Goal: Task Accomplishment & Management: Manage account settings

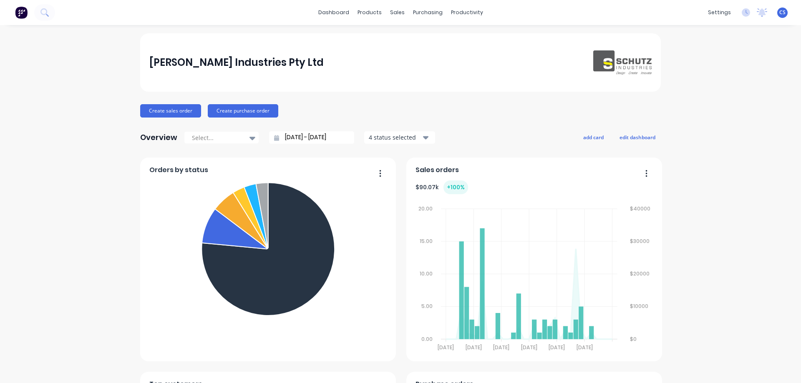
click at [779, 12] on span "CS" at bounding box center [782, 13] width 6 height 8
click at [717, 104] on button "Sign out" at bounding box center [730, 104] width 111 height 17
click at [700, 105] on div "Sign out" at bounding box center [711, 105] width 23 height 8
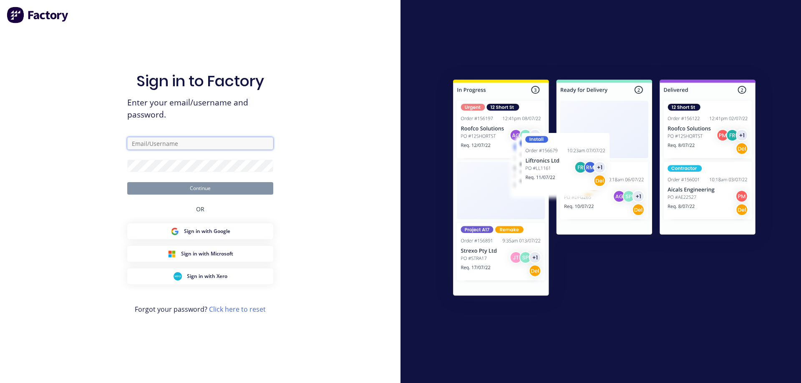
click at [187, 143] on input "text" at bounding box center [200, 143] width 146 height 13
type input "admin@schutzind.com.au"
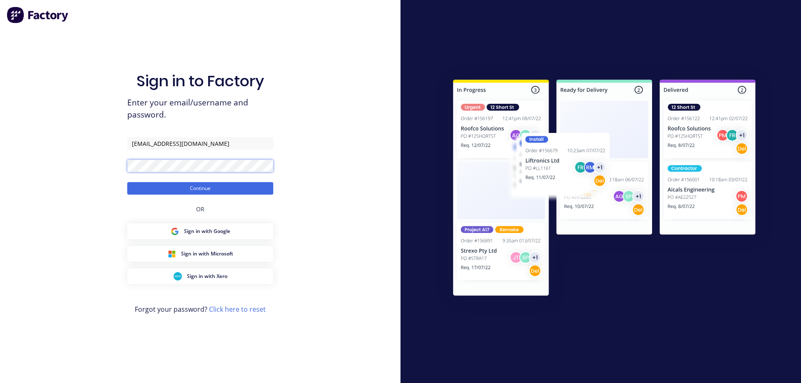
click at [127, 182] on button "Continue" at bounding box center [200, 188] width 146 height 13
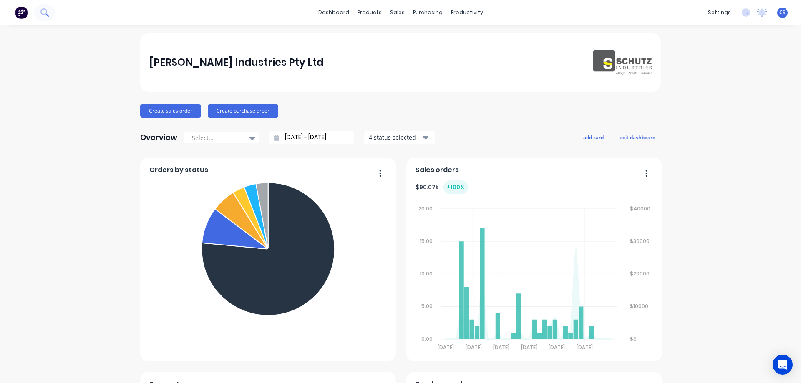
click at [39, 15] on button at bounding box center [44, 12] width 21 height 17
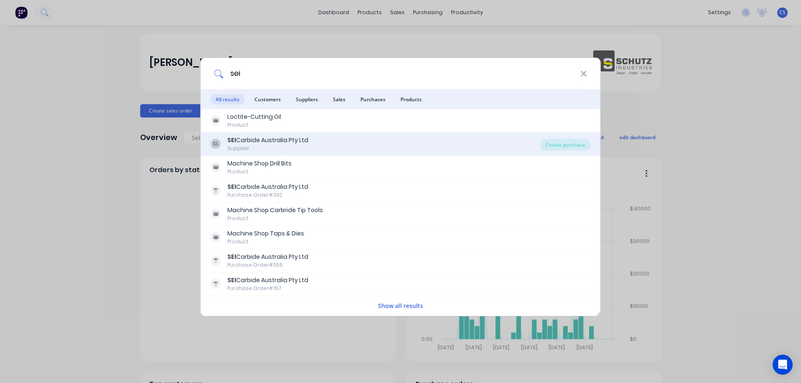
type input "sei"
click at [363, 139] on div "SL SEI Carbide Australia Pty Ltd Supplier" at bounding box center [375, 144] width 329 height 16
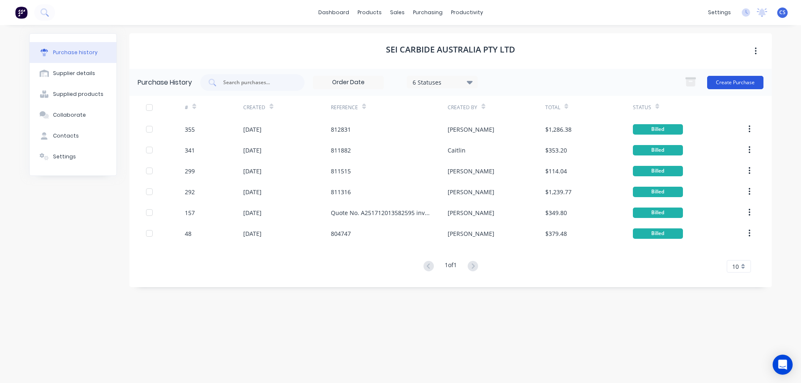
click at [728, 83] on button "Create Purchase" at bounding box center [735, 82] width 56 height 13
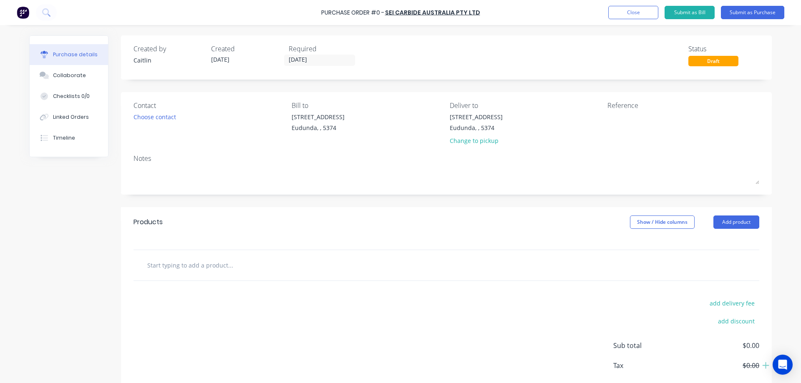
click at [77, 217] on div "Created by [PERSON_NAME] Created [DATE] Required [DATE] Status Draft Contact Ch…" at bounding box center [400, 226] width 742 height 383
click at [47, 12] on icon at bounding box center [46, 12] width 8 height 8
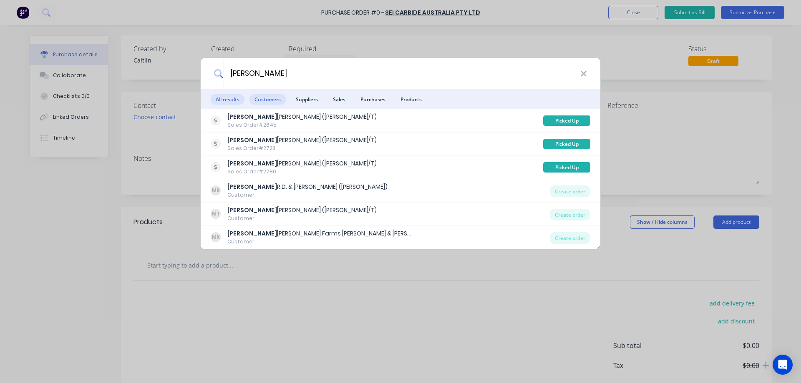
type input "[PERSON_NAME]"
click at [277, 98] on span "Customers" at bounding box center [267, 99] width 36 height 10
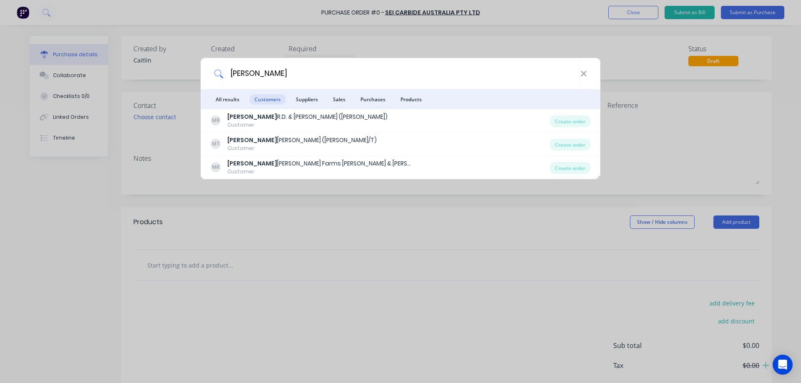
click at [93, 242] on div "[PERSON_NAME] All results Customers Suppliers Sales Purchases Products [PERSON_…" at bounding box center [400, 191] width 801 height 383
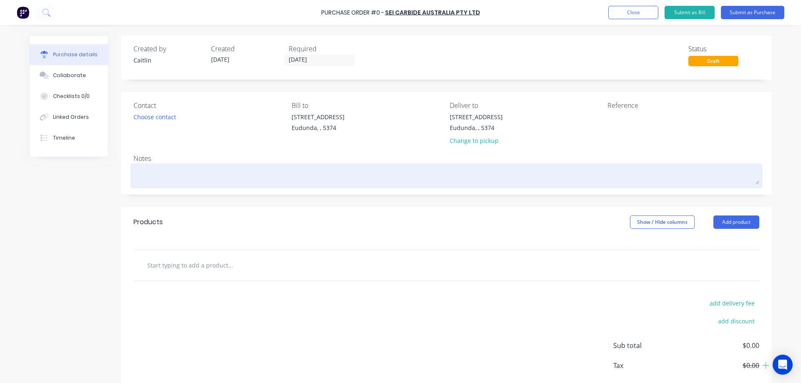
click at [204, 172] on textarea at bounding box center [446, 175] width 626 height 19
type textarea "x"
type textarea "R"
type textarea "x"
type textarea "Re"
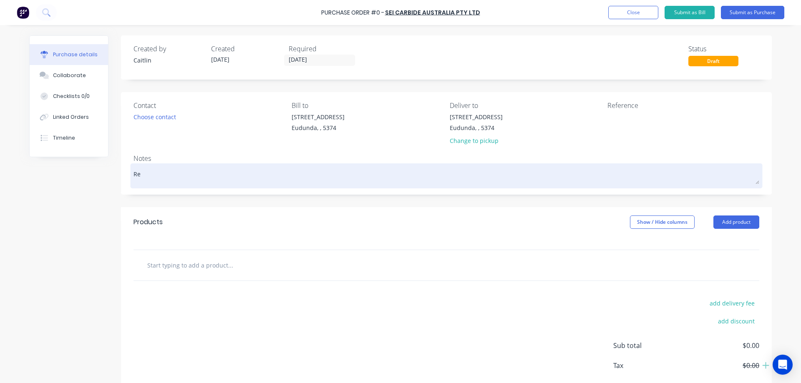
type textarea "x"
type textarea "Ref"
type textarea "x"
type textarea "Refe"
type textarea "x"
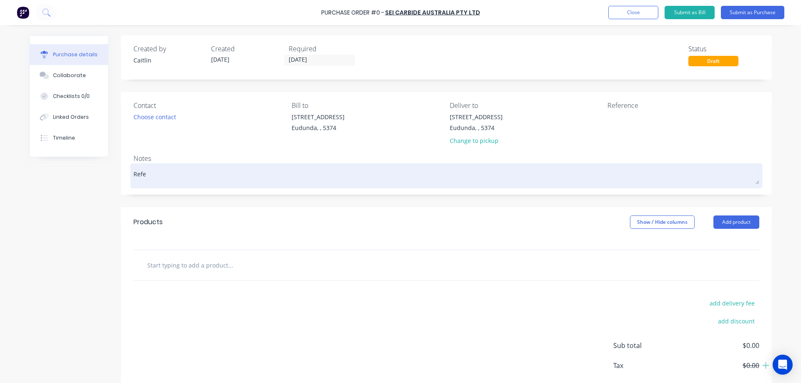
type textarea "Refer"
type textarea "x"
type textarea "Refer"
type textarea "x"
type textarea "Refer Q"
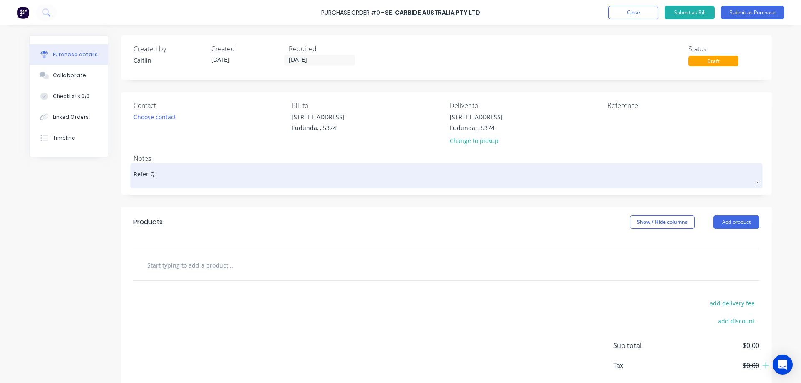
type textarea "x"
type textarea "Refer Qu"
type textarea "x"
type textarea "Refer Quop"
type textarea "x"
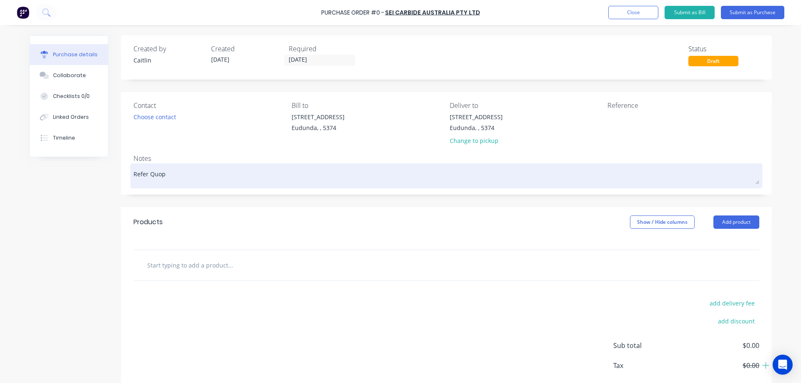
type textarea "Refer Quopt"
type textarea "x"
type textarea "Refer Quopte"
type textarea "x"
type textarea "Refer Quopt"
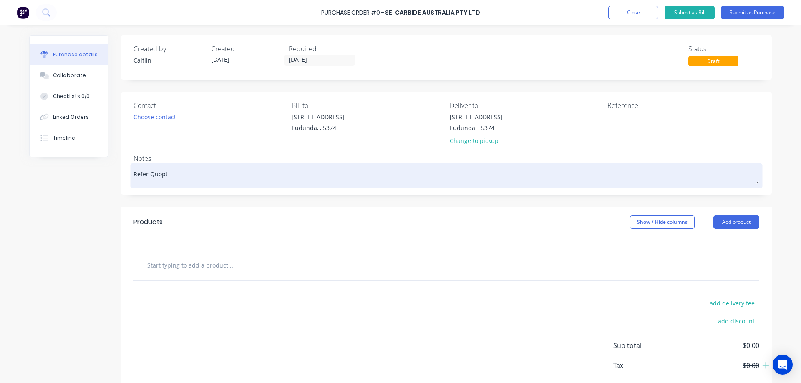
type textarea "x"
type textarea "Refer Quop"
type textarea "x"
type textarea "Refer Quo"
type textarea "x"
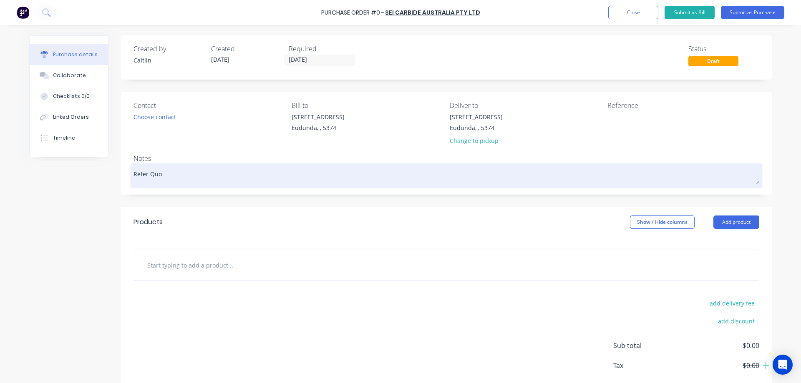
type textarea "Refer Quot"
type textarea "x"
type textarea "Refer Quote"
type textarea "x"
type textarea "Refer Quote"
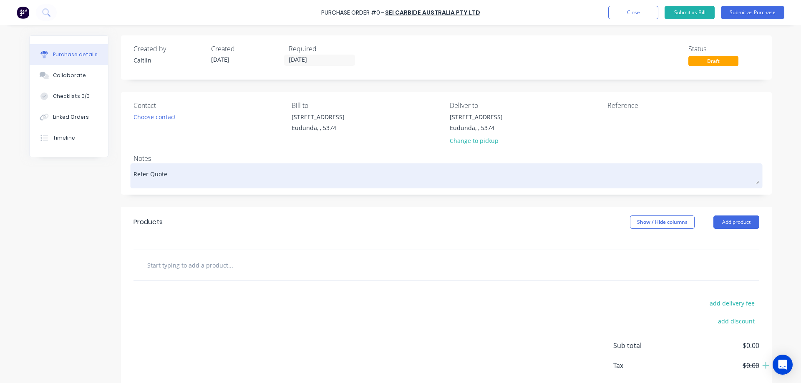
type textarea "x"
type textarea "Refer Quote A"
type textarea "x"
type textarea "Refer Quote A2"
type textarea "x"
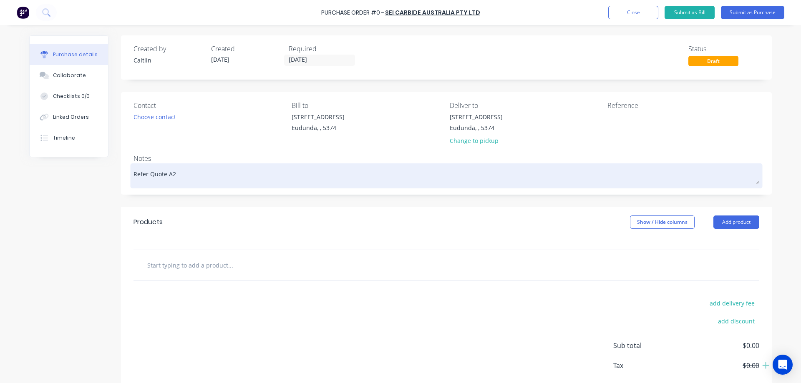
type textarea "Refer Quote A25"
type textarea "x"
type textarea "Refer Quote A252"
type textarea "x"
type textarea "Refer Quote A2526"
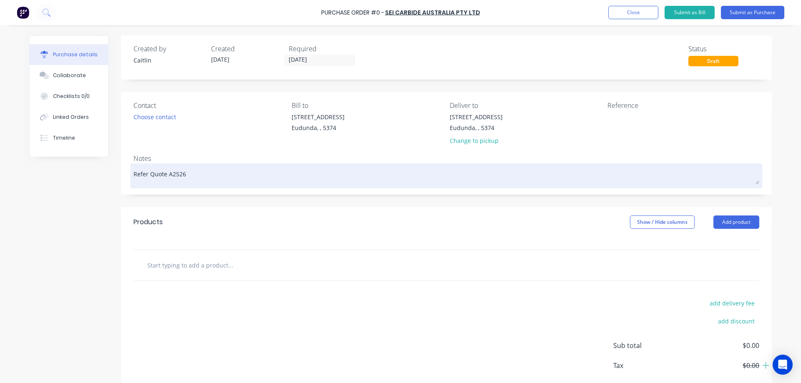
type textarea "x"
type textarea "Refer Quote A25265"
type textarea "x"
type textarea "Refer Quote A252652"
type textarea "x"
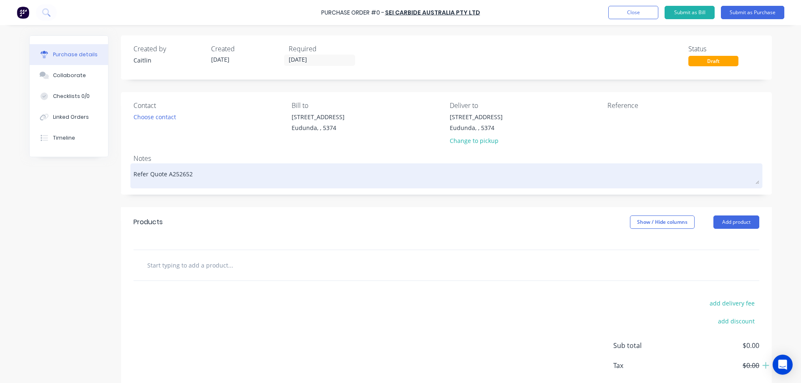
type textarea "Refer Quote A2526522"
type textarea "x"
type textarea "Refer Quote A25265221"
type textarea "x"
type textarea "Refer Quote A252652211"
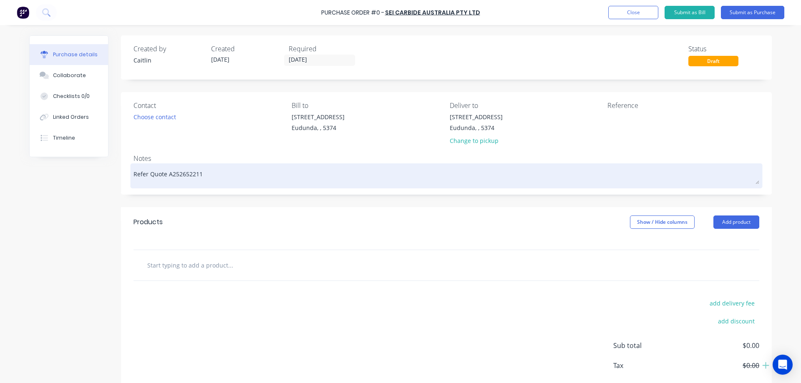
type textarea "x"
type textarea "Refer Quote A2526522114"
type textarea "x"
type textarea "Refer Quote A25265221149"
type textarea "x"
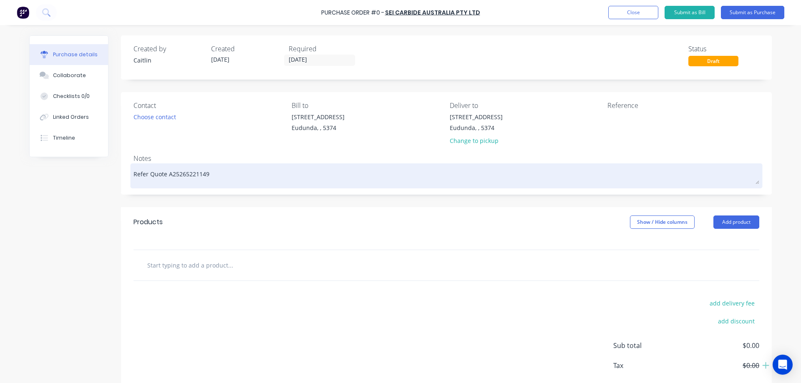
type textarea "Refer Quote A252652211492"
type textarea "x"
type textarea "Refer Quote A2526522114927"
type textarea "x"
type textarea "Refer Quote A25265221149275"
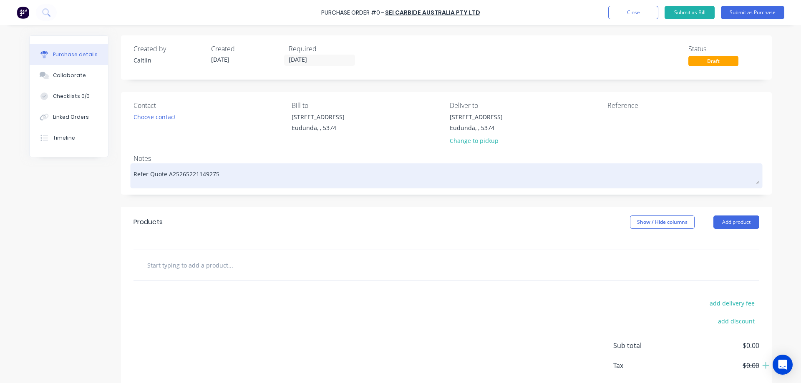
type textarea "x"
type textarea "Refer Quote A252652211492754"
type textarea "x"
type textarea "Refer Quote A252652211492754"
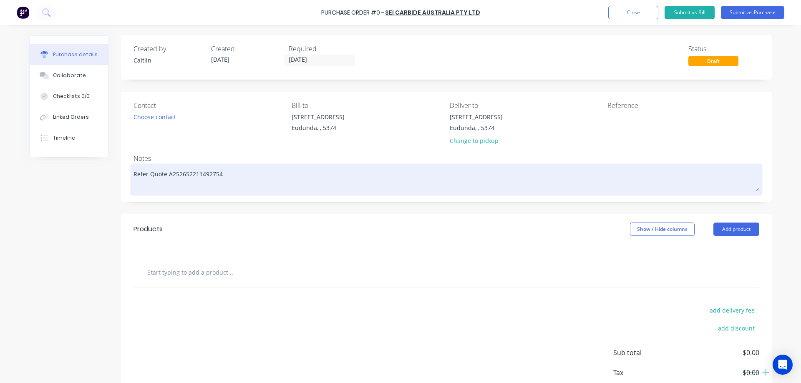
type textarea "x"
type textarea "Refer Quote A252652211492754"
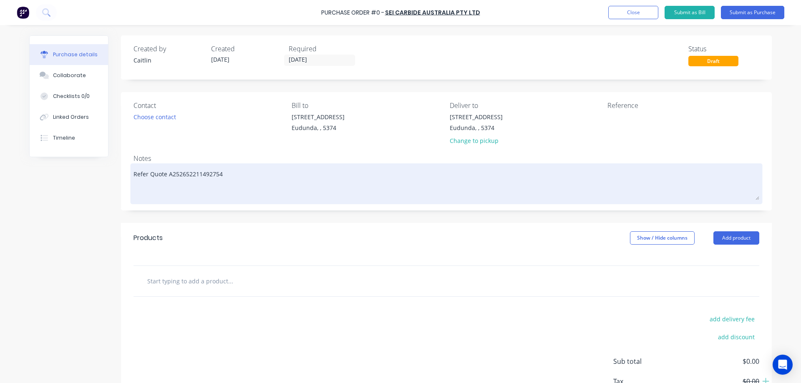
type textarea "x"
type textarea "Refer Quote A252652211492754 T"
type textarea "x"
type textarea "Refer Quote A252652211492754 To"
type textarea "x"
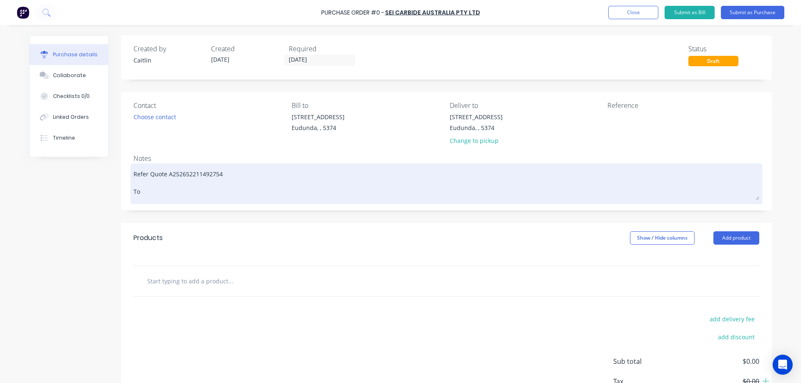
type textarea "Refer Quote A252652211492754 Too"
type textarea "x"
type textarea "Refer Quote A252652211492754 Tool"
type textarea "x"
type textarea "Refer Quote A252652211492754 Tooli"
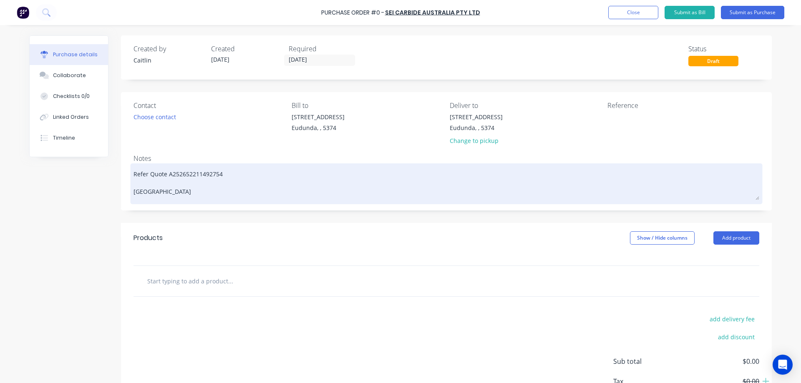
type textarea "x"
type textarea "Refer Quote A252652211492754 Toolin"
type textarea "x"
type textarea "Refer Quote A252652211492754 Tooling"
type textarea "x"
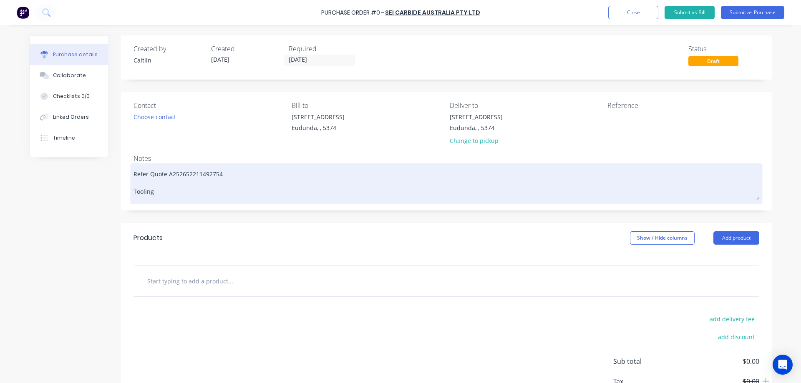
type textarea "Refer Quote A252652211492754 Tooling"
type textarea "x"
type textarea "Refer Quote A252652211492754 Tooling f"
type textarea "x"
type textarea "Refer Quote A252652211492754 Tooling fo"
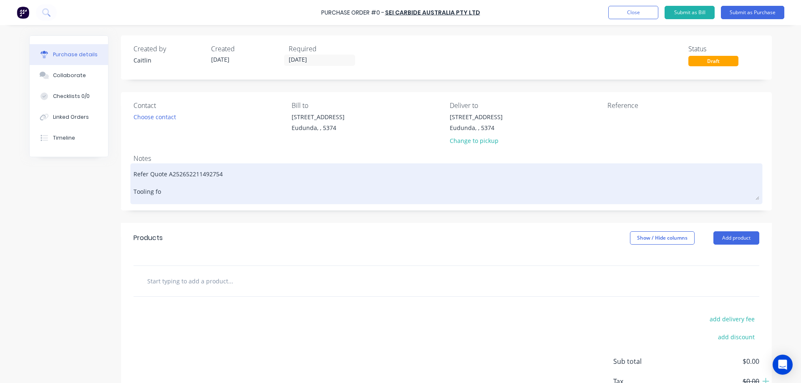
type textarea "x"
type textarea "Refer Quote A252652211492754 Tooling for"
type textarea "x"
type textarea "Refer Quote A252652211492754 Tooling for"
type textarea "x"
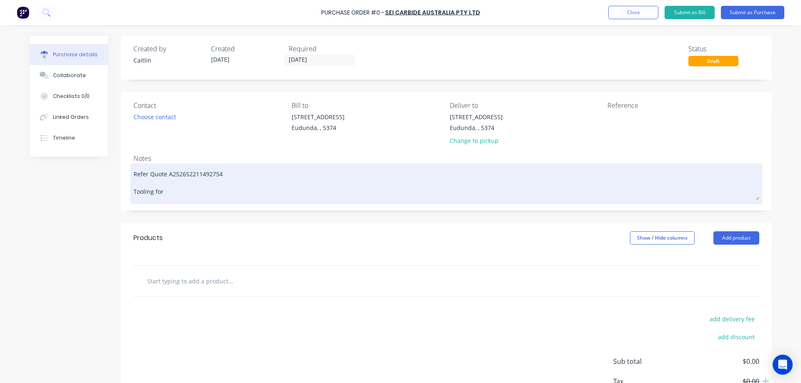
type textarea "Refer Quote A252652211492754 Tooling for n"
type textarea "x"
type textarea "Refer Quote A252652211492754 Tooling for ne"
type textarea "x"
type textarea "Refer Quote A252652211492754 Tooling for new"
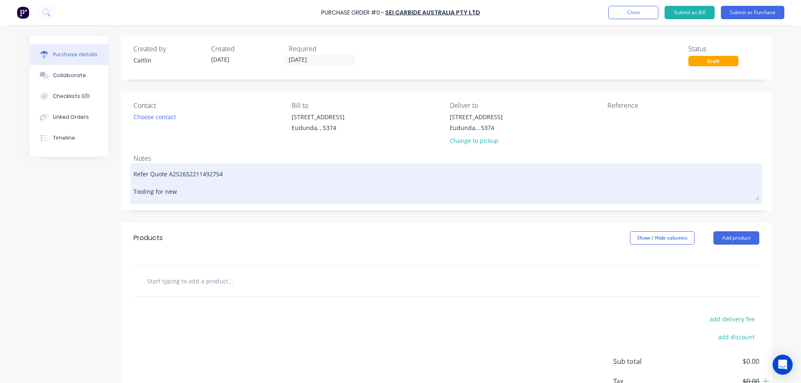
type textarea "x"
type textarea "Refer Quote A252652211492754 Tooling for new"
type textarea "x"
type textarea "Refer Quote A252652211492754 Tooling for new C"
type textarea "x"
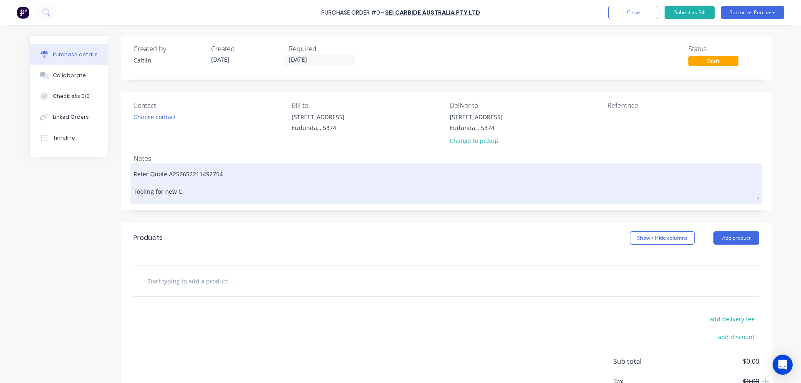
type textarea "Refer Quote A252652211492754 Tooling for new CN"
type textarea "x"
type textarea "Refer Quote A252652211492754 Tooling for new CNC"
type textarea "x"
type textarea "Refer Quote A252652211492754 Tooling for new CNC"
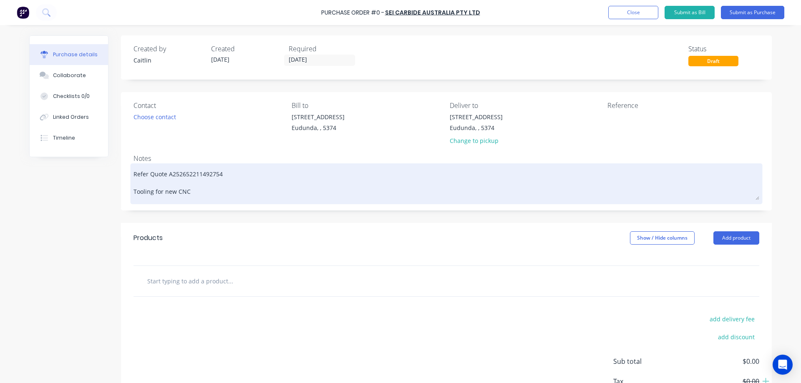
type textarea "x"
type textarea "Refer Quote A252652211492754 Tooling for new CNC M"
type textarea "x"
type textarea "Refer Quote A252652211492754 Tooling for new CNC Mi"
type textarea "x"
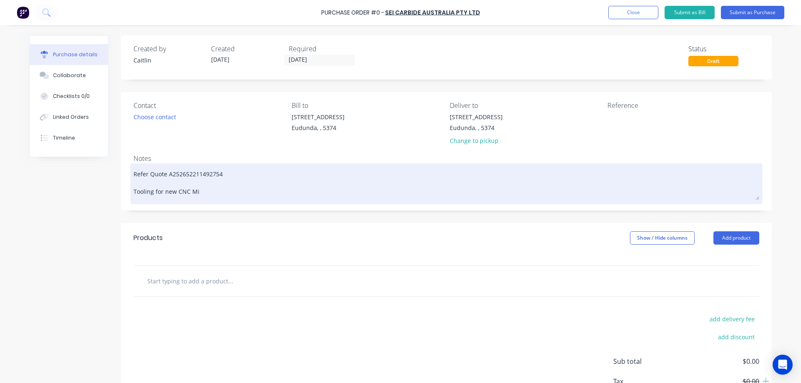
type textarea "Refer Quote A252652211492754 Tooling for new CNC Mil"
type textarea "x"
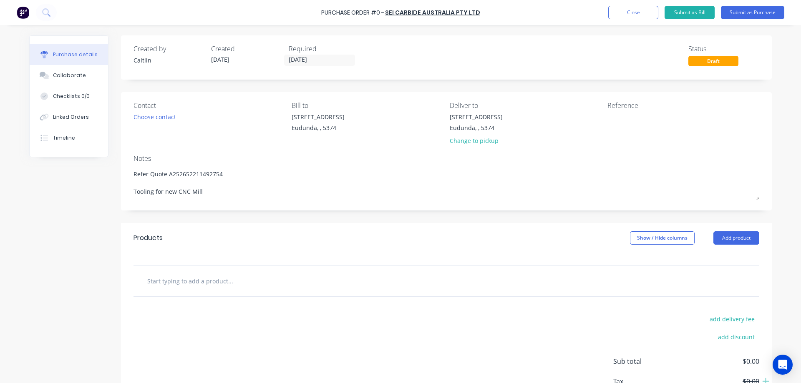
type textarea "Refer Quote A252652211492754 Tooling for new CNC Mill"
type textarea "x"
type textarea "Refer Quote A252652211492754 Tooling for new CNC Mill"
drag, startPoint x: 175, startPoint y: 176, endPoint x: 232, endPoint y: 212, distance: 67.7
click at [175, 175] on textarea "Refer Quote A252652211492754 Tooling for new CNC Mill" at bounding box center [446, 183] width 626 height 35
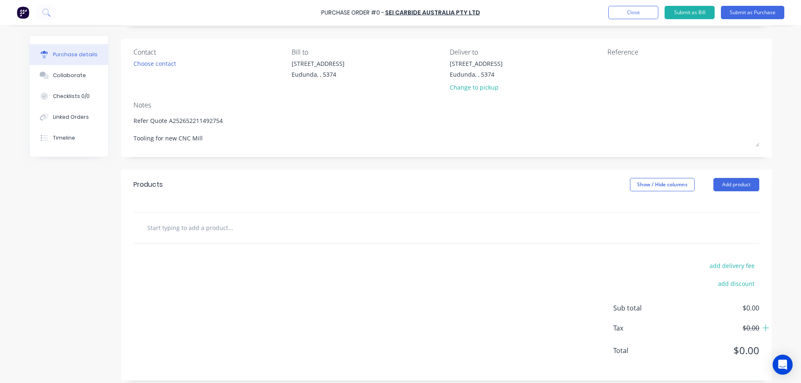
scroll to position [59, 0]
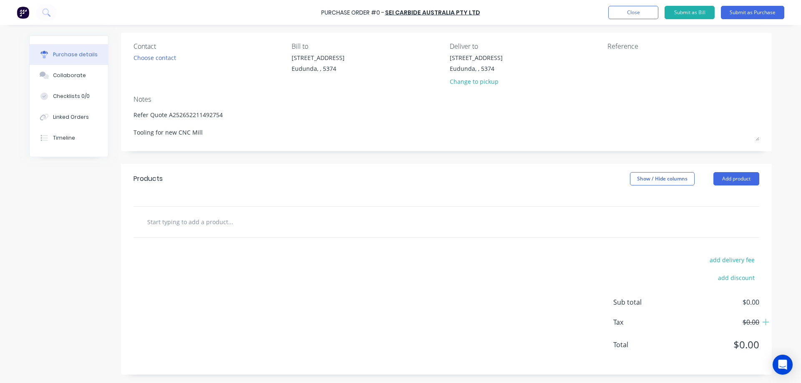
click at [197, 214] on input "text" at bounding box center [230, 222] width 167 height 17
type textarea "x"
type input "7"
type textarea "x"
type input "770"
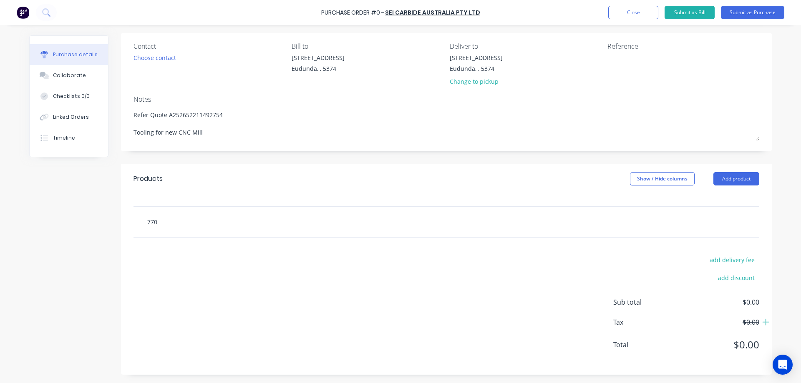
type textarea "x"
type input "7709"
type textarea "x"
type input "77098"
type textarea "x"
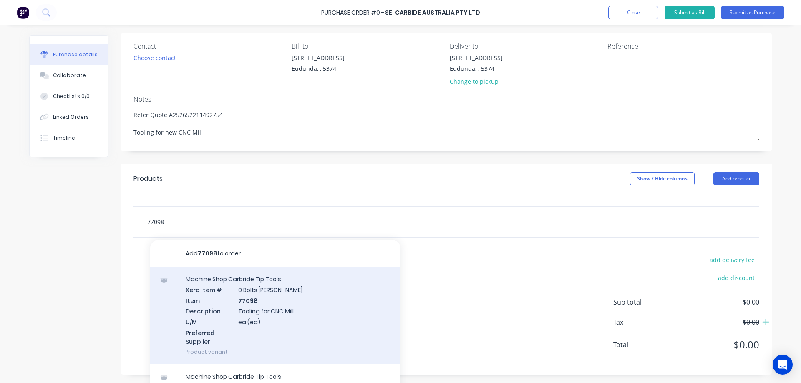
type input "77098"
click at [280, 330] on div "Machine Shop Carbride Tip Tools Xero Item # 0 Bolts Metric Galvanised Item 7709…" at bounding box center [275, 316] width 250 height 98
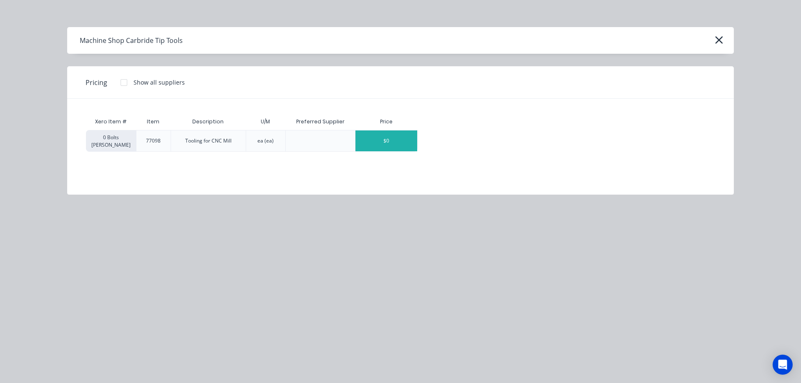
click at [389, 141] on div "$0" at bounding box center [386, 141] width 62 height 21
type textarea "x"
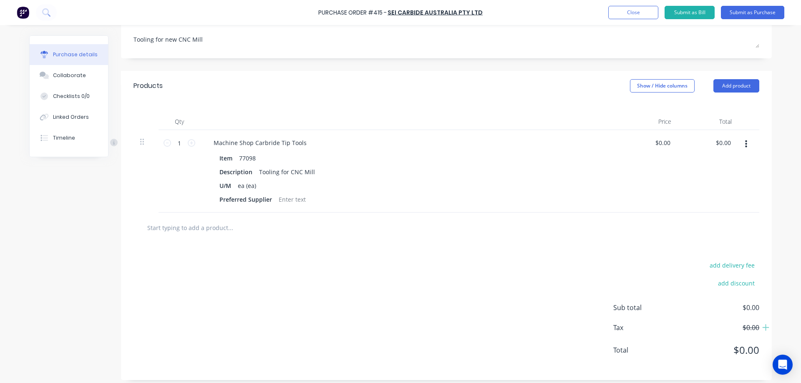
scroll to position [158, 0]
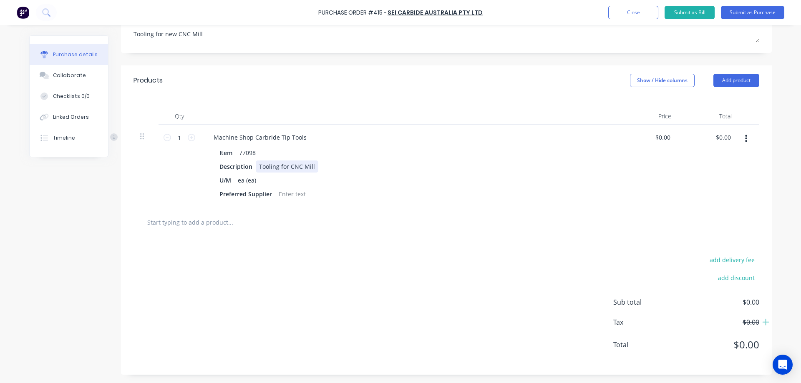
type textarea "x"
drag, startPoint x: 310, startPoint y: 165, endPoint x: 255, endPoint y: 167, distance: 55.1
click at [256, 167] on div "Tooling for CNC Mill" at bounding box center [287, 167] width 63 height 12
type textarea "x"
drag, startPoint x: 727, startPoint y: 133, endPoint x: 714, endPoint y: 136, distance: 12.3
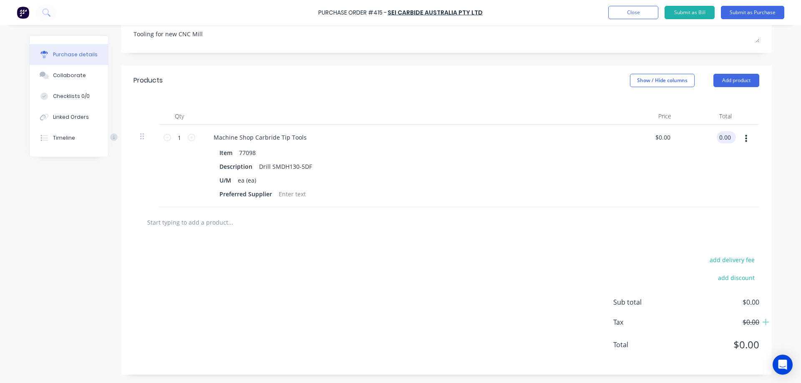
click at [717, 136] on input "0.00" at bounding box center [725, 137] width 16 height 12
type input "358.15"
type textarea "x"
type input "$358.15"
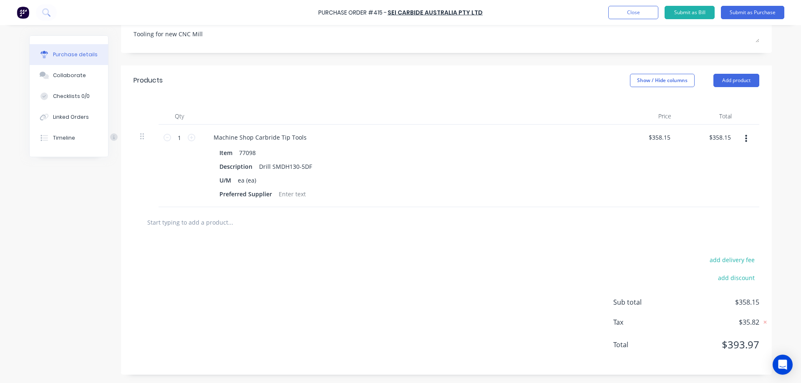
click at [231, 221] on input "text" at bounding box center [230, 222] width 167 height 17
type textarea "x"
type input "7"
type textarea "x"
type input "77"
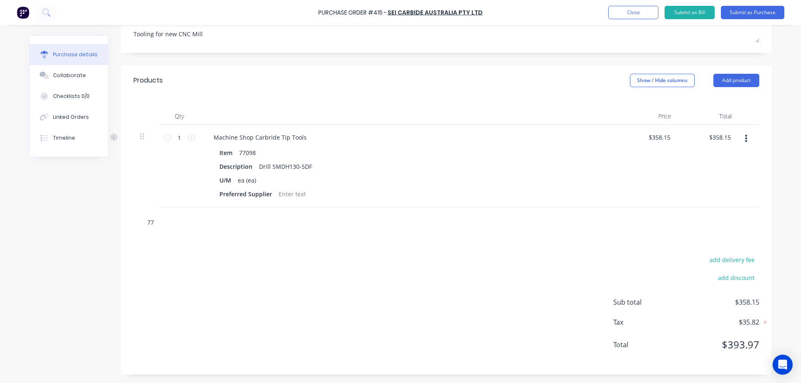
type textarea "x"
type input "7709"
type textarea "x"
type input "77098"
type textarea "x"
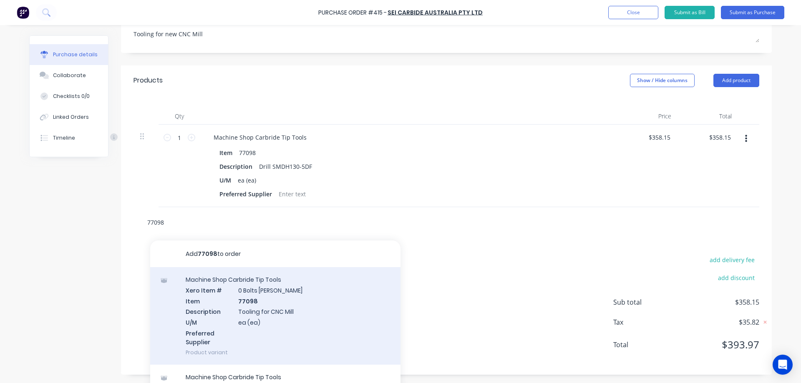
type input "77098"
click at [296, 287] on div "Machine Shop Carbride Tip Tools Xero Item # 0 Bolts Metric Galvanised Item 7709…" at bounding box center [275, 316] width 250 height 98
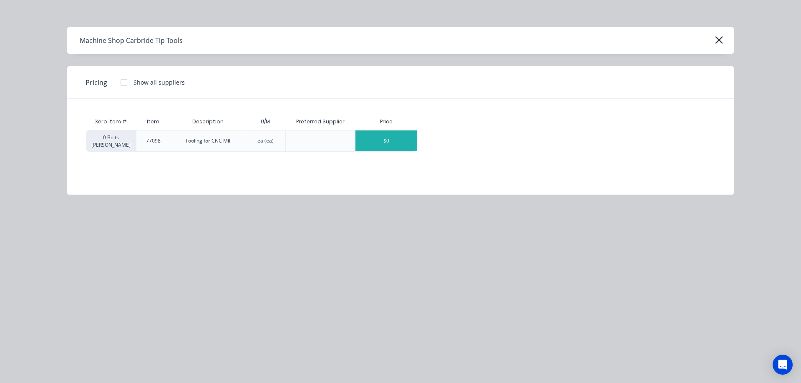
click at [397, 148] on div "$0" at bounding box center [386, 141] width 62 height 21
type textarea "x"
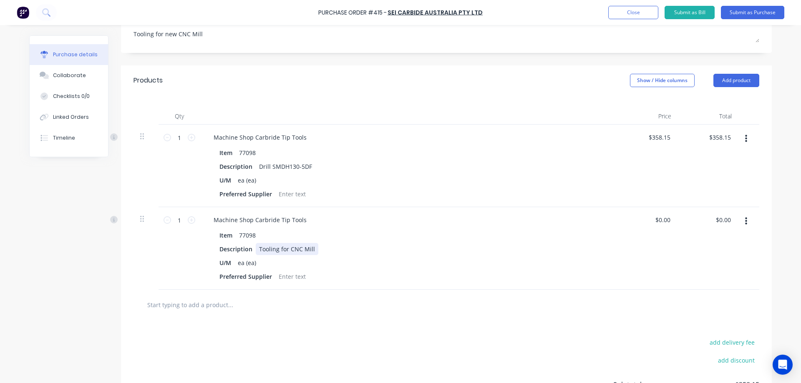
type textarea "x"
drag, startPoint x: 312, startPoint y: 249, endPoint x: 253, endPoint y: 249, distance: 58.4
click at [256, 249] on div "Tooling for CNC Mill" at bounding box center [287, 249] width 63 height 12
type textarea "x"
type input "0.00"
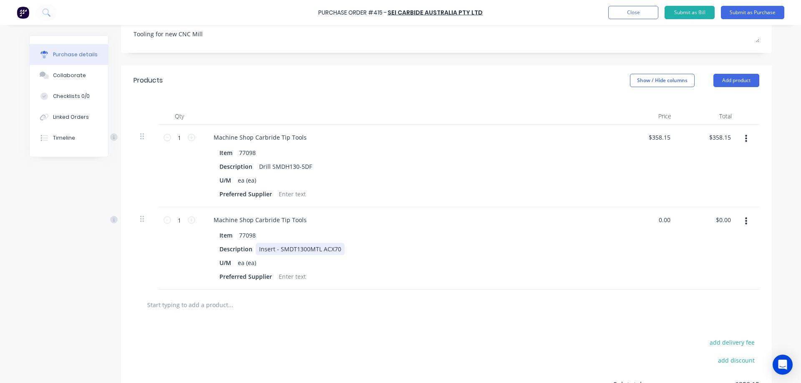
type textarea "x"
type input "$0.00"
type input "0"
type input "99.15"
type textarea "x"
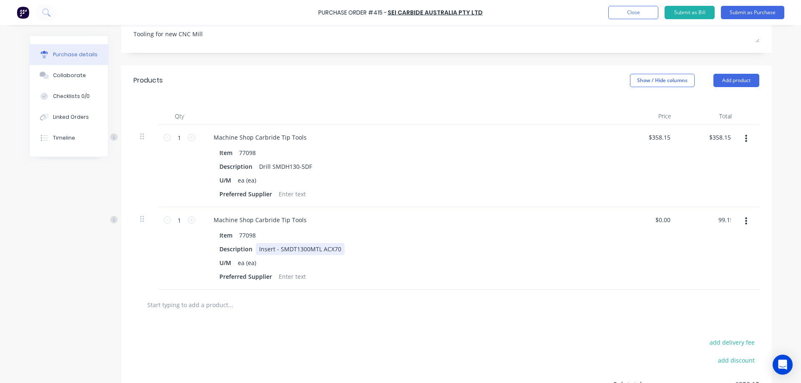
type input "$99.15"
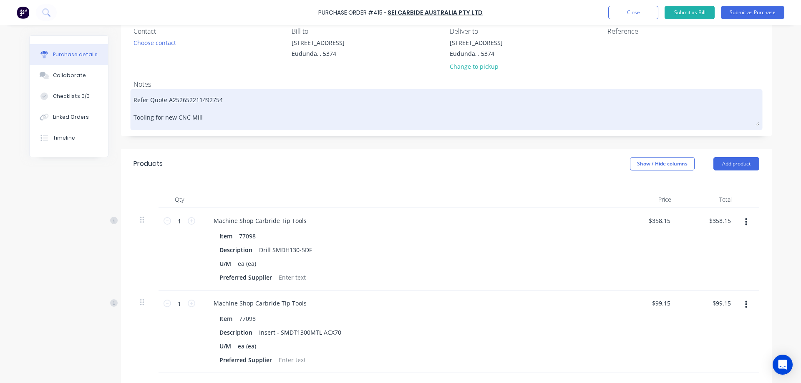
scroll to position [240, 0]
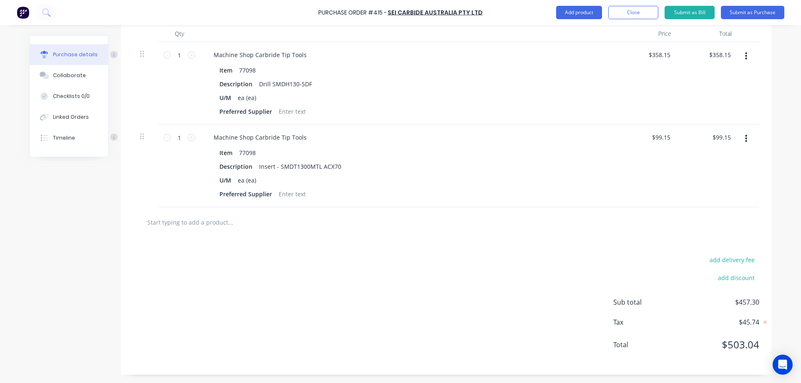
click at [221, 219] on input "text" at bounding box center [230, 222] width 167 height 17
type textarea "x"
type input "7"
type textarea "x"
type input "770"
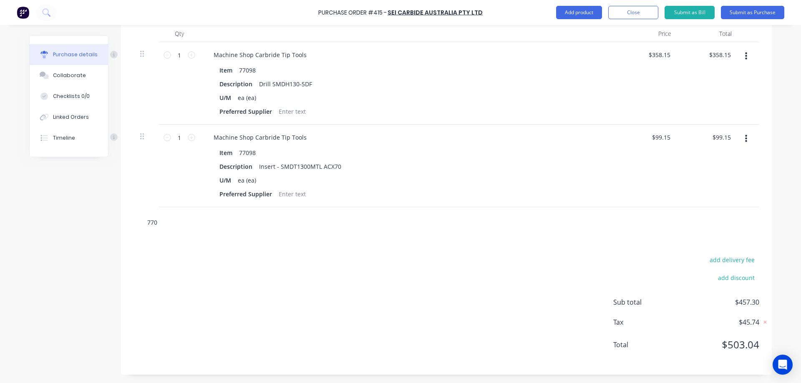
type textarea "x"
type input "7709"
type textarea "x"
type input "77098"
type textarea "x"
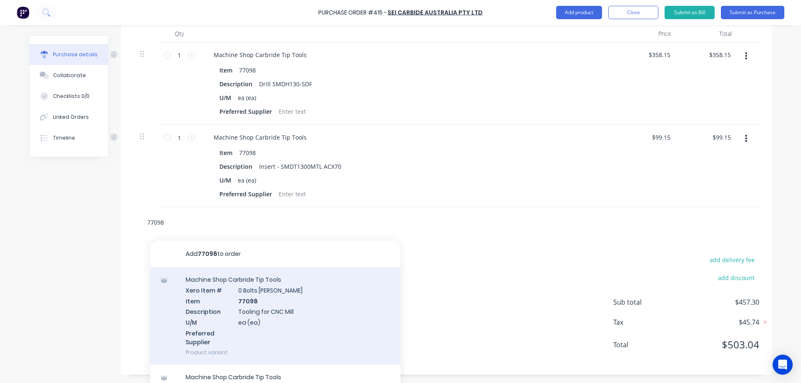
type input "77098"
click at [282, 284] on div "Machine Shop Carbride Tip Tools Xero Item # 0 Bolts Metric Galvanised Item 7709…" at bounding box center [275, 316] width 250 height 98
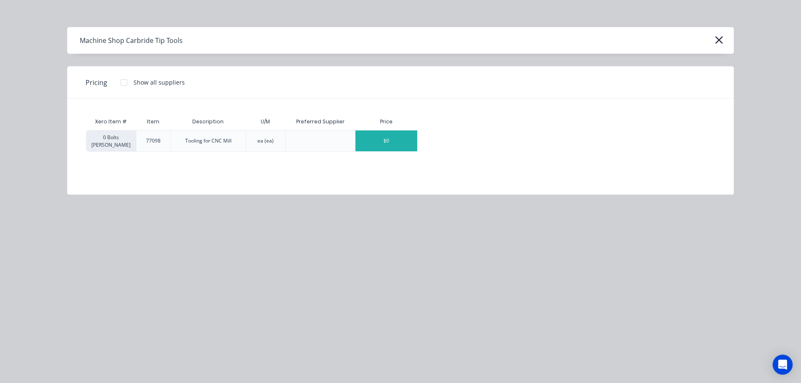
click at [400, 135] on div "$0" at bounding box center [386, 141] width 62 height 21
type textarea "x"
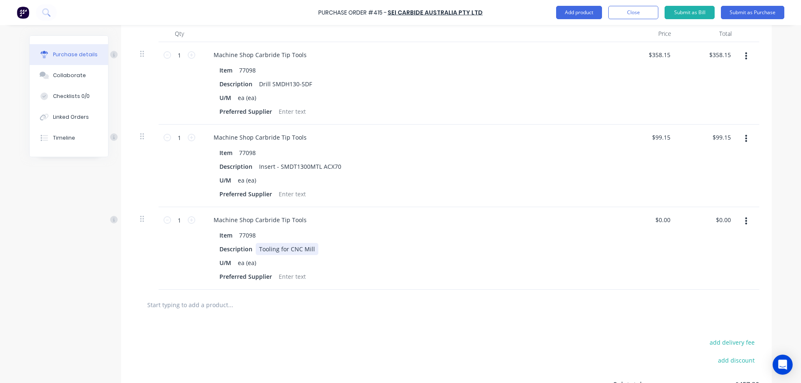
type textarea "x"
drag, startPoint x: 310, startPoint y: 250, endPoint x: 253, endPoint y: 246, distance: 57.2
click at [256, 246] on div "Tooling for CNC Mill" at bounding box center [287, 249] width 63 height 12
type textarea "x"
drag, startPoint x: 729, startPoint y: 219, endPoint x: 716, endPoint y: 220, distance: 13.0
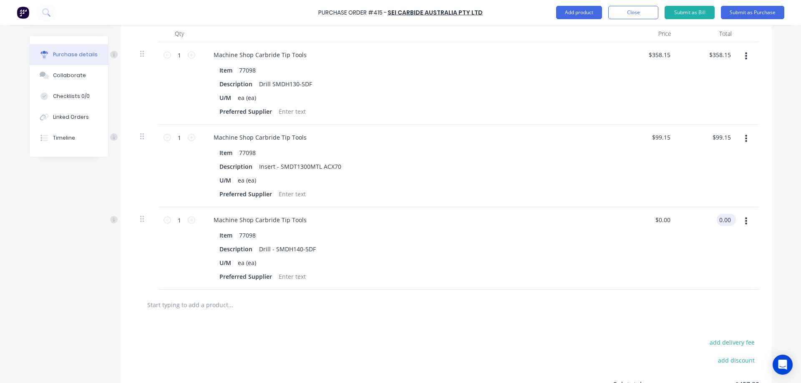
click at [717, 220] on input "0.00" at bounding box center [725, 220] width 16 height 12
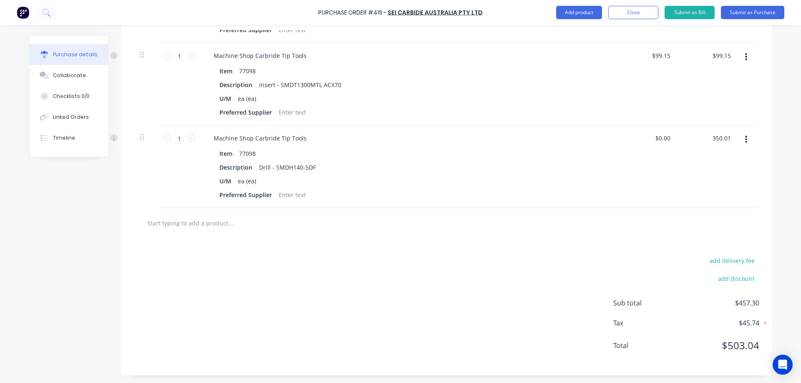
scroll to position [323, 0]
type input "350.01"
click at [230, 224] on input "text" at bounding box center [230, 222] width 167 height 17
type textarea "x"
type input "$350.01"
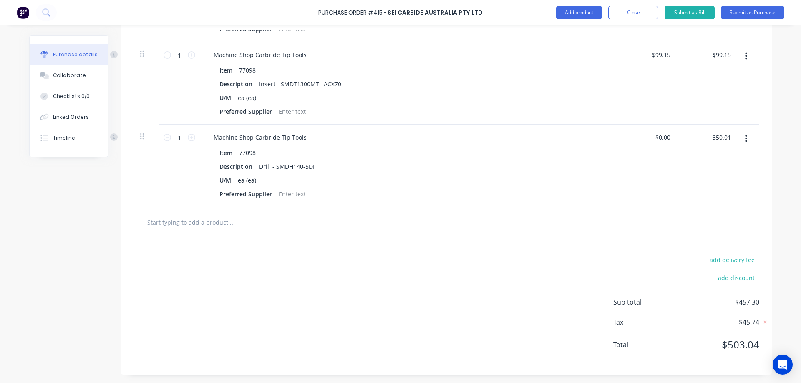
type input "$350.01"
type textarea "x"
type input "7"
type textarea "x"
type input "77"
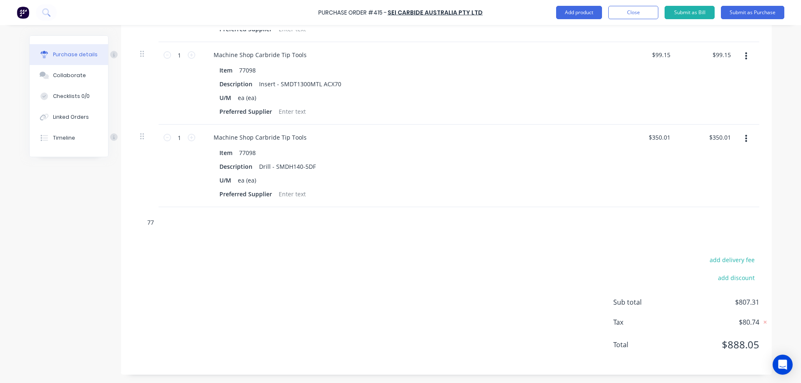
type textarea "x"
type input "7709"
type textarea "x"
type input "77098"
type textarea "x"
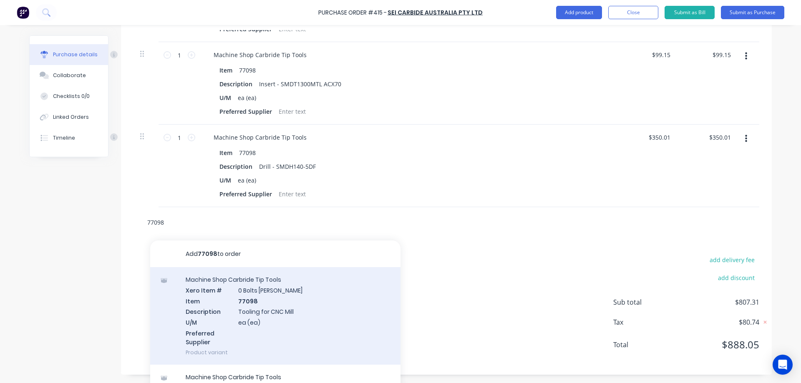
type input "77098"
click at [312, 291] on div "Machine Shop Carbride Tip Tools Xero Item # 0 Bolts Metric Galvanised Item 7709…" at bounding box center [275, 316] width 250 height 98
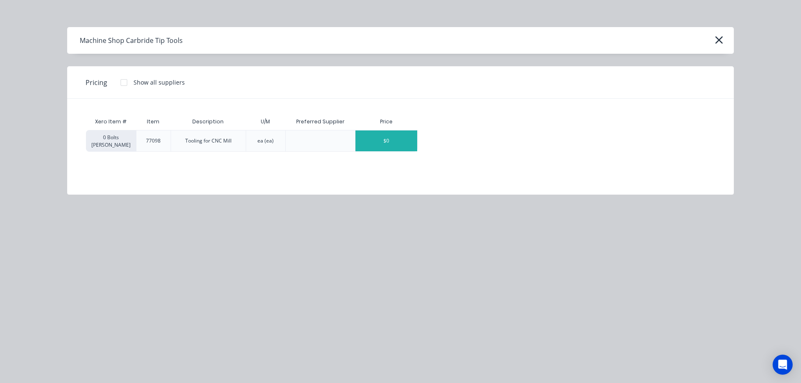
click at [397, 144] on div "$0" at bounding box center [386, 141] width 62 height 21
type textarea "x"
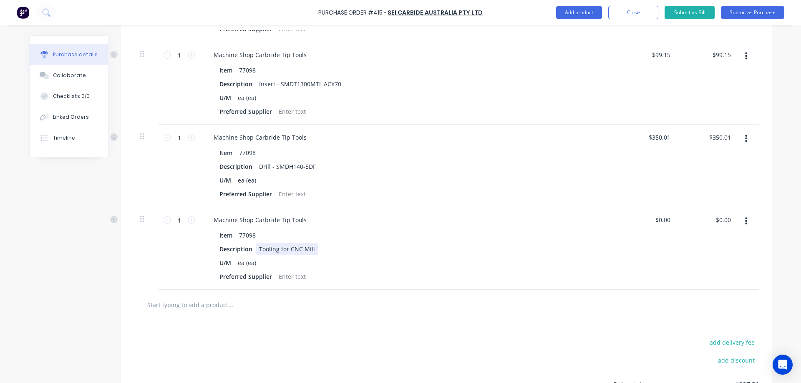
type textarea "x"
drag, startPoint x: 311, startPoint y: 248, endPoint x: 246, endPoint y: 248, distance: 65.5
click at [246, 248] on div "Description Tooling for CNC Mill" at bounding box center [407, 249] width 382 height 12
type textarea "x"
type input "0.00"
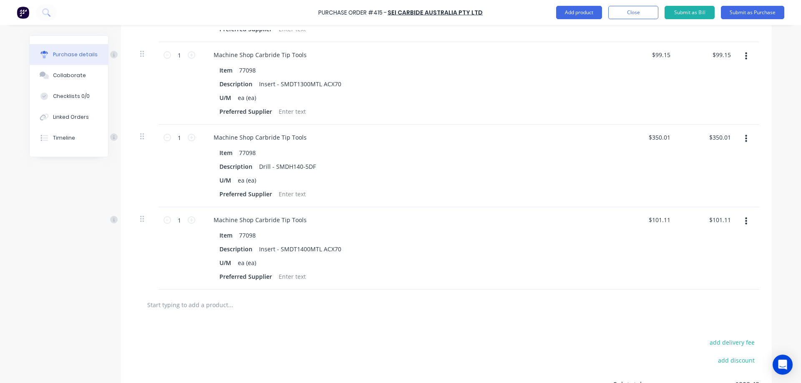
click at [199, 306] on input "text" at bounding box center [230, 305] width 167 height 17
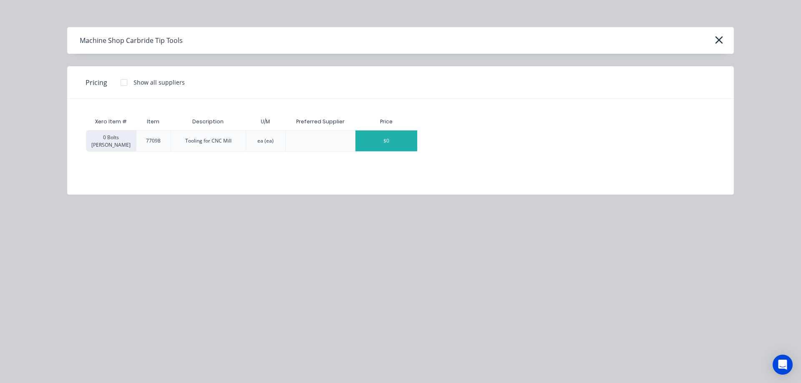
click at [397, 136] on div "$0" at bounding box center [386, 141] width 62 height 21
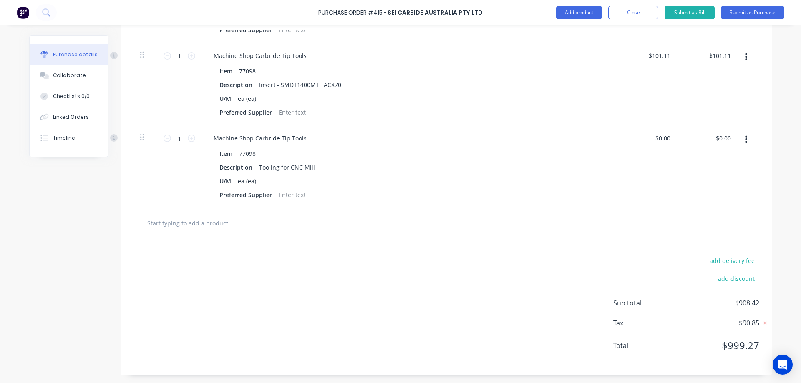
scroll to position [488, 0]
drag, startPoint x: 310, startPoint y: 166, endPoint x: 256, endPoint y: 162, distance: 54.3
click at [256, 162] on div "Tooling for CNC Mill" at bounding box center [287, 167] width 63 height 12
drag, startPoint x: 724, startPoint y: 138, endPoint x: 708, endPoint y: 140, distance: 16.4
click at [708, 140] on div "0.00 0.00" at bounding box center [708, 166] width 60 height 83
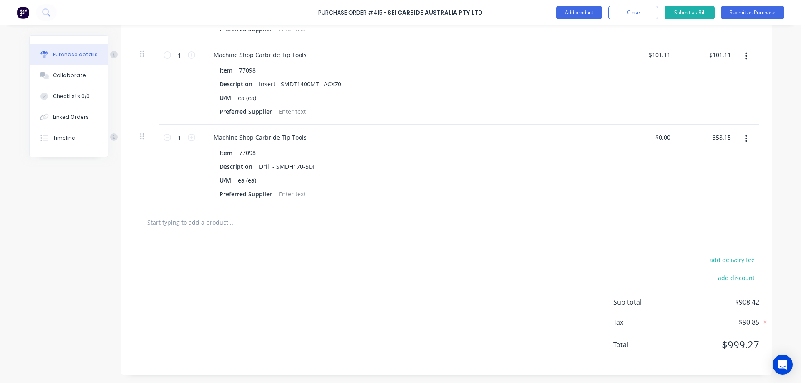
click at [219, 220] on input "text" at bounding box center [230, 222] width 167 height 17
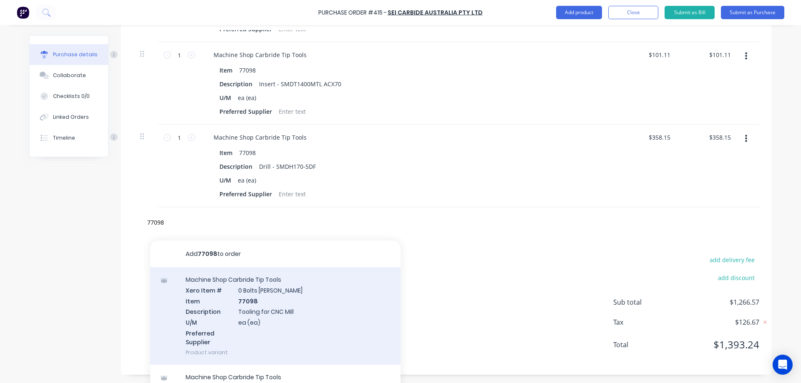
click at [302, 297] on div "Machine Shop Carbride Tip Tools Xero Item # 0 Bolts Metric Galvanised Item 7709…" at bounding box center [275, 316] width 250 height 98
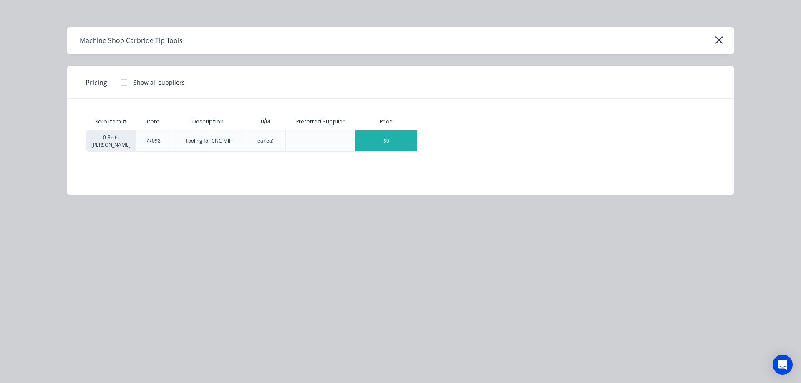
click at [391, 143] on div "$0" at bounding box center [386, 141] width 62 height 21
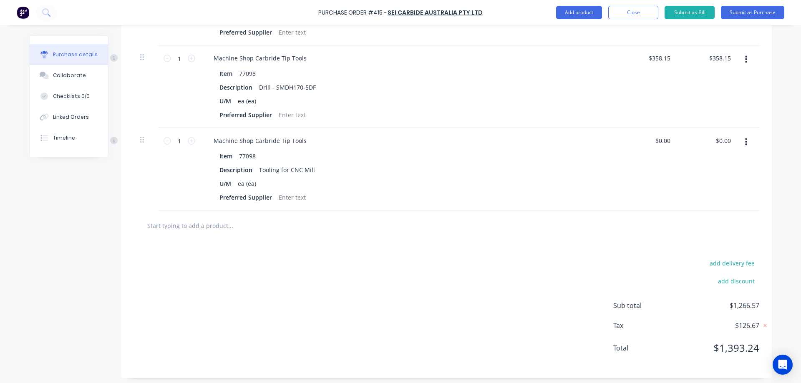
scroll to position [571, 0]
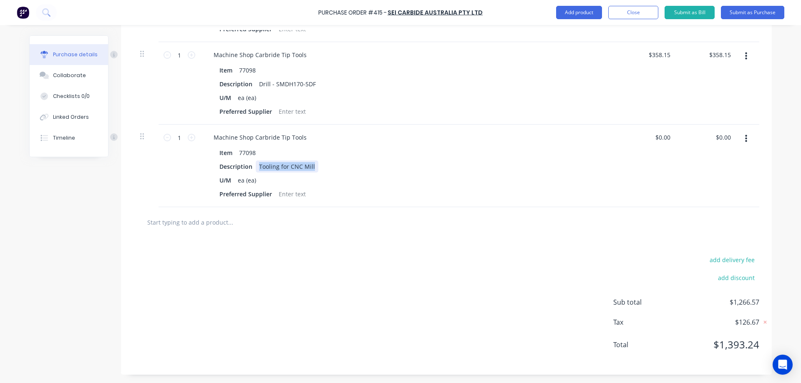
drag, startPoint x: 309, startPoint y: 163, endPoint x: 256, endPoint y: 165, distance: 53.8
click at [256, 165] on div "Tooling for CNC Mill" at bounding box center [287, 167] width 63 height 12
drag, startPoint x: 729, startPoint y: 136, endPoint x: 714, endPoint y: 138, distance: 15.1
click at [717, 138] on input "0.00" at bounding box center [725, 137] width 16 height 12
click at [222, 221] on input "text" at bounding box center [230, 222] width 167 height 17
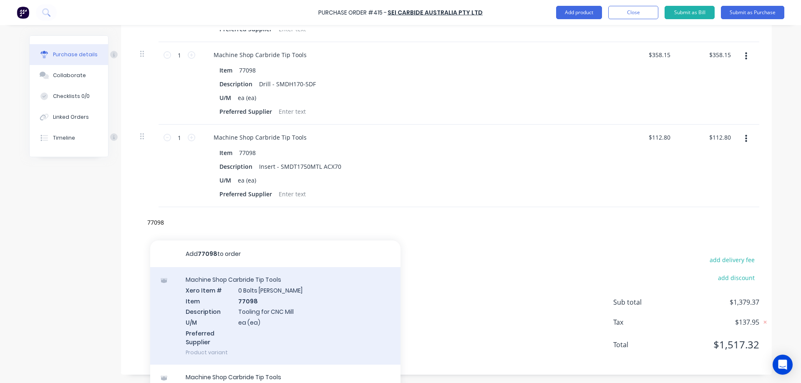
click at [332, 293] on div "Machine Shop Carbride Tip Tools Xero Item # 0 Bolts Metric Galvanised Item 7709…" at bounding box center [275, 316] width 250 height 98
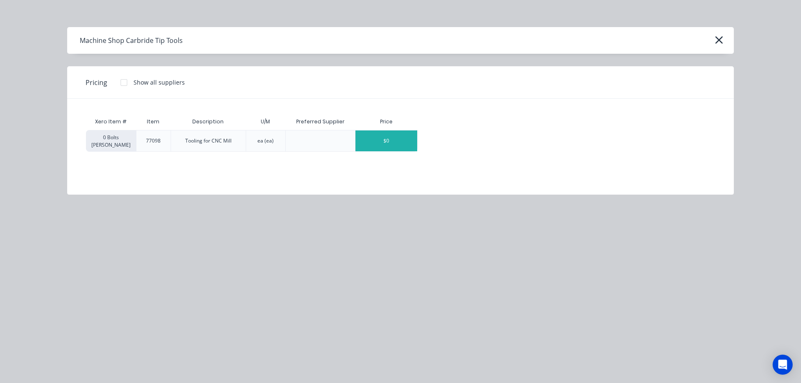
click at [398, 137] on div "$0" at bounding box center [386, 141] width 62 height 21
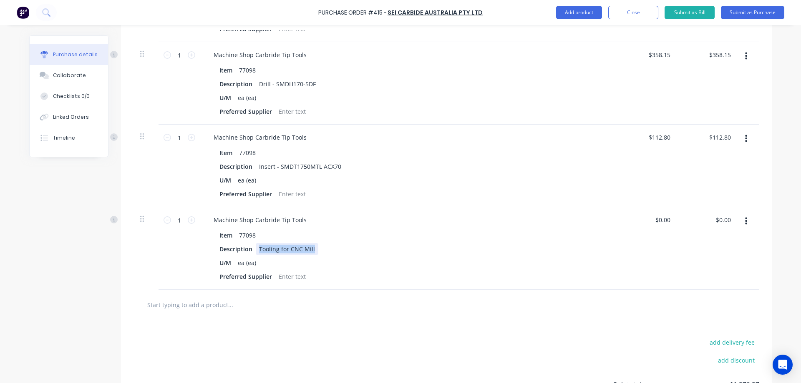
drag, startPoint x: 309, startPoint y: 250, endPoint x: 254, endPoint y: 246, distance: 56.0
click at [256, 246] on div "Tooling for CNC Mill" at bounding box center [287, 249] width 63 height 12
click at [289, 248] on div "Drill - SMDH" at bounding box center [276, 249] width 41 height 12
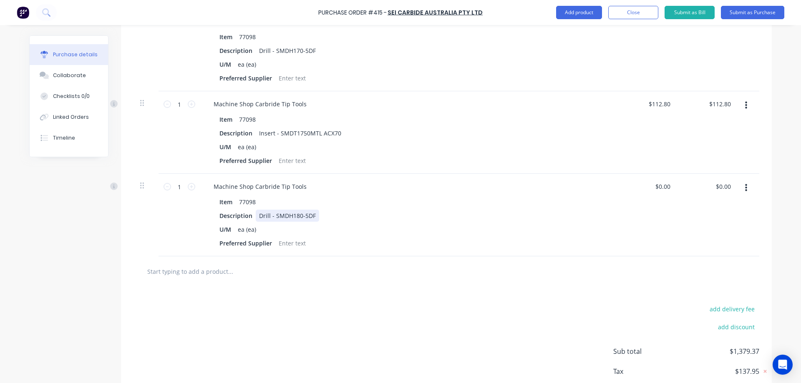
scroll to position [653, 0]
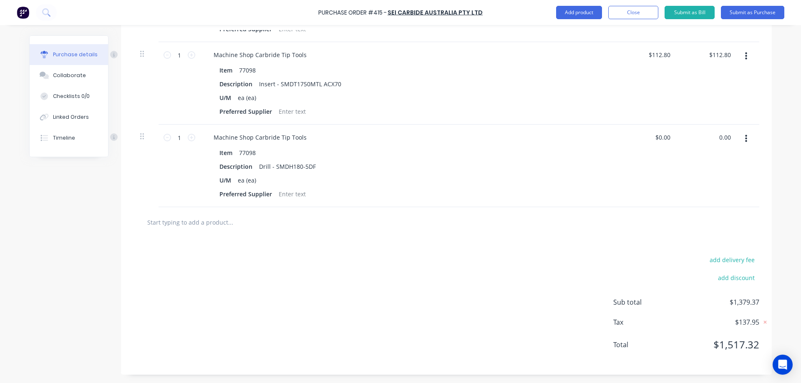
drag, startPoint x: 729, startPoint y: 138, endPoint x: 710, endPoint y: 138, distance: 18.8
click at [710, 138] on div "0.00 0.00" at bounding box center [708, 166] width 60 height 83
click at [220, 220] on input "text" at bounding box center [230, 222] width 167 height 17
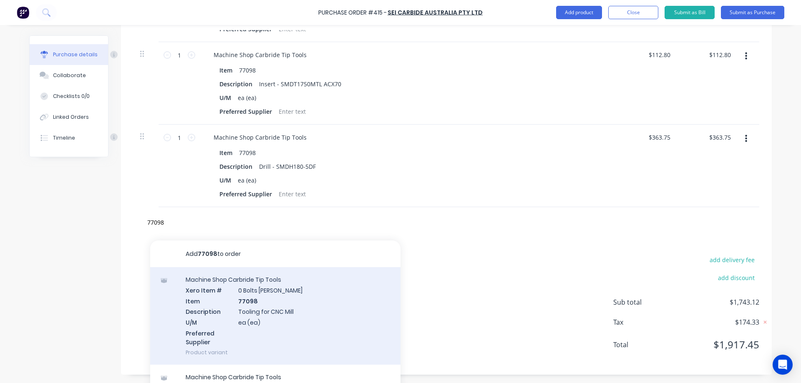
click at [299, 297] on div "Machine Shop Carbride Tip Tools Xero Item # 0 Bolts Metric Galvanised Item 7709…" at bounding box center [275, 316] width 250 height 98
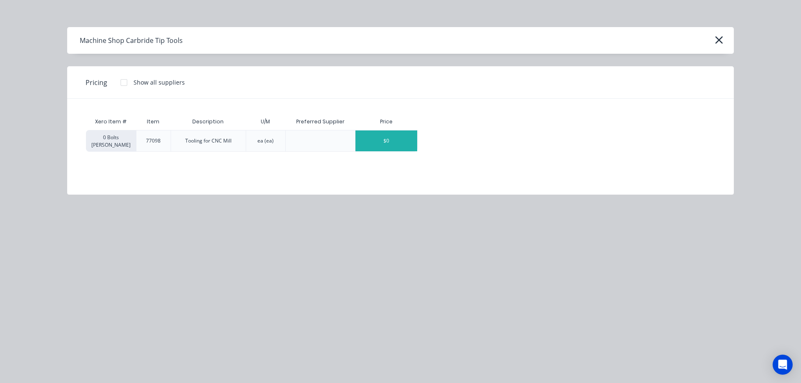
click at [396, 135] on div "$0" at bounding box center [386, 141] width 62 height 21
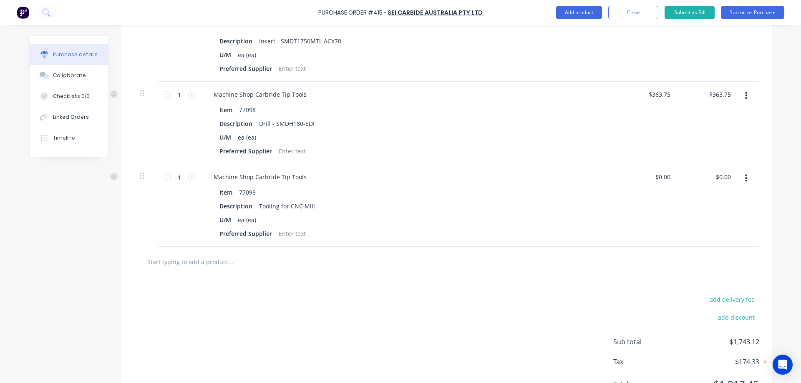
scroll to position [736, 0]
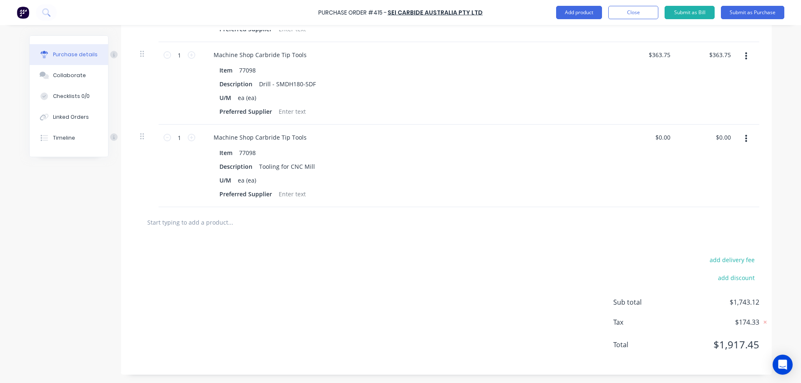
click at [611, 229] on div at bounding box center [446, 222] width 612 height 17
click at [639, 11] on button "Close" at bounding box center [633, 12] width 50 height 13
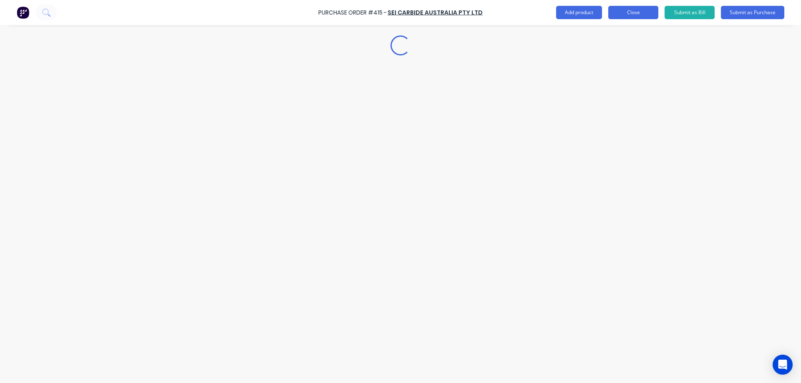
scroll to position [0, 0]
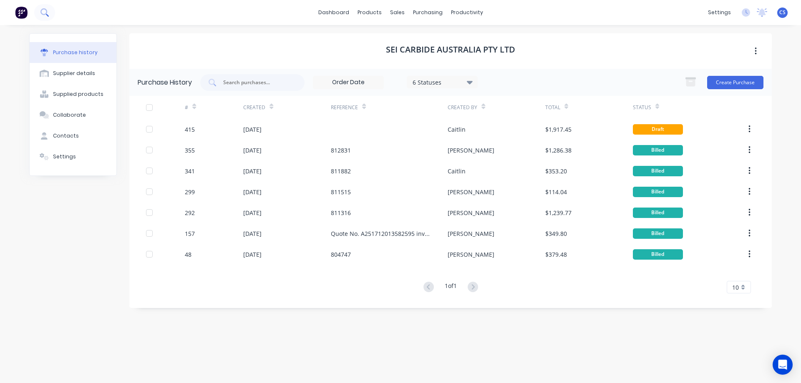
click at [50, 15] on button at bounding box center [44, 12] width 21 height 17
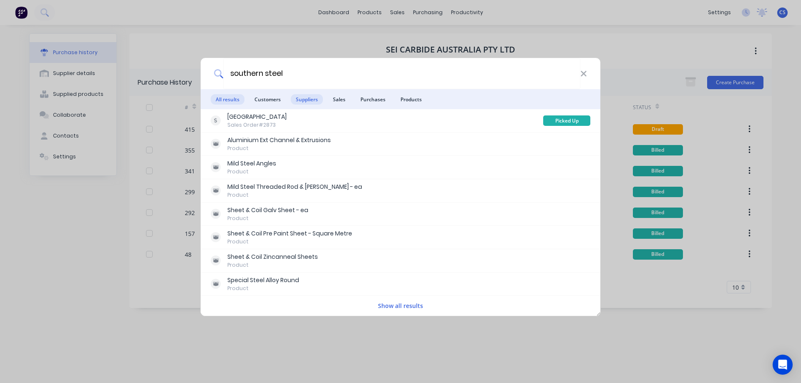
click at [309, 103] on span "Suppliers" at bounding box center [307, 99] width 32 height 10
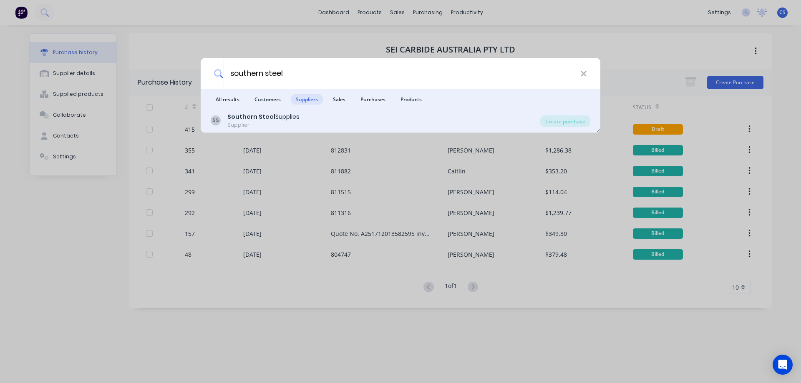
click at [305, 120] on div "SS Southern Steel Supplies Supplier" at bounding box center [375, 121] width 329 height 16
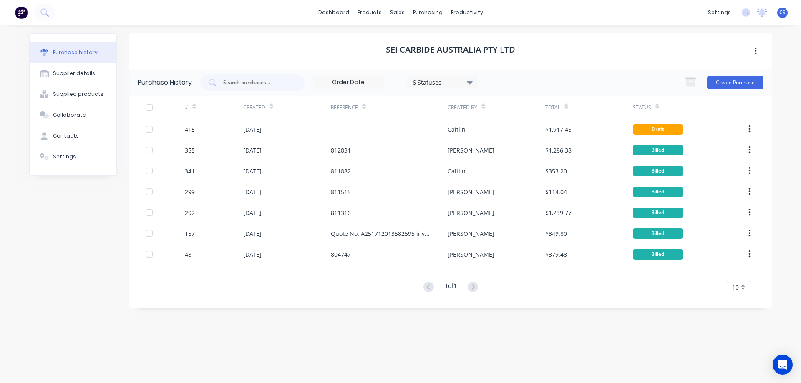
click at [28, 12] on button at bounding box center [22, 12] width 18 height 17
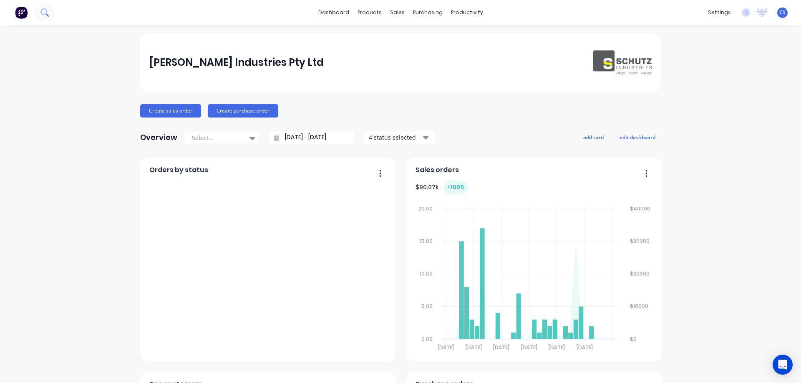
click at [45, 16] on icon at bounding box center [44, 12] width 8 height 8
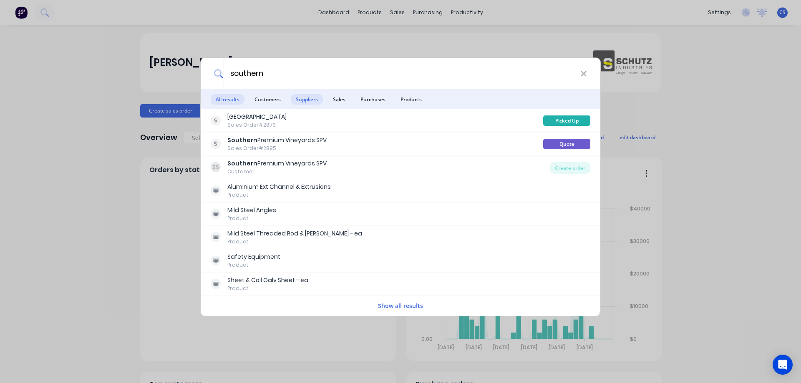
click at [302, 104] on span "Suppliers" at bounding box center [307, 99] width 32 height 10
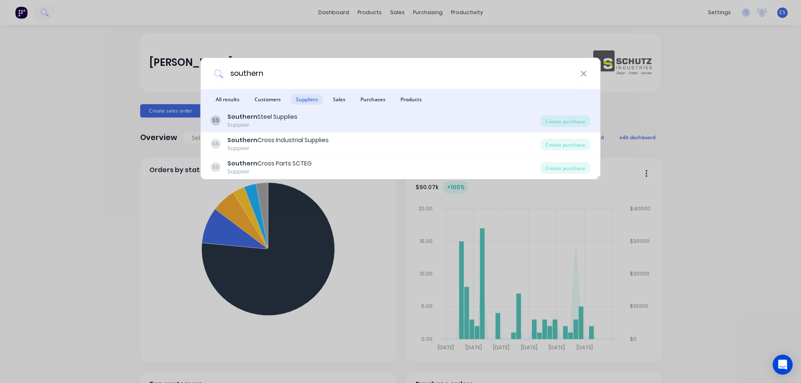
click at [299, 118] on div "SS Southern Steel Supplies Supplier" at bounding box center [375, 121] width 329 height 16
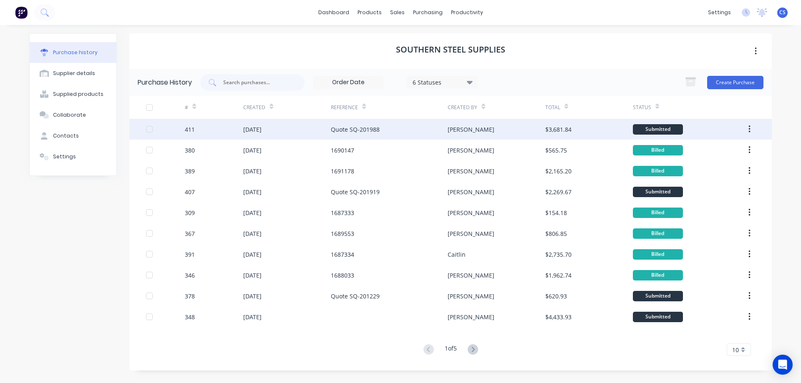
click at [356, 136] on div "Quote SQ-201988" at bounding box center [389, 129] width 117 height 21
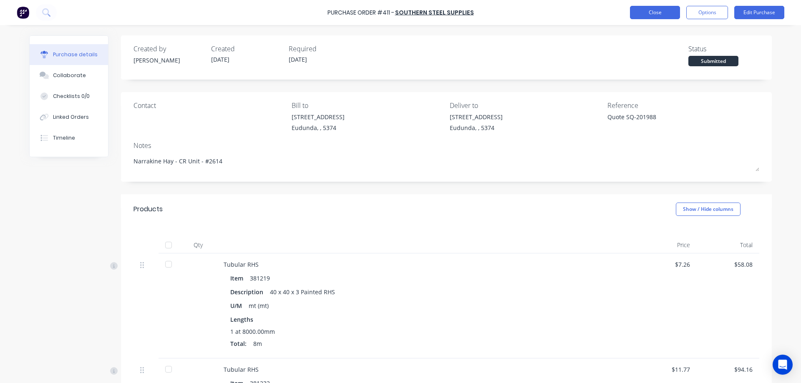
click at [669, 13] on button "Close" at bounding box center [655, 12] width 50 height 13
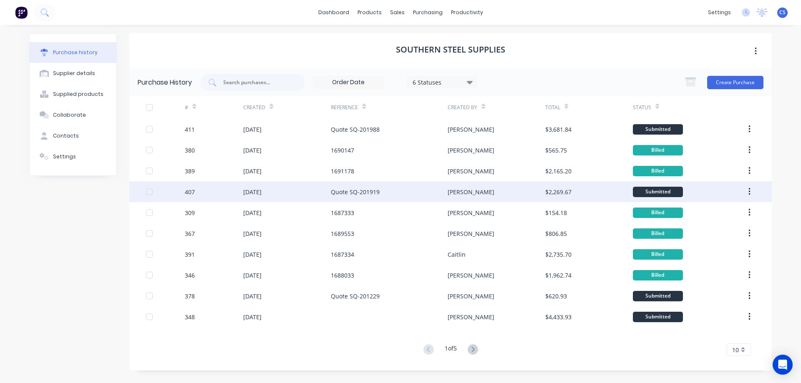
click at [385, 197] on div "Quote SQ-201919" at bounding box center [389, 191] width 117 height 21
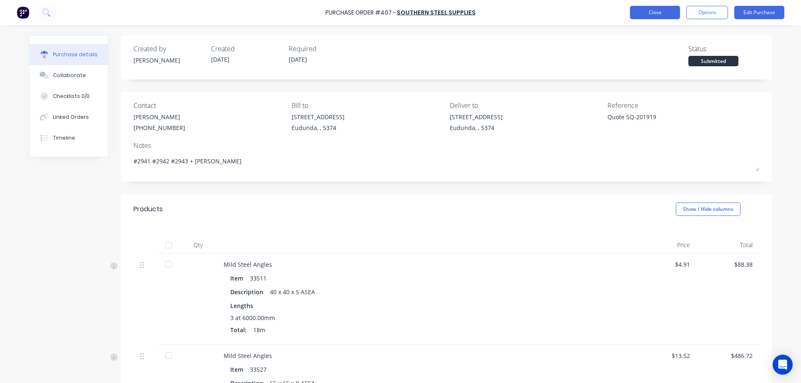
click at [638, 16] on button "Close" at bounding box center [655, 12] width 50 height 13
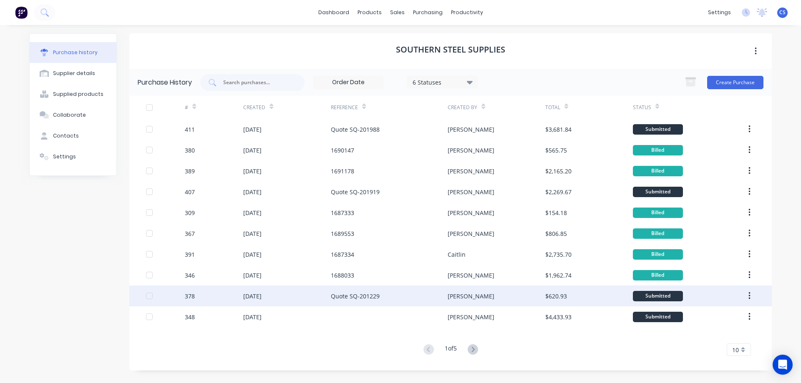
click at [420, 302] on div "Quote SQ-201229" at bounding box center [389, 296] width 117 height 21
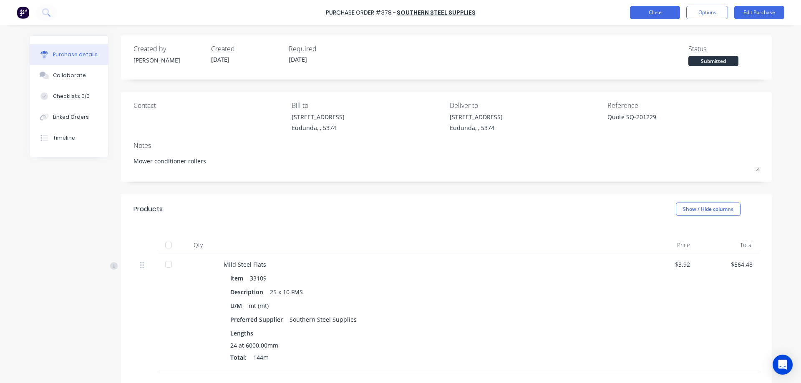
click at [647, 15] on button "Close" at bounding box center [655, 12] width 50 height 13
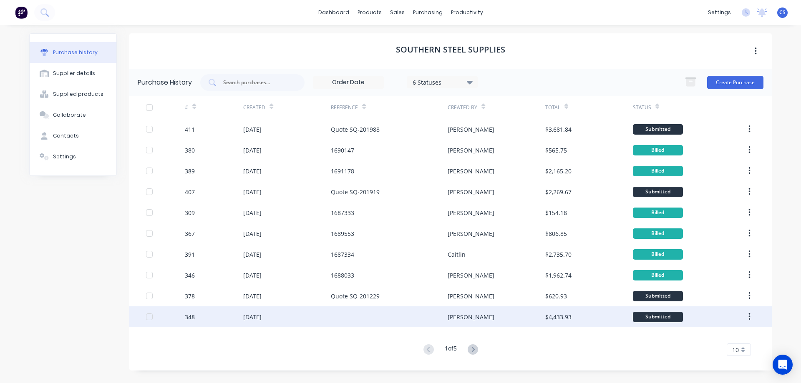
click at [558, 319] on div "$4,433.93" at bounding box center [558, 317] width 26 height 9
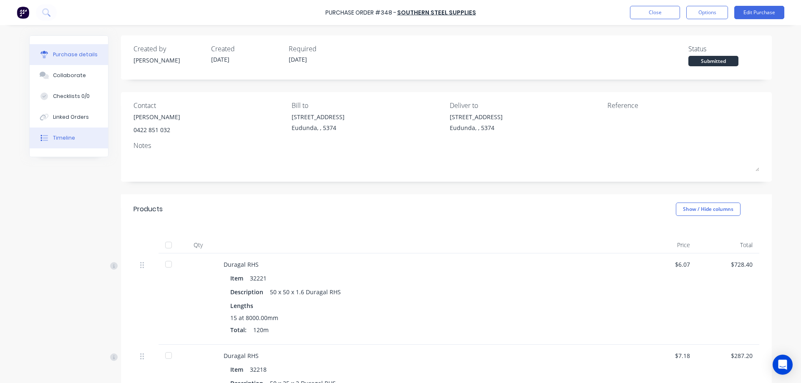
click at [84, 141] on button "Timeline" at bounding box center [69, 138] width 78 height 21
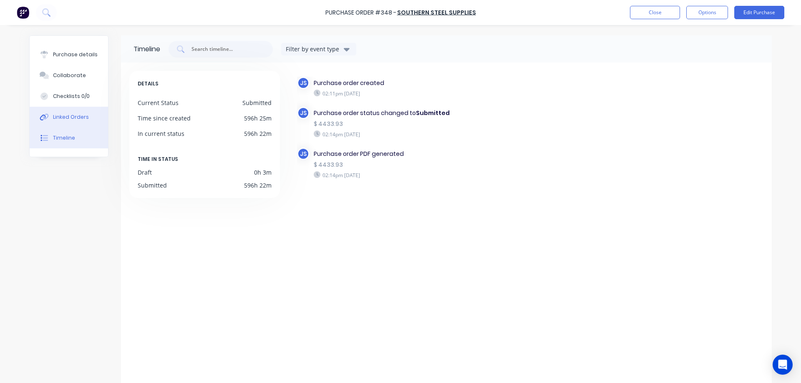
click at [89, 120] on button "Linked Orders" at bounding box center [69, 117] width 78 height 21
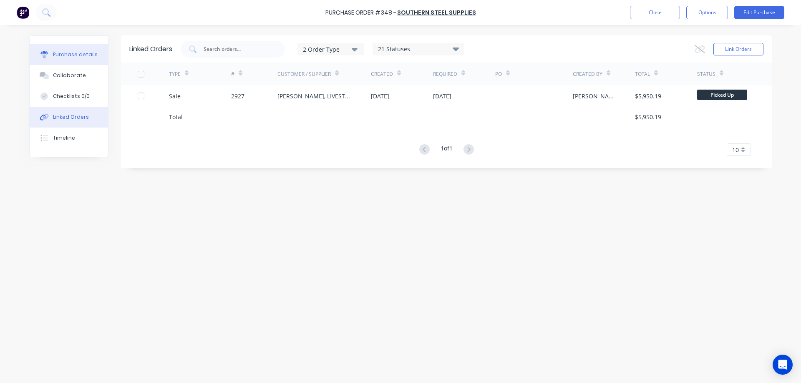
click at [83, 53] on div "Purchase details" at bounding box center [75, 55] width 45 height 8
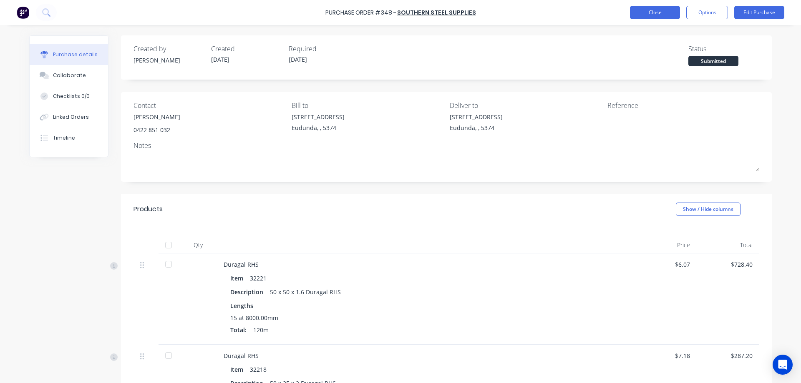
click at [674, 8] on button "Close" at bounding box center [655, 12] width 50 height 13
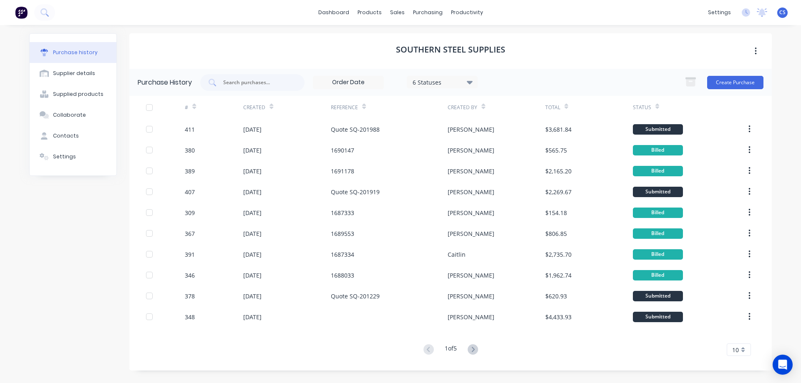
click at [657, 106] on icon at bounding box center [657, 106] width 4 height 6
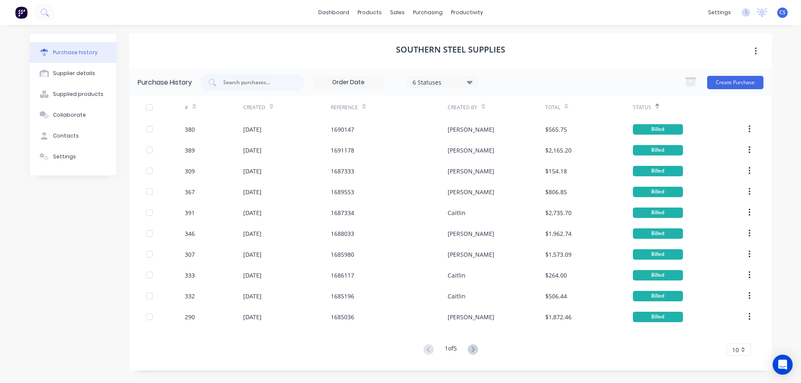
click at [656, 107] on icon at bounding box center [657, 108] width 4 height 3
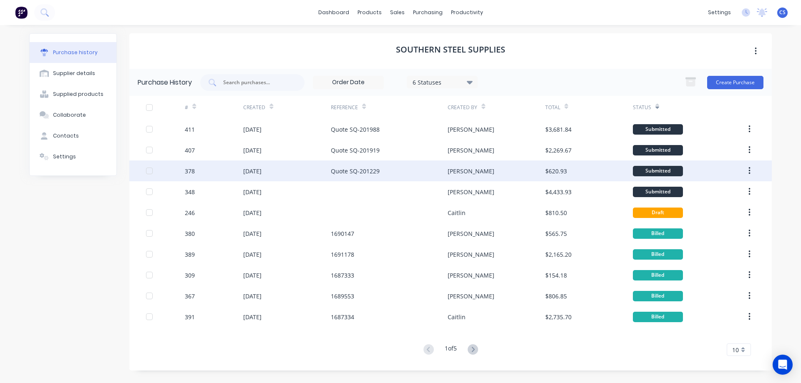
click at [576, 171] on div "$620.93" at bounding box center [589, 171] width 88 height 21
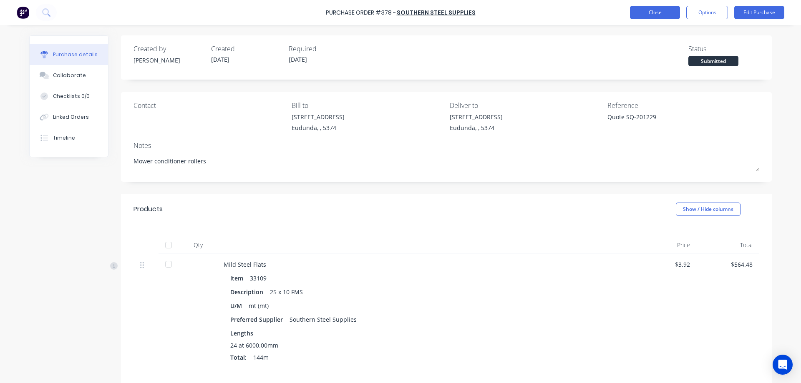
click at [669, 15] on button "Close" at bounding box center [655, 12] width 50 height 13
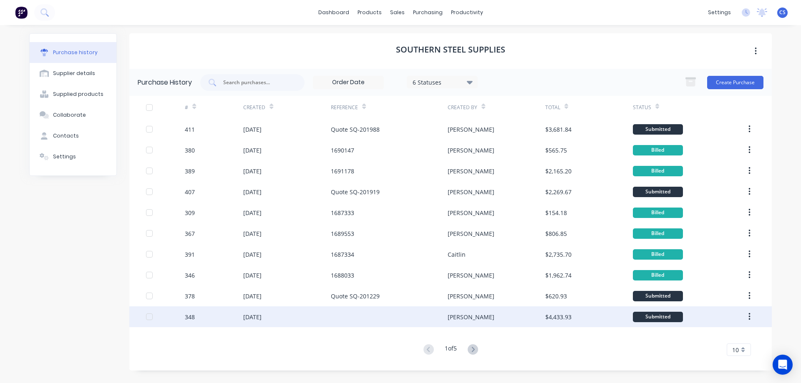
click at [577, 319] on div "$4,433.93" at bounding box center [589, 317] width 88 height 21
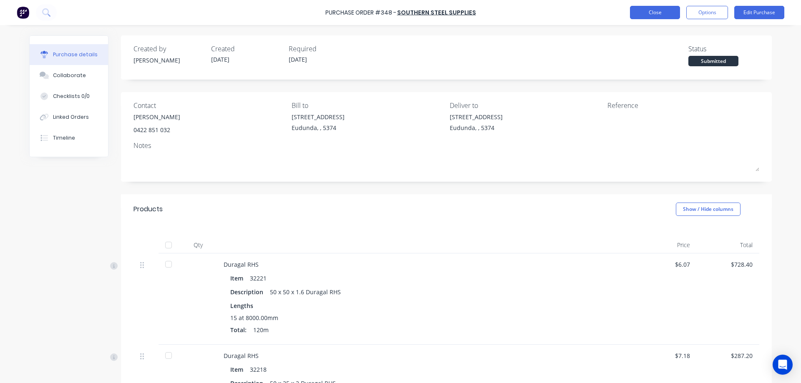
click at [648, 12] on button "Close" at bounding box center [655, 12] width 50 height 13
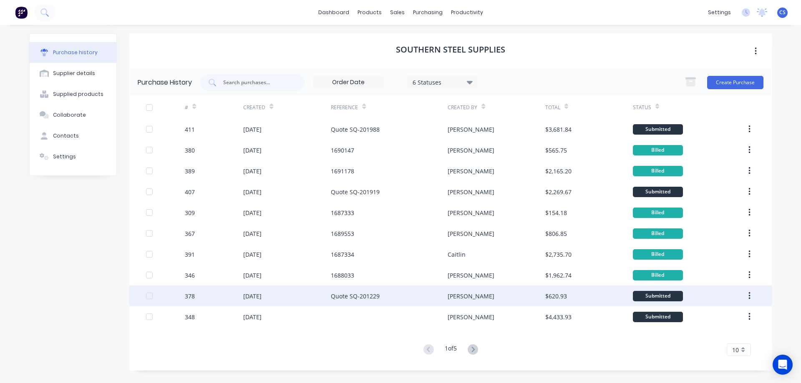
click at [544, 297] on div "[PERSON_NAME]" at bounding box center [496, 296] width 97 height 21
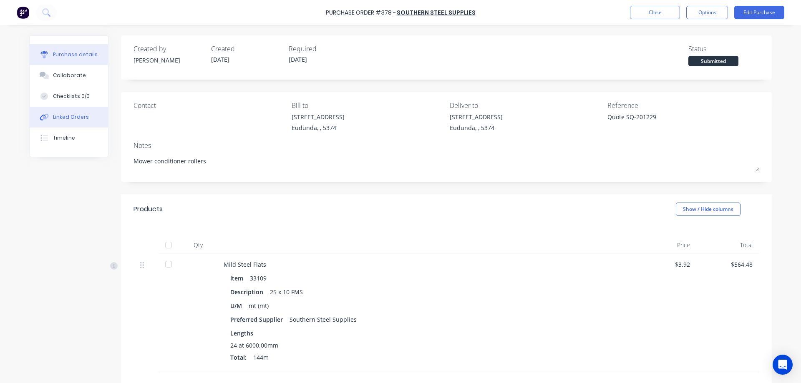
click at [59, 121] on button "Linked Orders" at bounding box center [69, 117] width 78 height 21
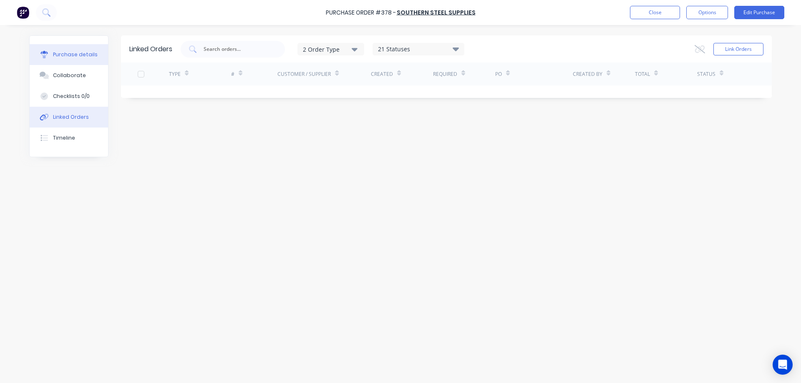
click at [81, 47] on button "Purchase details" at bounding box center [69, 54] width 78 height 21
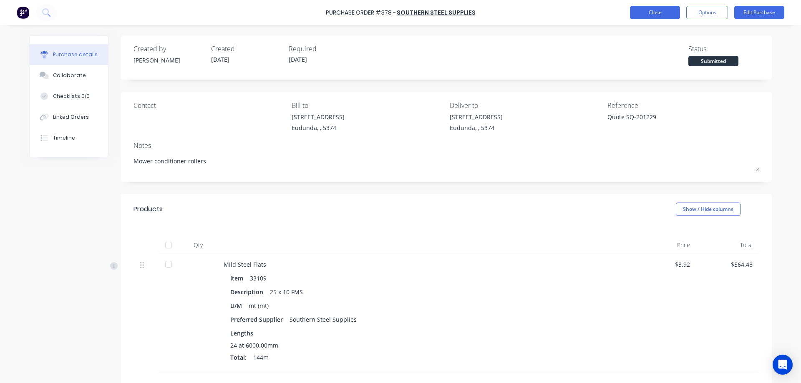
click at [656, 7] on button "Close" at bounding box center [655, 12] width 50 height 13
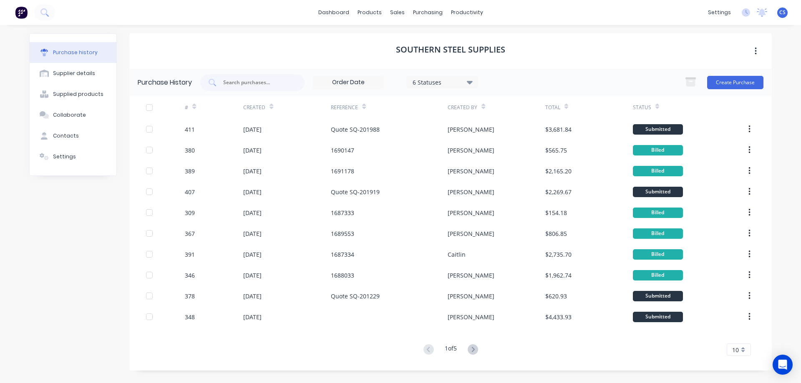
click at [657, 108] on icon at bounding box center [657, 106] width 4 height 6
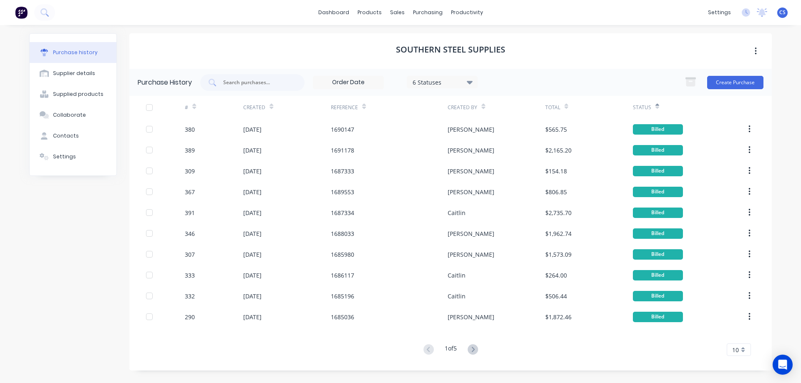
click at [657, 108] on icon at bounding box center [657, 108] width 4 height 3
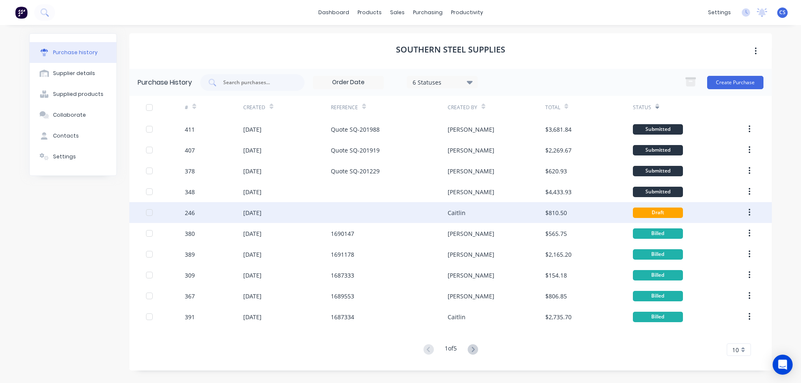
click at [614, 220] on div "$810.50" at bounding box center [589, 212] width 88 height 21
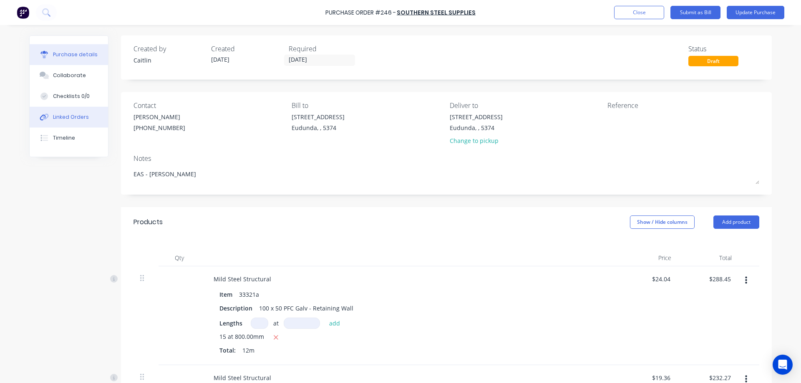
click at [95, 122] on button "Linked Orders" at bounding box center [69, 117] width 78 height 21
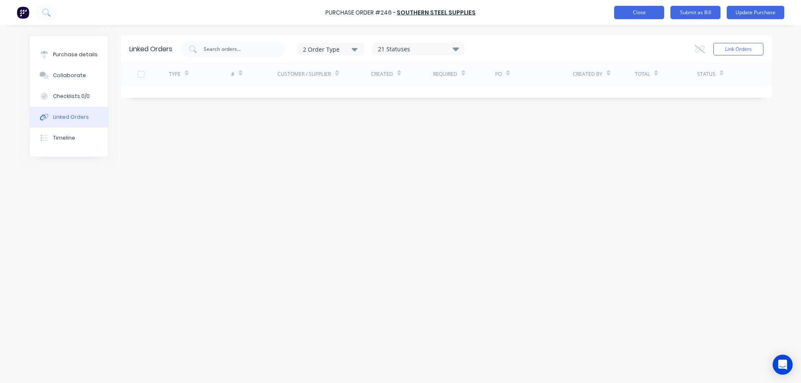
click at [640, 6] on button "Close" at bounding box center [639, 12] width 50 height 13
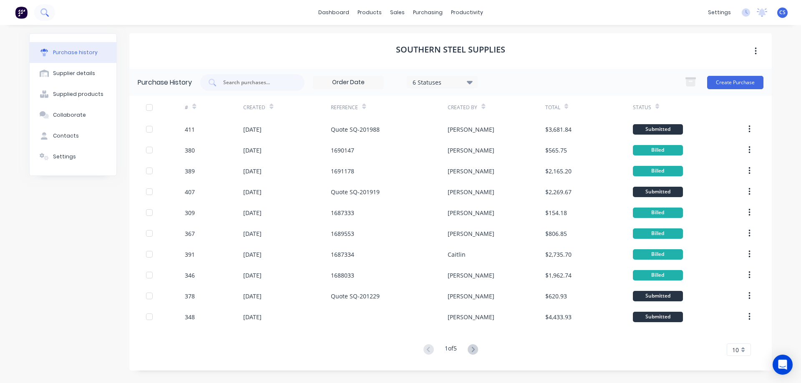
click at [40, 13] on button at bounding box center [44, 12] width 21 height 17
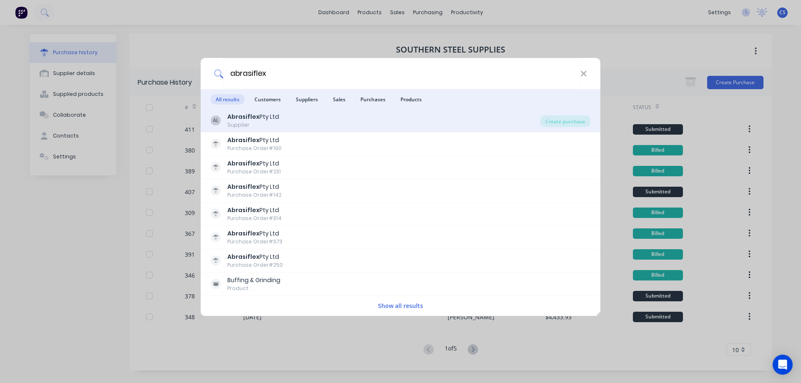
click at [297, 118] on div "AL Abrasiflex Pty Ltd Supplier" at bounding box center [375, 121] width 329 height 16
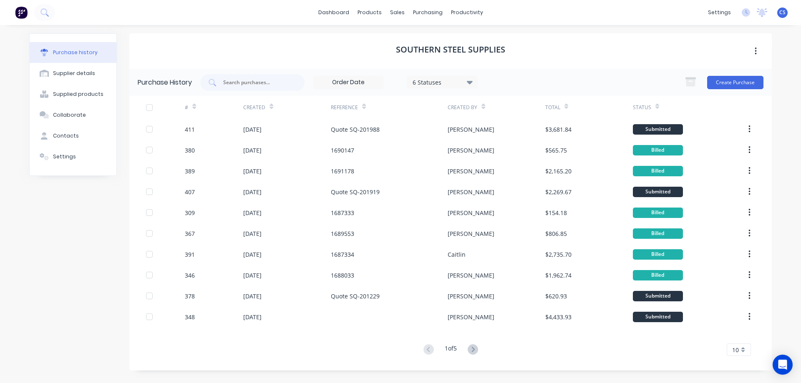
click at [24, 14] on img at bounding box center [21, 12] width 13 height 13
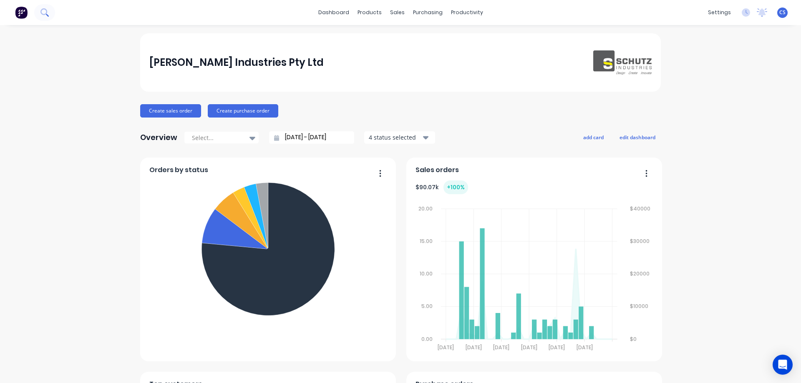
click at [43, 12] on icon at bounding box center [44, 12] width 8 height 8
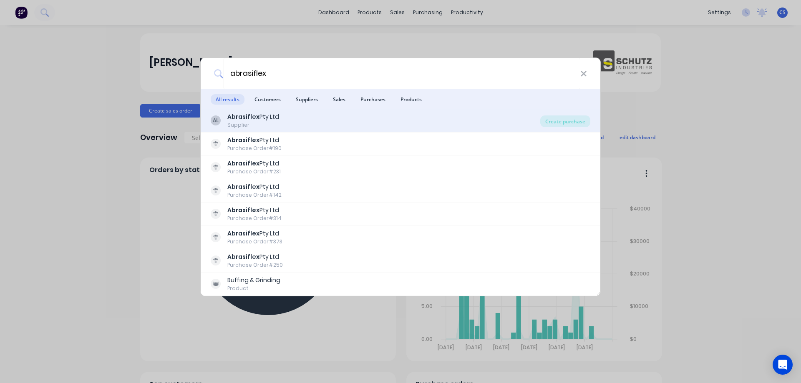
click at [326, 113] on div "AL Abrasiflex Pty Ltd Supplier" at bounding box center [375, 121] width 329 height 16
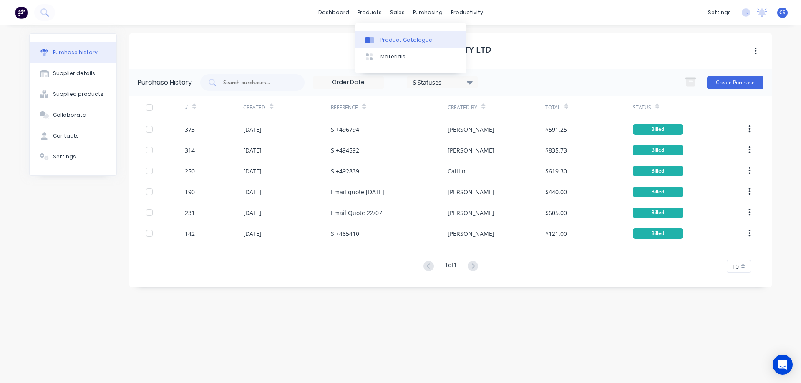
click at [377, 36] on div at bounding box center [371, 40] width 13 height 8
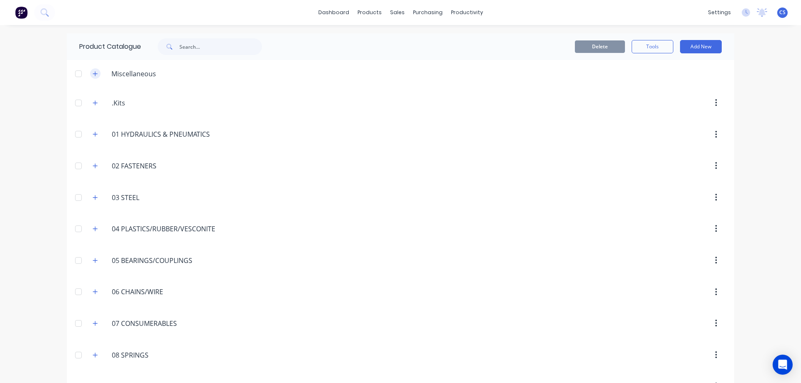
click at [93, 71] on icon "button" at bounding box center [95, 74] width 5 height 6
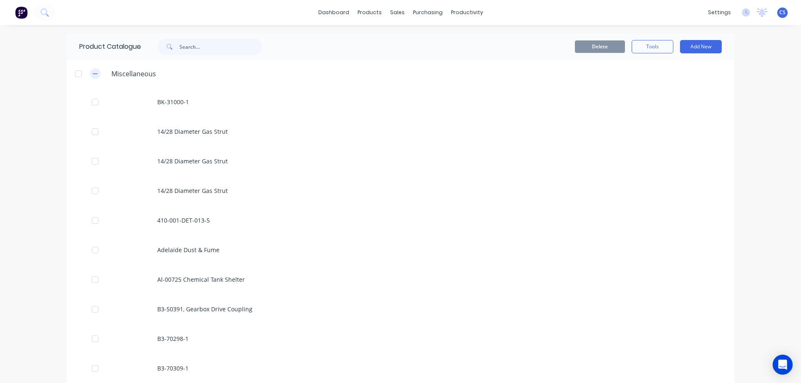
click at [93, 71] on icon "button" at bounding box center [95, 74] width 5 height 6
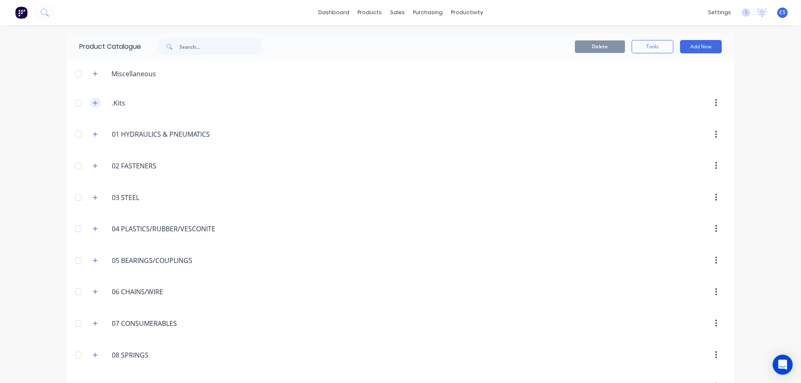
click at [93, 104] on icon "button" at bounding box center [95, 103] width 5 height 6
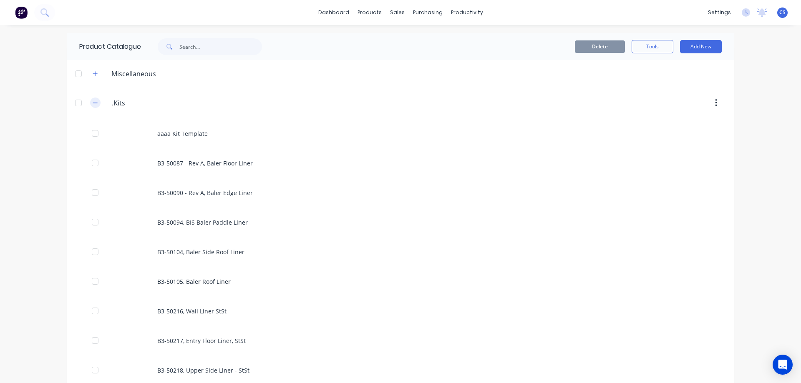
click at [93, 104] on icon "button" at bounding box center [95, 103] width 5 height 6
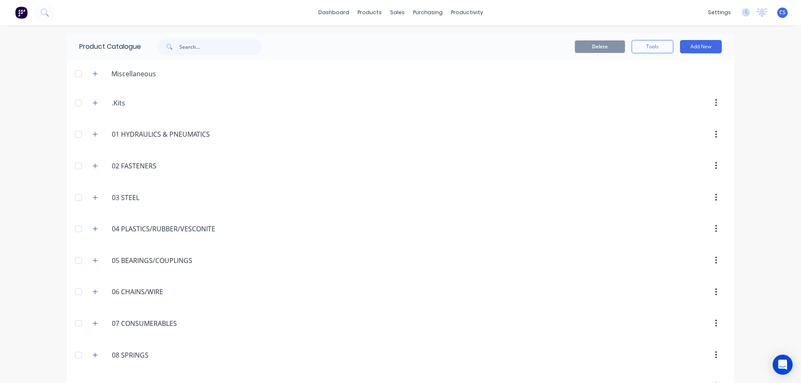
click at [526, 27] on div "dashboard products sales purchasing productivity dashboard products Product Cat…" at bounding box center [400, 191] width 801 height 383
click at [21, 15] on img at bounding box center [21, 12] width 13 height 13
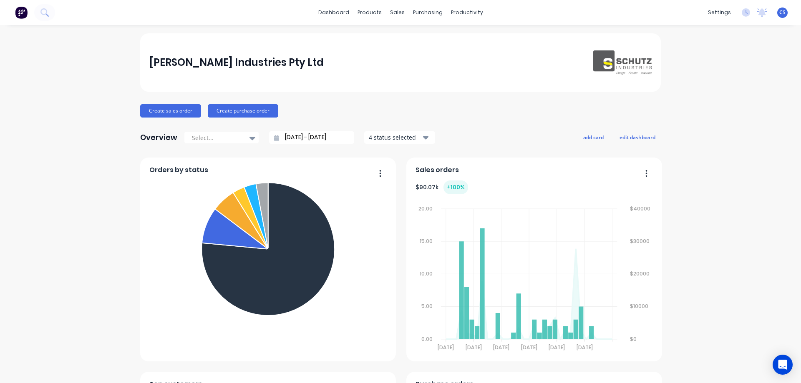
click at [18, 15] on img at bounding box center [21, 12] width 13 height 13
click at [45, 11] on icon at bounding box center [44, 12] width 8 height 8
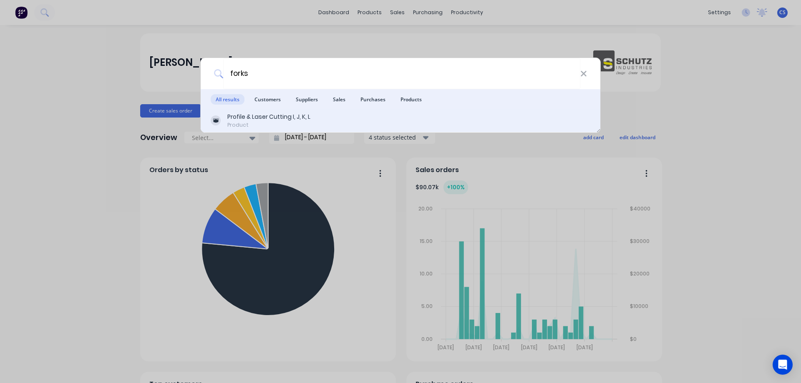
click at [312, 115] on div "Profile & Laser Cutting I, J, K, L Product" at bounding box center [401, 121] width 380 height 16
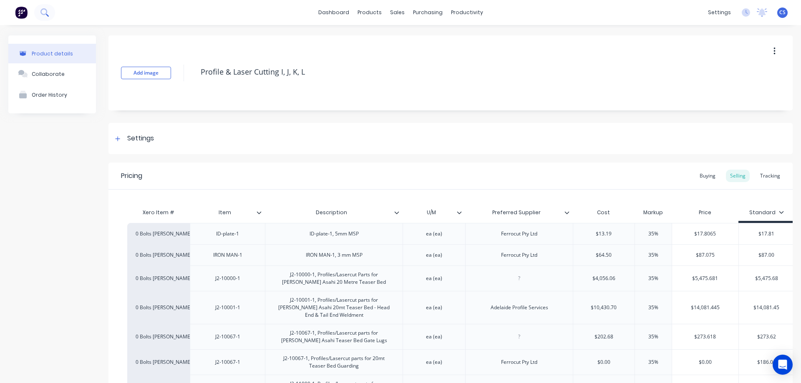
click at [48, 9] on icon at bounding box center [44, 12] width 8 height 8
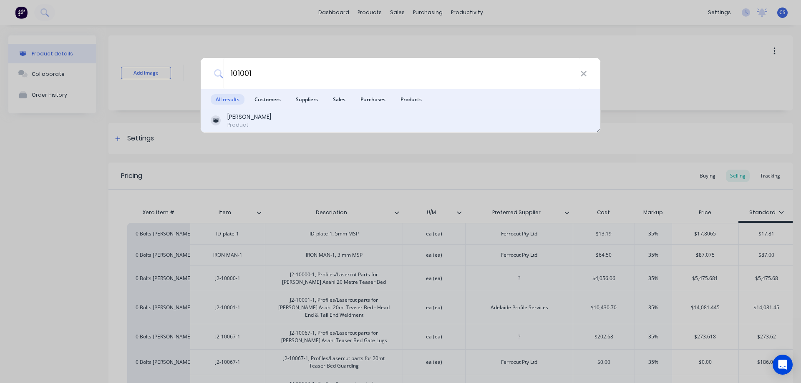
click at [281, 125] on div "Tynes Product" at bounding box center [401, 121] width 380 height 16
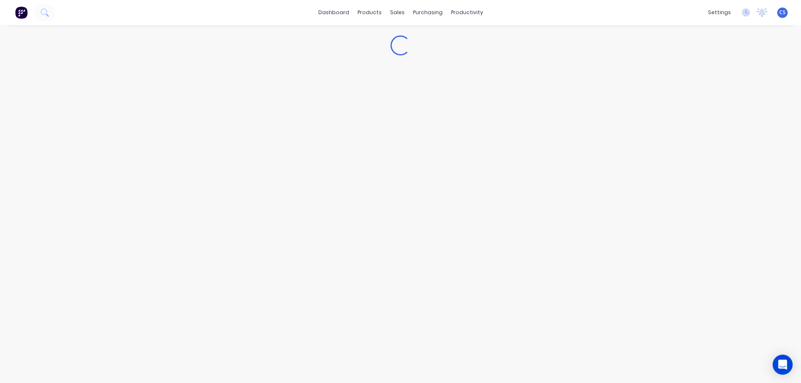
click at [16, 16] on img at bounding box center [21, 12] width 13 height 13
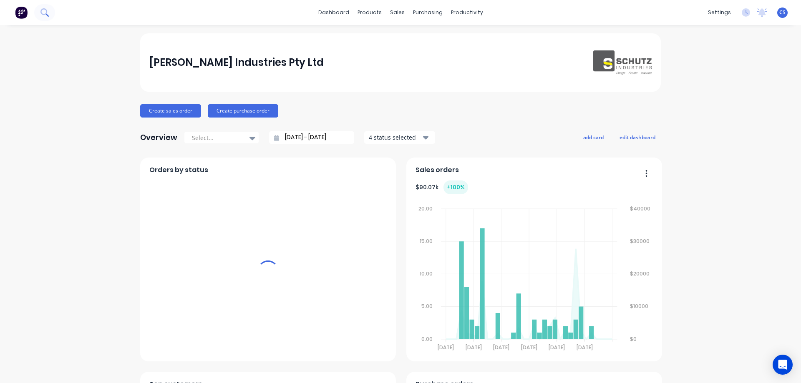
click at [45, 13] on icon at bounding box center [44, 12] width 8 height 8
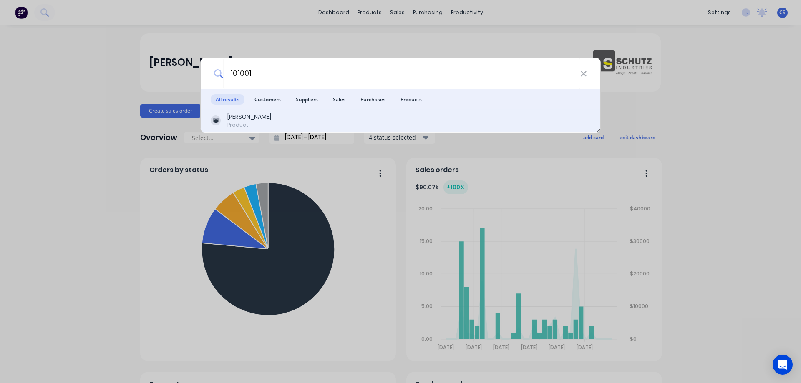
click at [288, 114] on div "Tynes Product" at bounding box center [401, 121] width 380 height 16
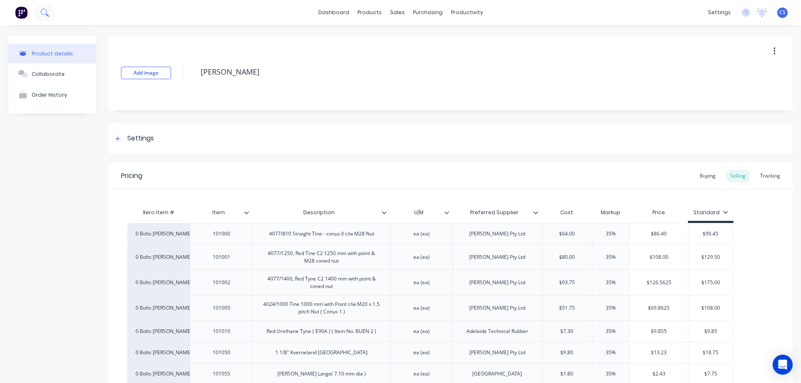
click at [48, 18] on button at bounding box center [44, 12] width 21 height 17
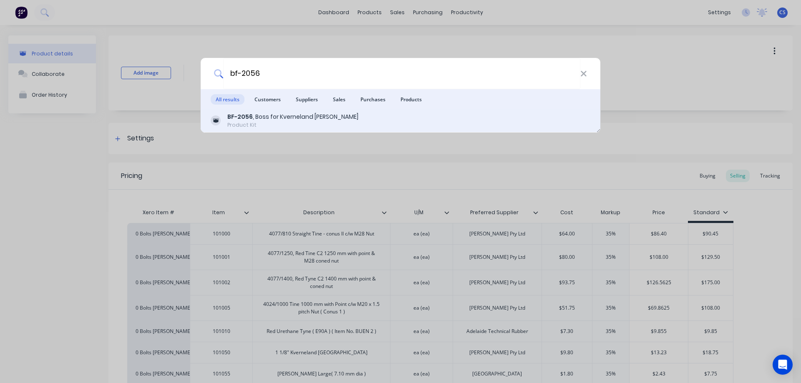
click at [297, 112] on div "BF-2056 , Boss for Kverneland Hay Tynes Product Kit" at bounding box center [401, 120] width 400 height 23
click at [297, 116] on div "BF-2056 , Boss for Kverneland Hay Tynes" at bounding box center [292, 117] width 131 height 9
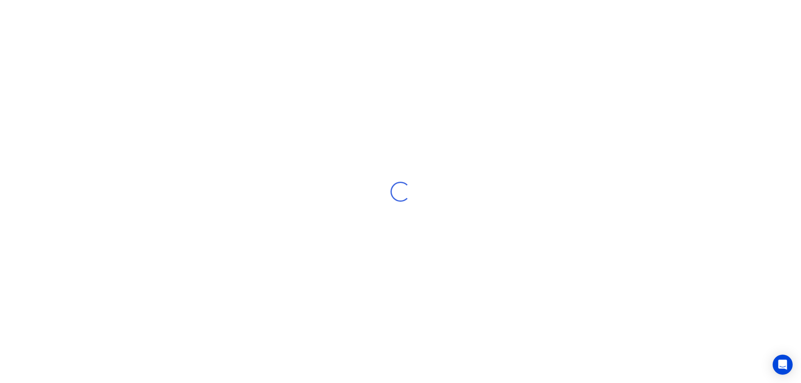
click at [297, 116] on div "Loading..." at bounding box center [400, 191] width 801 height 383
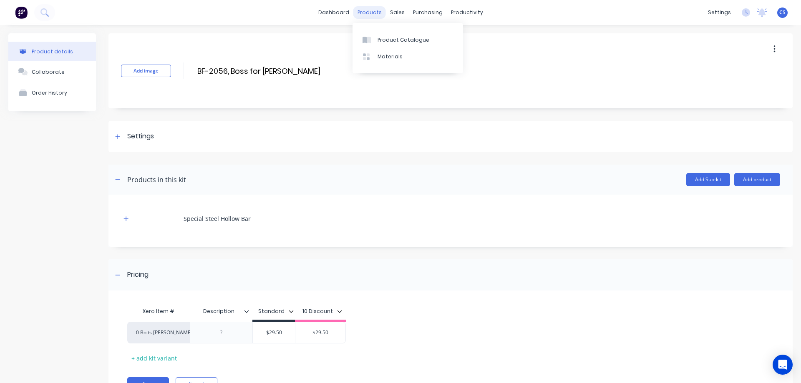
click at [357, 14] on div "products" at bounding box center [369, 12] width 33 height 13
click at [41, 11] on icon at bounding box center [43, 11] width 7 height 7
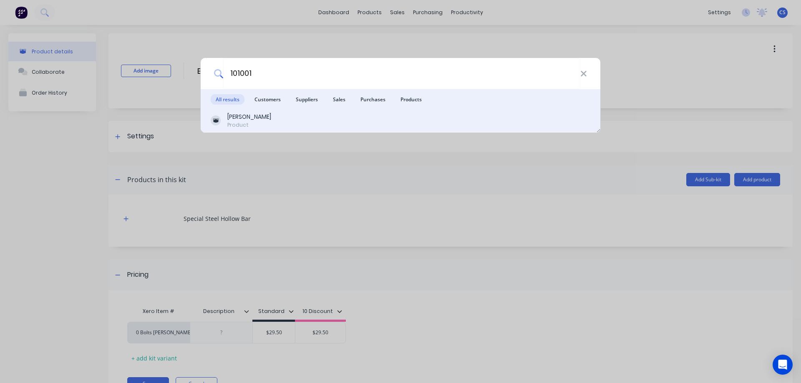
click at [272, 114] on div "Tynes Product" at bounding box center [401, 121] width 380 height 16
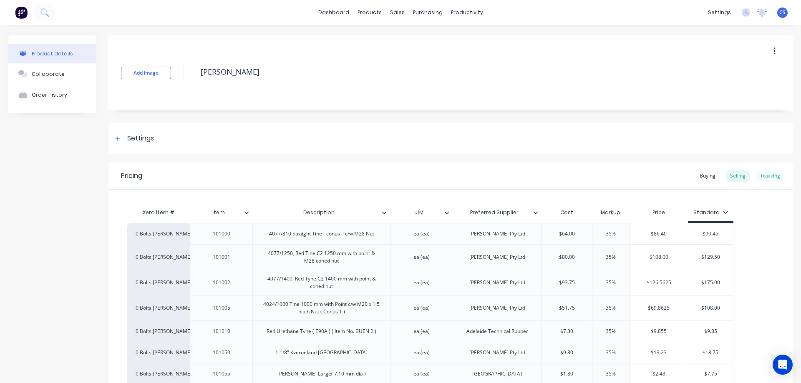
click at [760, 178] on div "Tracking" at bounding box center [770, 176] width 28 height 13
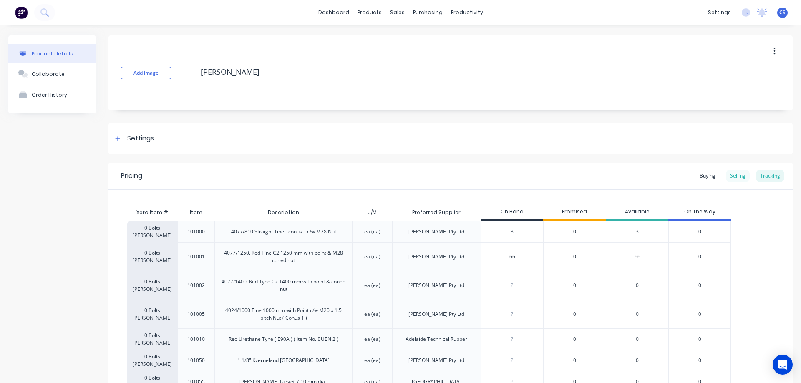
click at [726, 173] on div "Selling" at bounding box center [738, 176] width 24 height 13
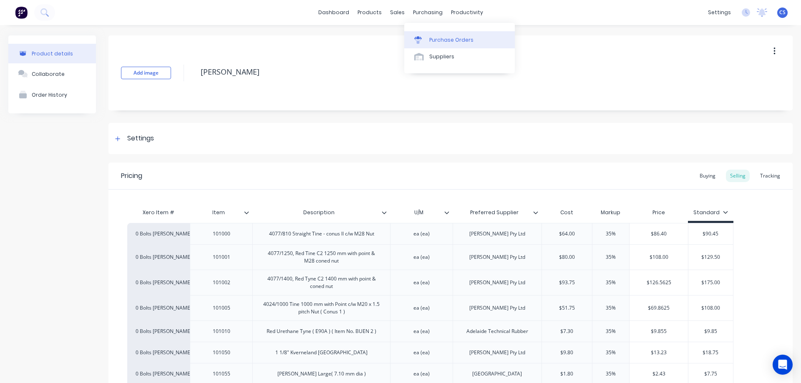
click at [439, 38] on div "Purchase Orders" at bounding box center [451, 40] width 44 height 8
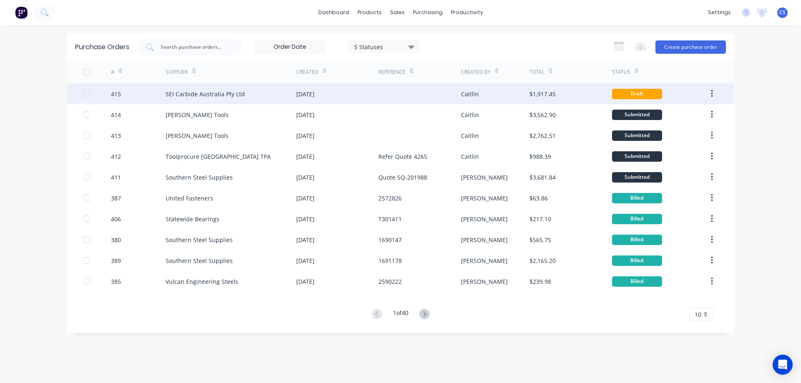
click at [421, 86] on div at bounding box center [419, 93] width 82 height 21
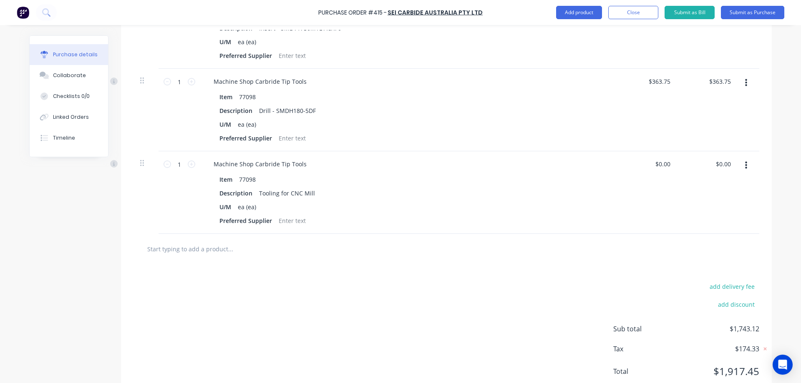
scroll to position [736, 0]
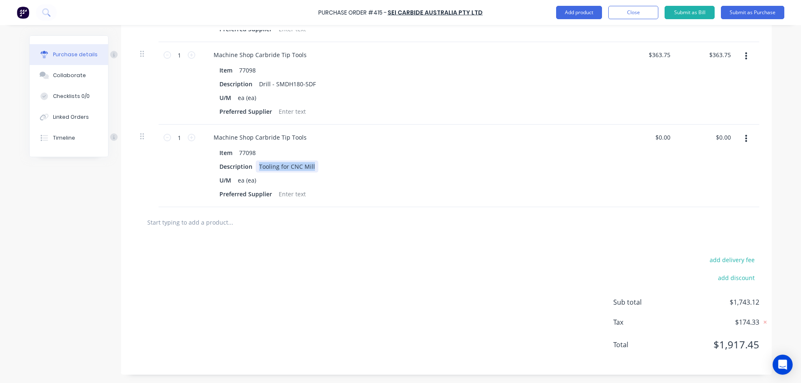
drag, startPoint x: 312, startPoint y: 170, endPoint x: 256, endPoint y: 171, distance: 55.9
click at [256, 171] on div "Tooling for CNC Mill" at bounding box center [287, 167] width 63 height 12
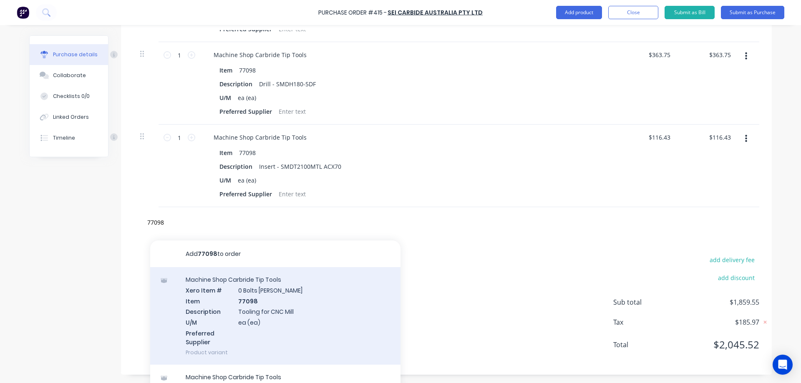
click at [296, 303] on div "Machine Shop Carbride Tip Tools Xero Item # 0 Bolts Metric Galvanised Item 7709…" at bounding box center [275, 316] width 250 height 98
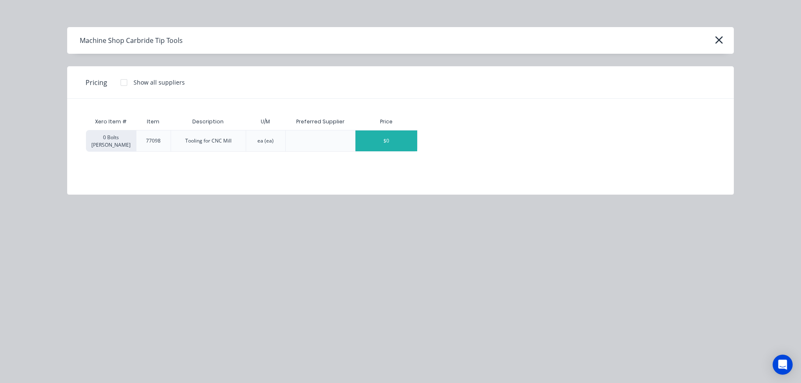
click at [367, 147] on div "$0" at bounding box center [386, 141] width 62 height 21
click at [391, 142] on div "$0" at bounding box center [386, 141] width 62 height 21
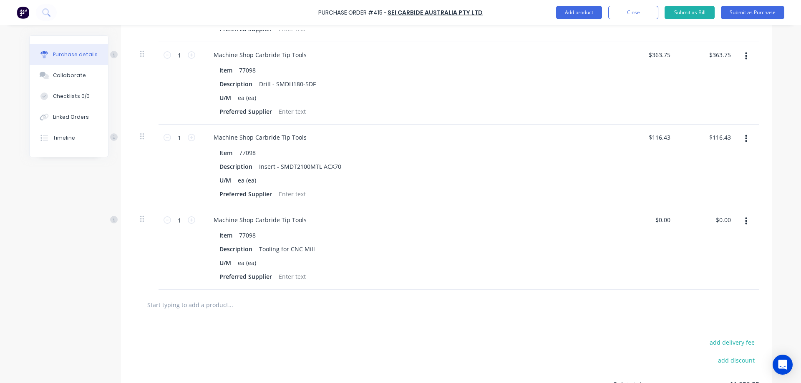
click at [391, 142] on div "Machine Shop Carbride Tip Tools" at bounding box center [409, 137] width 404 height 12
drag, startPoint x: 311, startPoint y: 249, endPoint x: 253, endPoint y: 252, distance: 58.5
click at [256, 252] on div "Tooling for CNC Mill" at bounding box center [287, 249] width 63 height 12
click at [189, 218] on icon at bounding box center [192, 220] width 8 height 8
drag, startPoint x: 728, startPoint y: 220, endPoint x: 712, endPoint y: 220, distance: 16.3
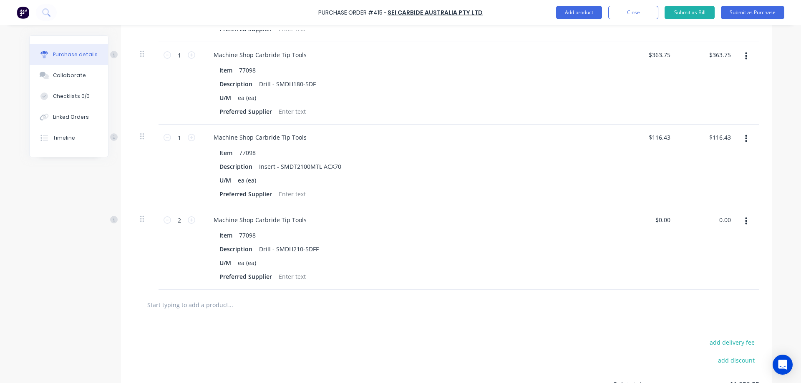
click at [712, 220] on div "0.00 0.00" at bounding box center [708, 248] width 60 height 83
click at [192, 307] on input "text" at bounding box center [230, 305] width 167 height 17
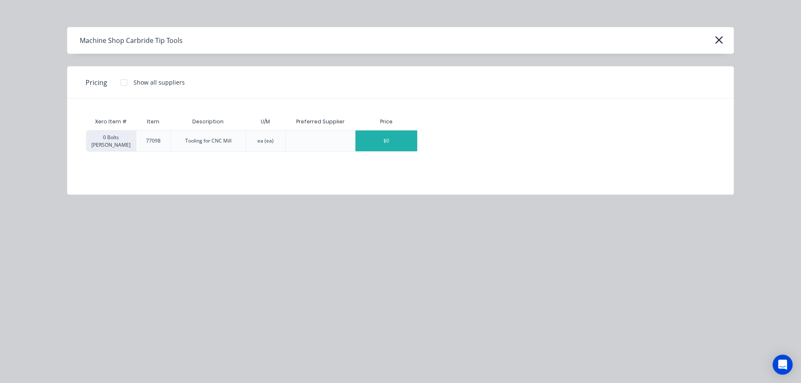
click at [382, 132] on div "$0" at bounding box center [386, 141] width 62 height 21
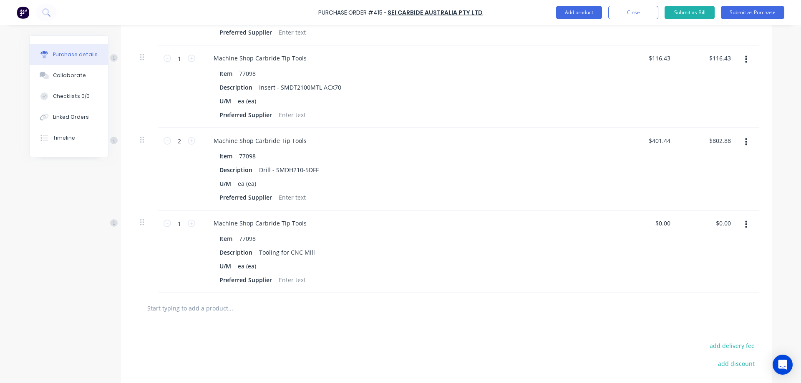
scroll to position [901, 0]
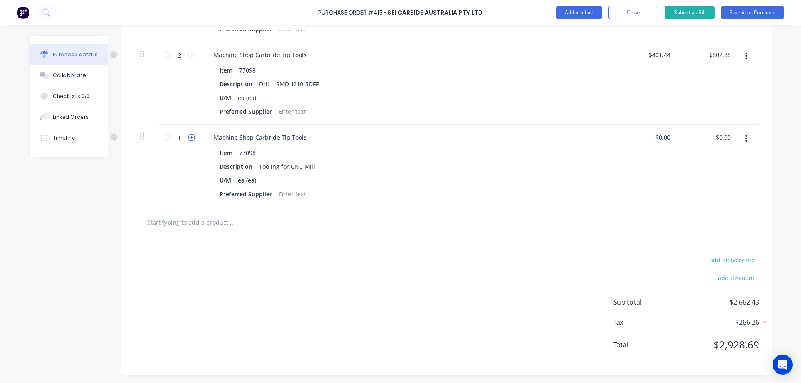
click at [192, 136] on icon at bounding box center [192, 138] width 8 height 8
drag, startPoint x: 728, startPoint y: 139, endPoint x: 710, endPoint y: 138, distance: 17.6
click at [710, 138] on div "0.00 0.00" at bounding box center [708, 166] width 60 height 83
drag, startPoint x: 286, startPoint y: 171, endPoint x: 256, endPoint y: 172, distance: 30.1
click at [256, 172] on div "Tooling for CNC Mill" at bounding box center [287, 167] width 63 height 12
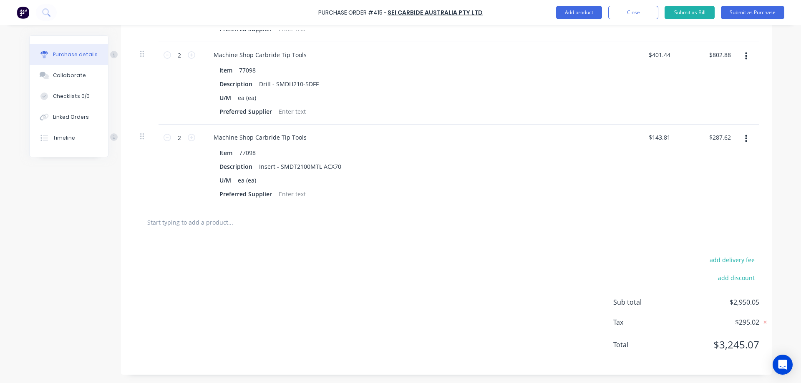
click at [211, 223] on input "text" at bounding box center [230, 222] width 167 height 17
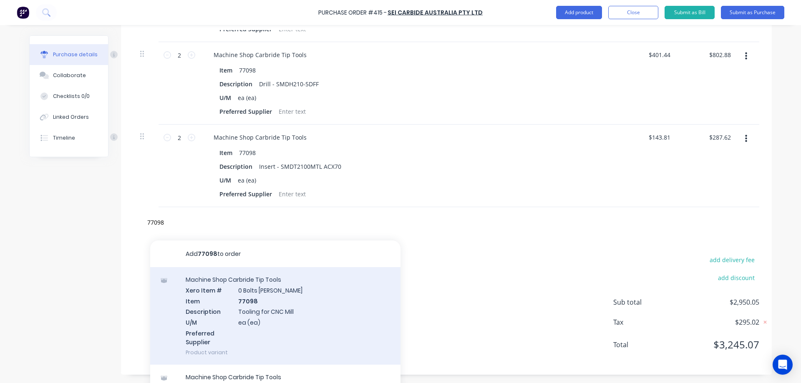
click at [260, 298] on div "Machine Shop Carbride Tip Tools Xero Item # 0 Bolts Metric Galvanised Item 7709…" at bounding box center [275, 316] width 250 height 98
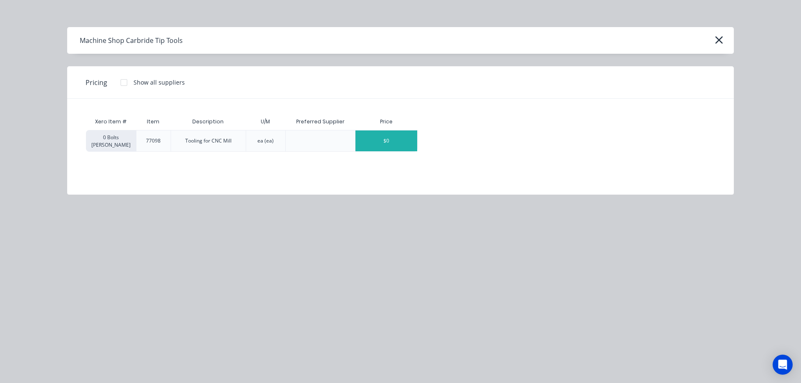
click at [389, 136] on div "$0" at bounding box center [386, 141] width 62 height 21
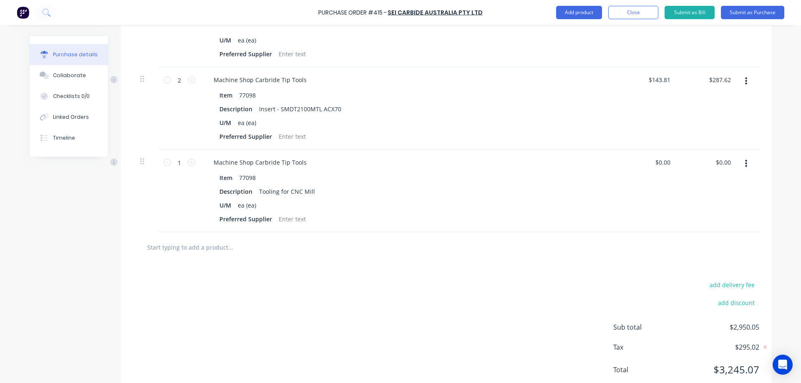
scroll to position [983, 0]
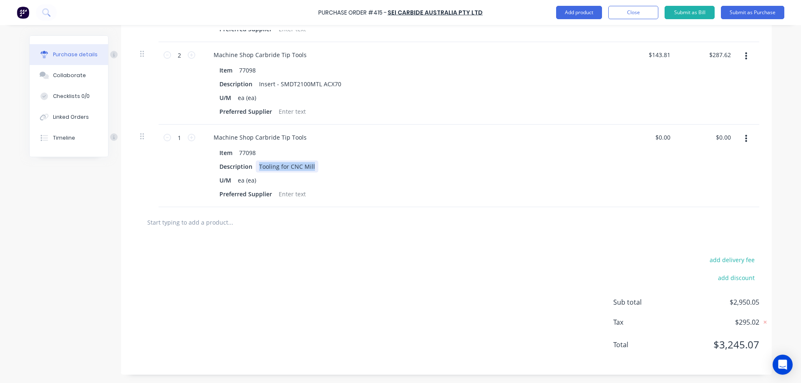
drag, startPoint x: 311, startPoint y: 167, endPoint x: 252, endPoint y: 163, distance: 59.0
click at [256, 163] on div "Tooling for CNC Mill" at bounding box center [287, 167] width 63 height 12
drag, startPoint x: 727, startPoint y: 134, endPoint x: 712, endPoint y: 136, distance: 14.7
click at [712, 136] on div "0.00 0.00" at bounding box center [708, 166] width 60 height 83
click at [218, 225] on input "text" at bounding box center [230, 222] width 167 height 17
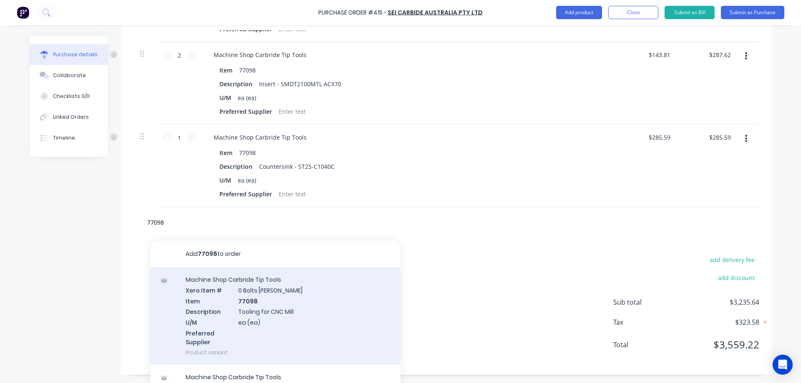
click at [310, 305] on div "Machine Shop Carbride Tip Tools Xero Item # 0 Bolts Metric Galvanised Item 7709…" at bounding box center [275, 316] width 250 height 98
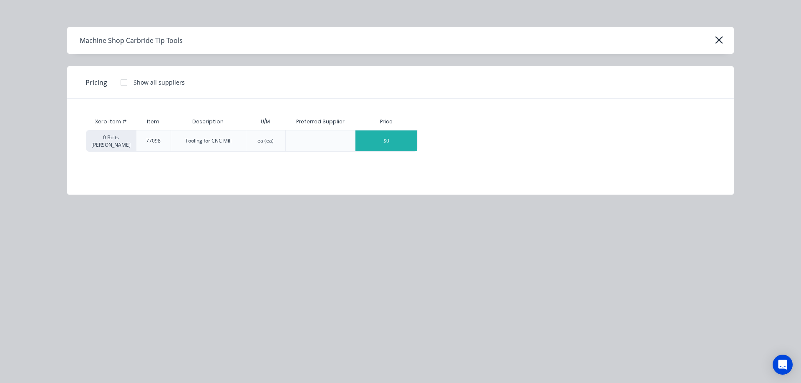
click at [402, 147] on div "$0" at bounding box center [386, 141] width 62 height 21
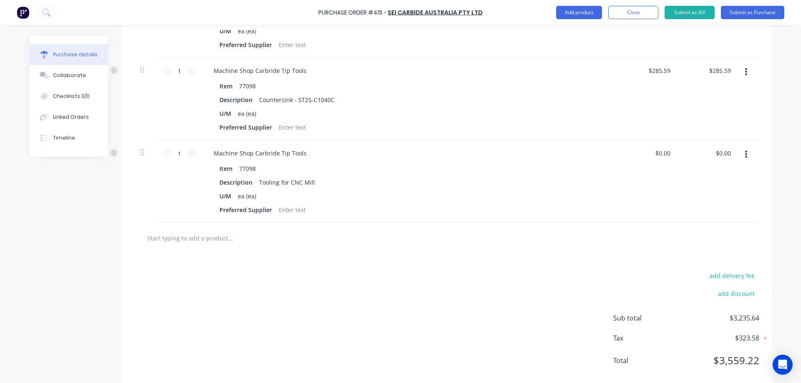
scroll to position [1066, 0]
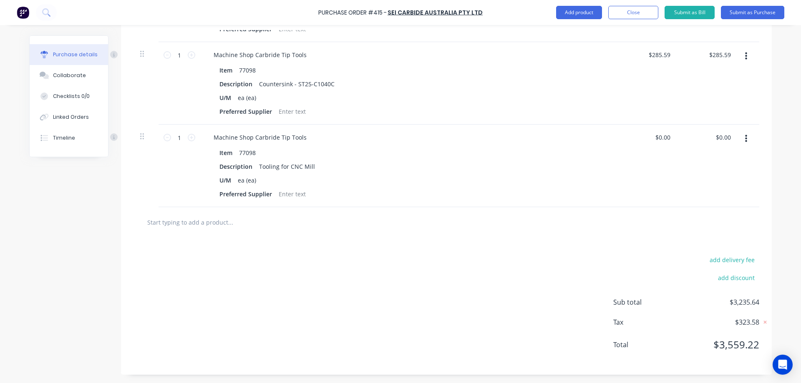
click at [191, 226] on input "text" at bounding box center [230, 222] width 167 height 17
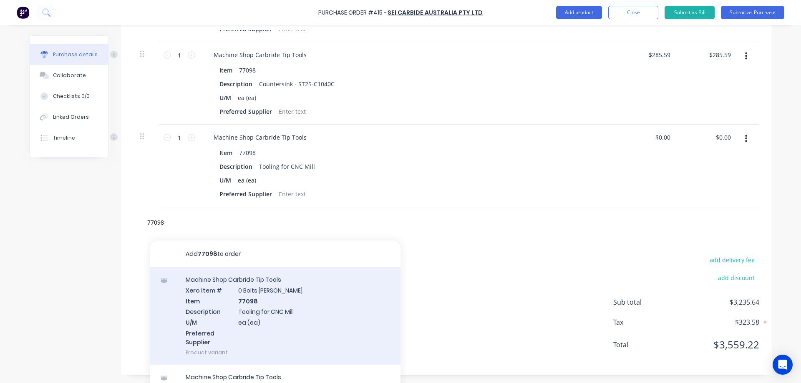
click at [316, 289] on div "Machine Shop Carbride Tip Tools Xero Item # 0 Bolts Metric Galvanised Item 7709…" at bounding box center [275, 316] width 250 height 98
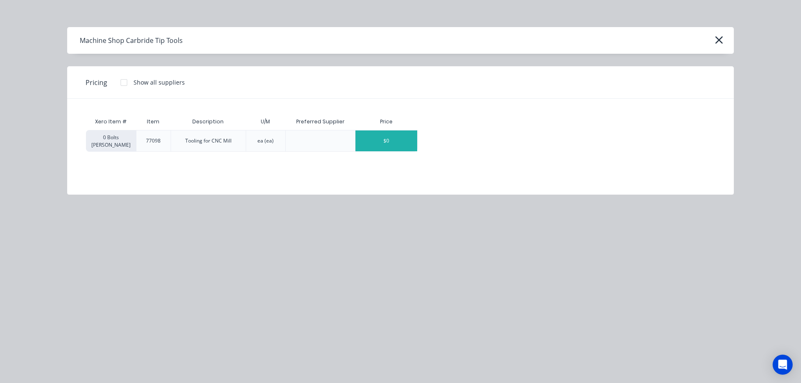
click at [375, 132] on div "$0" at bounding box center [386, 141] width 62 height 21
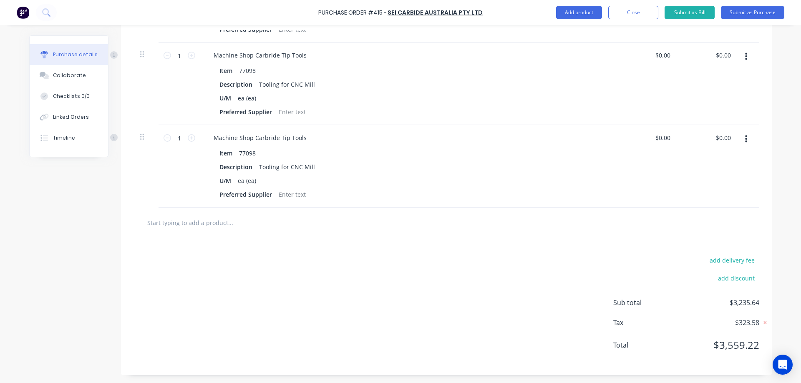
scroll to position [1149, 0]
click at [224, 230] on input "text" at bounding box center [230, 222] width 167 height 17
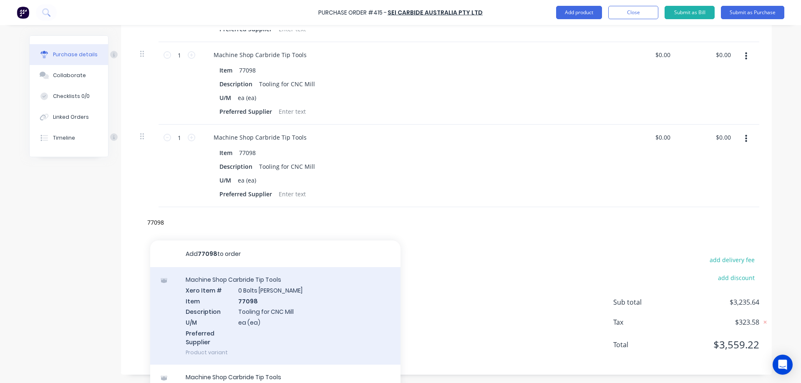
click at [272, 298] on div "Machine Shop Carbride Tip Tools Xero Item # 0 Bolts Metric Galvanised Item 7709…" at bounding box center [275, 316] width 250 height 98
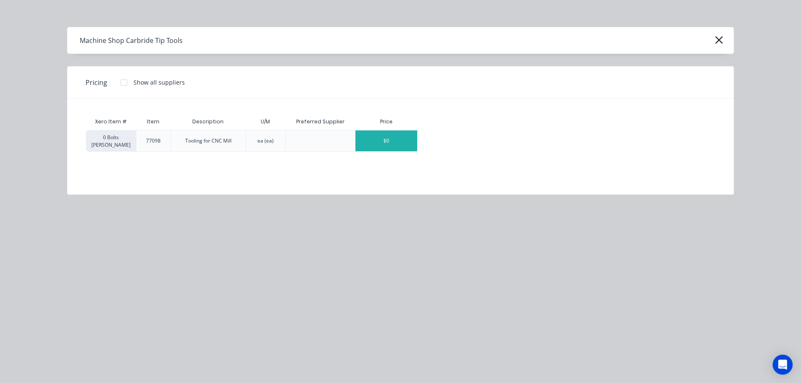
click at [412, 143] on div "$0" at bounding box center [386, 141] width 62 height 21
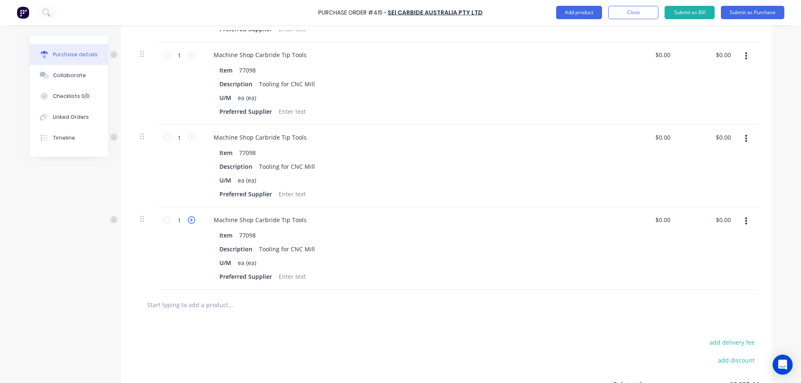
click at [191, 218] on icon at bounding box center [192, 220] width 8 height 8
drag, startPoint x: 728, startPoint y: 57, endPoint x: 711, endPoint y: 59, distance: 17.2
click at [711, 59] on div "0.00 0.00" at bounding box center [708, 83] width 60 height 83
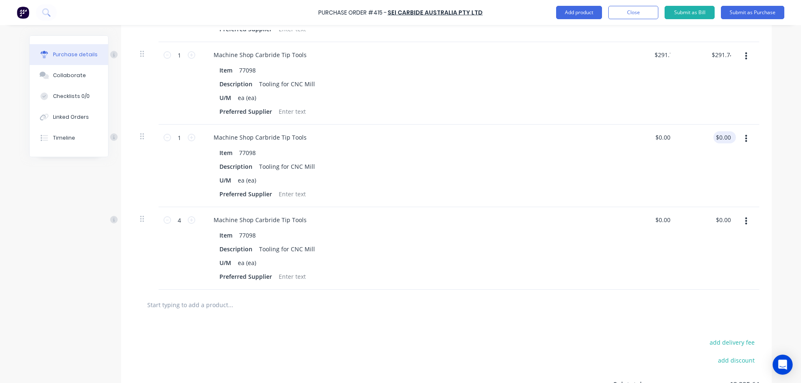
click at [728, 139] on div "$0.00 $0.00" at bounding box center [724, 137] width 23 height 12
drag, startPoint x: 728, startPoint y: 139, endPoint x: 712, endPoint y: 140, distance: 16.3
click at [712, 140] on div "0.00 0.00" at bounding box center [708, 166] width 60 height 83
click at [739, 224] on button "button" at bounding box center [746, 221] width 20 height 15
click at [715, 292] on button "Delete" at bounding box center [720, 293] width 71 height 17
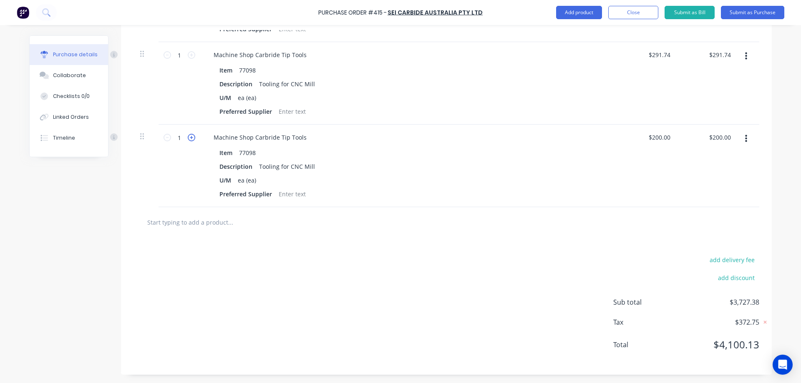
click at [189, 137] on icon at bounding box center [192, 138] width 8 height 8
drag, startPoint x: 728, startPoint y: 138, endPoint x: 711, endPoint y: 140, distance: 17.2
click at [711, 140] on input "800.00" at bounding box center [721, 137] width 23 height 12
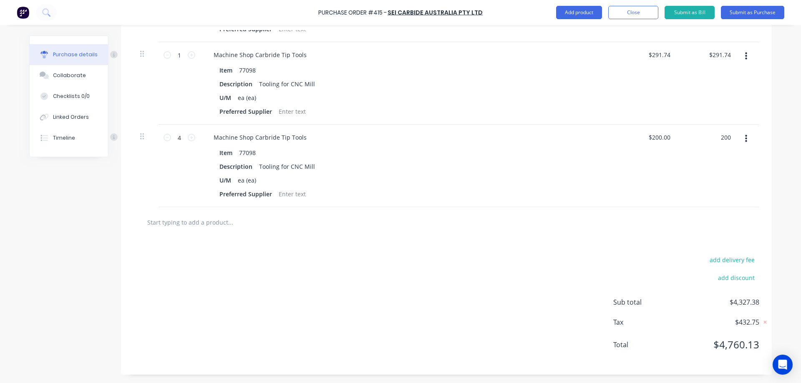
click at [392, 232] on div at bounding box center [446, 222] width 626 height 30
drag, startPoint x: 311, startPoint y: 85, endPoint x: 255, endPoint y: 86, distance: 56.3
click at [256, 86] on div "Tooling for CNC Mill" at bounding box center [287, 84] width 63 height 12
drag, startPoint x: 279, startPoint y: 84, endPoint x: 293, endPoint y: 92, distance: 15.5
click at [279, 83] on div "ST20-CN" at bounding box center [271, 84] width 30 height 12
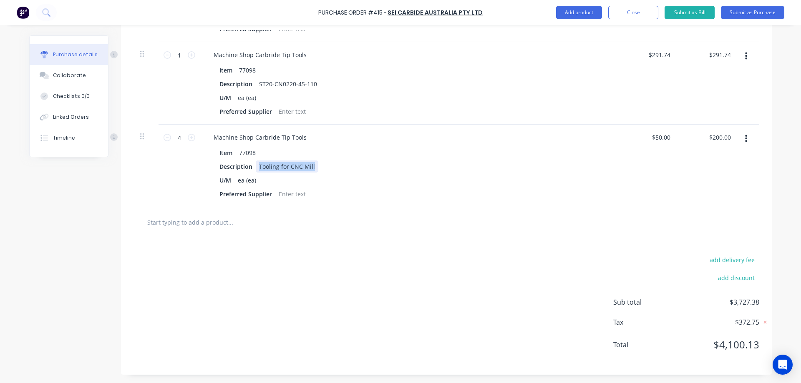
drag, startPoint x: 309, startPoint y: 169, endPoint x: 252, endPoint y: 171, distance: 57.2
click at [256, 171] on div "Tooling for CNC Mill" at bounding box center [287, 167] width 63 height 12
click at [301, 276] on div "add delivery fee add discount Sub total $3,727.38 Tax $372.75 Total $4,100.13" at bounding box center [446, 306] width 651 height 137
click at [642, 18] on button "Close" at bounding box center [633, 12] width 50 height 13
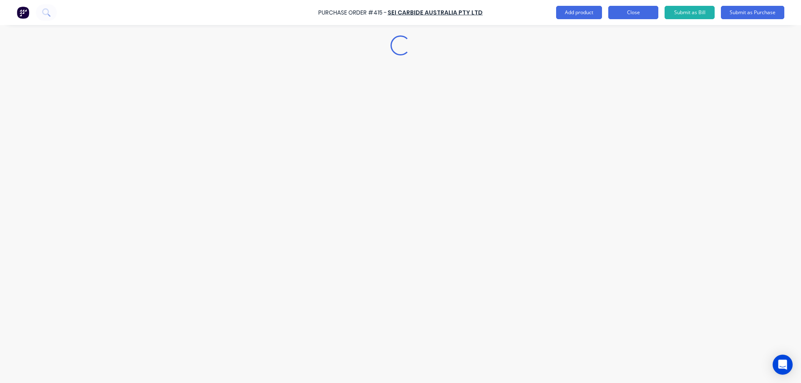
scroll to position [0, 0]
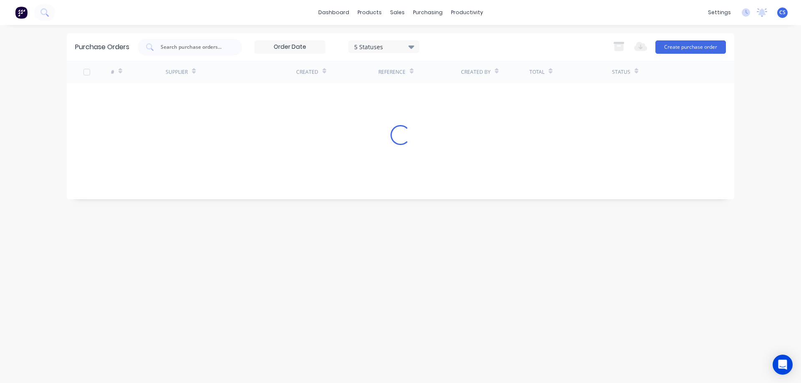
click at [17, 12] on img at bounding box center [21, 12] width 13 height 13
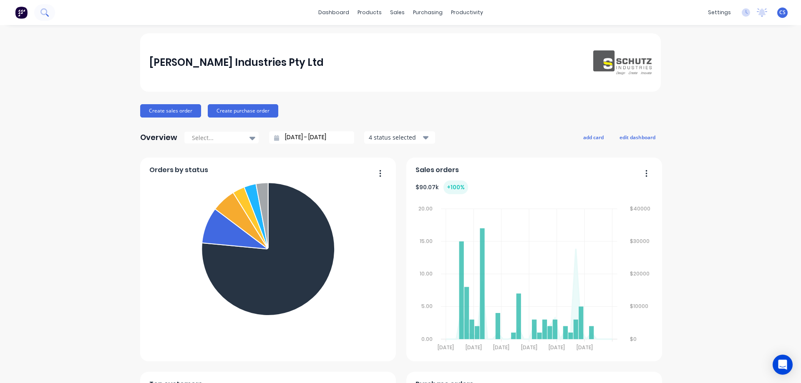
click at [37, 17] on button at bounding box center [44, 12] width 21 height 17
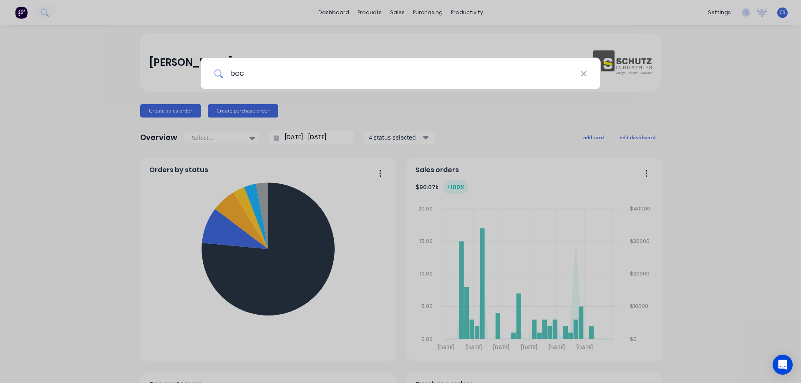
click at [279, 76] on input "boc" at bounding box center [401, 73] width 357 height 31
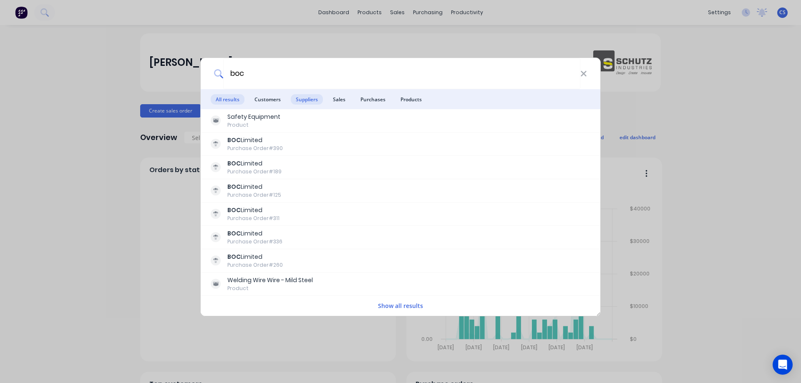
click at [299, 99] on span "Suppliers" at bounding box center [307, 99] width 32 height 10
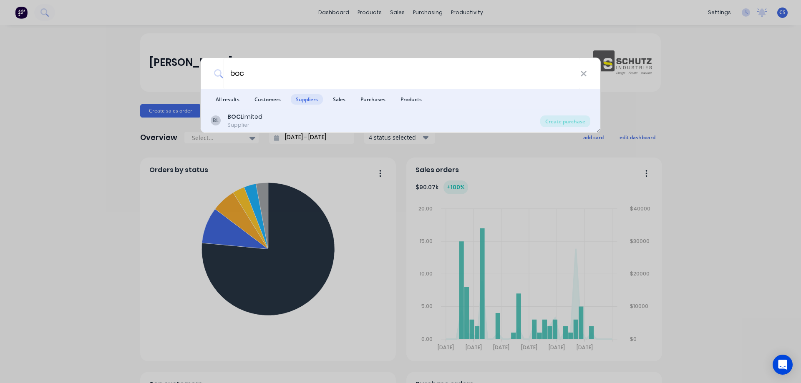
click at [303, 118] on div "BL BOC Limited Supplier" at bounding box center [375, 121] width 329 height 16
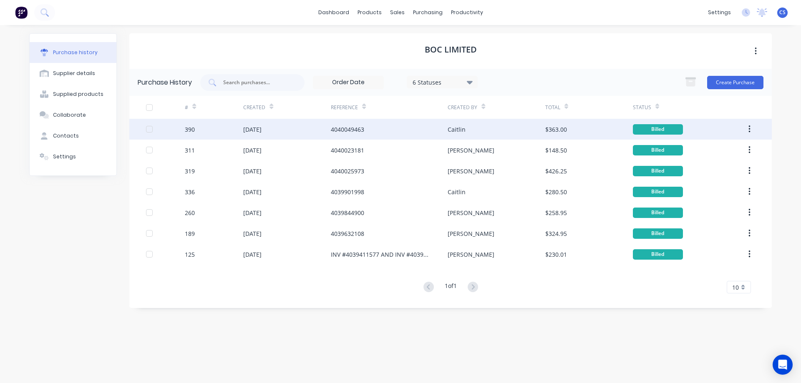
click at [367, 137] on div "4040049463" at bounding box center [389, 129] width 117 height 21
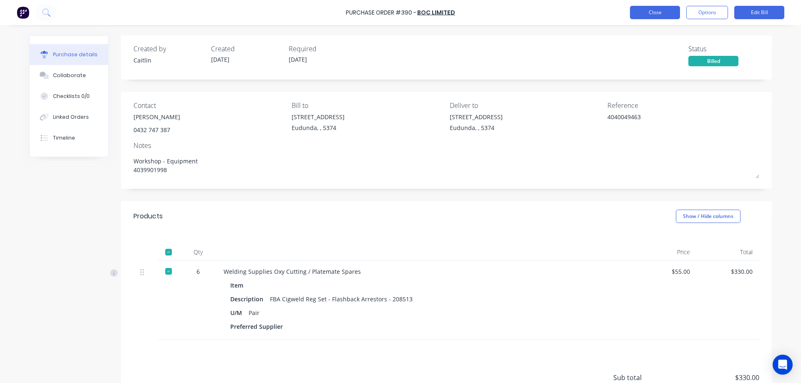
click at [651, 14] on button "Close" at bounding box center [655, 12] width 50 height 13
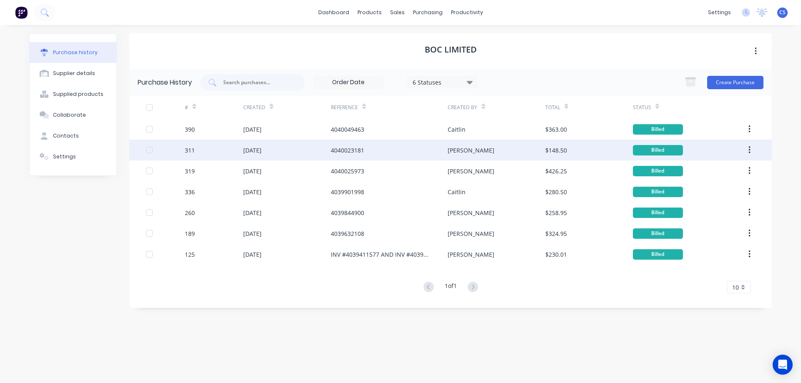
click at [502, 148] on div "[PERSON_NAME]" at bounding box center [496, 150] width 97 height 21
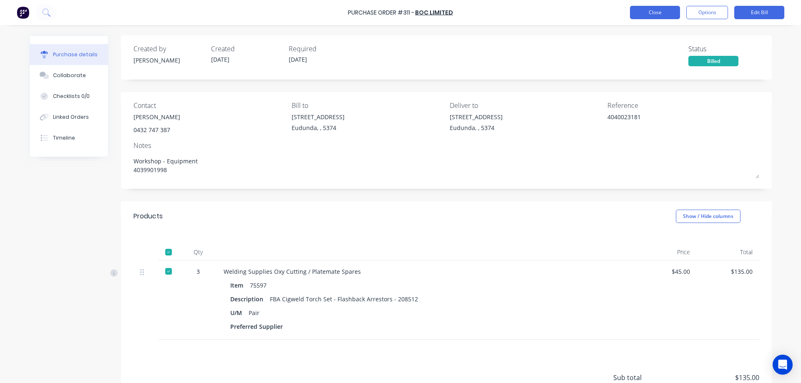
click at [643, 15] on button "Close" at bounding box center [655, 12] width 50 height 13
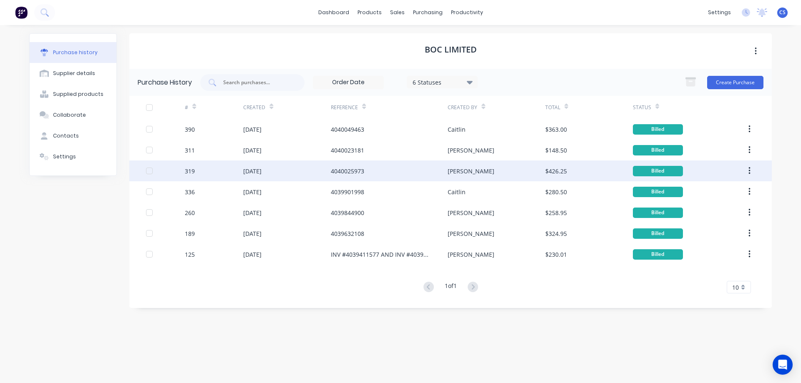
click at [501, 172] on div "[PERSON_NAME]" at bounding box center [496, 171] width 97 height 21
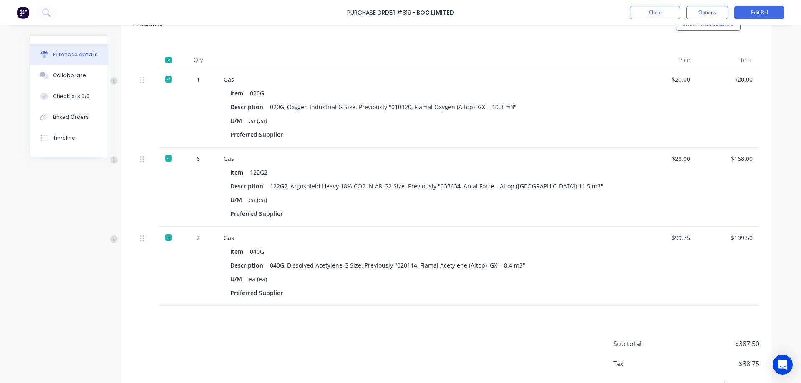
scroll to position [143, 0]
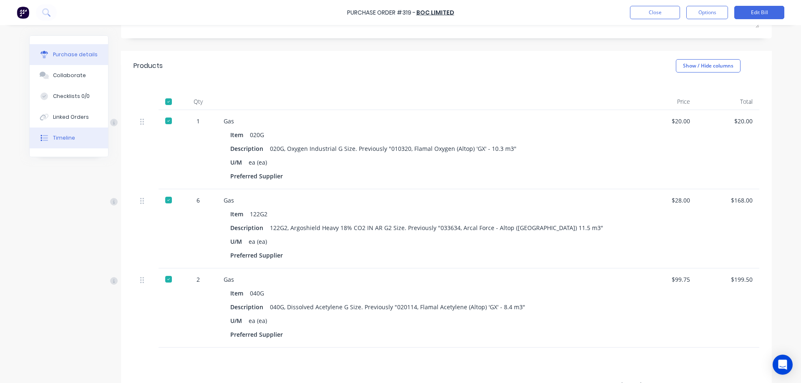
click at [57, 139] on div "Timeline" at bounding box center [64, 138] width 22 height 8
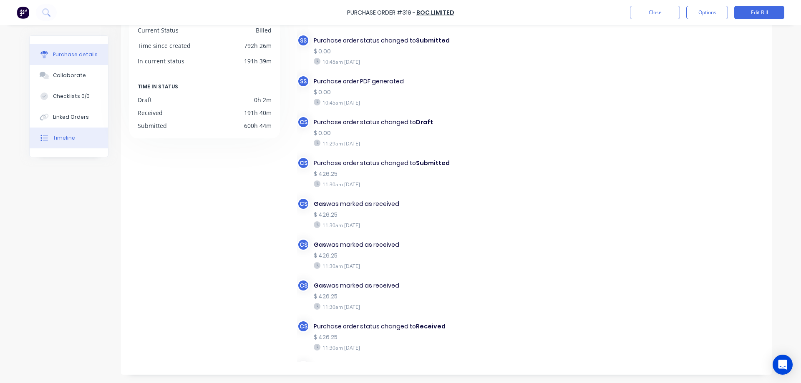
click at [60, 50] on button "Purchase details" at bounding box center [69, 54] width 78 height 21
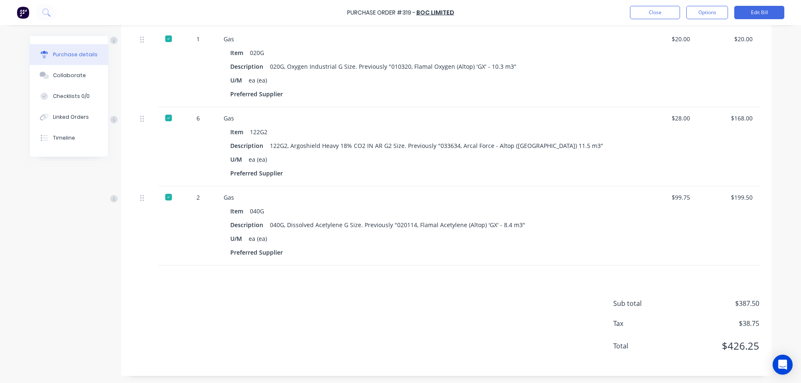
scroll to position [227, 0]
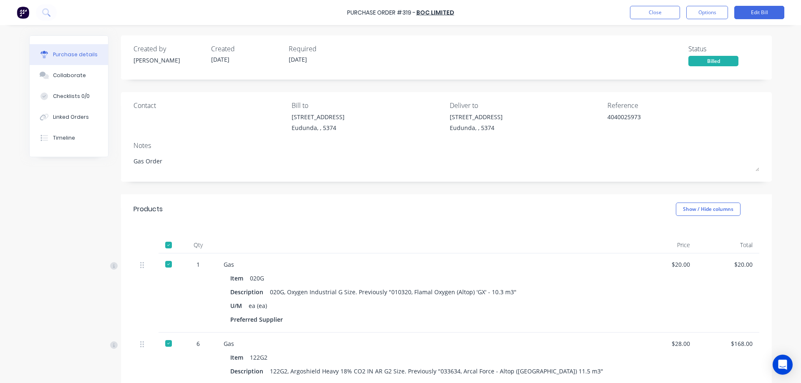
scroll to position [227, 0]
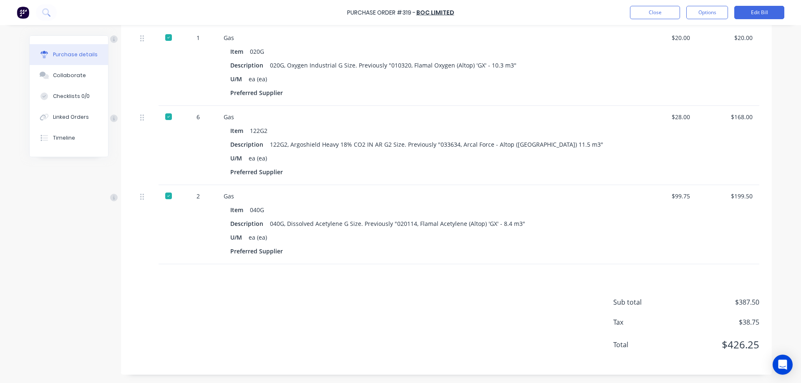
drag, startPoint x: 473, startPoint y: 329, endPoint x: 531, endPoint y: 264, distance: 87.8
click at [473, 329] on div "Sub total $387.50 Tax $38.75 Total $426.25" at bounding box center [446, 319] width 651 height 111
click at [652, 15] on button "Close" at bounding box center [655, 12] width 50 height 13
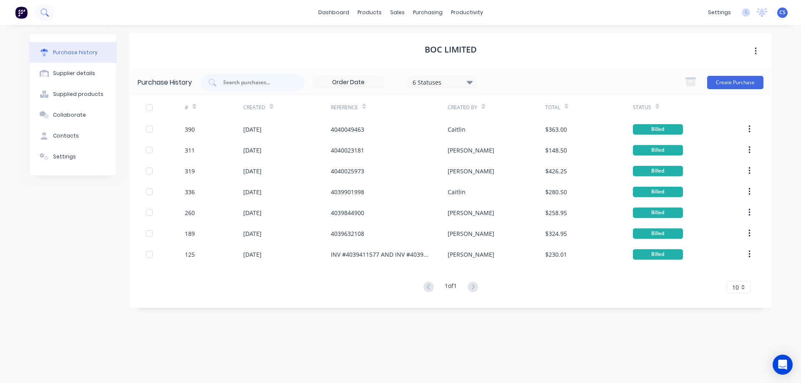
click at [43, 17] on button at bounding box center [44, 12] width 21 height 17
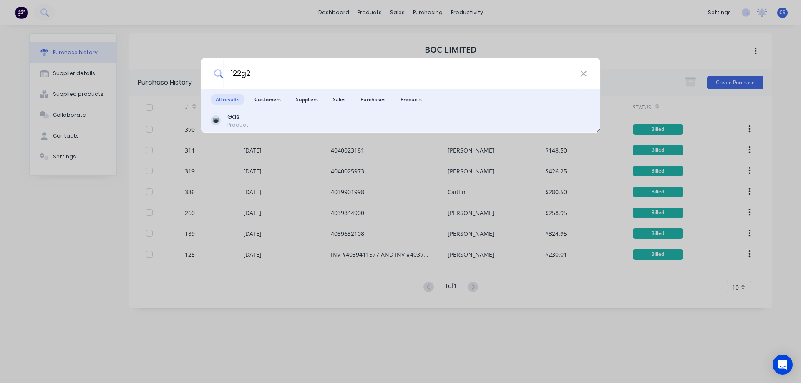
type input "122g2"
click at [269, 117] on div "Gas Product" at bounding box center [401, 121] width 380 height 16
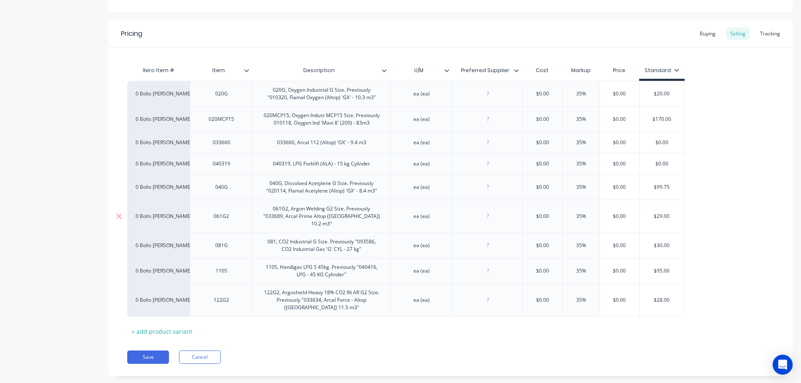
scroll to position [151, 0]
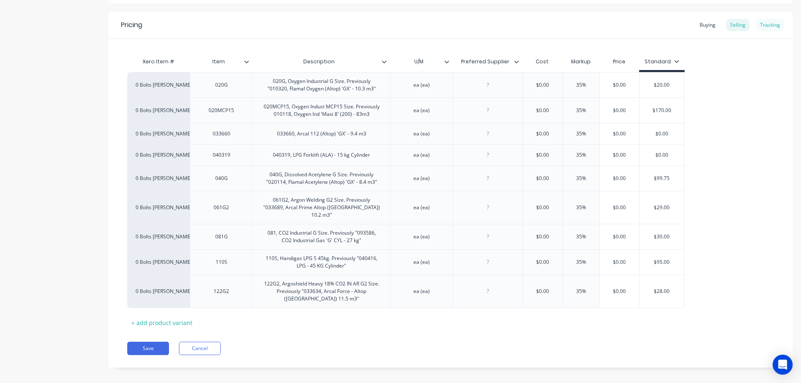
click at [763, 30] on div "Tracking" at bounding box center [770, 25] width 28 height 13
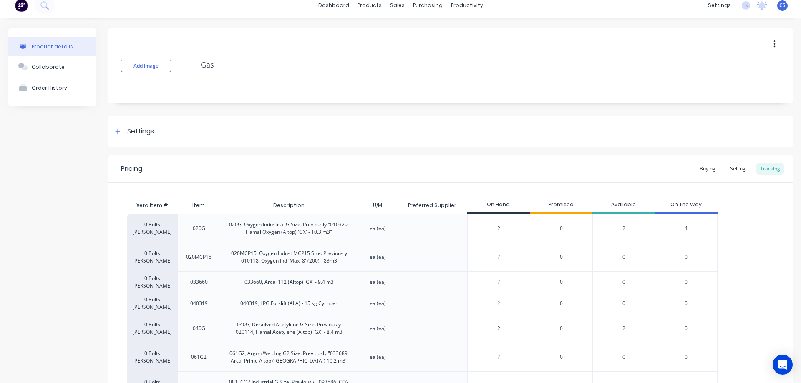
scroll to position [0, 0]
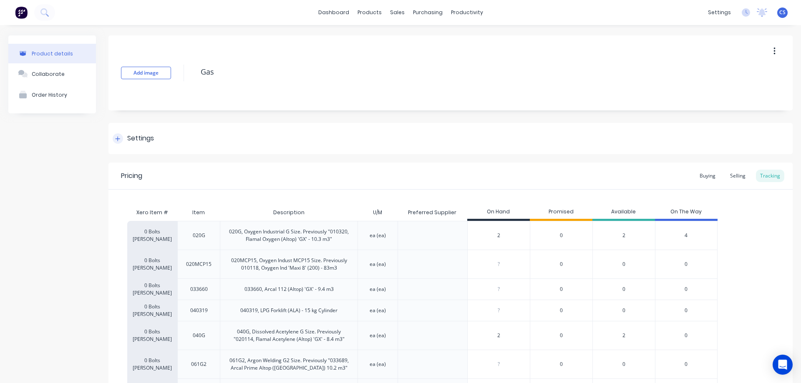
click at [136, 137] on div "Settings" at bounding box center [140, 138] width 27 height 10
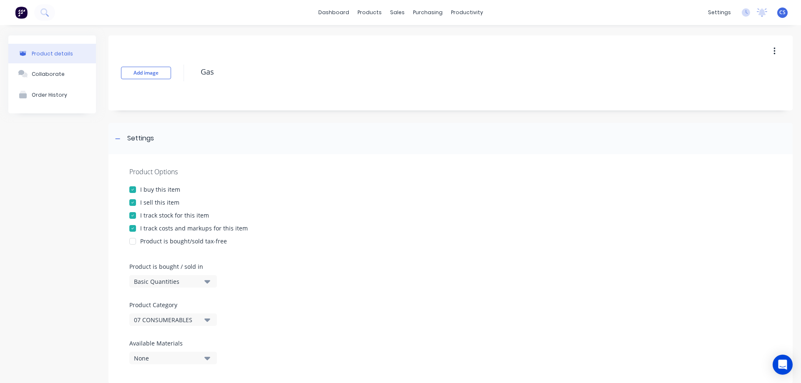
click at [170, 217] on div "I track stock for this item" at bounding box center [174, 215] width 69 height 9
type textarea "x"
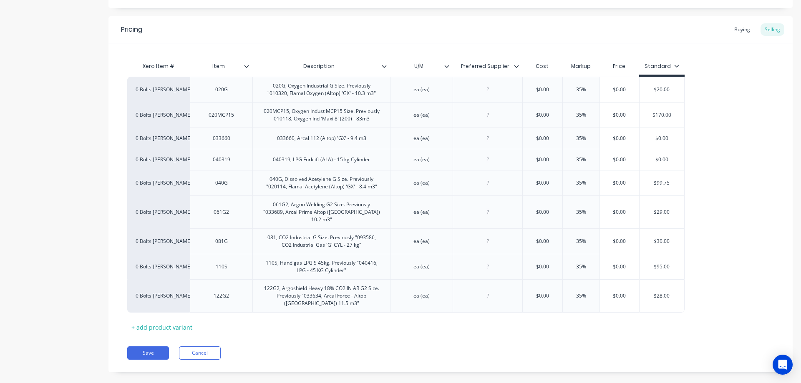
scroll to position [505, 0]
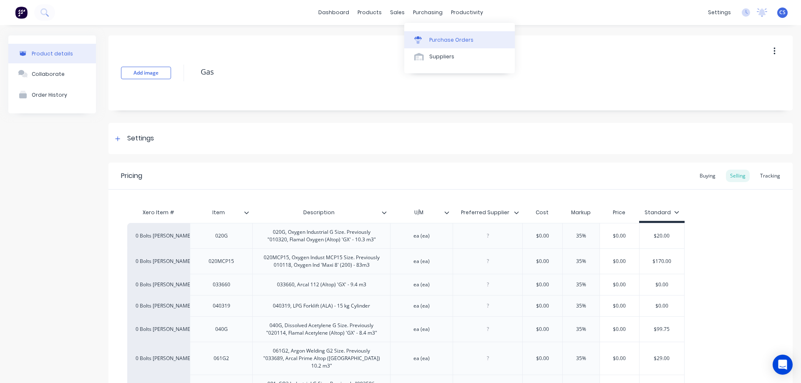
click at [430, 40] on div "Purchase Orders" at bounding box center [451, 40] width 44 height 8
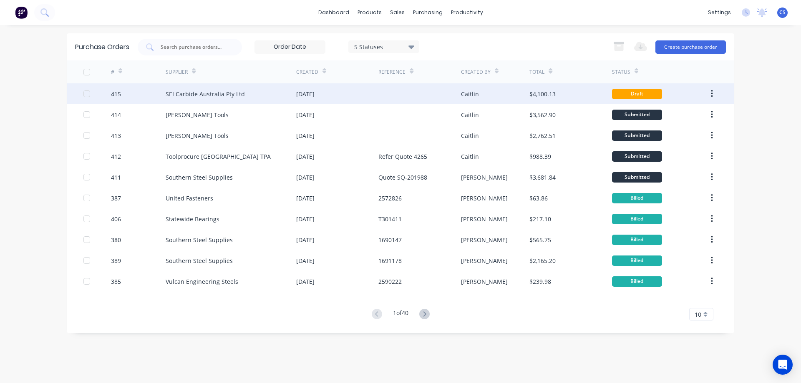
click at [424, 97] on div at bounding box center [419, 93] width 82 height 21
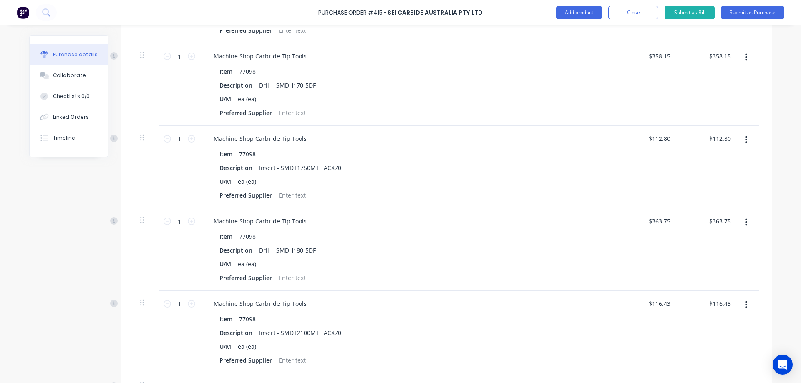
scroll to position [584, 0]
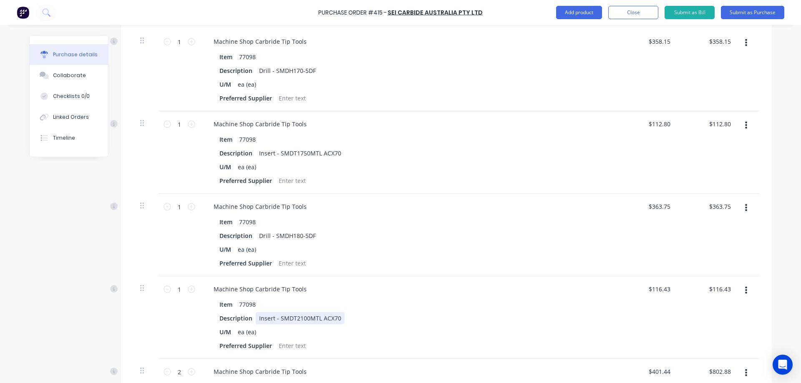
type textarea "x"
drag, startPoint x: 292, startPoint y: 322, endPoint x: 304, endPoint y: 322, distance: 11.7
click at [304, 322] on div "Insert - SMDT2100MTL ACX70" at bounding box center [300, 318] width 89 height 12
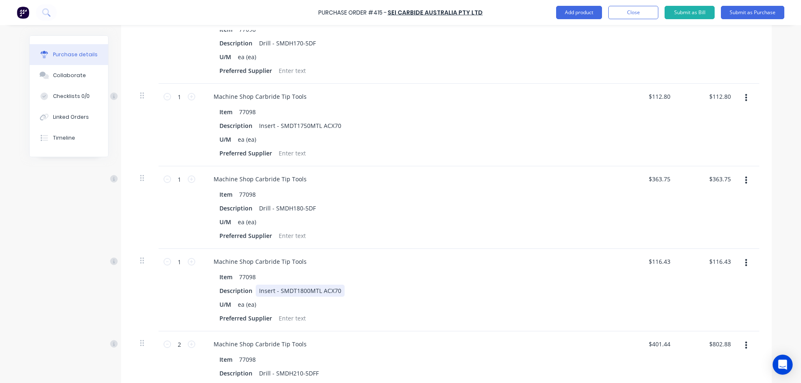
scroll to position [626, 0]
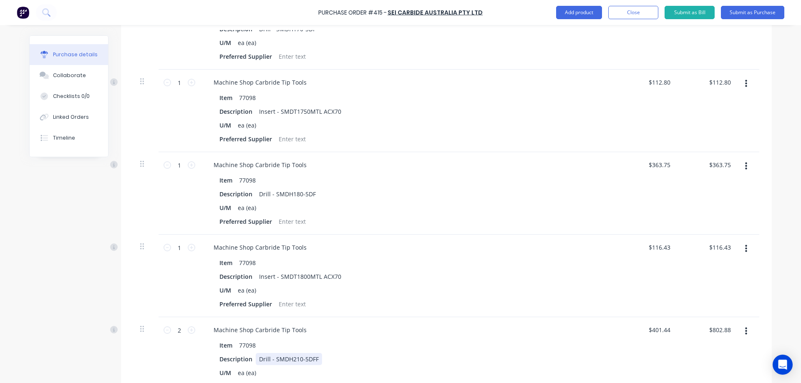
click at [313, 360] on div "Drill - SMDH210-5DFF" at bounding box center [289, 359] width 66 height 12
type textarea "x"
click at [440, 343] on div "Item 77098" at bounding box center [407, 345] width 382 height 12
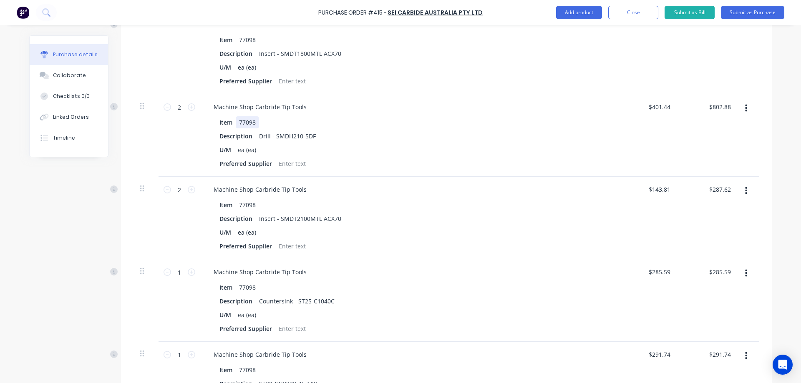
scroll to position [876, 0]
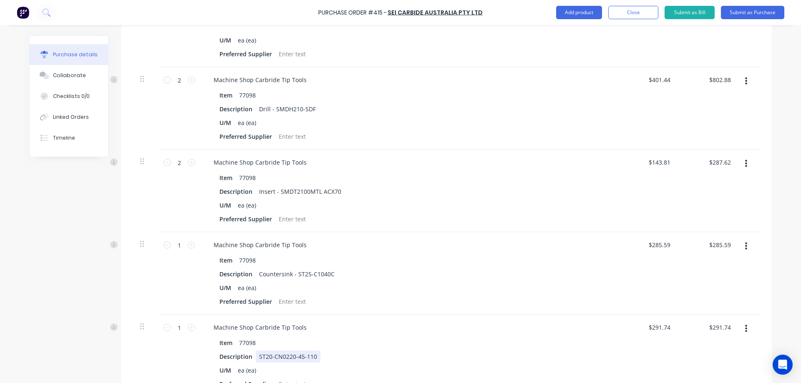
click at [256, 357] on div "ST20-CN0220-45-110" at bounding box center [288, 357] width 65 height 12
type textarea "x"
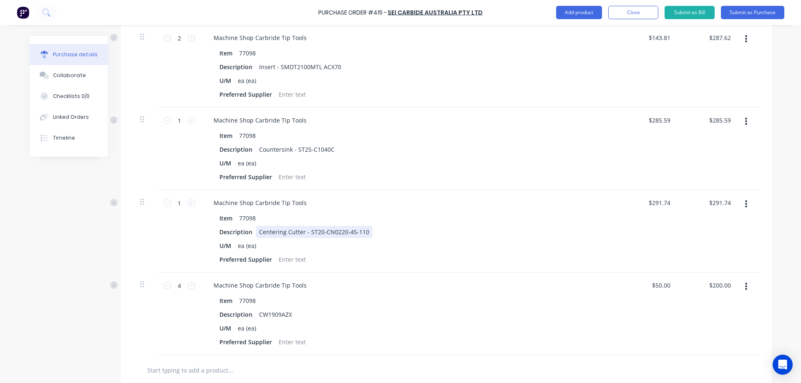
scroll to position [1001, 0]
click at [256, 316] on div "CW1909AZX" at bounding box center [276, 314] width 40 height 12
type textarea "x"
click at [468, 362] on div at bounding box center [446, 370] width 612 height 17
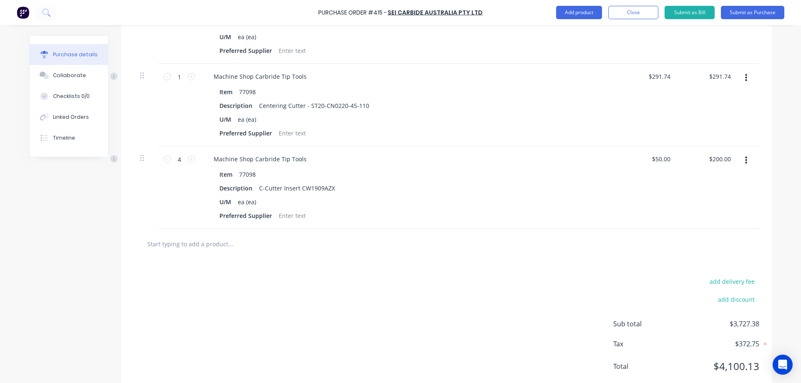
scroll to position [1149, 0]
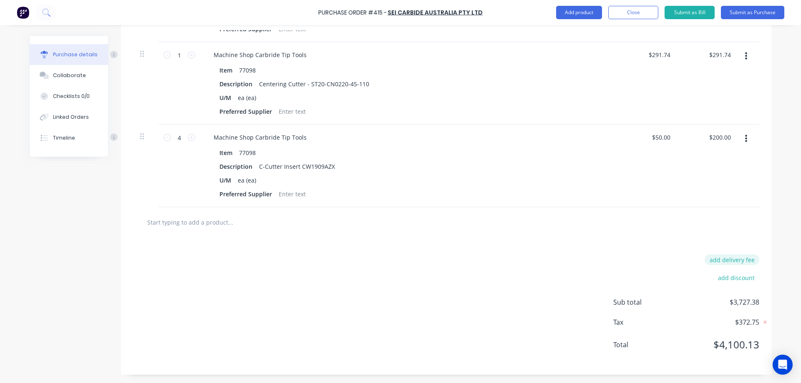
click at [746, 257] on button "add delivery fee" at bounding box center [731, 259] width 55 height 11
type textarea "x"
type input "18"
click at [770, 269] on div "Purchase Order #415 - SEI Carbide Australia Pty Ltd Add product Close Submit as…" at bounding box center [400, 191] width 801 height 383
type textarea "x"
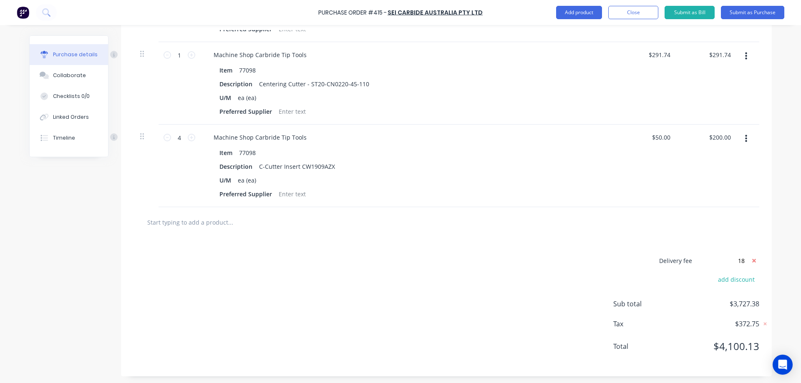
type input "$18.00"
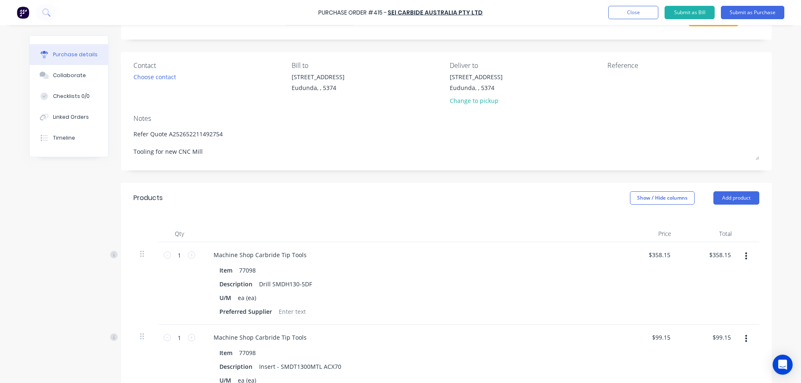
scroll to position [0, 0]
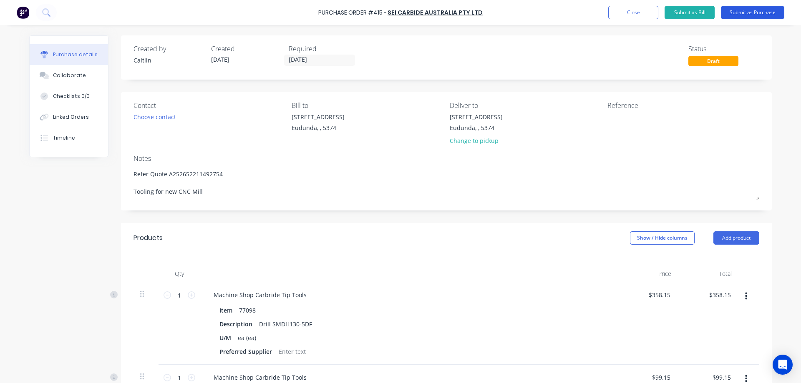
click at [765, 15] on button "Submit as Purchase" at bounding box center [752, 12] width 63 height 13
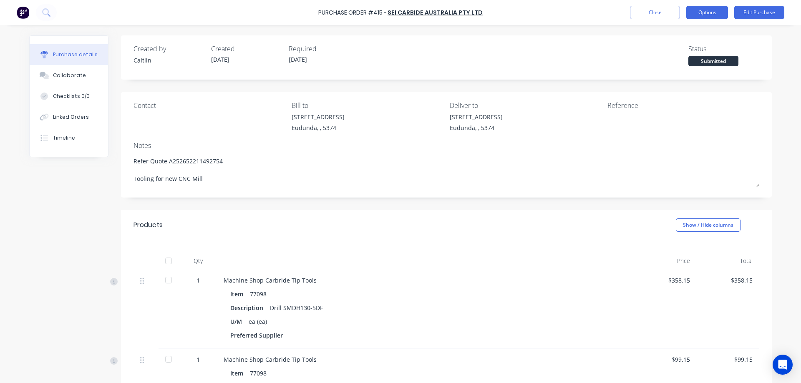
click at [713, 15] on button "Options" at bounding box center [707, 12] width 42 height 13
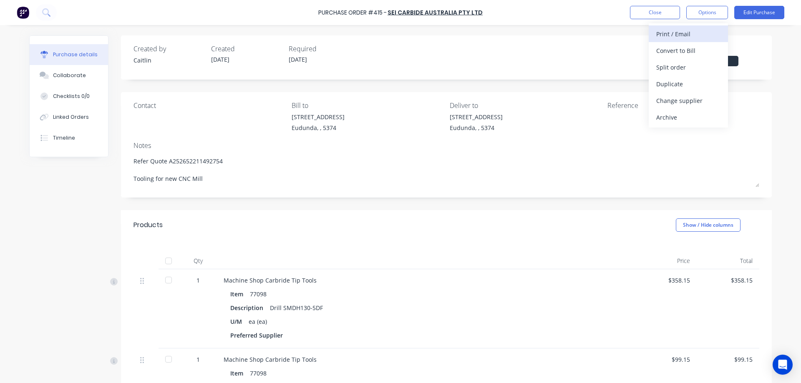
click at [694, 40] on button "Print / Email" at bounding box center [688, 33] width 79 height 17
click at [692, 50] on div "With pricing" at bounding box center [688, 51] width 64 height 12
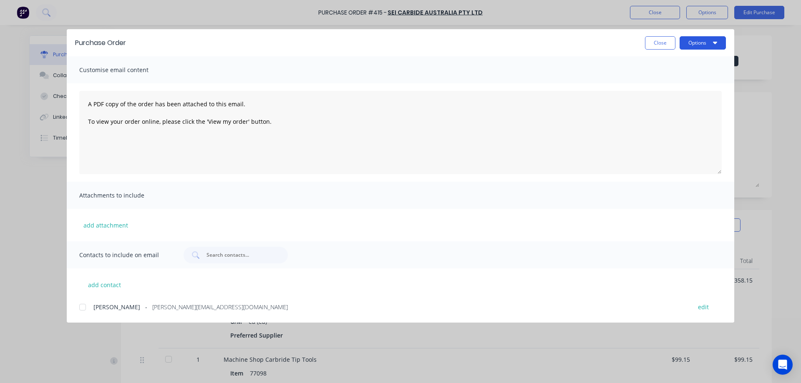
click at [697, 41] on button "Options" at bounding box center [702, 42] width 46 height 13
click at [695, 60] on div "Preview" at bounding box center [686, 64] width 64 height 12
type textarea "x"
click at [82, 309] on div at bounding box center [82, 307] width 17 height 17
click at [86, 103] on textarea "A PDF copy of the order has been attached to this email. To view your order onl…" at bounding box center [400, 132] width 642 height 83
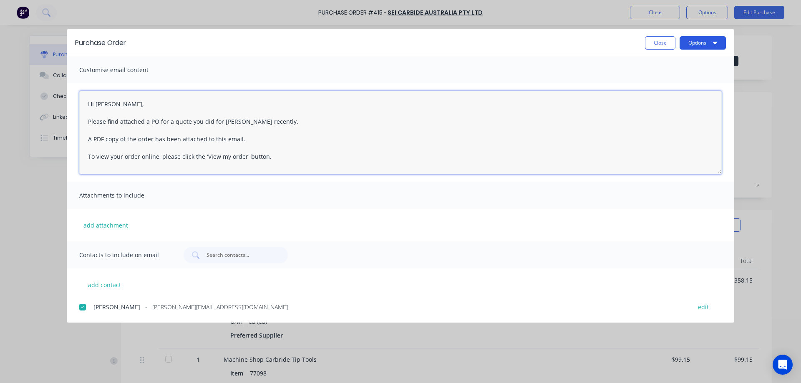
type textarea "Hi Anthony, Please find attached a PO for a quote you did for Shane recently. A…"
click at [709, 43] on button "Options" at bounding box center [702, 42] width 46 height 13
click at [680, 93] on div "Email" at bounding box center [686, 97] width 64 height 12
click at [657, 43] on button "Close" at bounding box center [660, 42] width 30 height 13
type textarea "x"
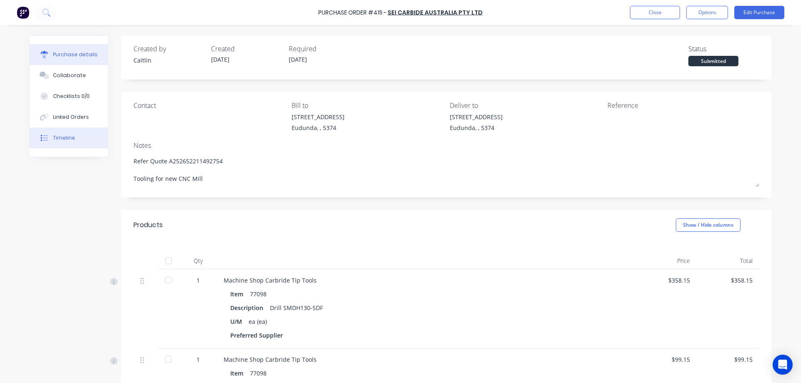
click at [64, 135] on div "Timeline" at bounding box center [64, 138] width 22 height 8
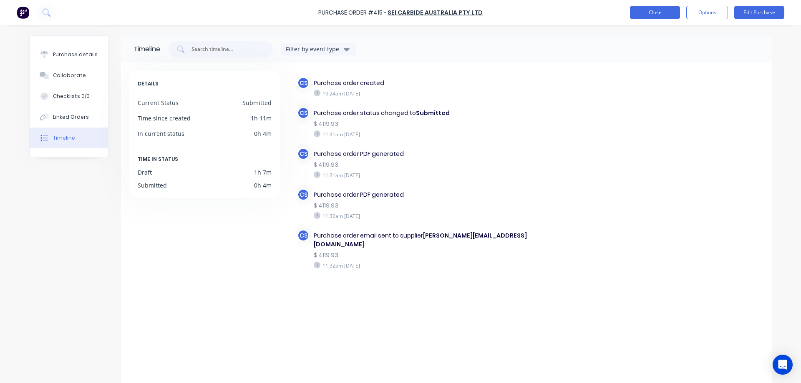
click at [657, 14] on button "Close" at bounding box center [655, 12] width 50 height 13
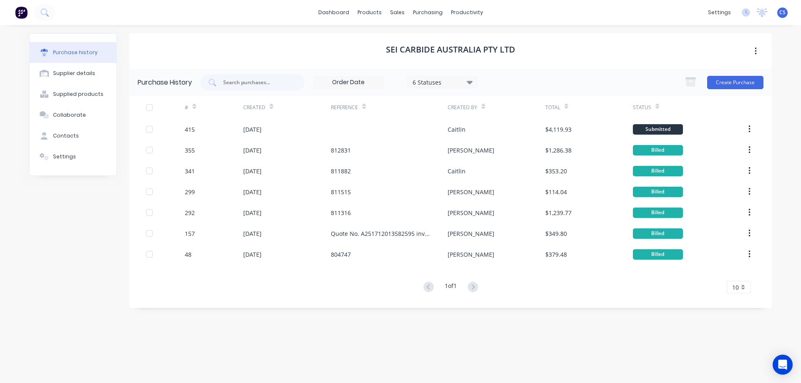
click at [19, 11] on img at bounding box center [21, 12] width 13 height 13
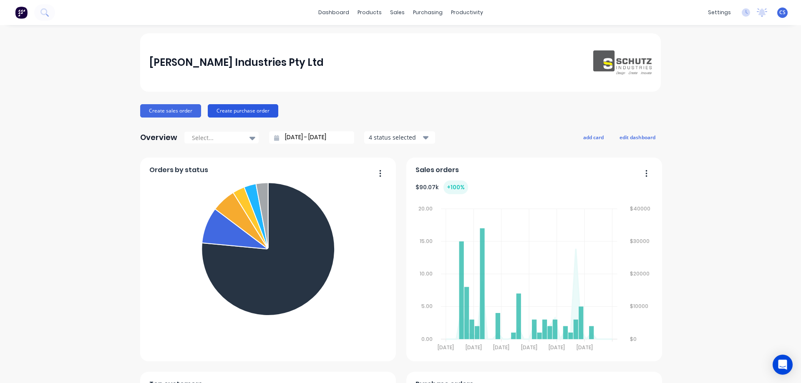
click at [237, 115] on button "Create purchase order" at bounding box center [243, 110] width 70 height 13
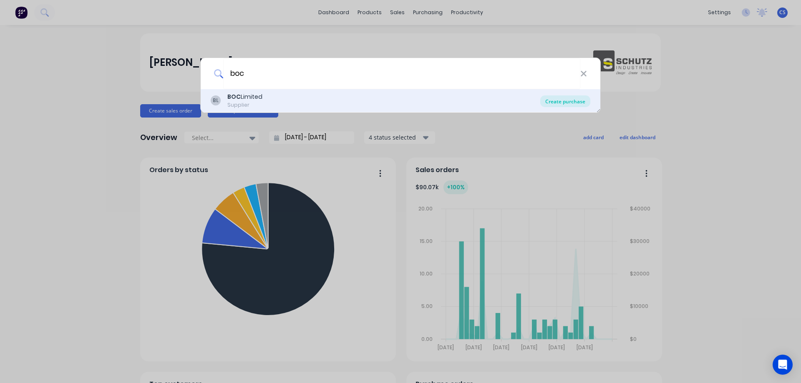
type input "boc"
click at [548, 100] on div "Create purchase" at bounding box center [565, 102] width 50 height 12
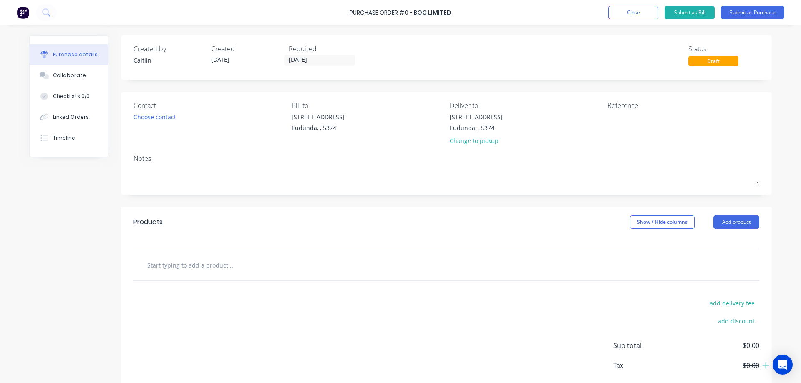
click at [198, 262] on input "text" at bounding box center [230, 265] width 167 height 17
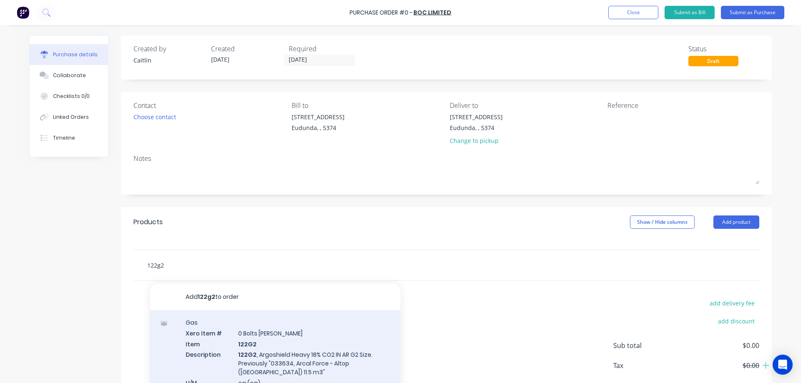
type input "122g2"
click at [287, 349] on div "Gas Xero Item # 0 Bolts Metric Galvanised Item 122G2 Description 122G2 , Argosh…" at bounding box center [275, 367] width 250 height 115
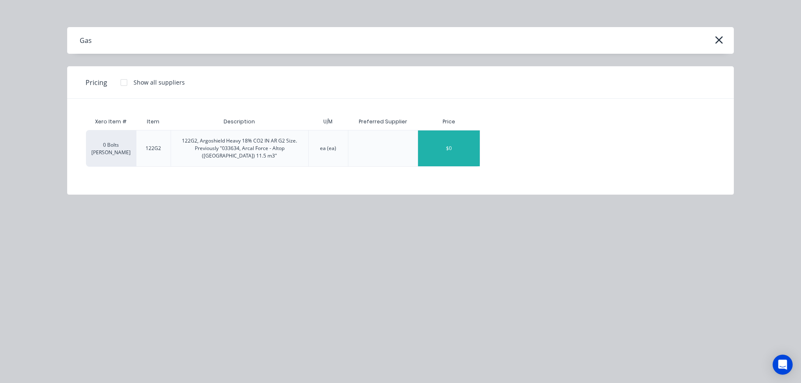
click at [428, 146] on div "$0" at bounding box center [449, 149] width 62 height 36
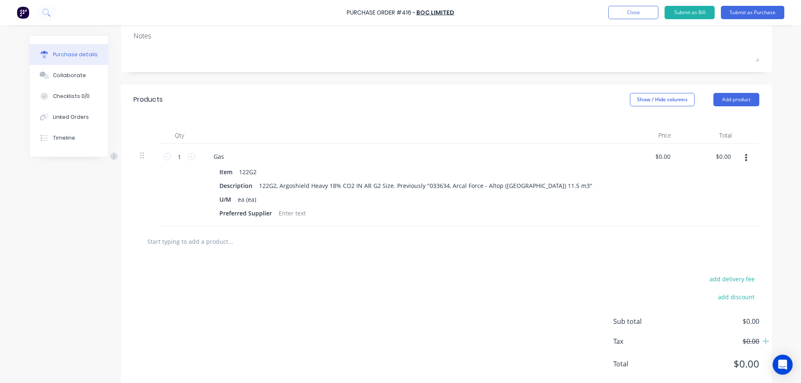
scroll to position [142, 0]
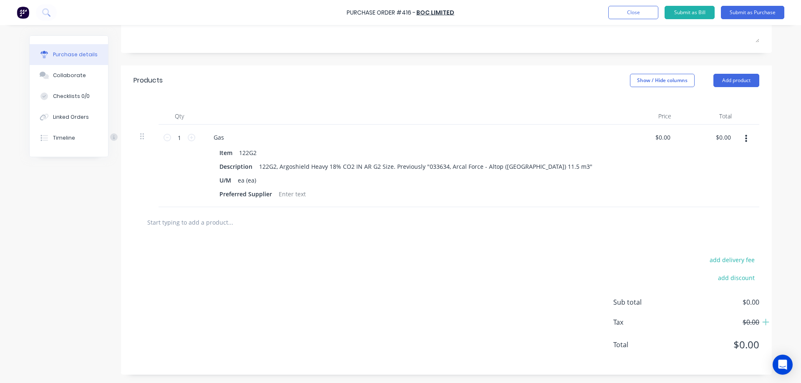
click at [211, 219] on input "text" at bounding box center [230, 222] width 167 height 17
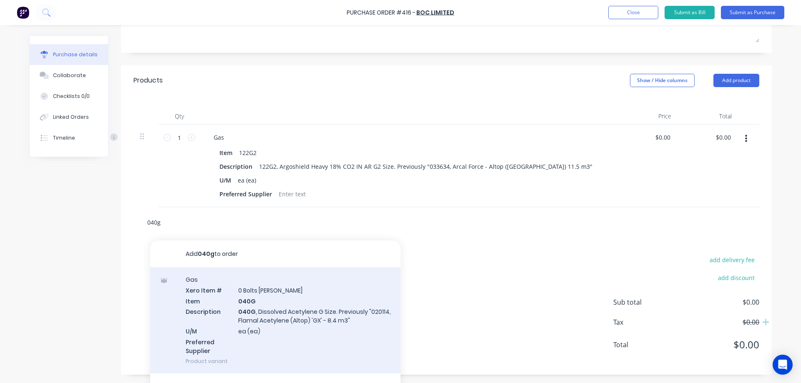
type input "040g"
click at [330, 307] on div "Gas Xero Item # 0 Bolts Metric Galvanised Item 040G Description 040G , Dissolve…" at bounding box center [275, 320] width 250 height 106
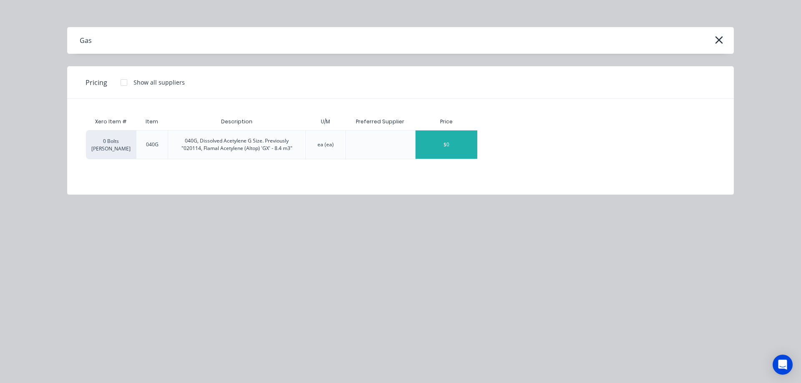
click at [453, 141] on div "$0" at bounding box center [446, 145] width 62 height 28
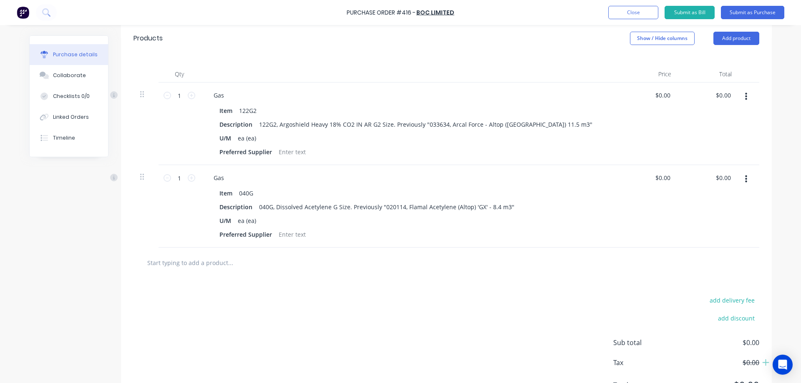
scroll to position [224, 0]
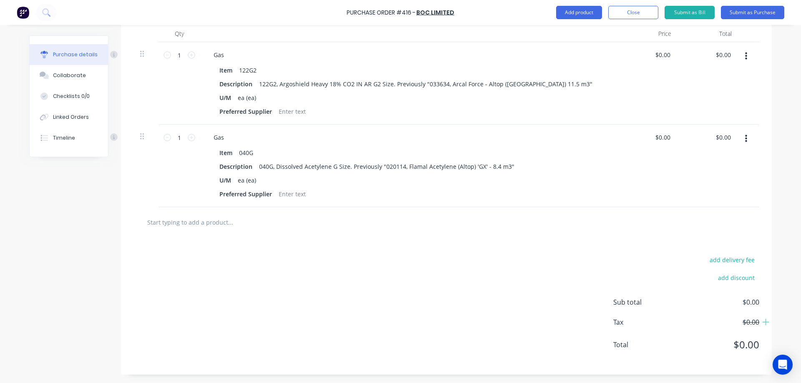
click at [210, 221] on input "text" at bounding box center [230, 222] width 167 height 17
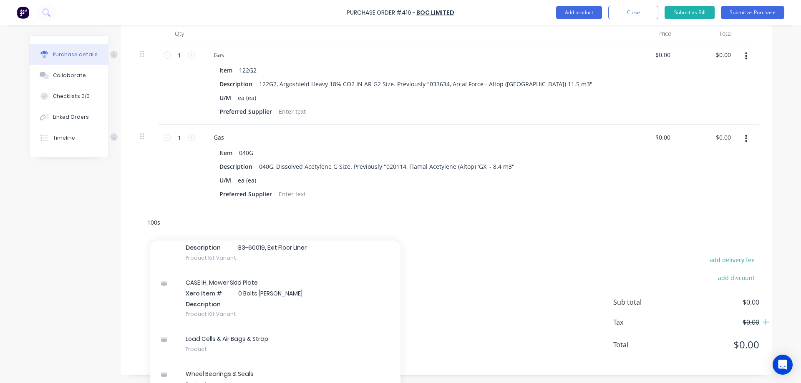
scroll to position [250, 0]
type input "1"
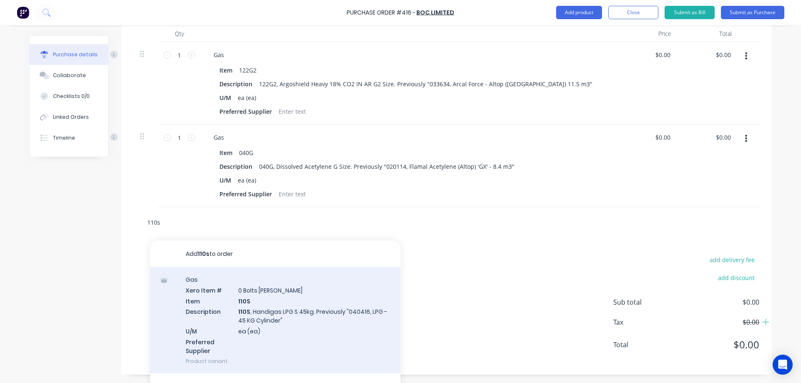
type input "110s"
click at [355, 290] on div "Gas Xero Item # 0 Bolts Metric Galvanised Item 110S Description 110S , Handigas…" at bounding box center [275, 320] width 250 height 106
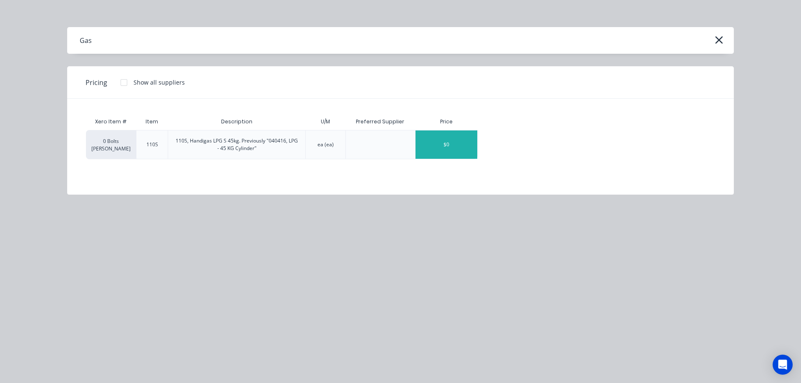
click at [445, 143] on div "$0" at bounding box center [446, 145] width 62 height 28
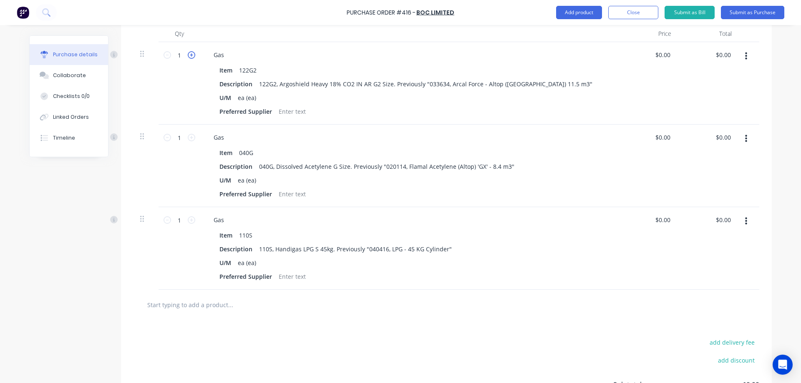
click at [189, 54] on icon at bounding box center [192, 55] width 8 height 8
type input "3"
click at [180, 65] on div "3 3" at bounding box center [179, 83] width 42 height 83
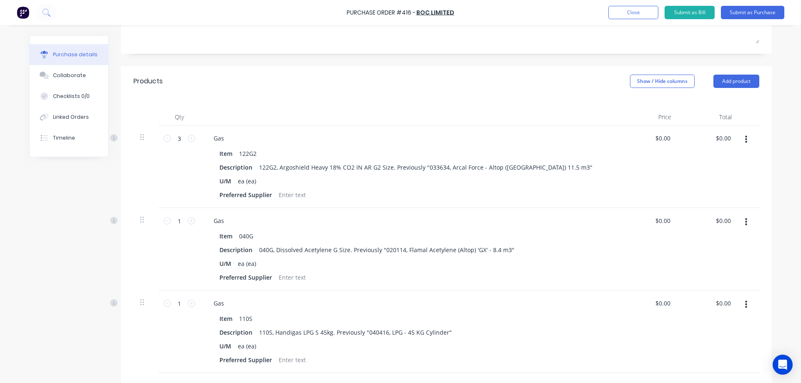
scroll to position [58, 0]
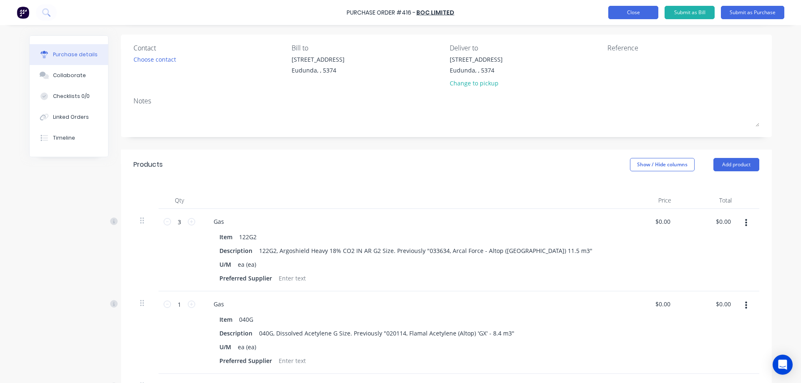
click at [617, 18] on button "Close" at bounding box center [633, 12] width 50 height 13
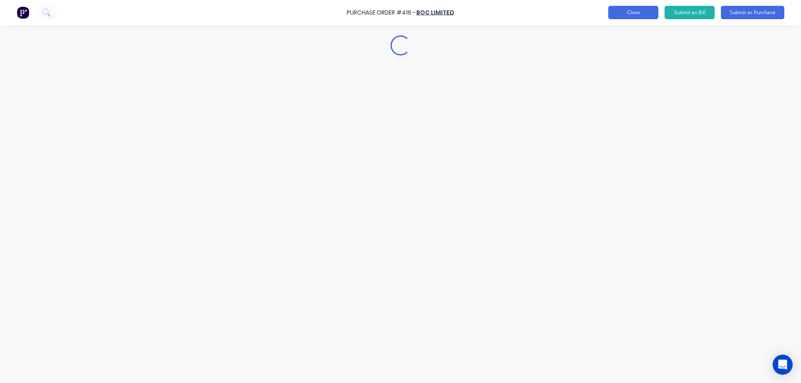
scroll to position [0, 0]
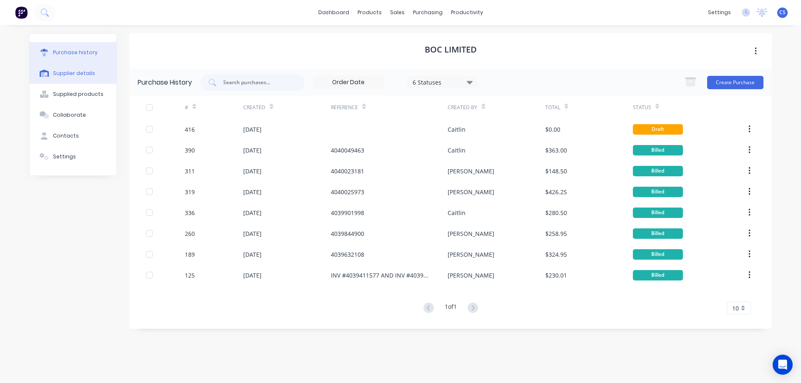
click at [94, 68] on button "Supplier details" at bounding box center [73, 73] width 87 height 21
select select "AU"
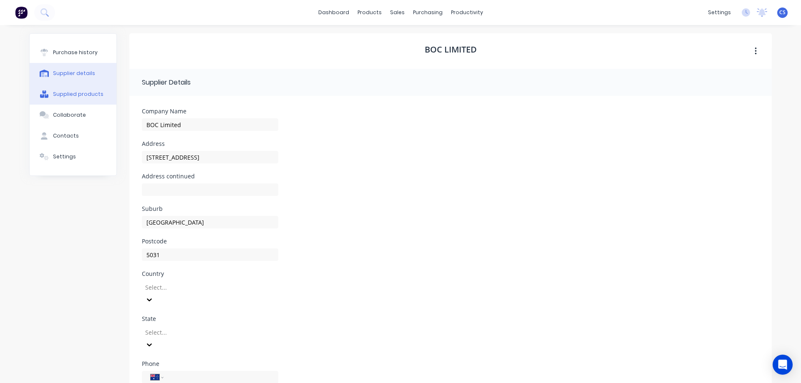
click at [48, 93] on button "Supplied products" at bounding box center [73, 94] width 87 height 21
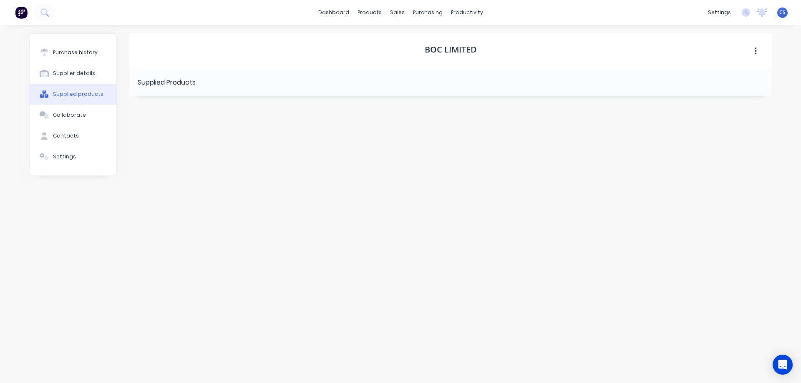
click at [752, 50] on button "button" at bounding box center [756, 51] width 20 height 15
click at [80, 119] on button "Collaborate" at bounding box center [73, 115] width 87 height 21
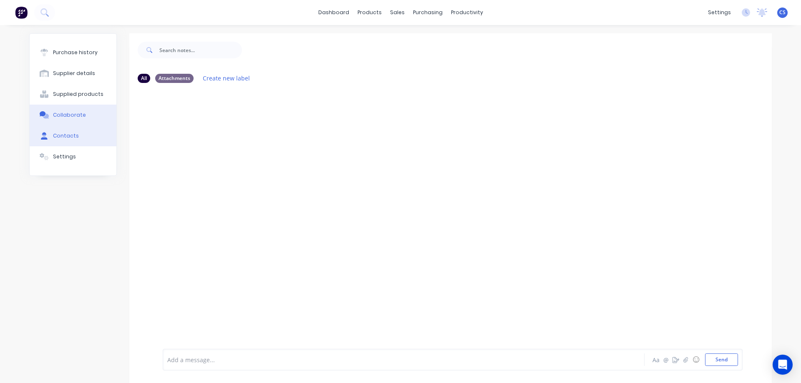
click at [81, 127] on button "Contacts" at bounding box center [73, 136] width 87 height 21
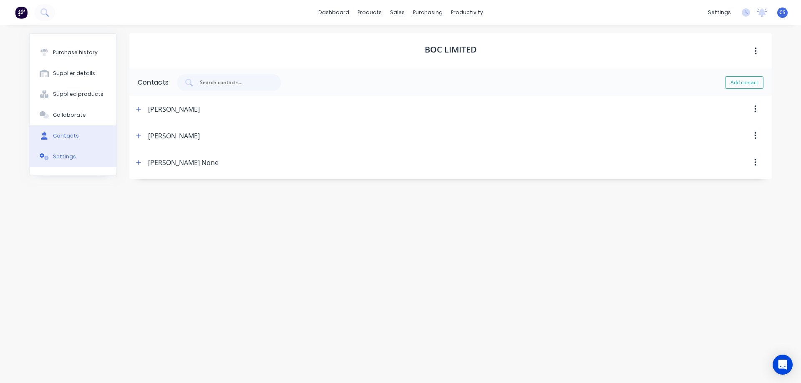
click at [77, 153] on button "Settings" at bounding box center [73, 156] width 87 height 21
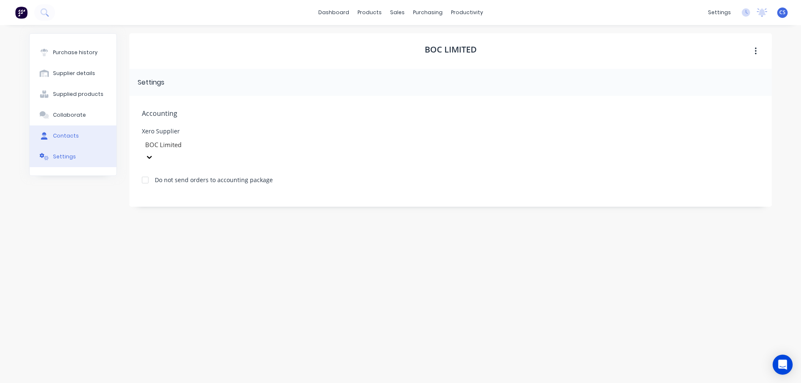
click at [73, 136] on div "Contacts" at bounding box center [66, 136] width 26 height 8
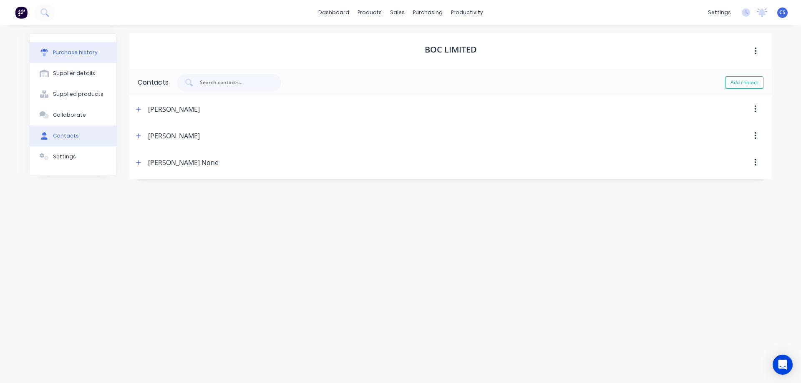
click at [100, 52] on button "Purchase history" at bounding box center [73, 52] width 87 height 21
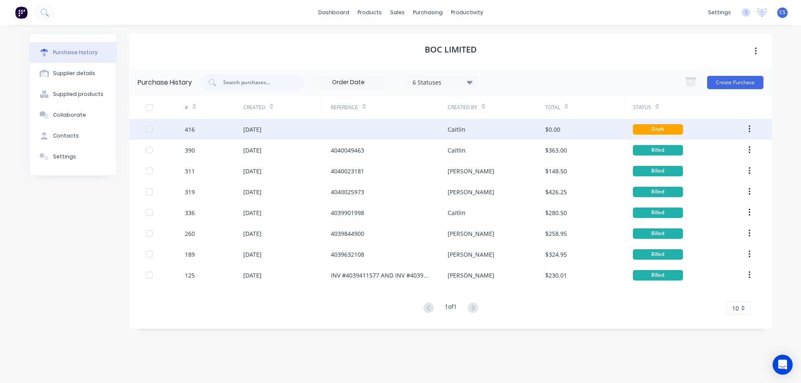
click at [460, 131] on div "Caitlin" at bounding box center [457, 129] width 18 height 9
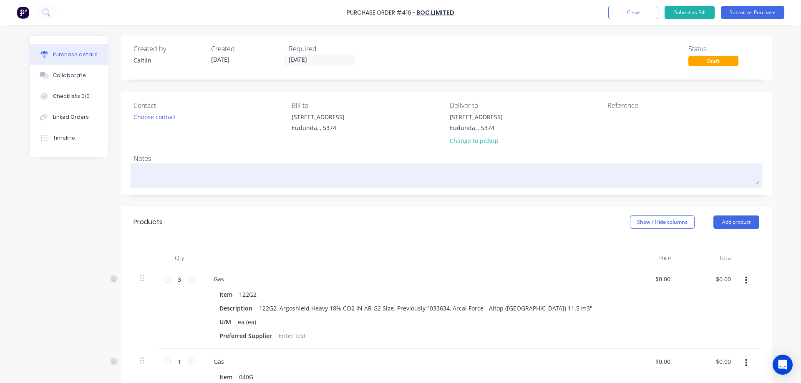
click at [194, 175] on textarea at bounding box center [446, 175] width 626 height 19
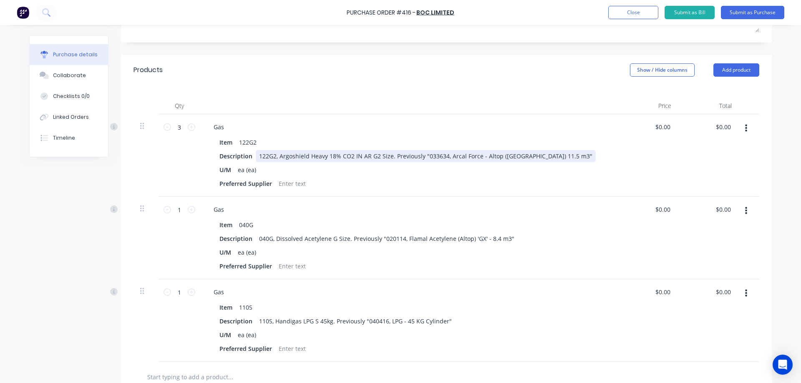
scroll to position [167, 0]
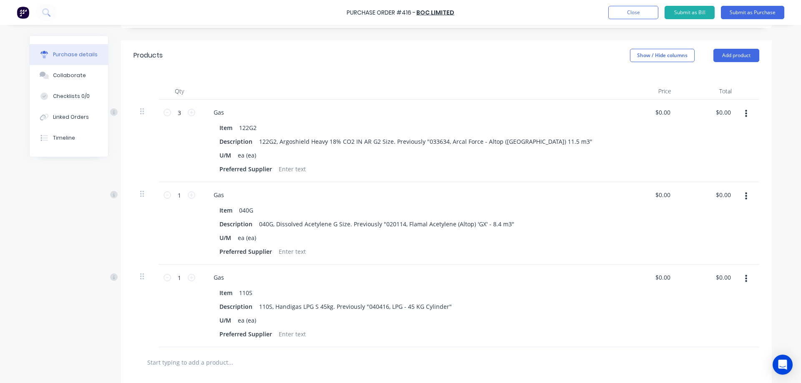
type textarea "Gas Order"
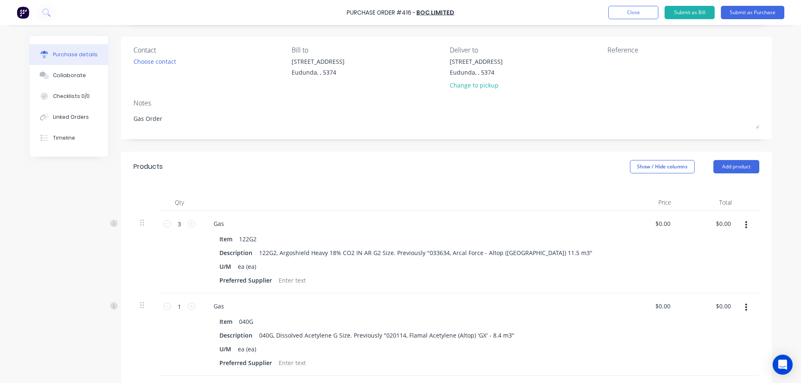
scroll to position [0, 0]
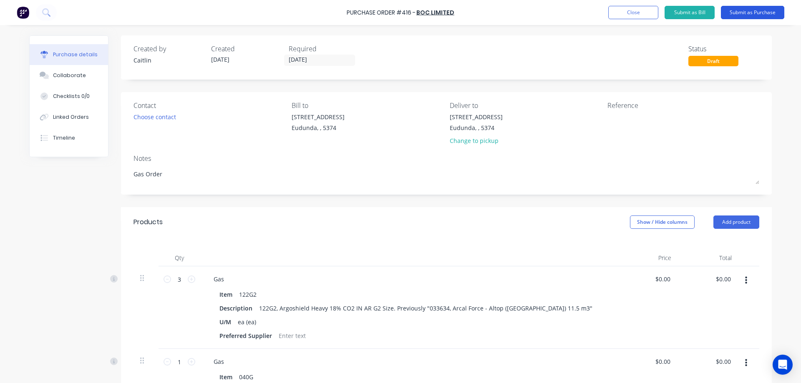
click at [760, 16] on button "Submit as Purchase" at bounding box center [752, 12] width 63 height 13
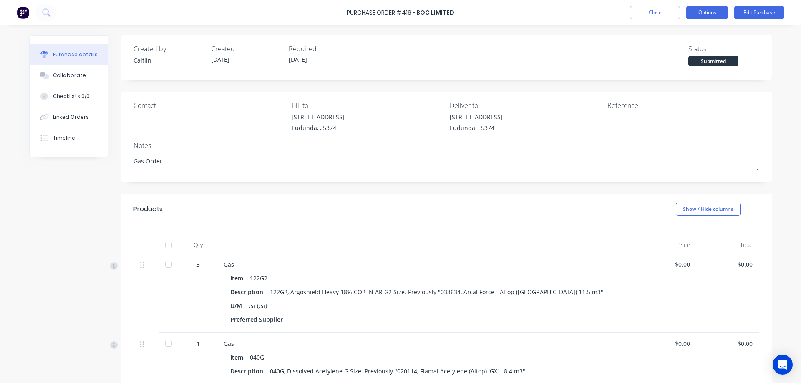
click at [714, 13] on button "Options" at bounding box center [707, 12] width 42 height 13
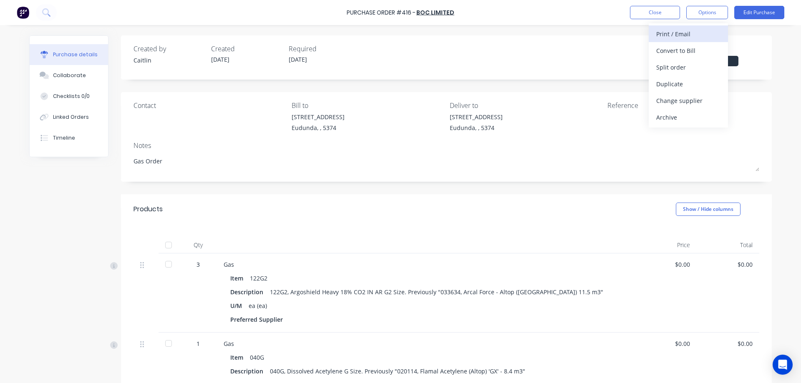
click at [710, 27] on button "Print / Email" at bounding box center [688, 33] width 79 height 17
click at [698, 64] on div "Without pricing" at bounding box center [688, 67] width 64 height 12
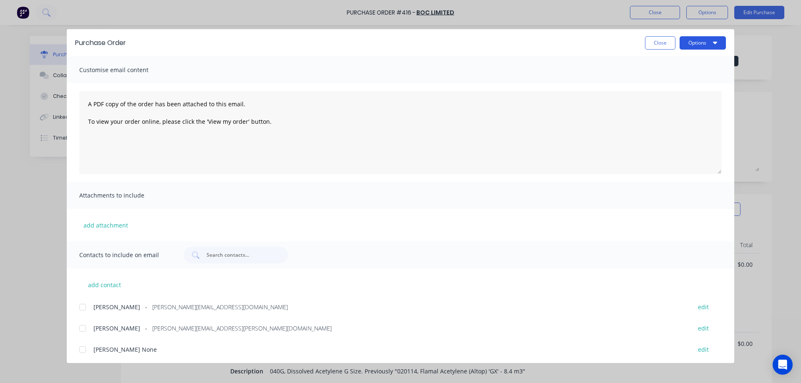
click at [692, 46] on button "Options" at bounding box center [702, 42] width 46 height 13
click at [695, 60] on div "Preview" at bounding box center [686, 64] width 64 height 12
click at [85, 309] on div at bounding box center [82, 307] width 17 height 17
click at [86, 103] on textarea "A PDF copy of the order has been attached to this email. To view your order onl…" at bounding box center [400, 132] width 642 height 83
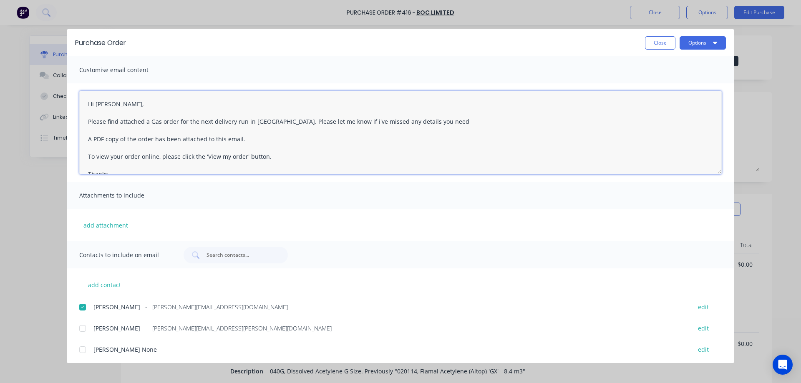
type textarea "Hi David, Please find attached a Gas order for the next delivery run in Eudunda…"
click at [726, 36] on div "Purchase Order Close Options" at bounding box center [400, 42] width 667 height 27
click at [717, 42] on icon "button" at bounding box center [715, 43] width 4 height 3
click at [677, 95] on div "Email" at bounding box center [686, 97] width 64 height 12
click at [675, 48] on div "Close Options" at bounding box center [685, 42] width 81 height 13
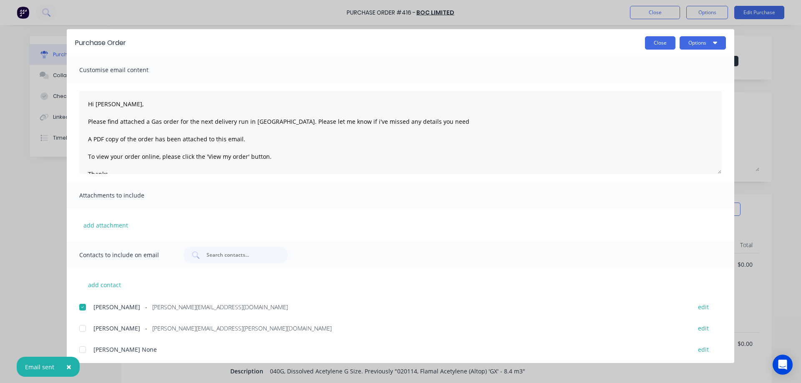
click at [673, 49] on button "Close" at bounding box center [660, 42] width 30 height 13
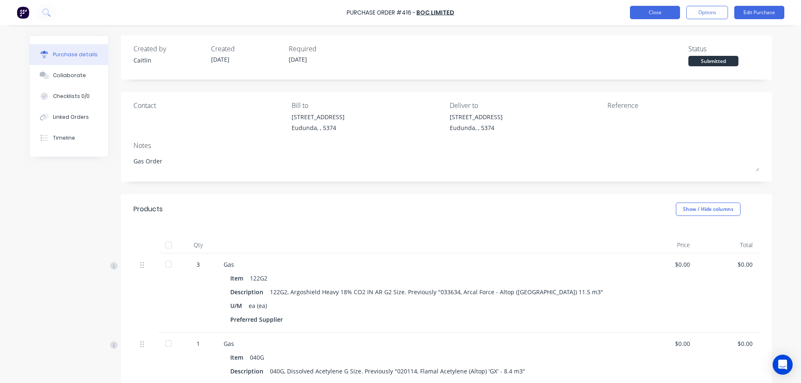
click at [648, 14] on button "Close" at bounding box center [655, 12] width 50 height 13
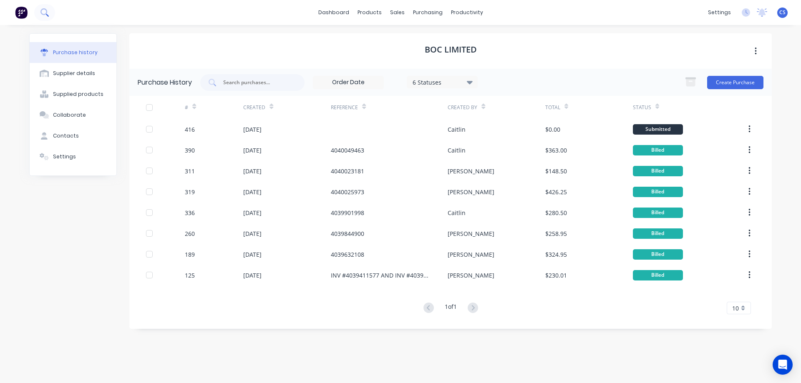
click at [48, 11] on icon at bounding box center [44, 12] width 8 height 8
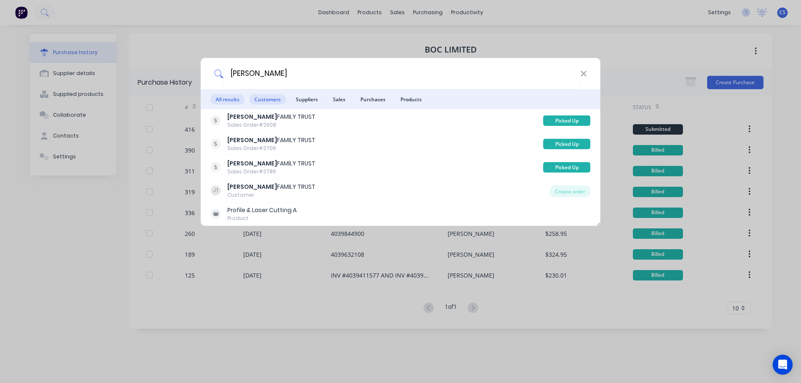
type input "jaeger"
click at [263, 97] on span "Customers" at bounding box center [267, 99] width 36 height 10
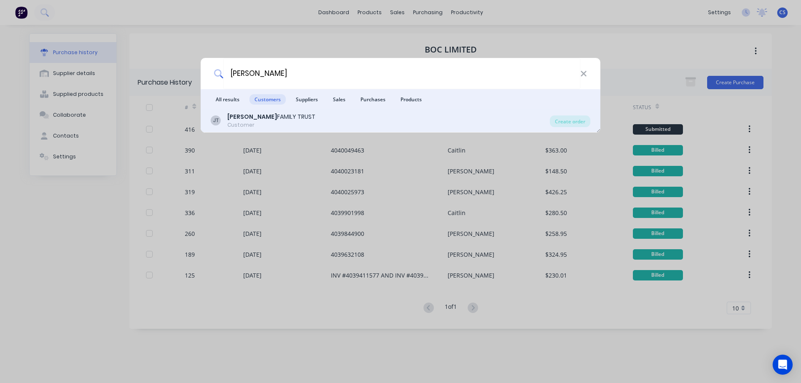
click at [270, 116] on div "JAEGER FAMILY TRUST" at bounding box center [271, 117] width 88 height 9
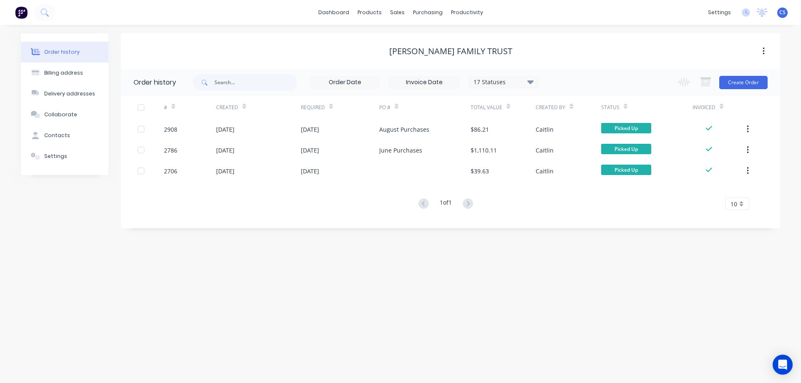
click at [780, 151] on div "Order history Billing address Delivery addresses Collaborate Contacts Settings …" at bounding box center [400, 204] width 801 height 358
click at [394, 42] on div "Product Catalogue" at bounding box center [406, 40] width 52 height 8
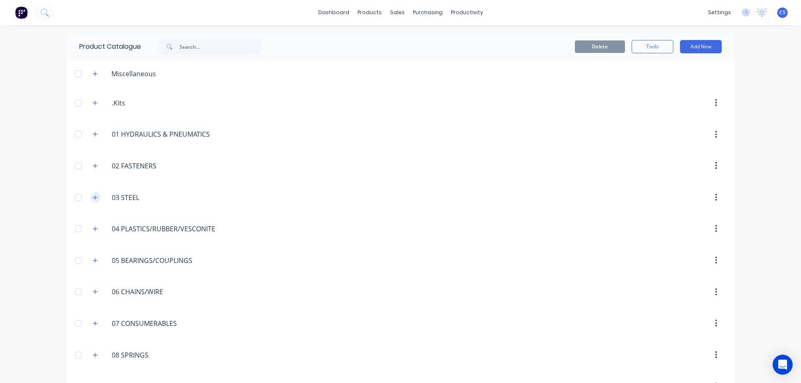
click at [90, 201] on button "button" at bounding box center [95, 197] width 10 height 10
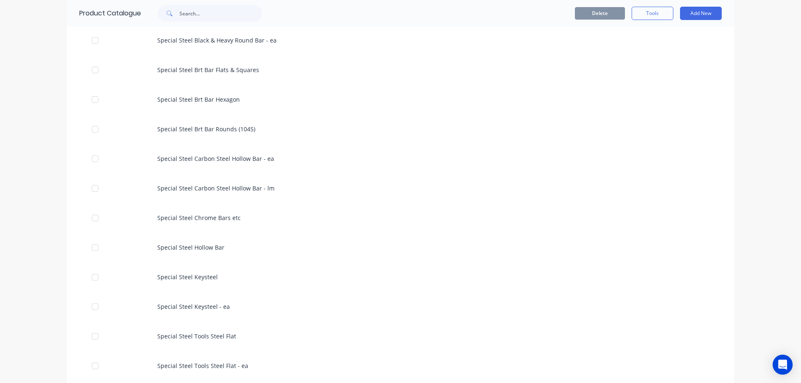
scroll to position [1627, 0]
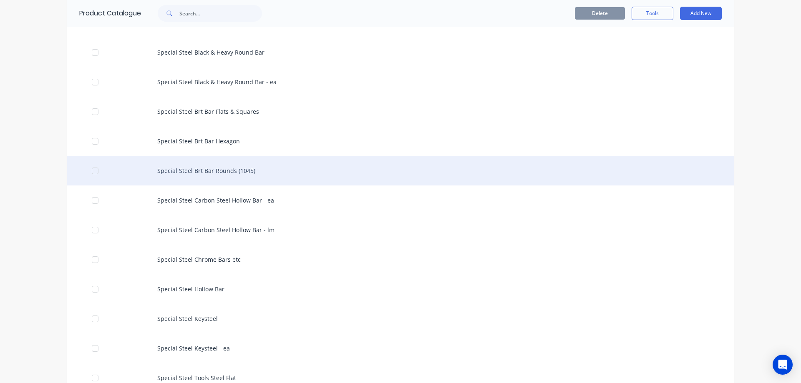
click at [267, 168] on div "Special Steel Brt Bar Rounds (1045)" at bounding box center [400, 171] width 667 height 30
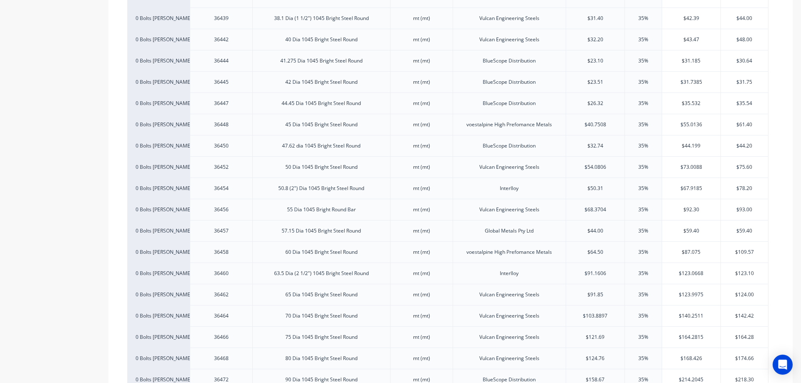
scroll to position [1084, 0]
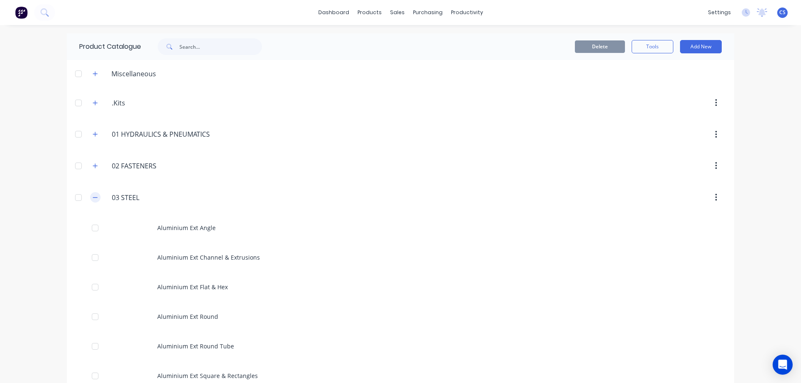
click at [96, 200] on button "button" at bounding box center [95, 197] width 10 height 10
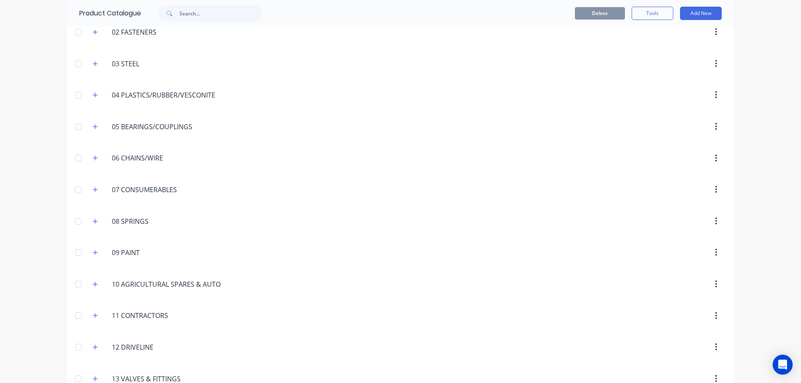
scroll to position [167, 0]
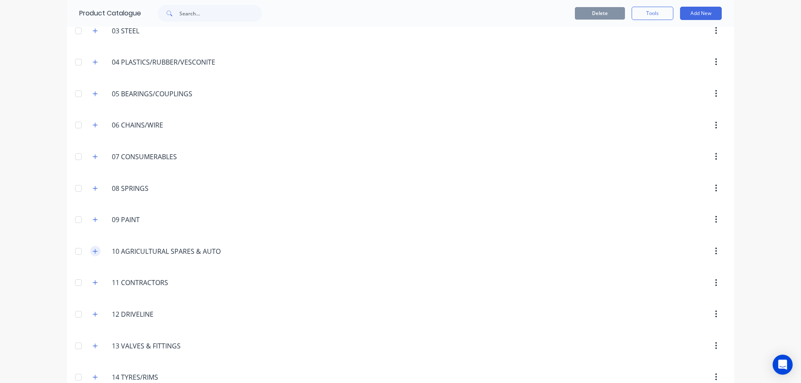
click at [93, 255] on button "button" at bounding box center [95, 251] width 10 height 10
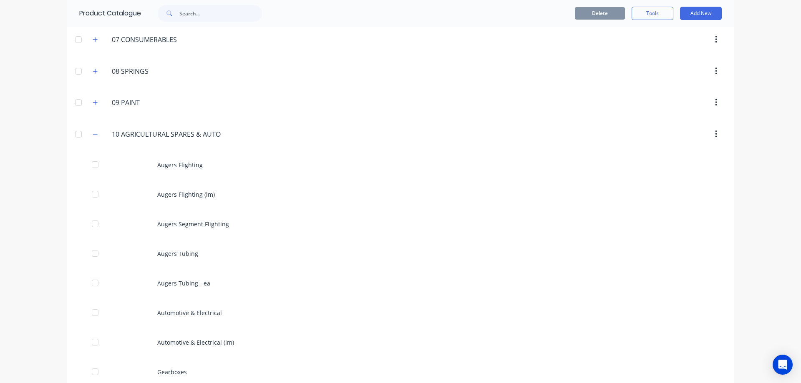
scroll to position [292, 0]
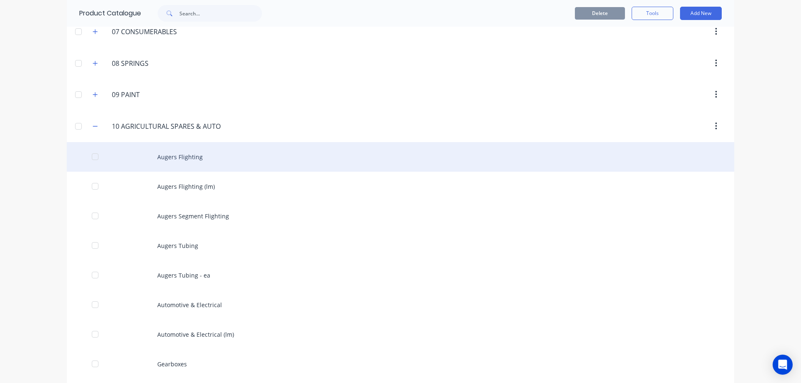
click at [218, 151] on div "Augers Flighting" at bounding box center [400, 157] width 667 height 30
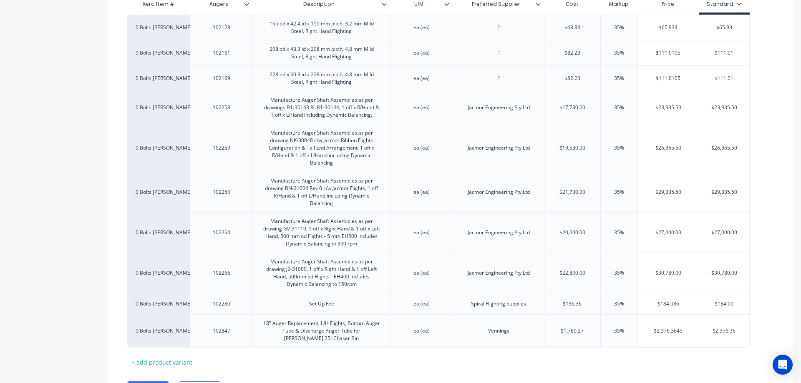
scroll to position [167, 0]
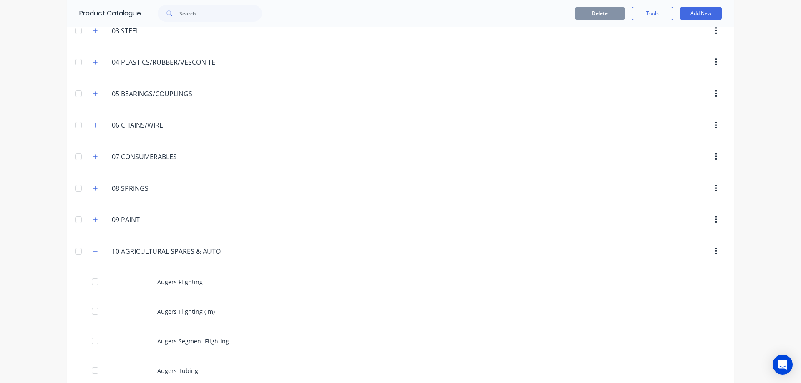
scroll to position [292, 0]
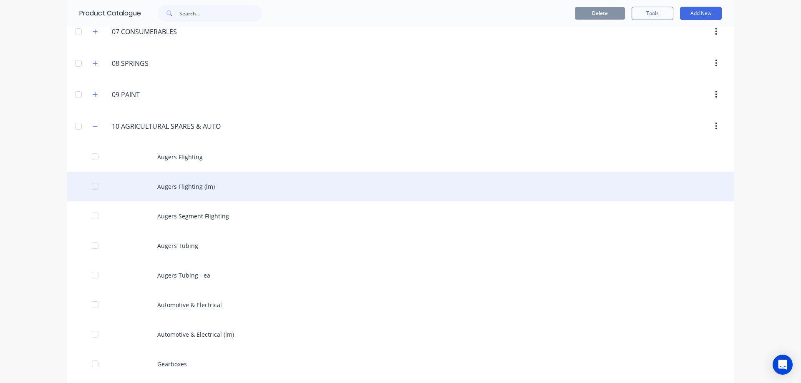
click at [222, 188] on div "Augers Flighting (lm)" at bounding box center [400, 187] width 667 height 30
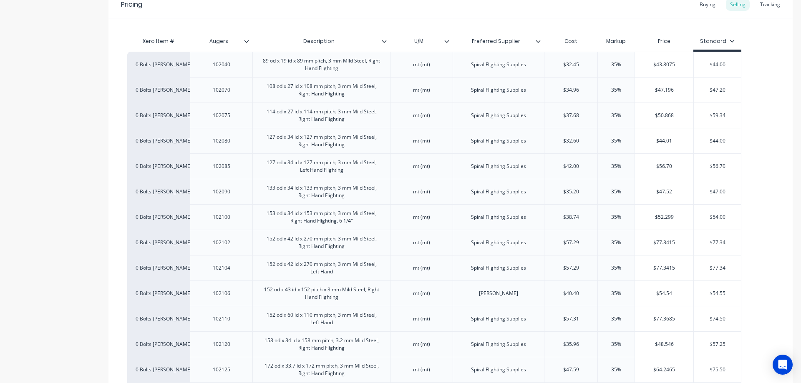
scroll to position [125, 0]
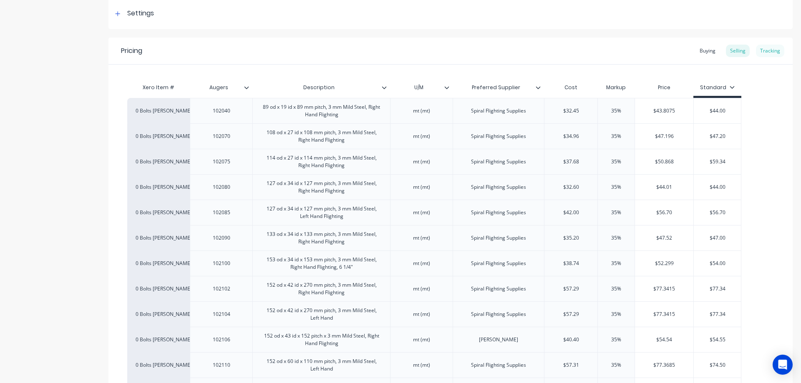
click at [771, 49] on div "Tracking" at bounding box center [770, 51] width 28 height 13
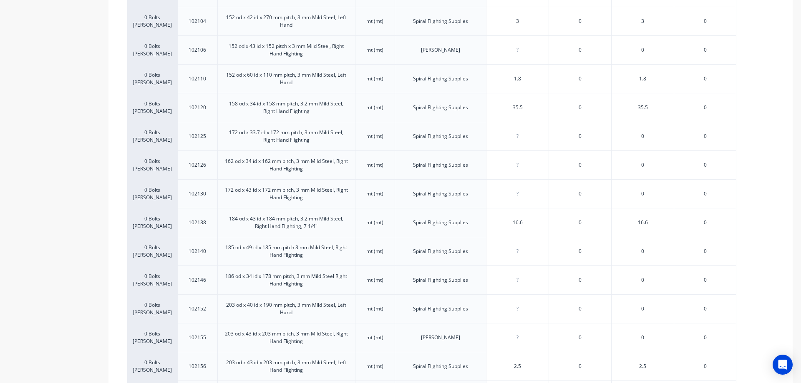
scroll to position [459, 0]
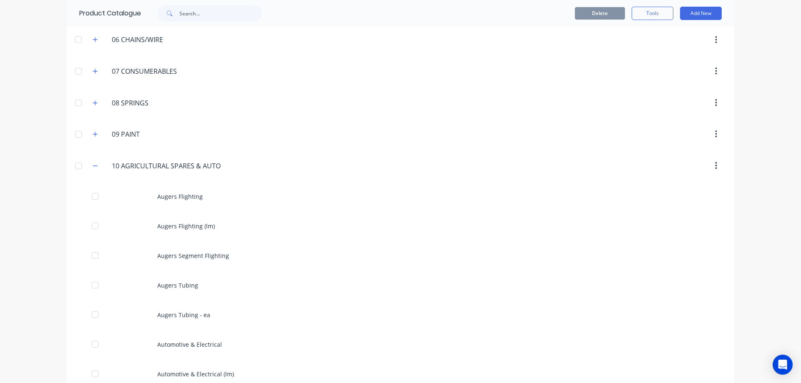
scroll to position [292, 0]
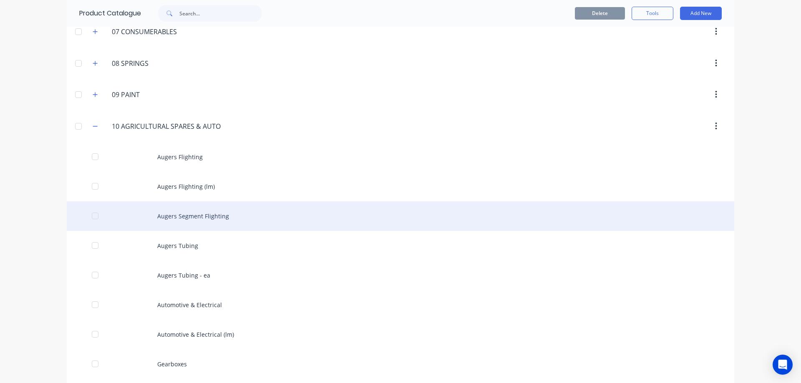
click at [246, 216] on div "Augers Segment Flighting" at bounding box center [400, 216] width 667 height 30
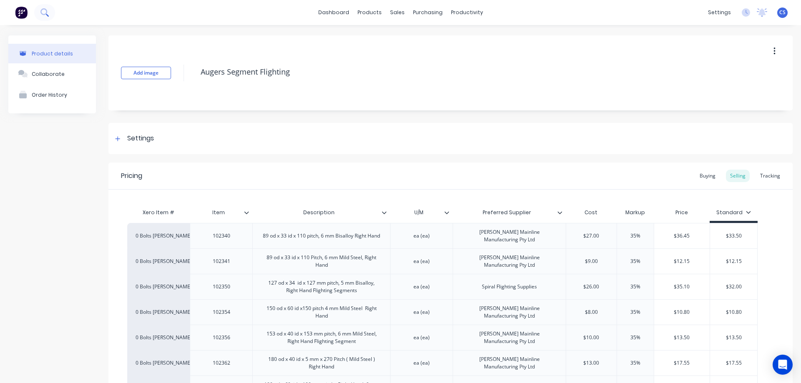
click at [39, 16] on button at bounding box center [44, 12] width 21 height 17
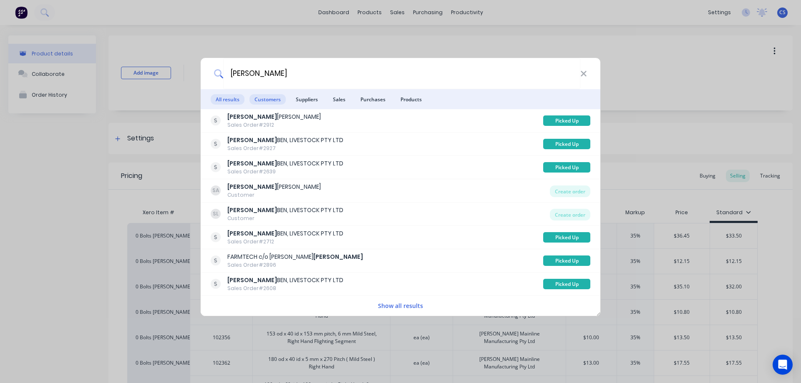
type input "schiller"
click at [279, 98] on span "Customers" at bounding box center [267, 99] width 36 height 10
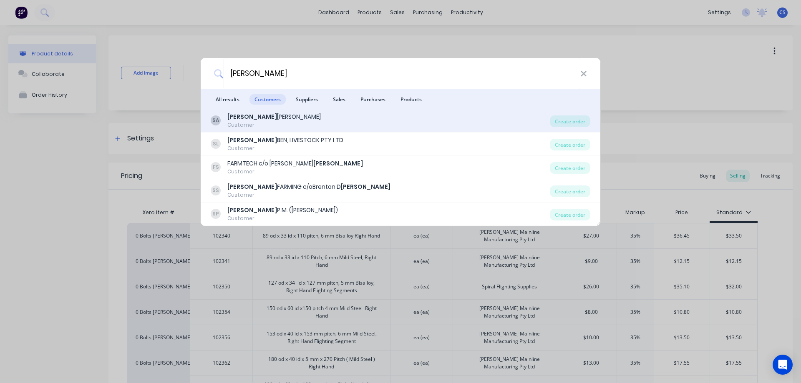
click at [298, 125] on div "SA SCHILLER ANTON Customer" at bounding box center [380, 121] width 339 height 16
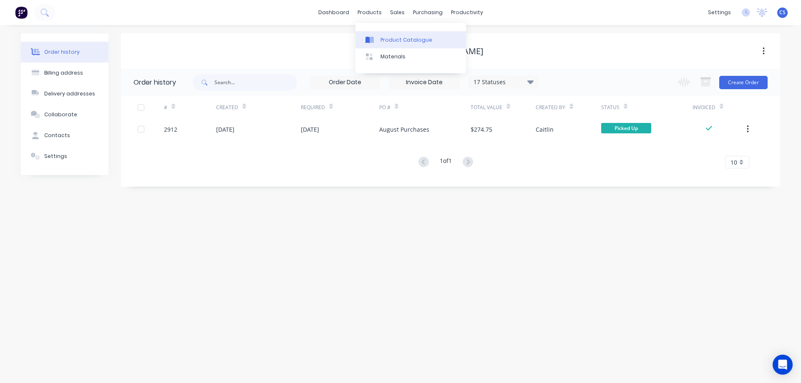
click at [380, 38] on link "Product Catalogue" at bounding box center [410, 39] width 111 height 17
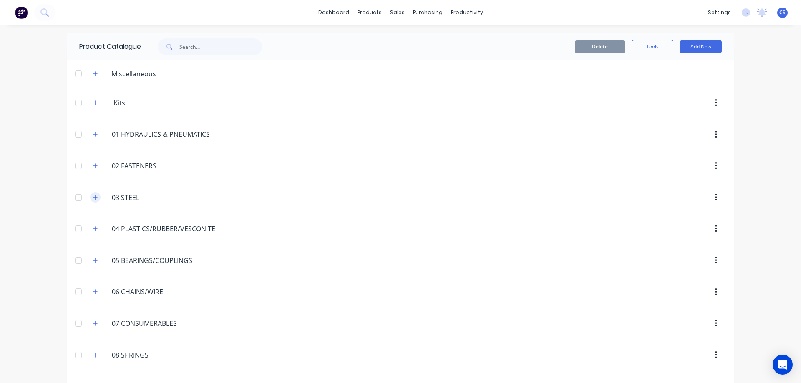
click at [94, 197] on icon "button" at bounding box center [95, 198] width 5 height 6
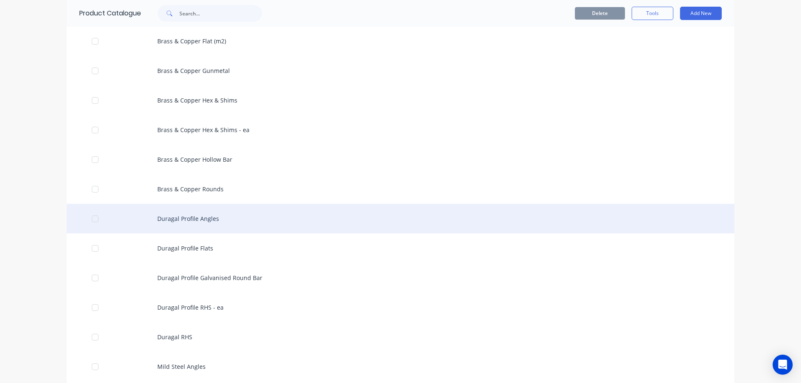
scroll to position [584, 0]
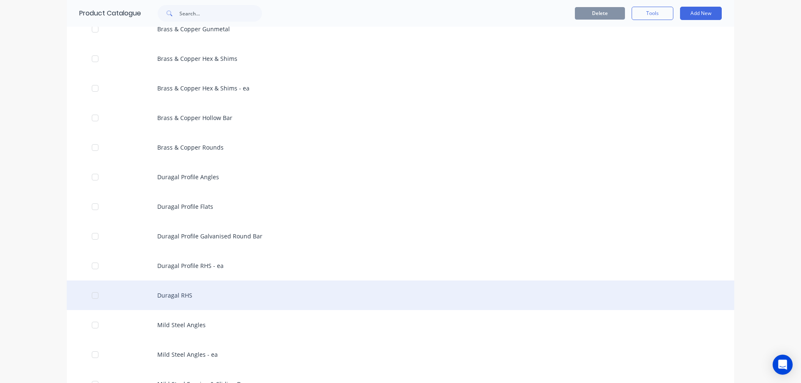
click at [258, 293] on div "Duragal RHS" at bounding box center [400, 296] width 667 height 30
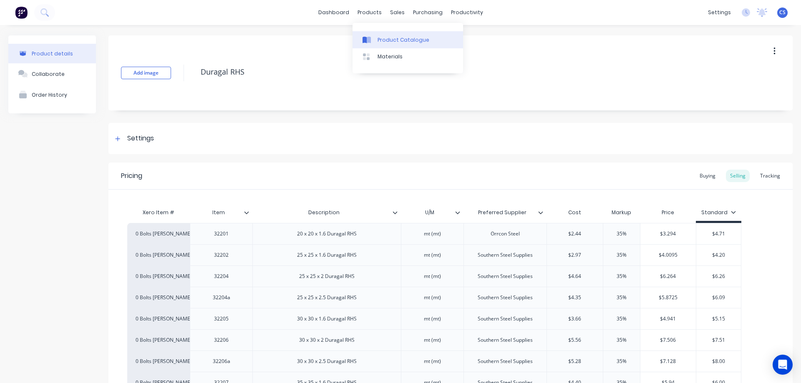
click at [374, 37] on div at bounding box center [368, 40] width 13 height 8
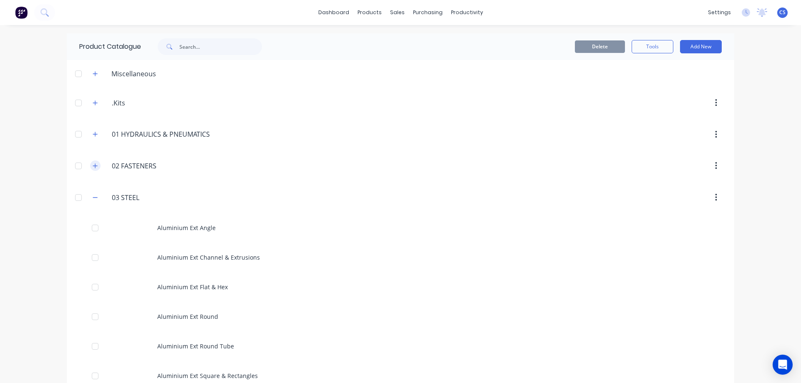
click at [93, 166] on icon "button" at bounding box center [95, 166] width 5 height 6
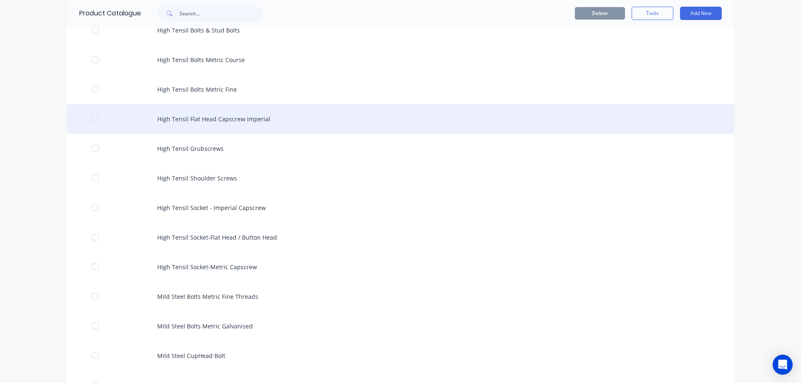
scroll to position [167, 0]
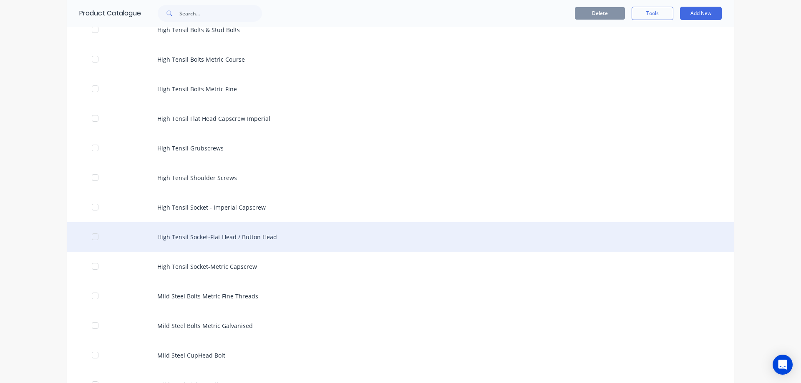
click at [304, 241] on div "High Tensil Socket-Flat Head / Button Head" at bounding box center [400, 237] width 667 height 30
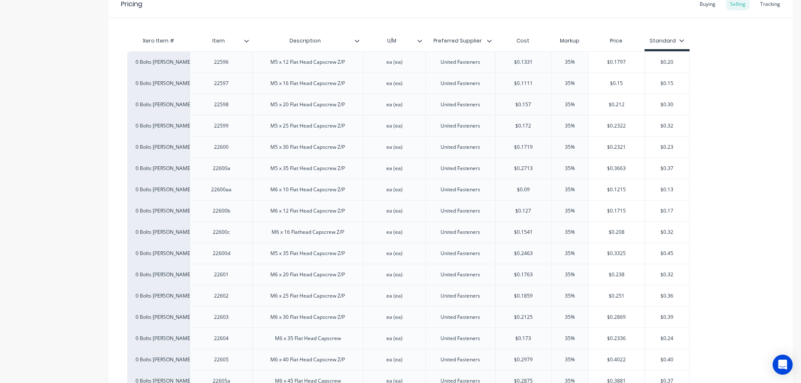
scroll to position [167, 0]
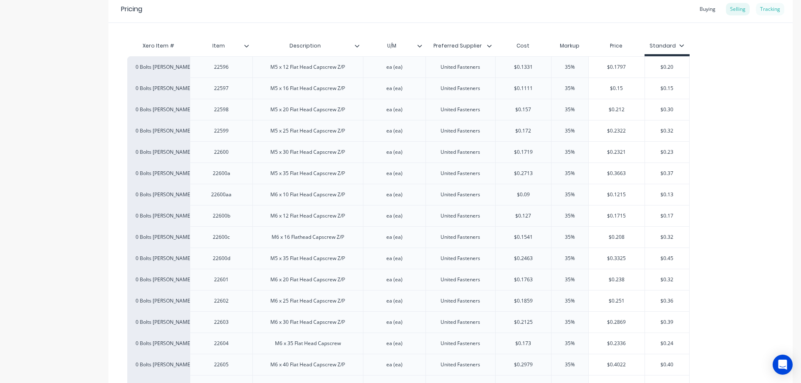
click at [762, 10] on div "Tracking" at bounding box center [770, 9] width 28 height 13
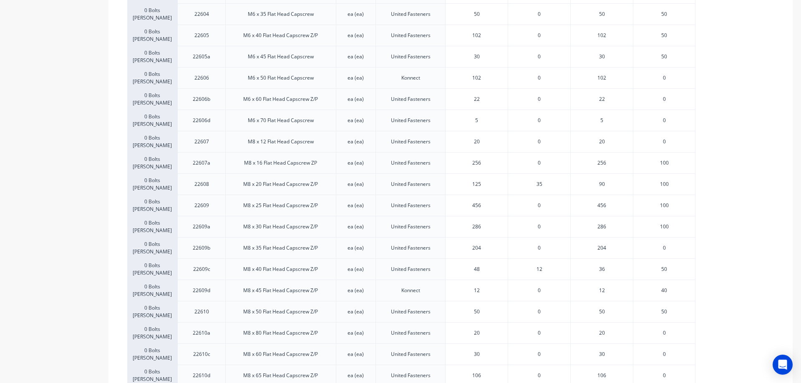
scroll to position [500, 0]
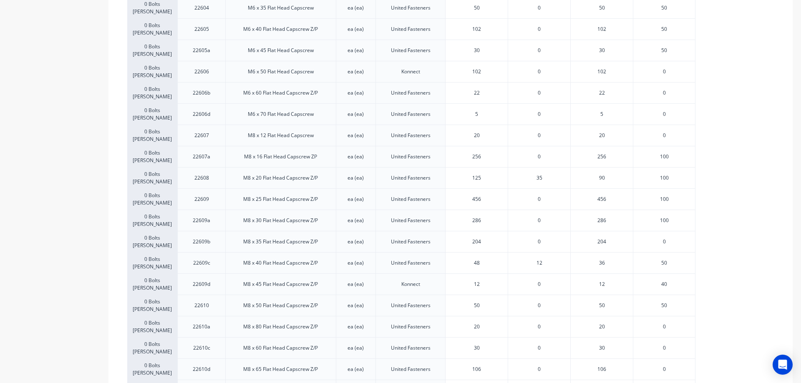
click at [538, 263] on span "12" at bounding box center [539, 263] width 6 height 8
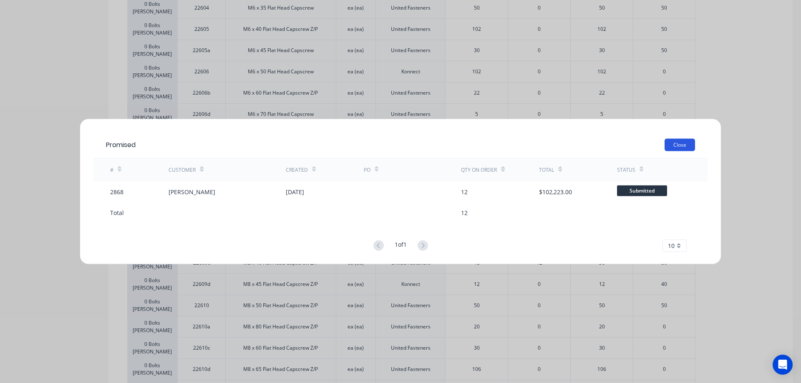
click at [687, 142] on button "Close" at bounding box center [679, 144] width 30 height 13
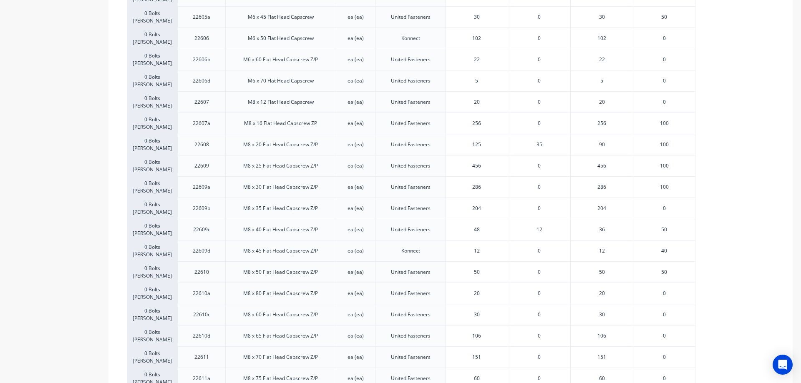
scroll to position [542, 0]
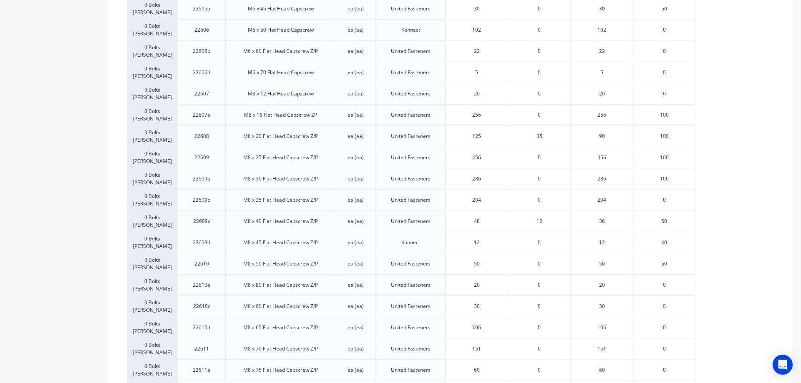
click at [665, 264] on span "50" at bounding box center [664, 264] width 6 height 8
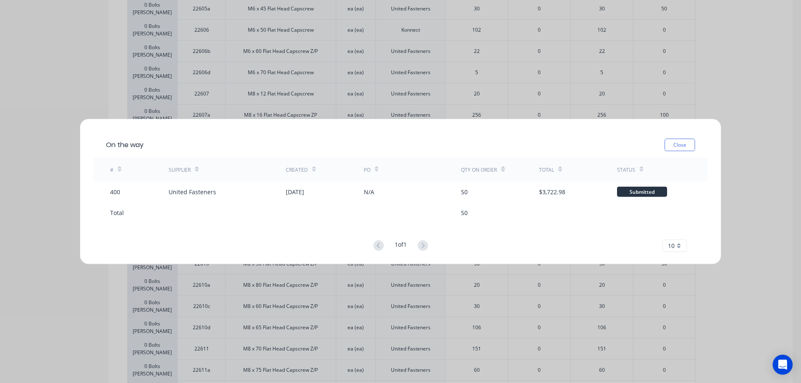
click at [780, 175] on div "On the way Close # Supplier Created PO Qty on order Total Status 400 United Fas…" at bounding box center [400, 191] width 801 height 383
click at [682, 147] on button "Close" at bounding box center [679, 144] width 30 height 13
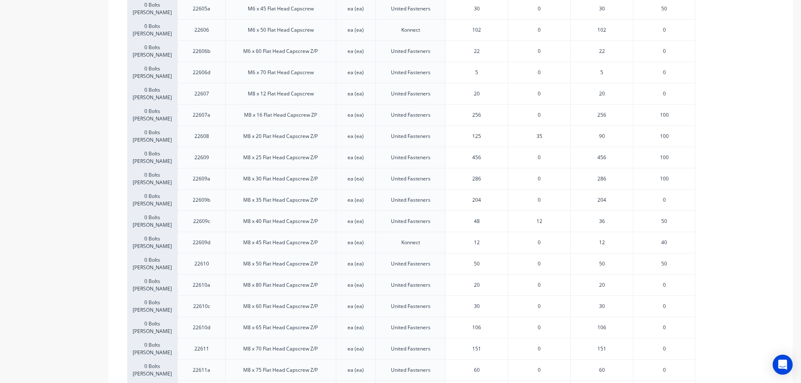
click at [542, 221] on span "12" at bounding box center [539, 222] width 6 height 8
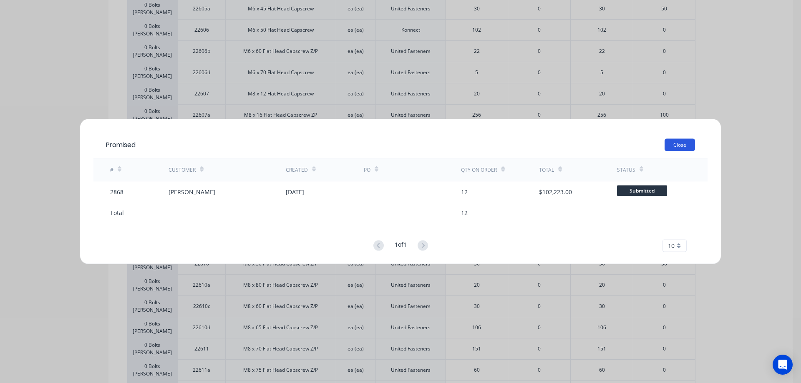
click at [681, 145] on button "Close" at bounding box center [679, 144] width 30 height 13
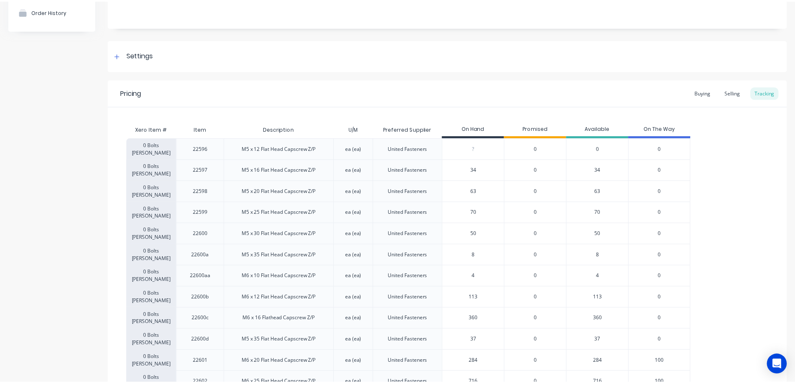
scroll to position [0, 0]
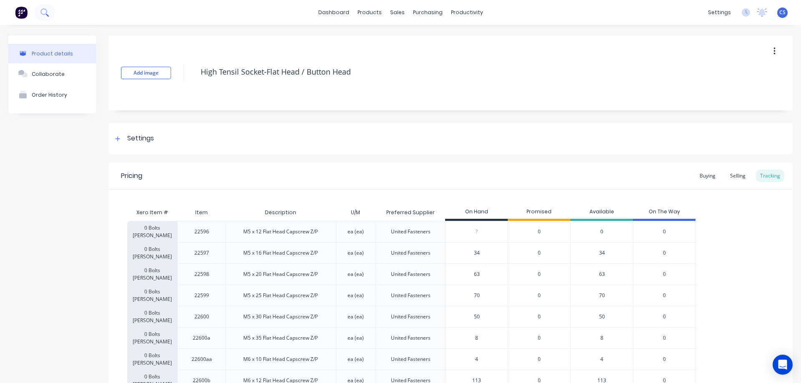
click at [48, 13] on icon at bounding box center [44, 12] width 8 height 8
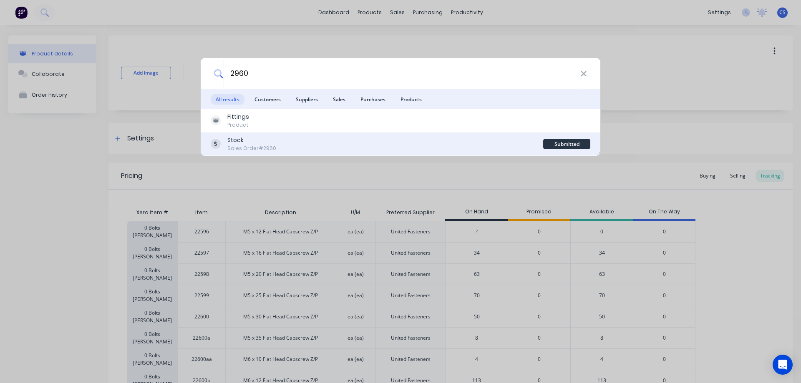
type input "2960"
click at [322, 139] on div "Stock Sales Order #2960" at bounding box center [377, 144] width 332 height 16
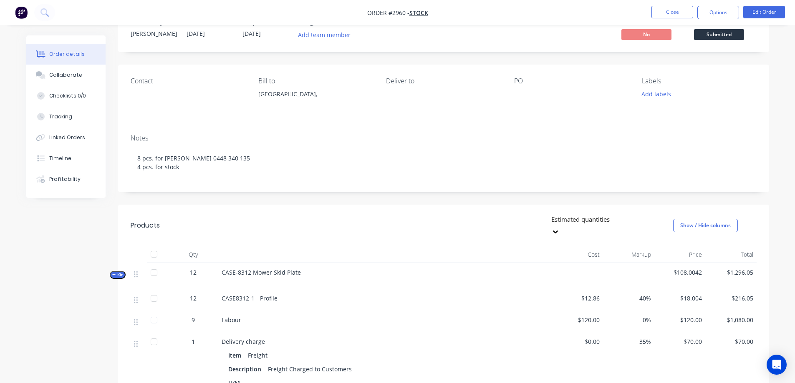
scroll to position [83, 0]
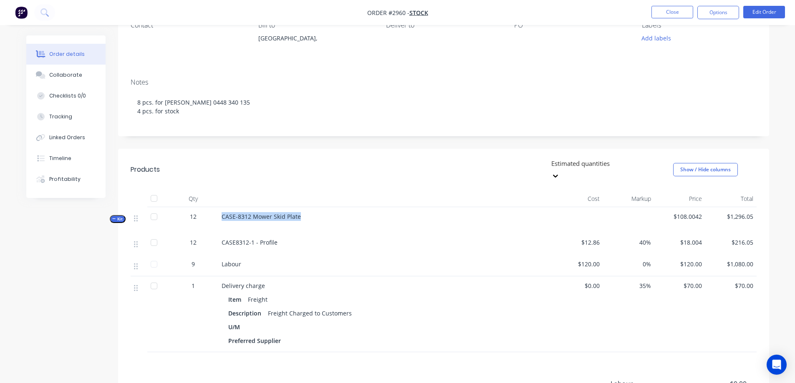
drag, startPoint x: 220, startPoint y: 205, endPoint x: 298, endPoint y: 207, distance: 77.6
click at [298, 207] on div "CASE-8312 Mower Skid Plate" at bounding box center [385, 220] width 334 height 26
copy span "CASE-8312 Mower Skid Plate"
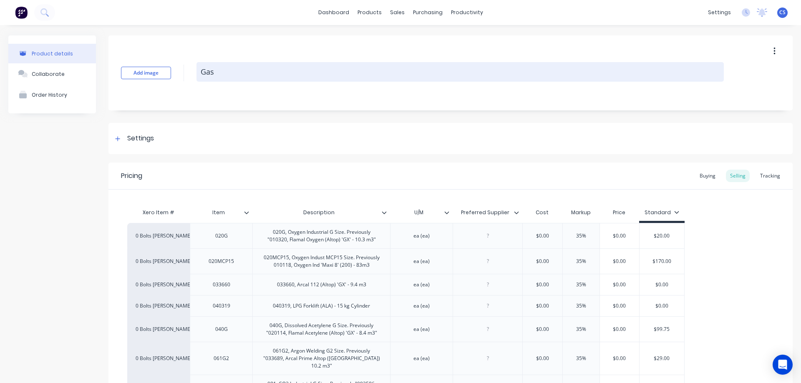
click at [290, 71] on textarea "Gas" at bounding box center [459, 72] width 527 height 20
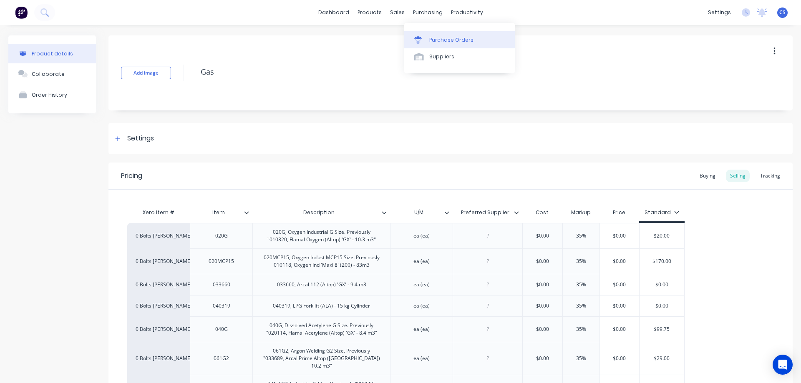
click at [433, 40] on div "Purchase Orders" at bounding box center [451, 40] width 44 height 8
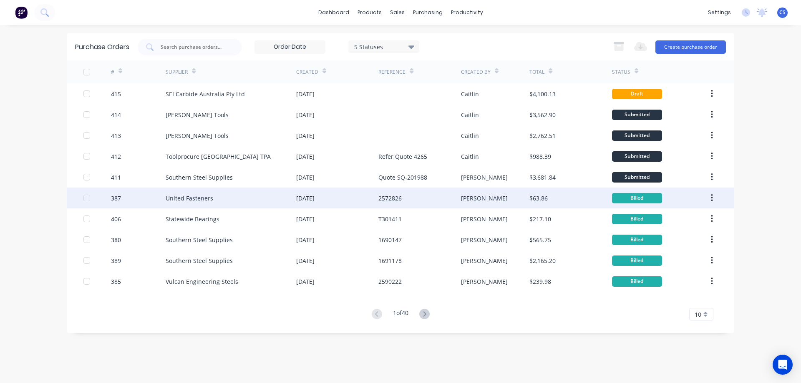
click at [371, 192] on div "[DATE]" at bounding box center [337, 198] width 82 height 21
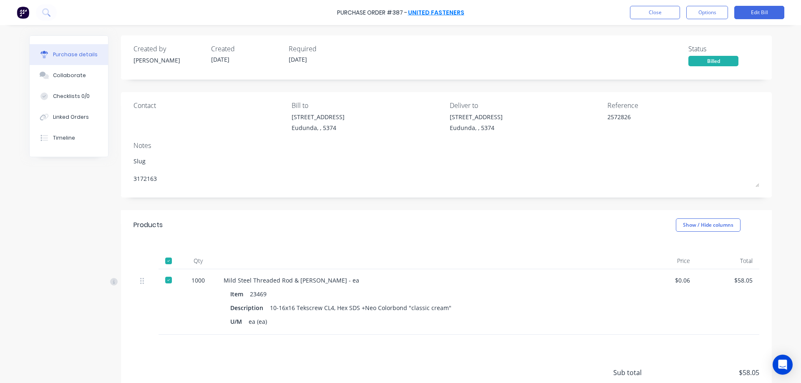
click at [430, 15] on link "United Fasteners" at bounding box center [436, 12] width 56 height 8
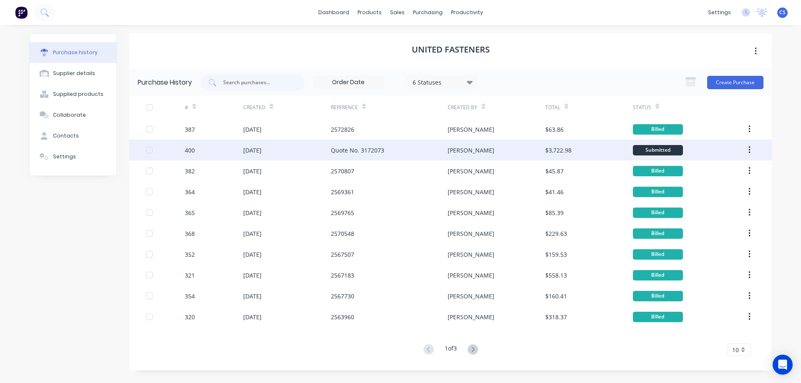
click at [586, 151] on div "$3,722.98" at bounding box center [589, 150] width 88 height 21
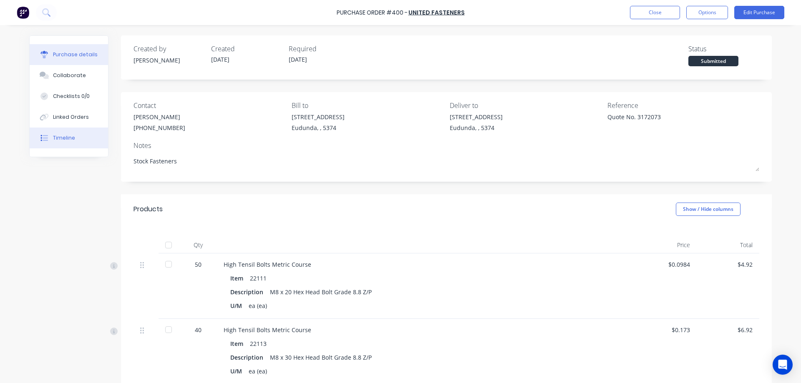
click at [72, 136] on button "Timeline" at bounding box center [69, 138] width 78 height 21
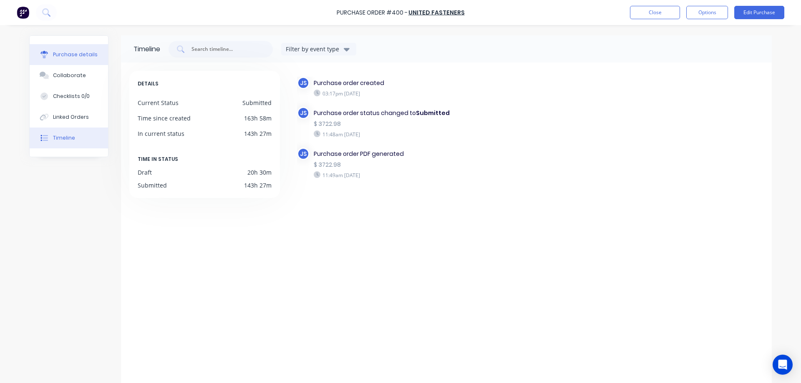
click at [58, 55] on div "Purchase details" at bounding box center [75, 55] width 45 height 8
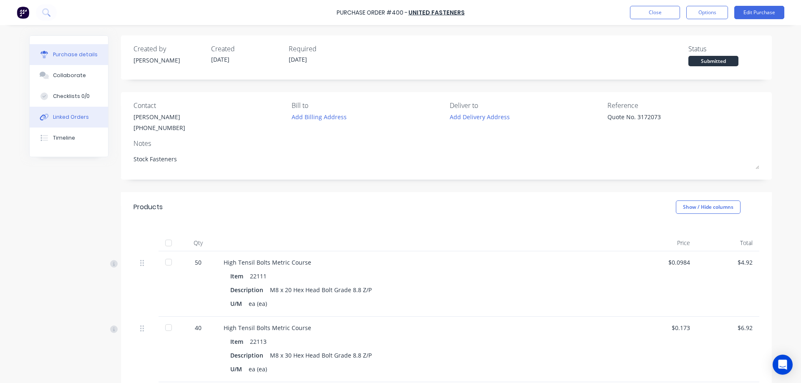
type textarea "x"
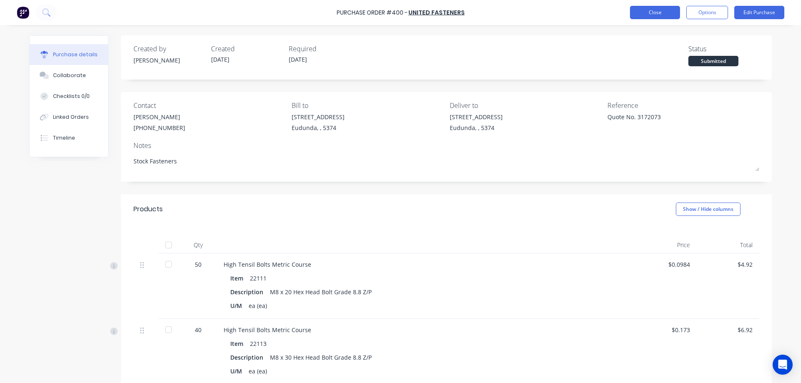
click at [648, 17] on button "Close" at bounding box center [655, 12] width 50 height 13
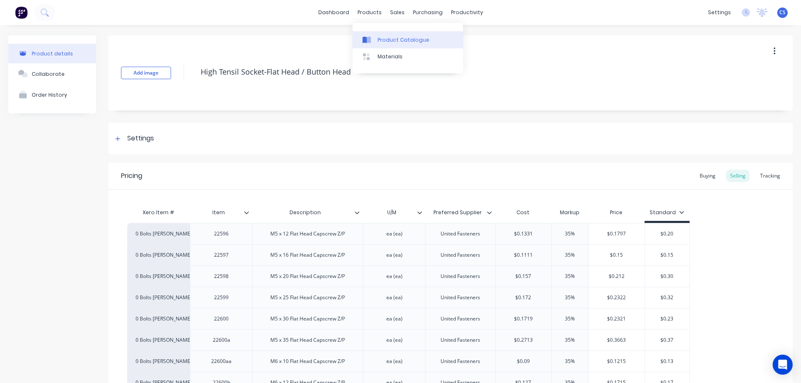
click at [378, 38] on div "Product Catalogue" at bounding box center [403, 40] width 52 height 8
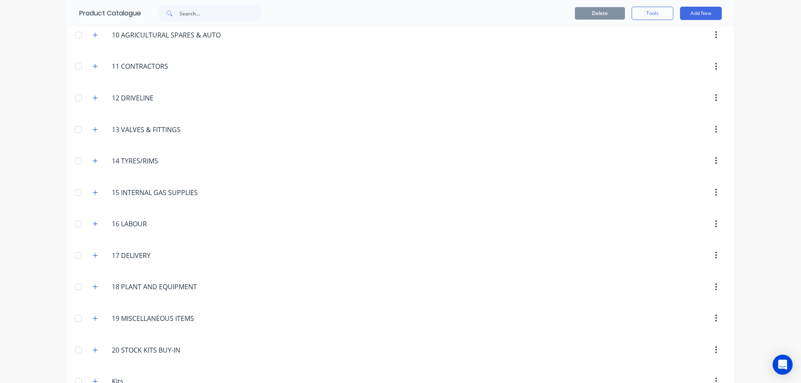
scroll to position [406, 0]
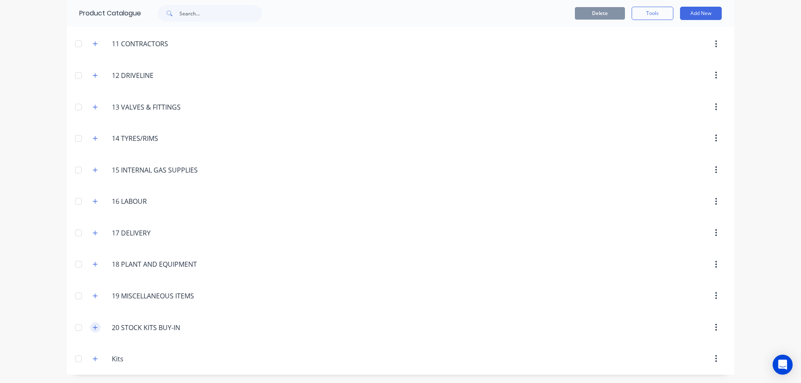
click at [93, 332] on button "button" at bounding box center [95, 327] width 10 height 10
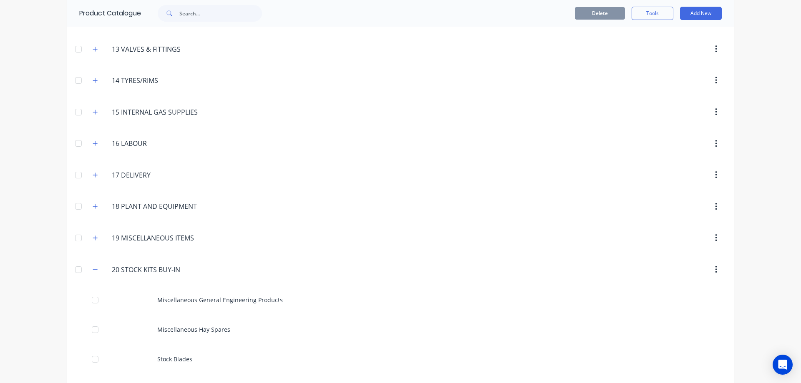
scroll to position [524, 0]
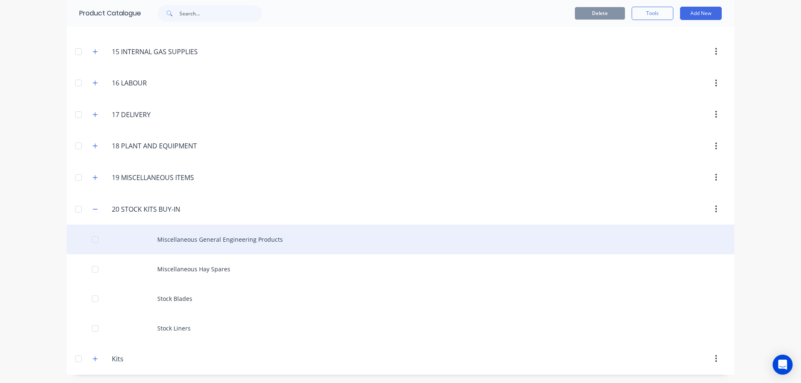
click at [295, 234] on div "Miscellaneous General Engineering Products" at bounding box center [400, 240] width 667 height 30
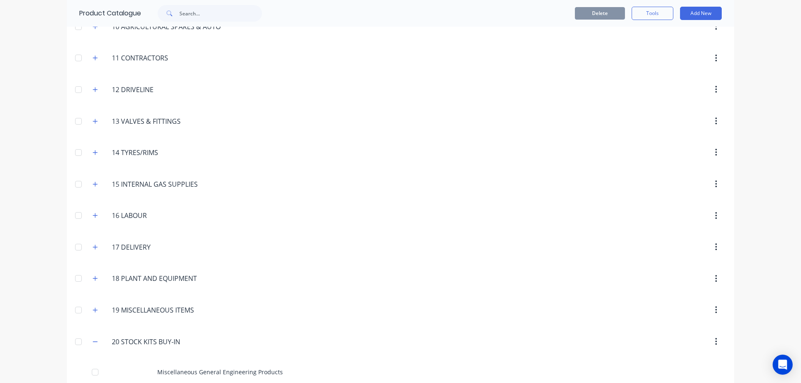
scroll to position [524, 0]
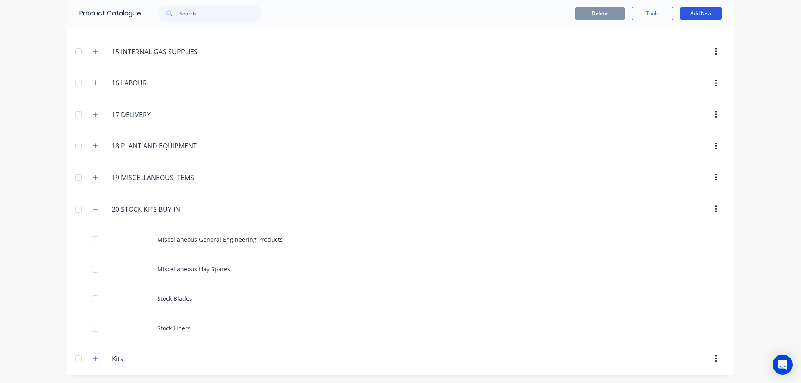
click at [702, 13] on button "Add New" at bounding box center [701, 13] width 42 height 13
click at [686, 37] on div "Category" at bounding box center [682, 35] width 64 height 12
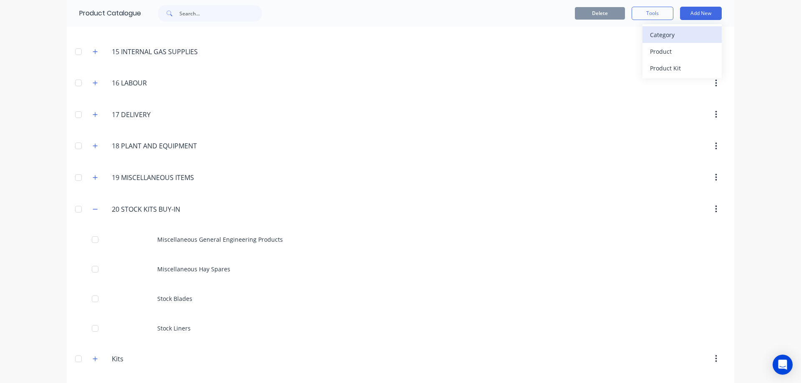
scroll to position [553, 0]
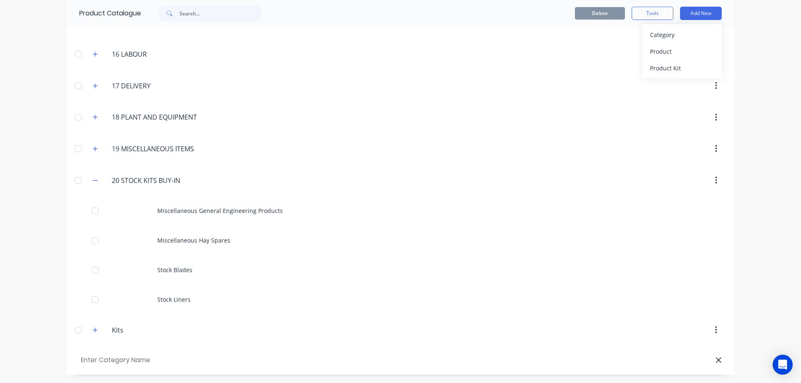
click at [715, 362] on icon at bounding box center [718, 360] width 6 height 8
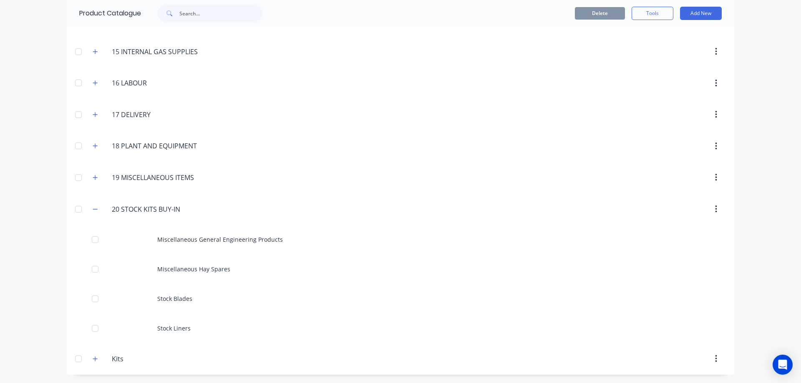
scroll to position [524, 0]
click at [707, 15] on button "Add New" at bounding box center [701, 13] width 42 height 13
click at [678, 58] on button "Product" at bounding box center [681, 51] width 79 height 17
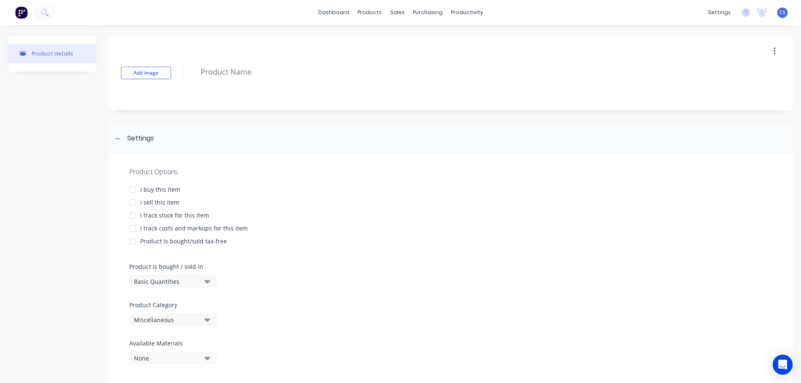
click at [154, 188] on div "I buy this item" at bounding box center [160, 189] width 40 height 9
click at [152, 200] on div "I sell this item" at bounding box center [159, 202] width 39 height 9
click at [157, 214] on div "I track stock for this item" at bounding box center [174, 215] width 69 height 9
click at [163, 225] on div "I track costs and markups for this item" at bounding box center [194, 228] width 108 height 9
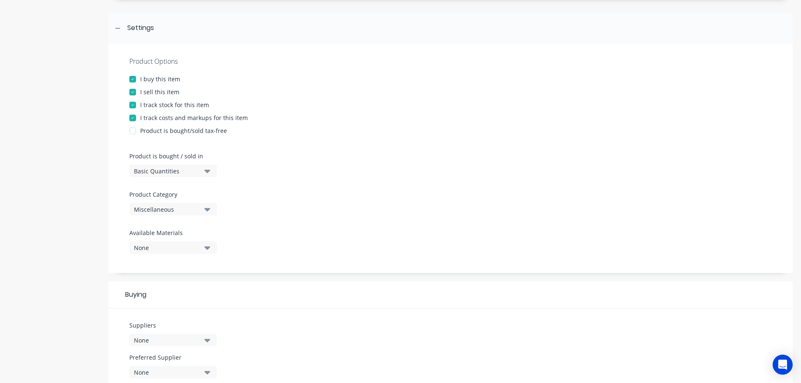
scroll to position [125, 0]
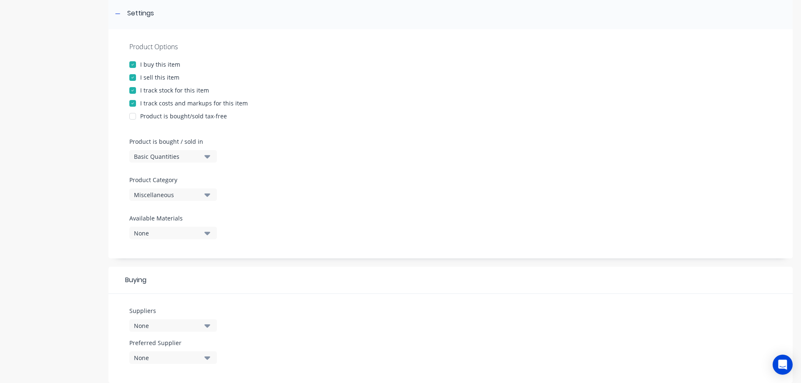
click at [210, 156] on icon "button" at bounding box center [207, 156] width 6 height 3
click at [202, 180] on div "Basic Quantities" at bounding box center [191, 177] width 125 height 17
click at [204, 191] on button "Miscellaneous" at bounding box center [173, 195] width 88 height 13
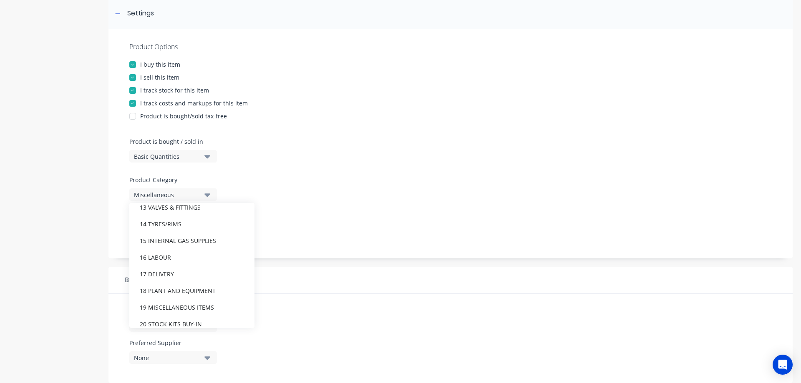
scroll to position [292, 0]
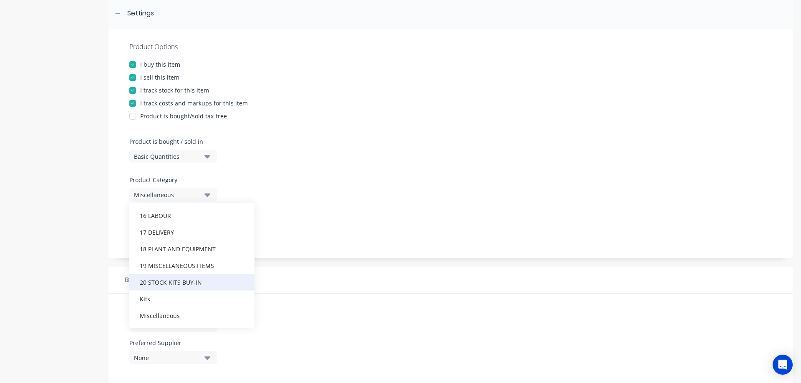
click at [188, 280] on div "20 STOCK KITS BUY-IN" at bounding box center [191, 282] width 125 height 17
type textarea "x"
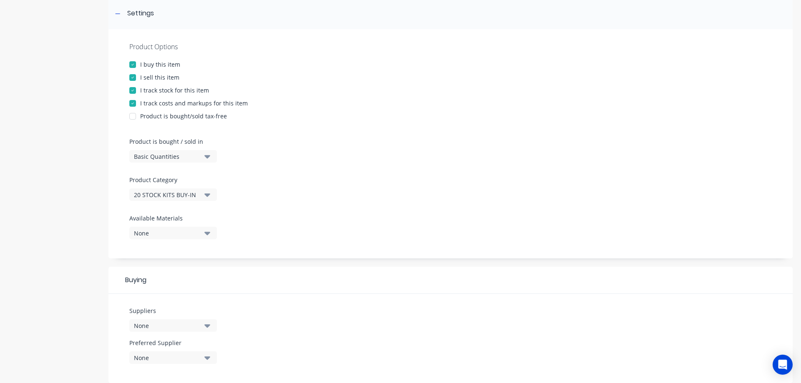
click at [201, 234] on button "None" at bounding box center [173, 233] width 88 height 13
click at [274, 204] on div "Product Options I buy this item I sell this item I track stock for this item I …" at bounding box center [450, 143] width 684 height 229
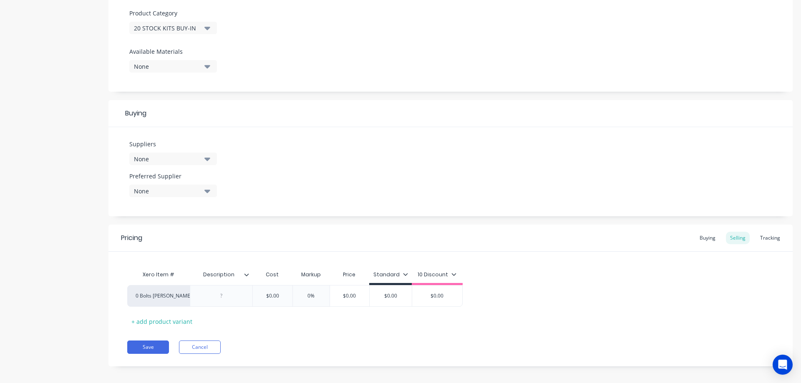
scroll to position [298, 0]
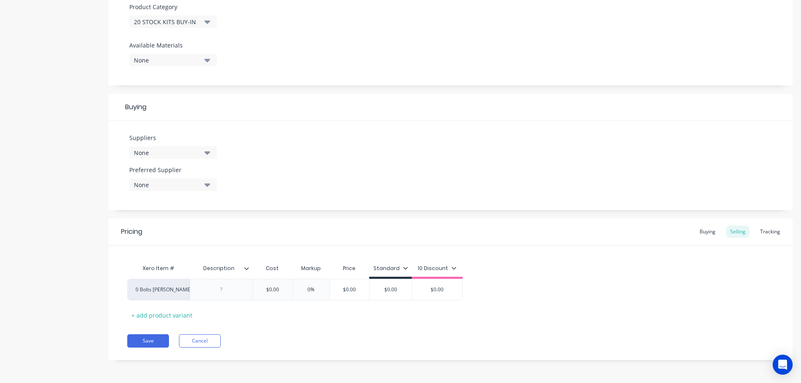
click at [211, 153] on button "None" at bounding box center [173, 152] width 88 height 13
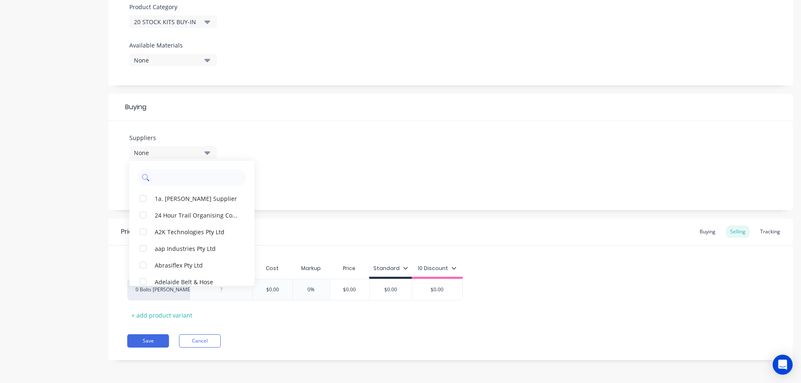
click at [199, 176] on input "text" at bounding box center [197, 177] width 88 height 17
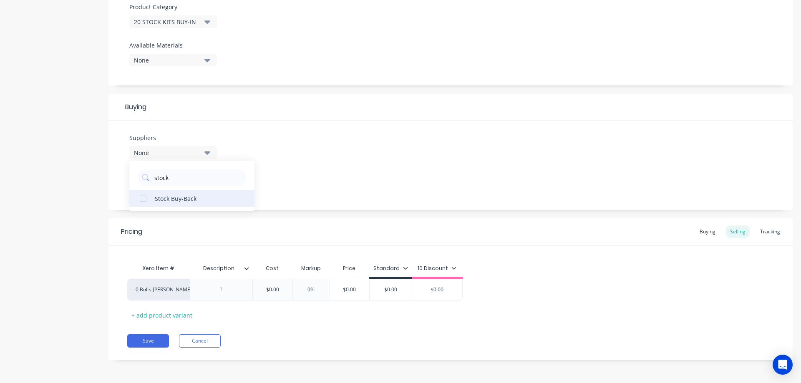
type input "stock"
click at [196, 198] on div "Stock Buy-Back" at bounding box center [196, 198] width 83 height 9
click at [296, 214] on div "Add image Settings Product Options I buy this item I sell this item I track sto…" at bounding box center [450, 55] width 684 height 636
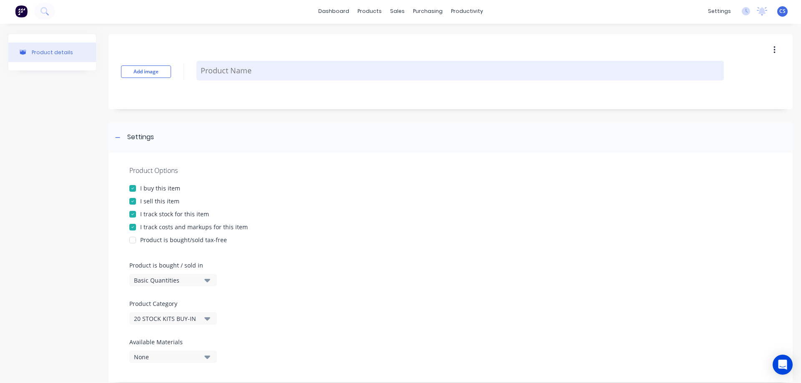
scroll to position [0, 0]
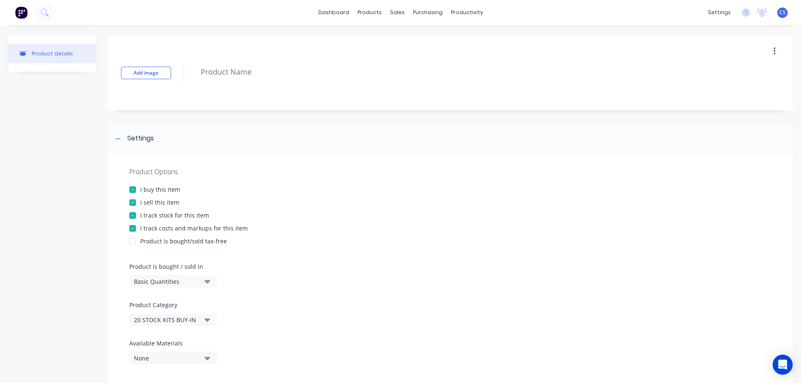
drag, startPoint x: 255, startPoint y: 76, endPoint x: 192, endPoint y: 72, distance: 63.1
click at [192, 72] on div "Add image" at bounding box center [450, 72] width 684 height 75
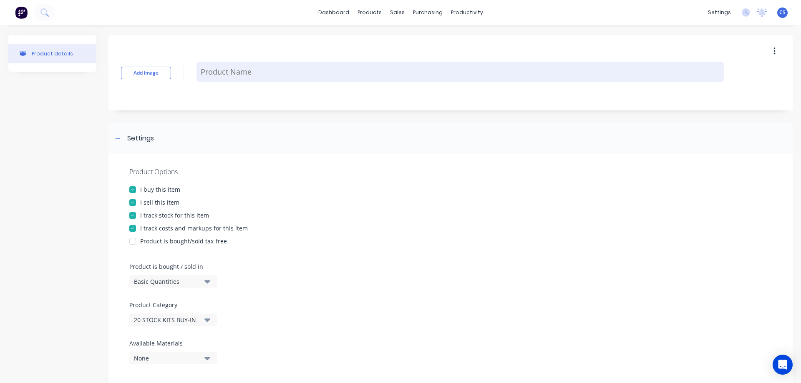
type textarea "x"
type textarea "S"
type textarea "x"
type textarea "Sk"
type textarea "x"
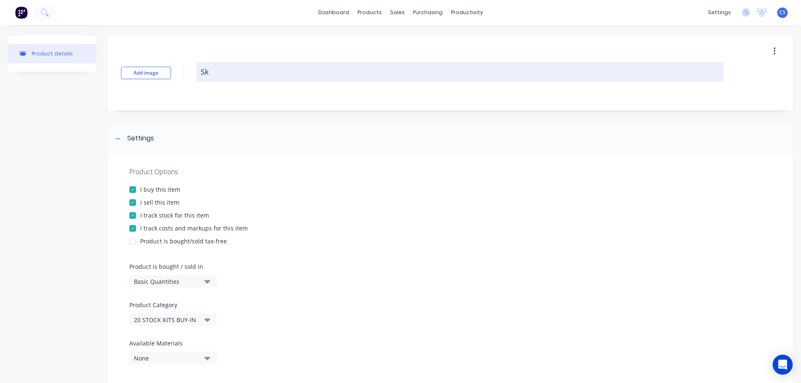
type textarea "Ski"
type textarea "x"
type textarea "Skid"
type textarea "x"
type textarea "Skid"
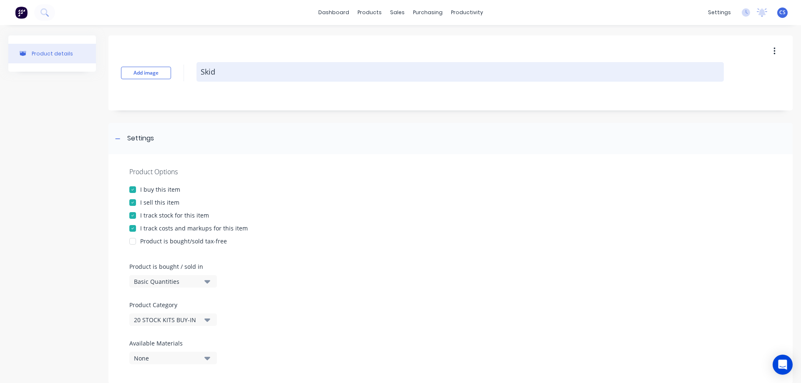
type textarea "x"
type textarea "Skid P"
type textarea "x"
type textarea "Skid Pl"
type textarea "x"
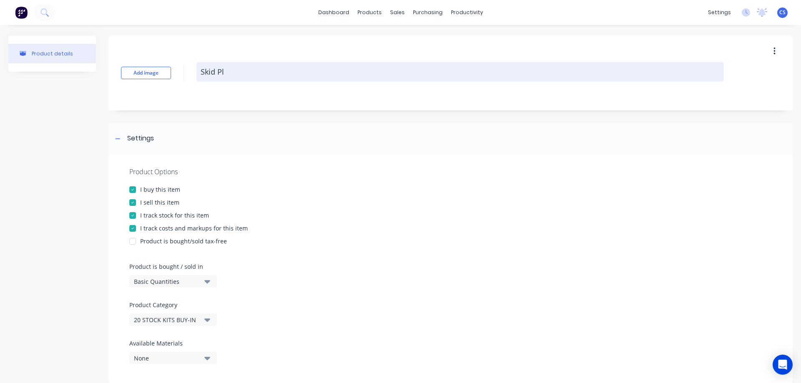
type textarea "Skid Pla"
type textarea "x"
type textarea "Skid Plat"
type textarea "x"
type textarea "Skid Plate"
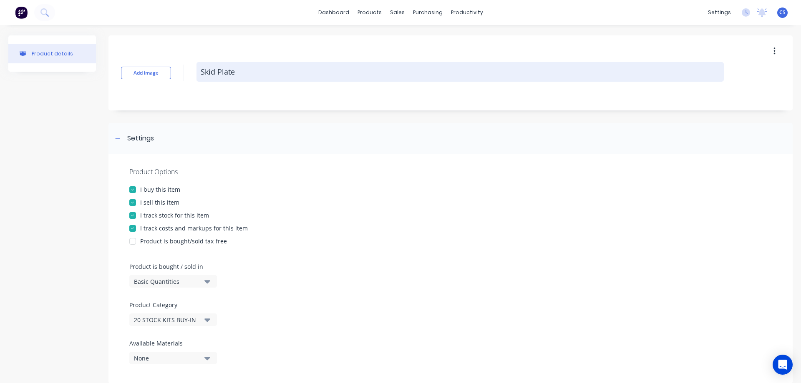
type textarea "x"
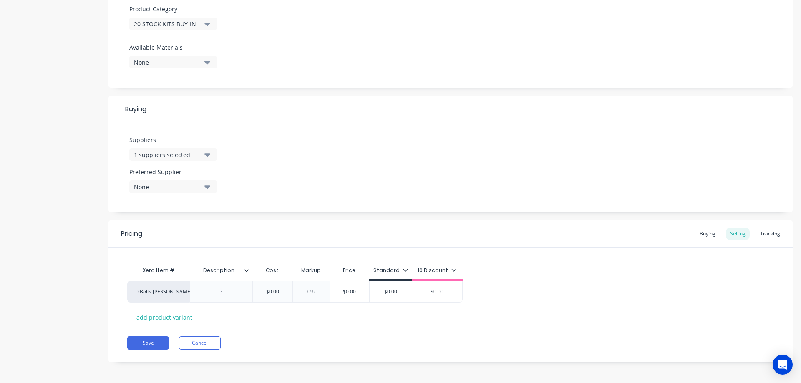
scroll to position [298, 0]
type textarea "Skid Plates"
click at [224, 288] on div at bounding box center [222, 289] width 42 height 11
type textarea "x"
type textarea "Skid Plates"
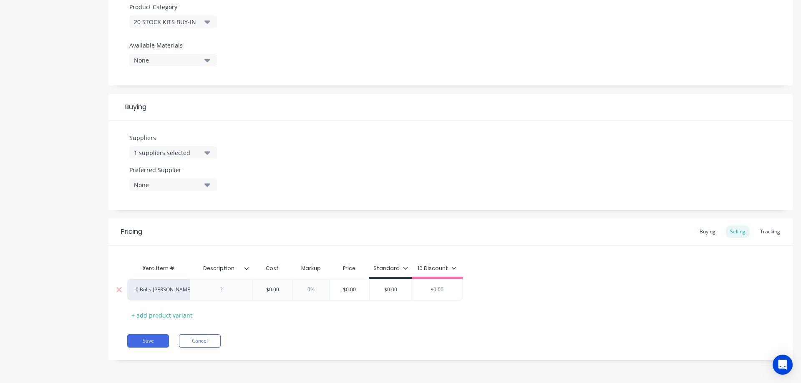
paste div
type textarea "x"
click at [364, 294] on div "$0.00 $0.00" at bounding box center [378, 289] width 42 height 21
drag, startPoint x: 392, startPoint y: 290, endPoint x: 367, endPoint y: 293, distance: 24.8
click at [367, 293] on input "$0.00" at bounding box center [378, 290] width 42 height 8
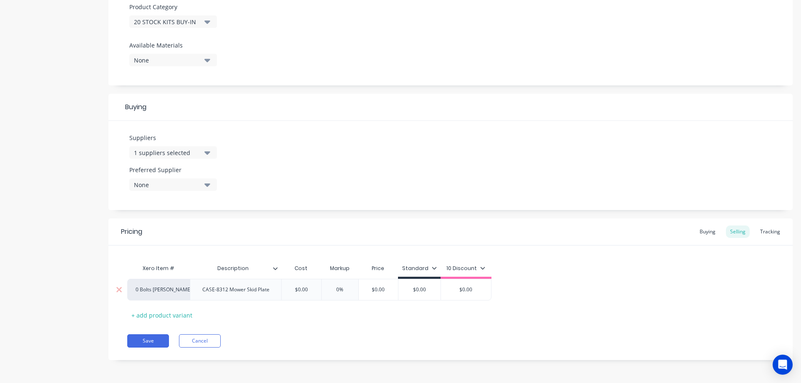
type input "1"
type textarea "x"
type input "11"
type textarea "x"
type input "116."
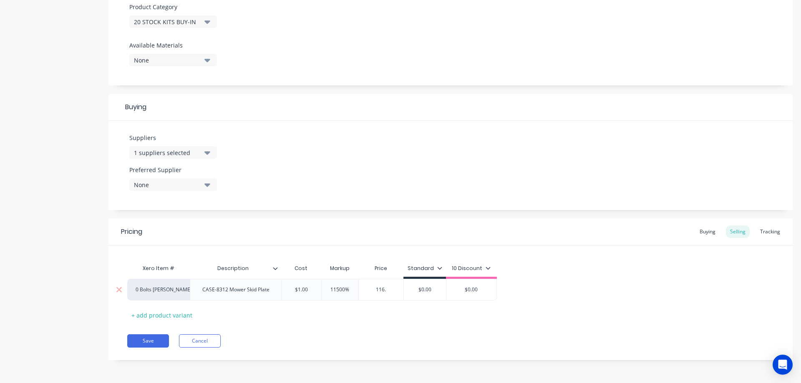
type textarea "x"
type input "116.7"
type textarea "x"
type input "116.75"
click at [384, 324] on div "Pricing Buying Selling Tracking Xero Item # Description Cost Markup Price Stand…" at bounding box center [450, 290] width 684 height 142
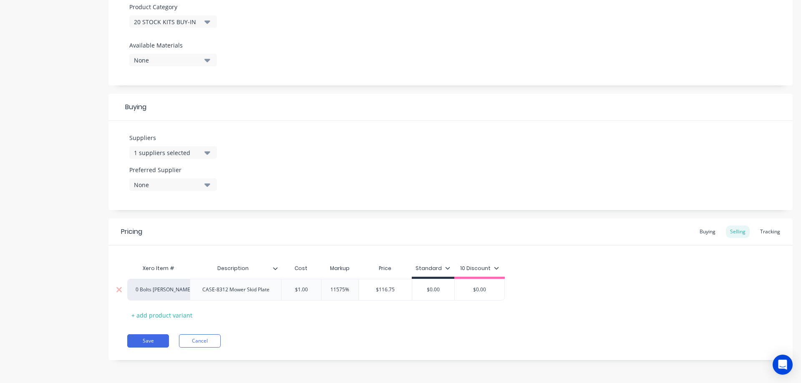
click at [181, 290] on div "0 Bolts [PERSON_NAME]" at bounding box center [159, 290] width 46 height 8
drag, startPoint x: 241, startPoint y: 324, endPoint x: 208, endPoint y: 309, distance: 36.6
click at [241, 323] on div "Pricing Buying Selling Tracking Xero Item # Description Cost Markup Price Stand…" at bounding box center [450, 290] width 684 height 142
drag, startPoint x: 136, startPoint y: 289, endPoint x: 166, endPoint y: 292, distance: 31.0
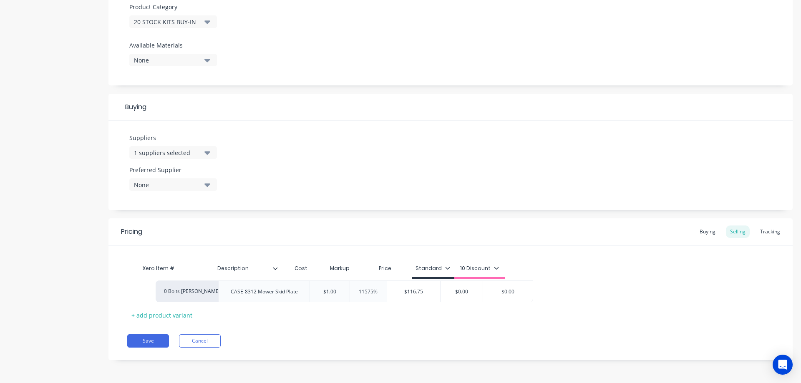
click at [166, 292] on div "0 Bolts Metric Galvanised CASE-8312 Mower Skid Plate $1.00 11575% $116.75 116.7…" at bounding box center [450, 290] width 646 height 22
click at [218, 292] on div "CASE-8312 Mower Skid Plate" at bounding box center [236, 289] width 80 height 11
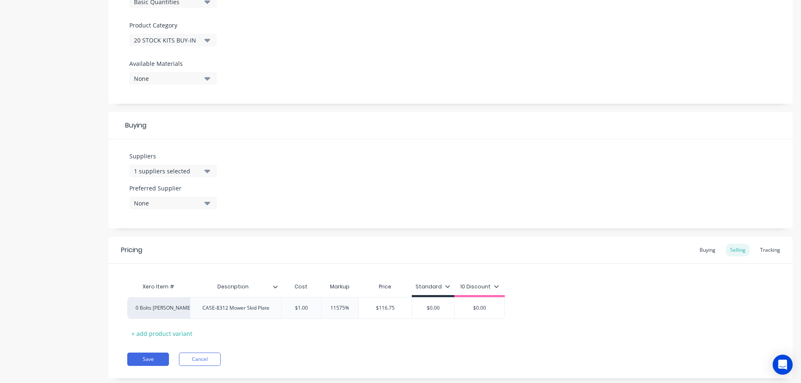
scroll to position [298, 0]
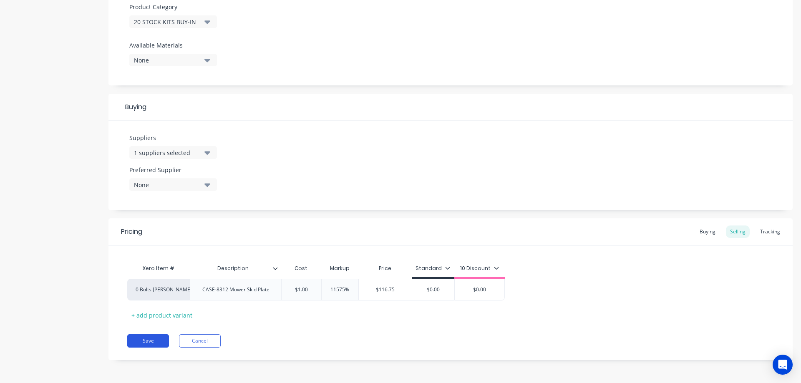
click at [164, 337] on button "Save" at bounding box center [148, 340] width 42 height 13
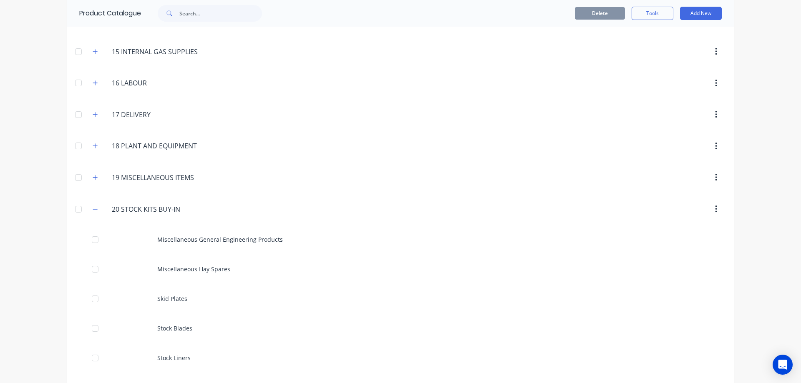
scroll to position [554, 0]
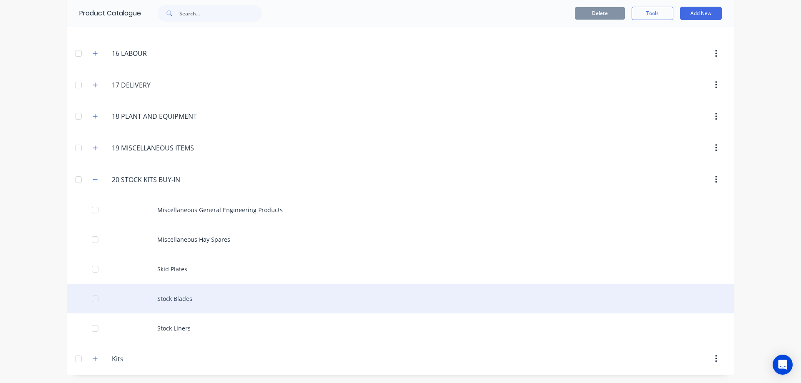
click at [190, 299] on div "Stock Blades" at bounding box center [400, 299] width 667 height 30
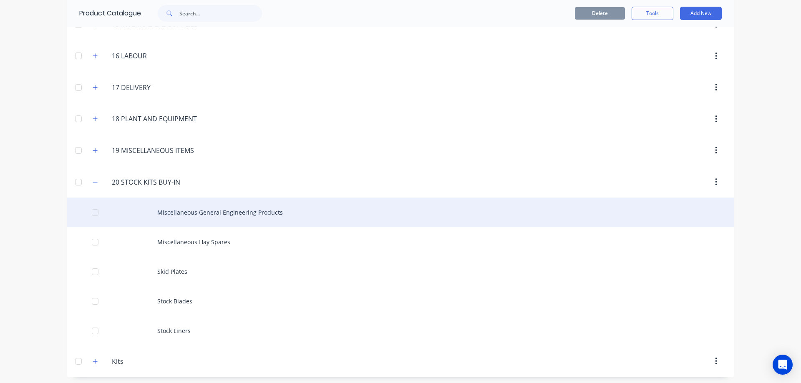
scroll to position [554, 0]
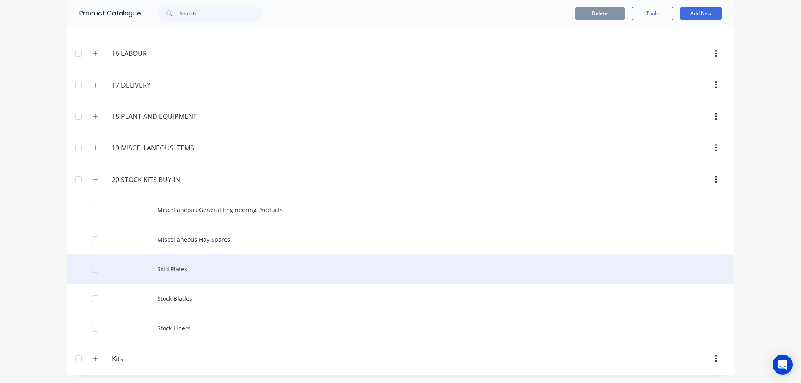
click at [218, 271] on div "Skid Plates" at bounding box center [400, 269] width 667 height 30
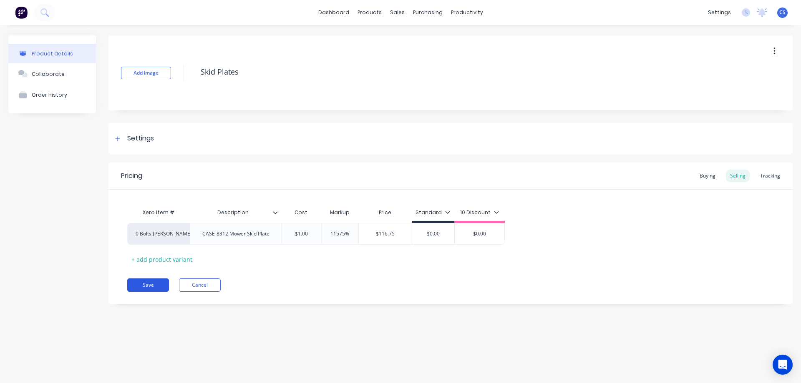
click at [162, 283] on button "Save" at bounding box center [148, 285] width 42 height 13
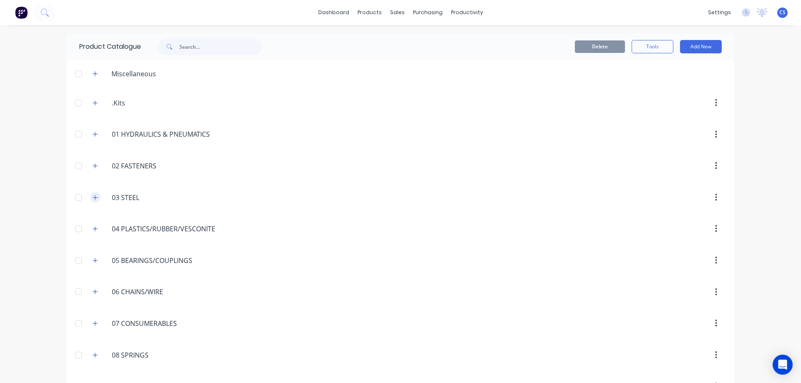
click at [93, 200] on icon "button" at bounding box center [95, 198] width 5 height 6
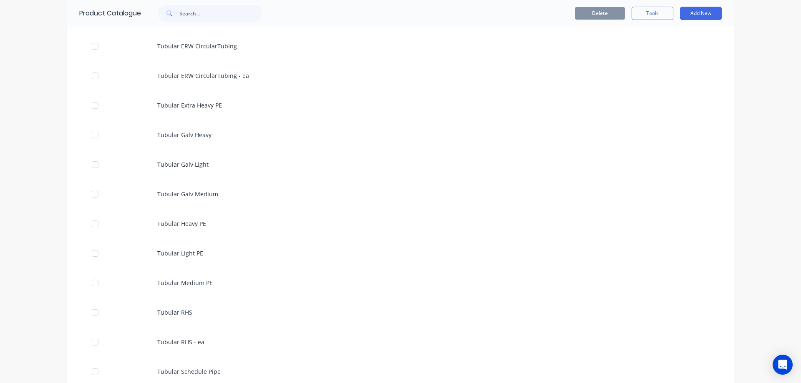
scroll to position [2628, 0]
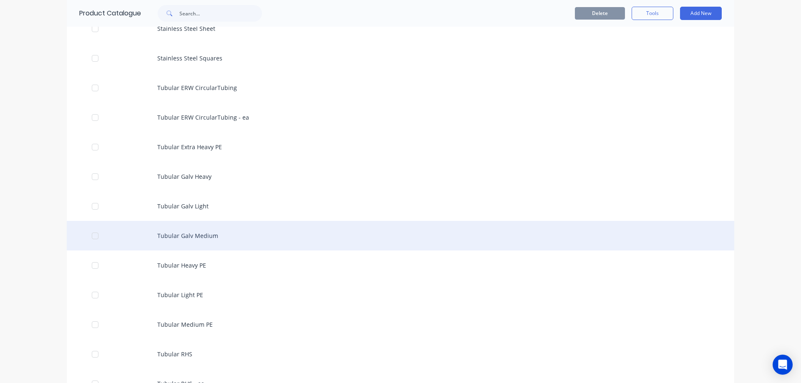
click at [349, 226] on div "Tubular Galv Medium" at bounding box center [400, 236] width 667 height 30
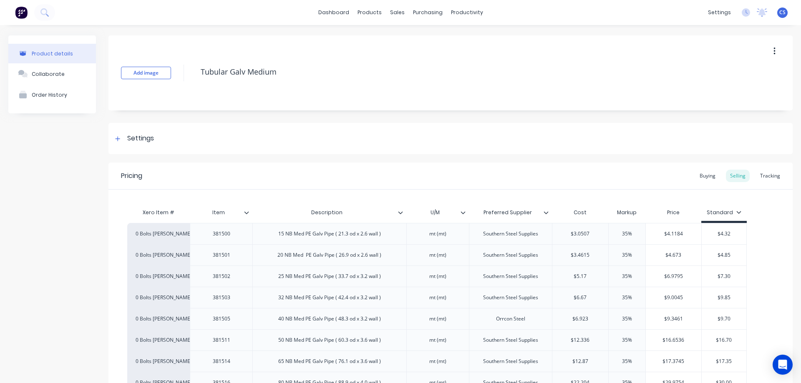
type textarea "x"
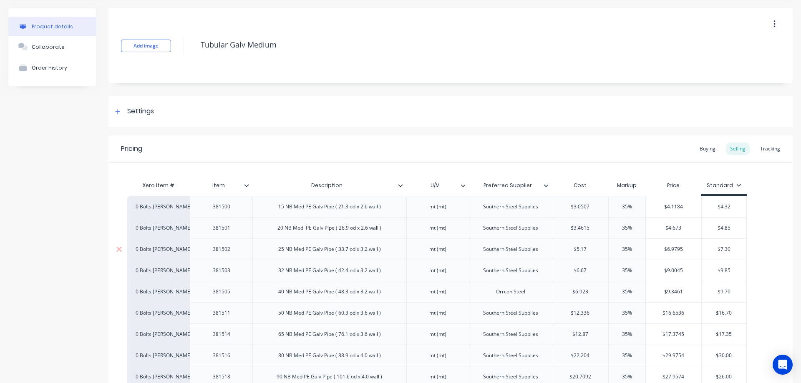
scroll to position [42, 0]
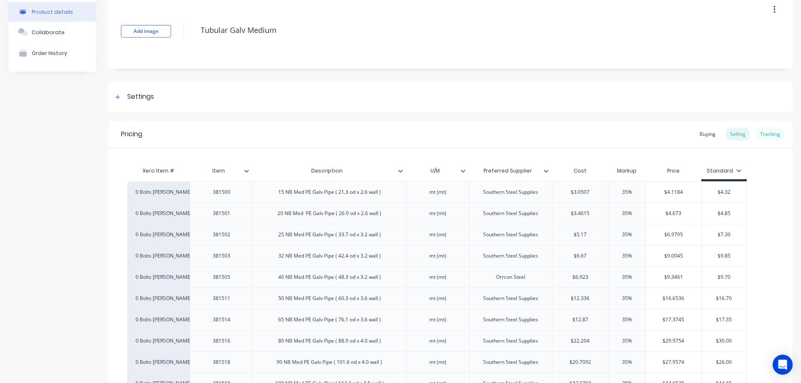
click at [767, 131] on div "Tracking" at bounding box center [770, 134] width 28 height 13
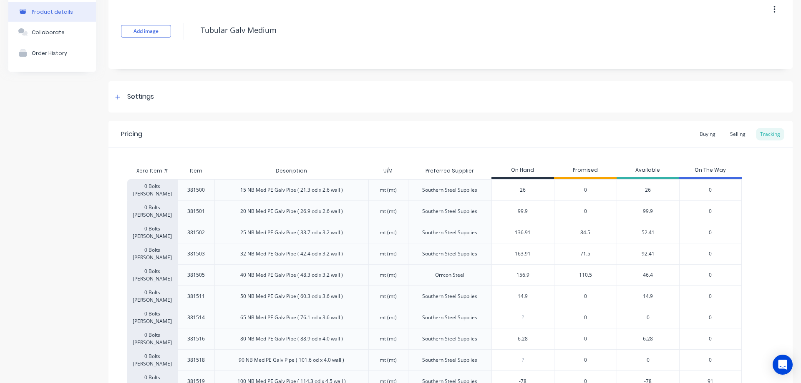
click at [585, 233] on span "84.5" at bounding box center [585, 233] width 10 height 8
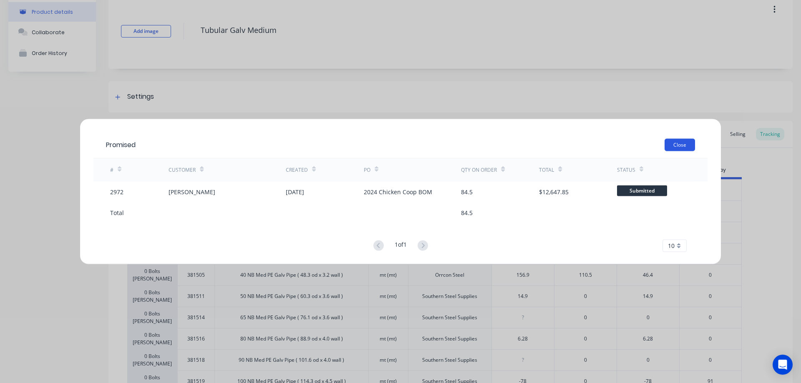
click at [678, 143] on button "Close" at bounding box center [679, 144] width 30 height 13
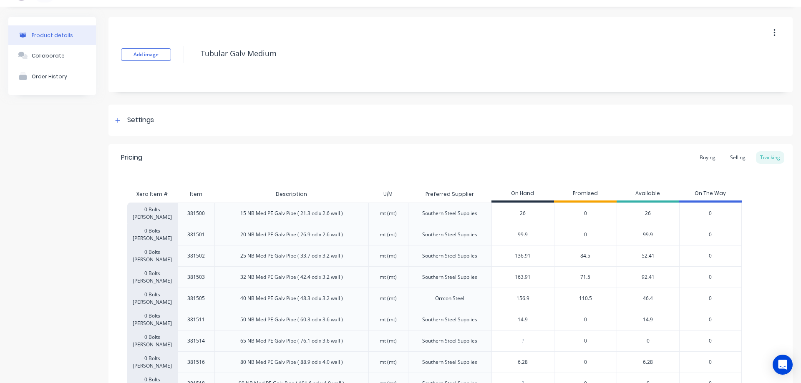
scroll to position [0, 0]
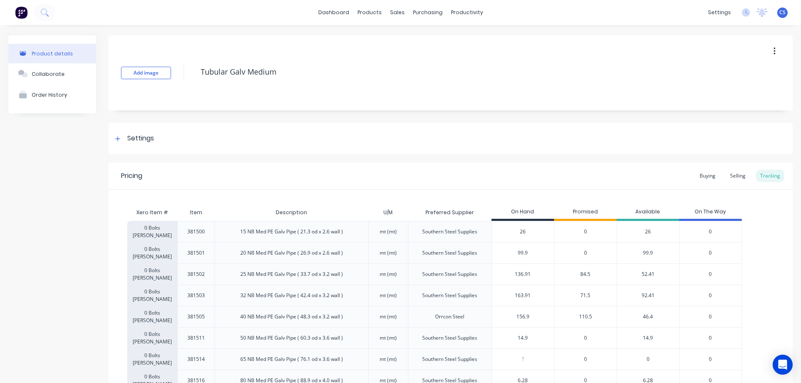
click at [24, 16] on img at bounding box center [21, 12] width 13 height 13
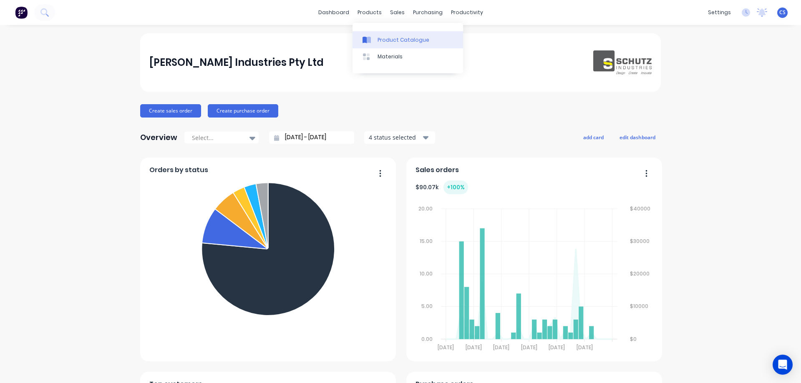
click at [375, 34] on link "Product Catalogue" at bounding box center [407, 39] width 111 height 17
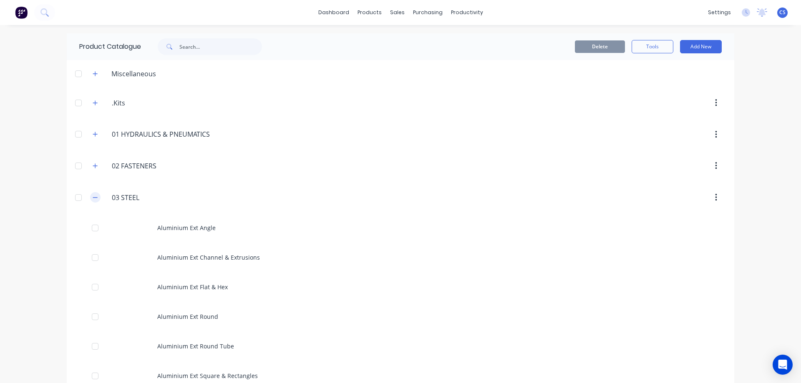
click at [93, 196] on icon "button" at bounding box center [95, 198] width 5 height 6
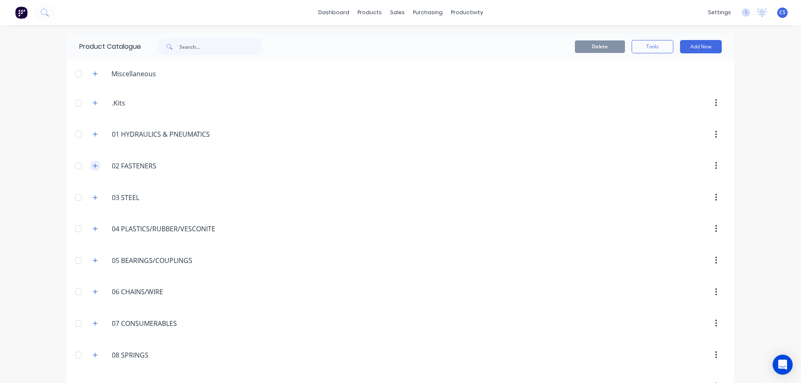
click at [93, 166] on icon "button" at bounding box center [95, 166] width 5 height 6
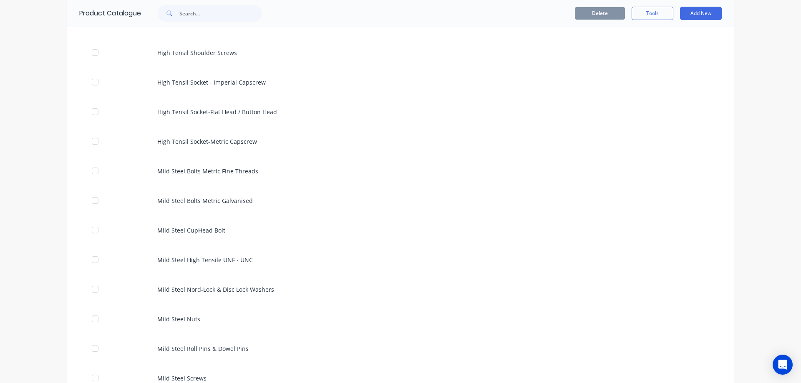
scroll to position [125, 0]
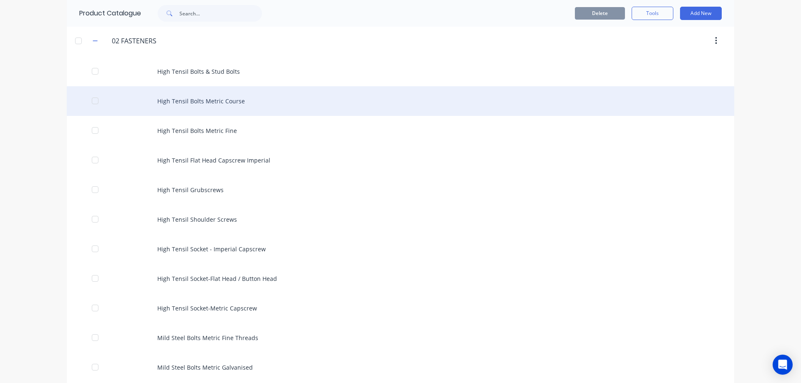
click at [275, 106] on div "High Tensil Bolts Metric Course" at bounding box center [400, 101] width 667 height 30
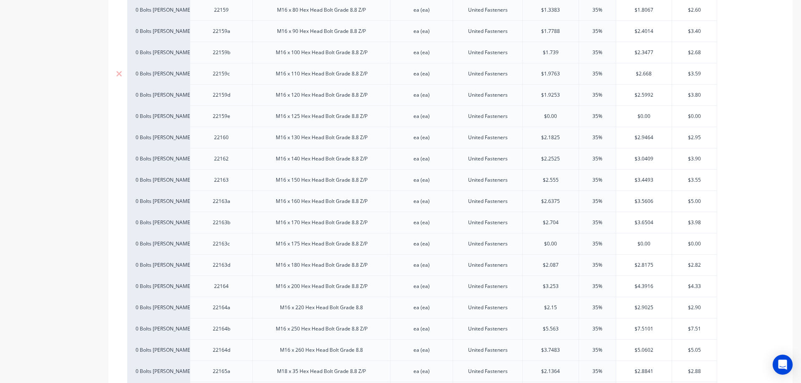
scroll to position [2586, 0]
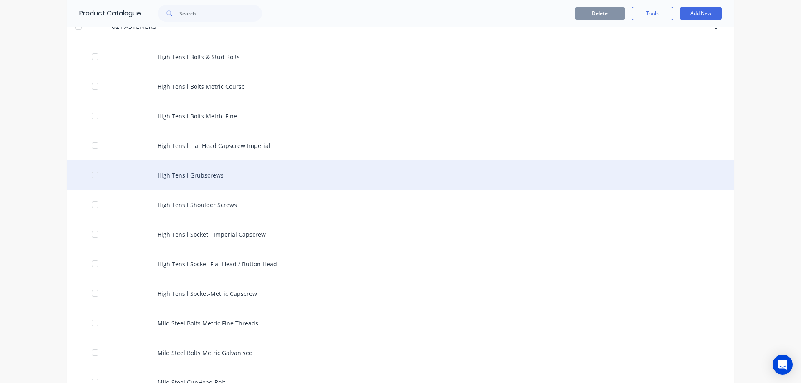
scroll to position [125, 0]
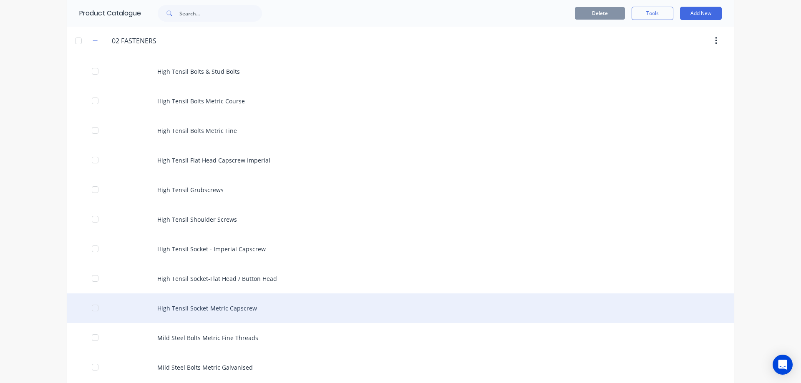
click at [312, 313] on div "High Tensil Socket-Metric Capscrew" at bounding box center [400, 309] width 667 height 30
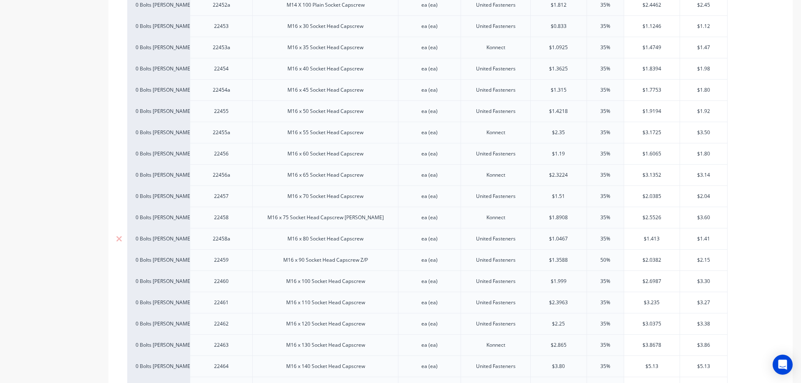
scroll to position [2210, 0]
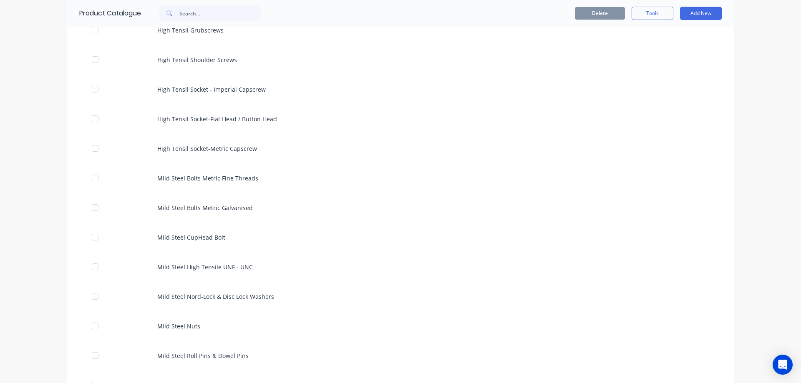
scroll to position [292, 0]
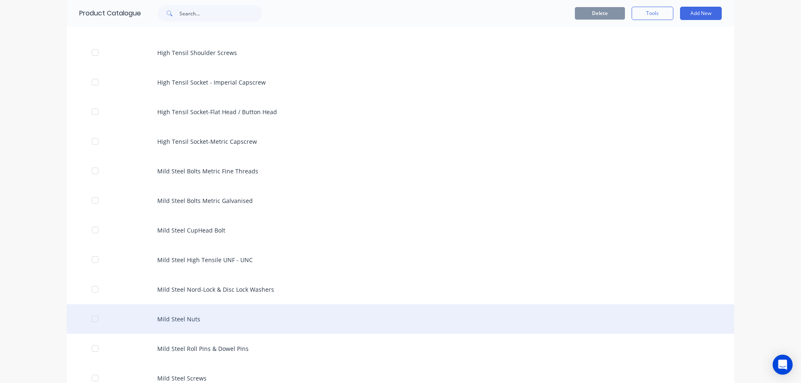
click at [245, 324] on div "Mild Steel Nuts" at bounding box center [400, 319] width 667 height 30
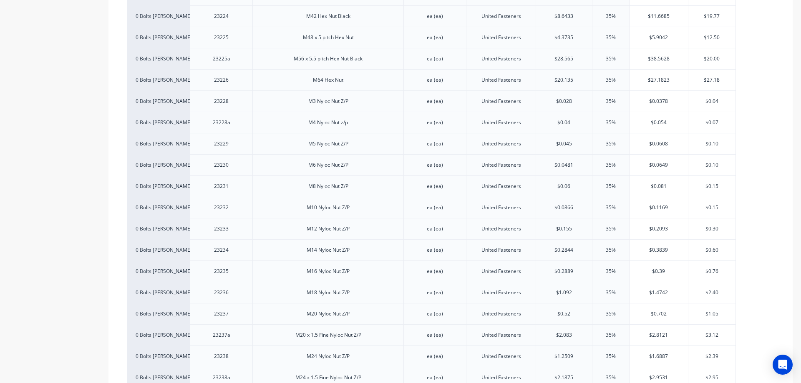
scroll to position [1126, 0]
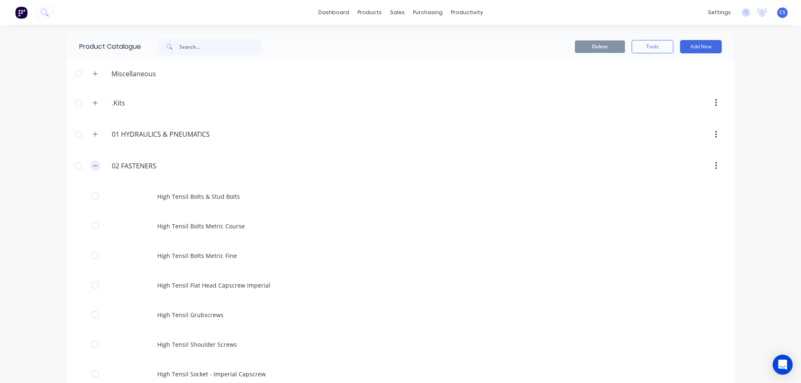
click at [96, 165] on button "button" at bounding box center [95, 166] width 10 height 10
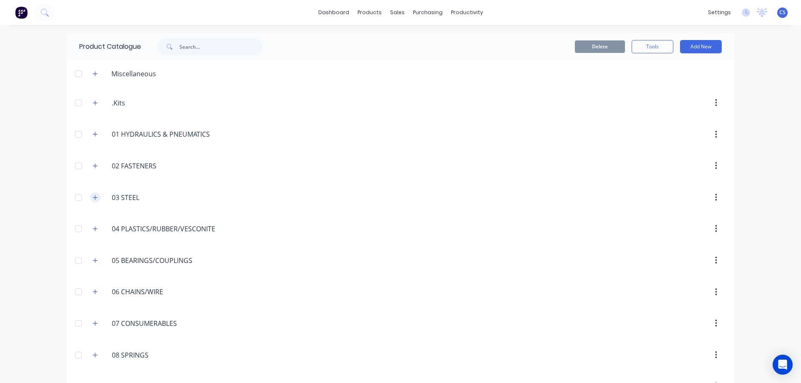
click at [93, 199] on icon "button" at bounding box center [95, 198] width 5 height 6
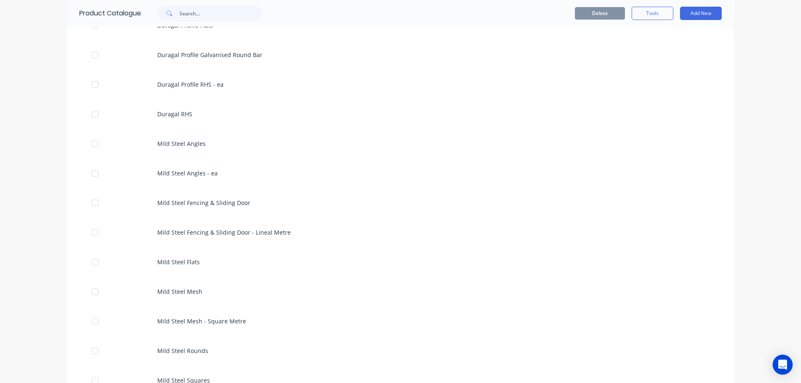
scroll to position [751, 0]
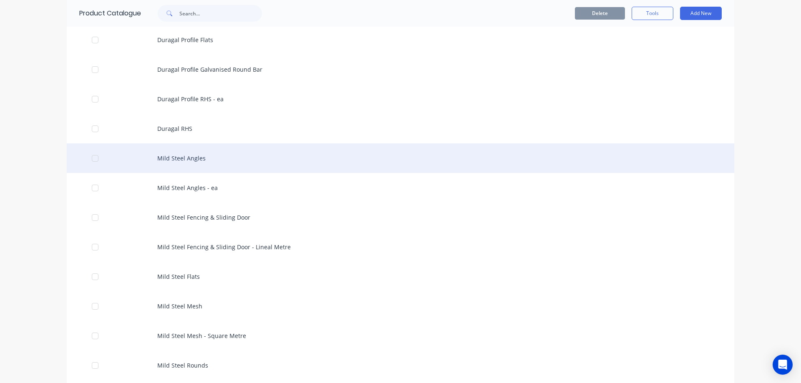
click at [208, 166] on div "Mild Steel Angles" at bounding box center [400, 158] width 667 height 30
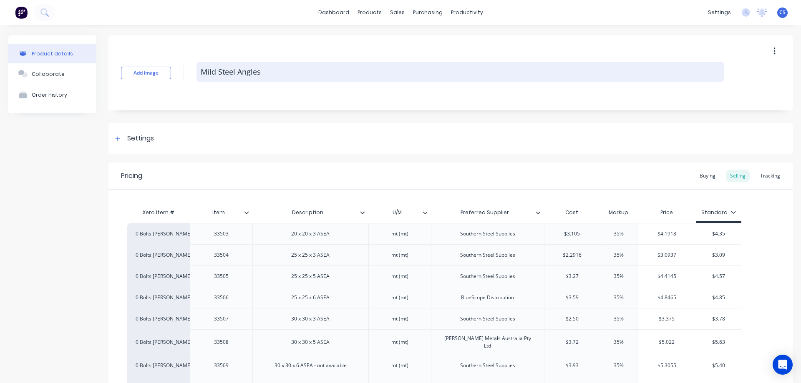
click at [259, 71] on textarea "Mild Steel Angles" at bounding box center [459, 72] width 527 height 20
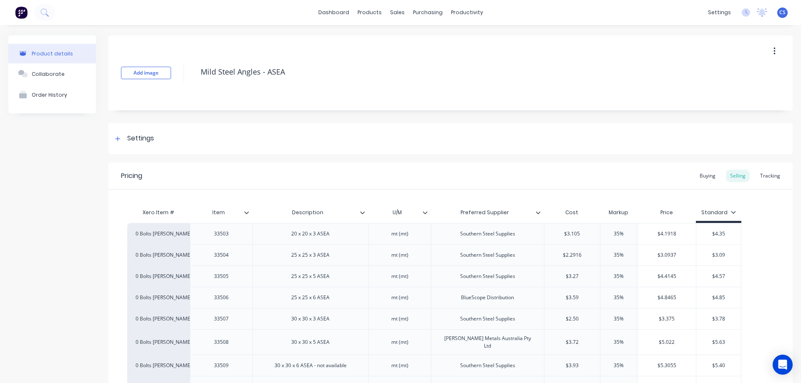
type textarea "Mild Steel Angles - ASEA"
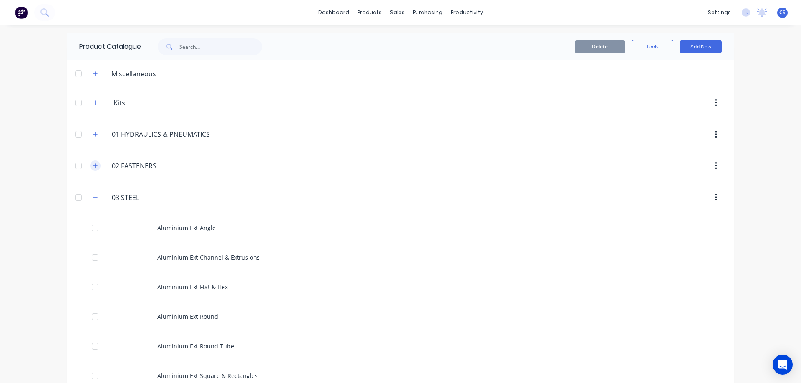
click at [93, 165] on icon "button" at bounding box center [95, 166] width 5 height 6
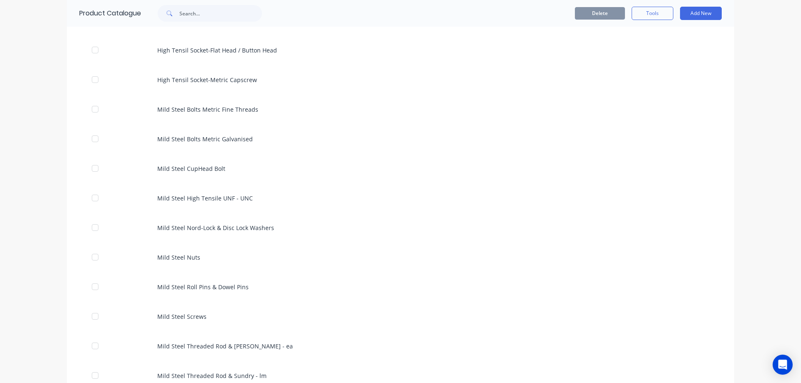
scroll to position [375, 0]
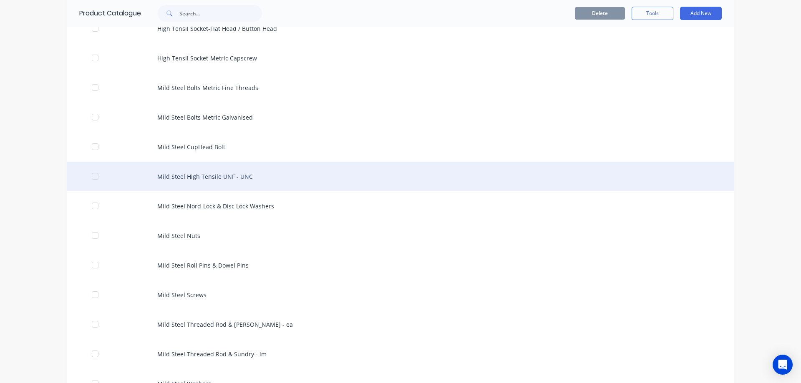
click at [314, 174] on div "Mild Steel High Tensile UNF - UNC" at bounding box center [400, 177] width 667 height 30
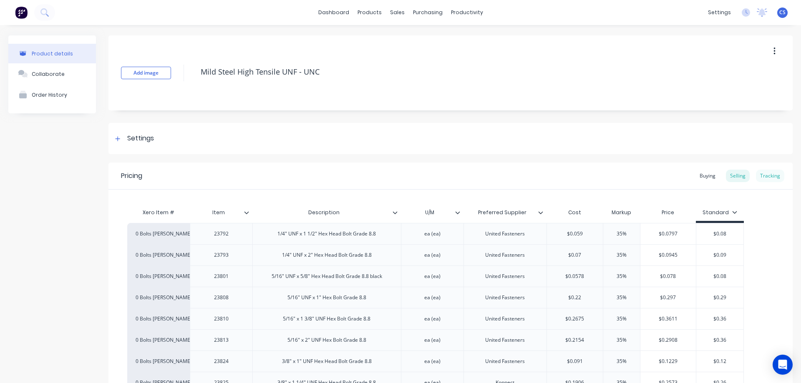
click at [758, 178] on div "Tracking" at bounding box center [770, 176] width 28 height 13
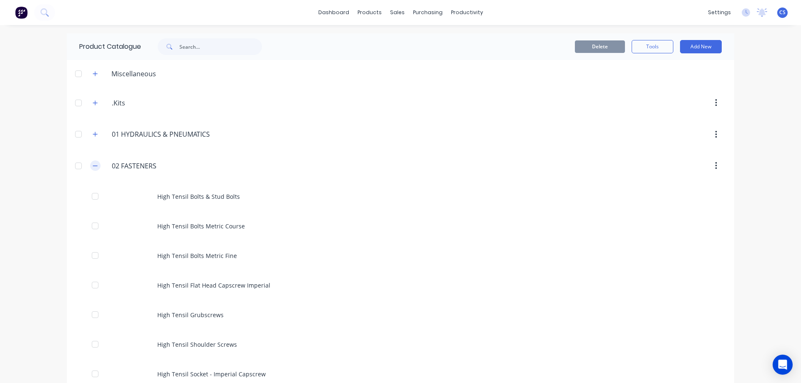
click at [93, 166] on icon "button" at bounding box center [95, 166] width 5 height 0
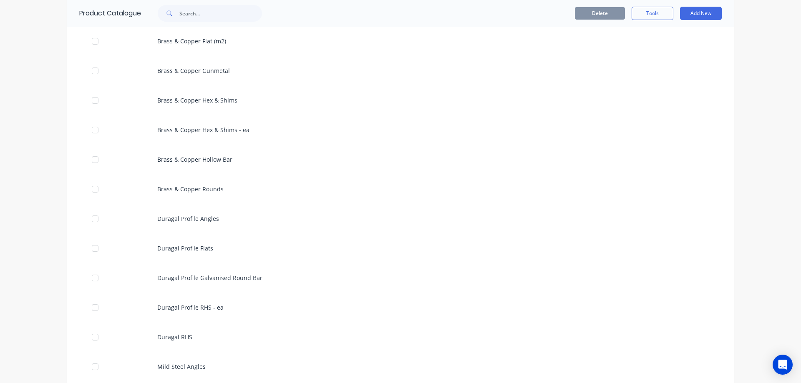
scroll to position [584, 0]
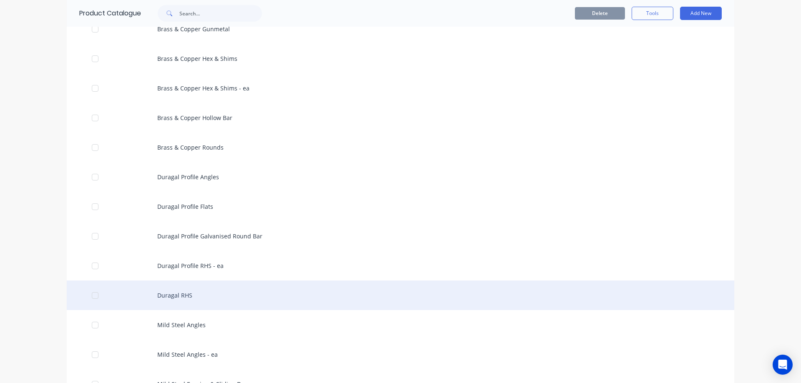
click at [283, 289] on div "Duragal RHS" at bounding box center [400, 296] width 667 height 30
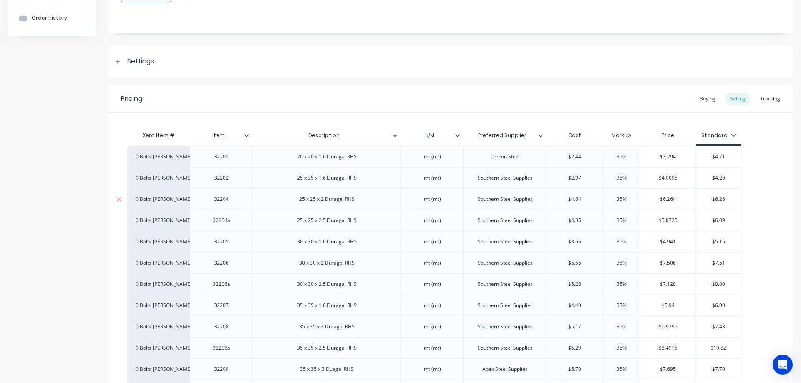
scroll to position [125, 0]
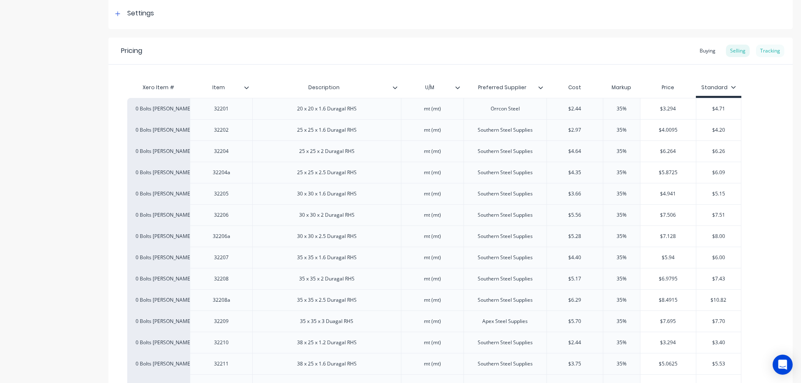
click at [770, 50] on div "Tracking" at bounding box center [770, 51] width 28 height 13
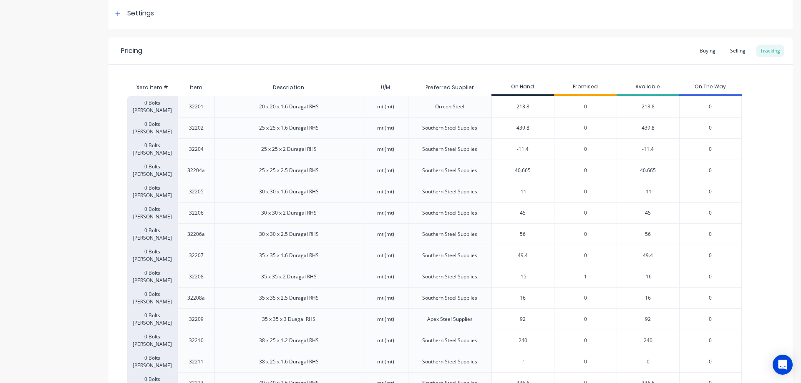
scroll to position [0, 0]
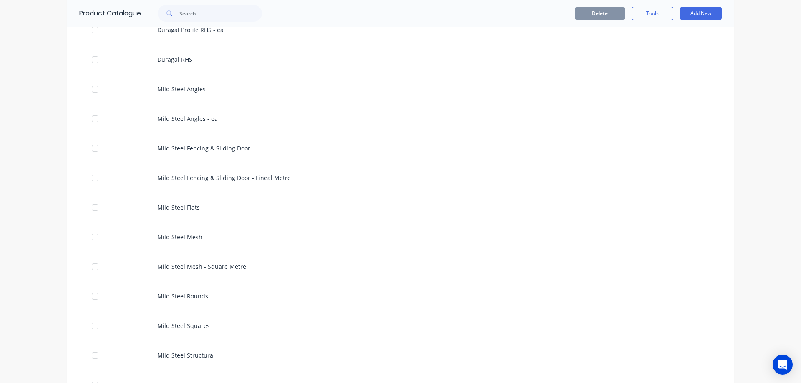
scroll to position [876, 0]
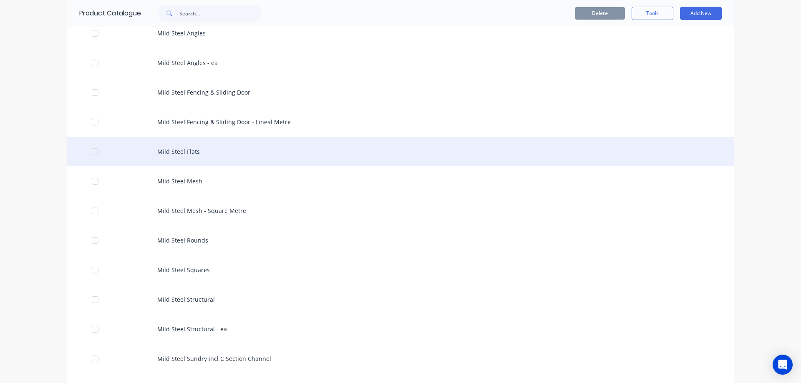
click at [298, 155] on div "Mild Steel Flats" at bounding box center [400, 152] width 667 height 30
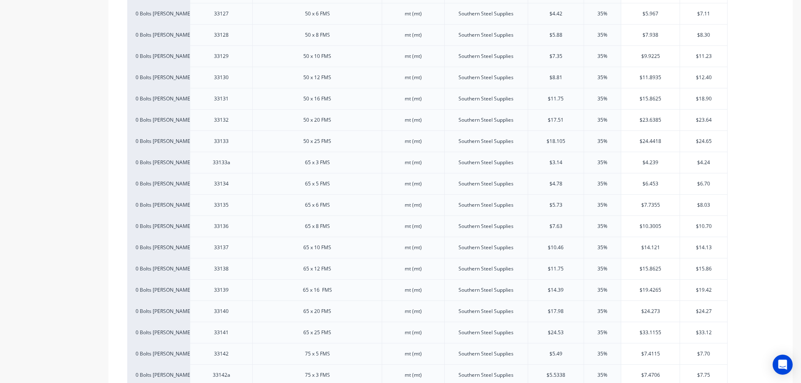
scroll to position [751, 0]
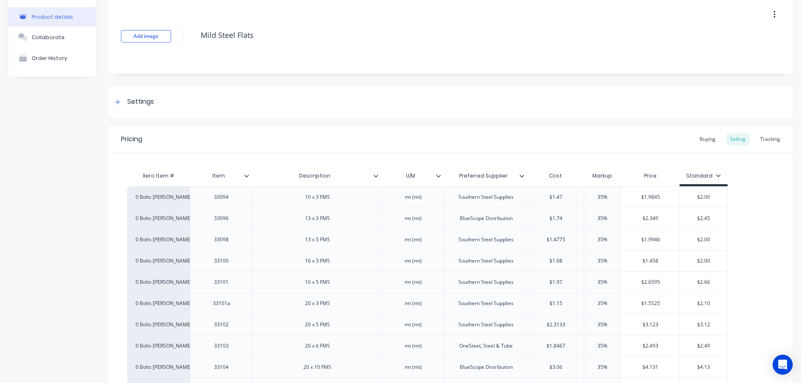
scroll to position [0, 0]
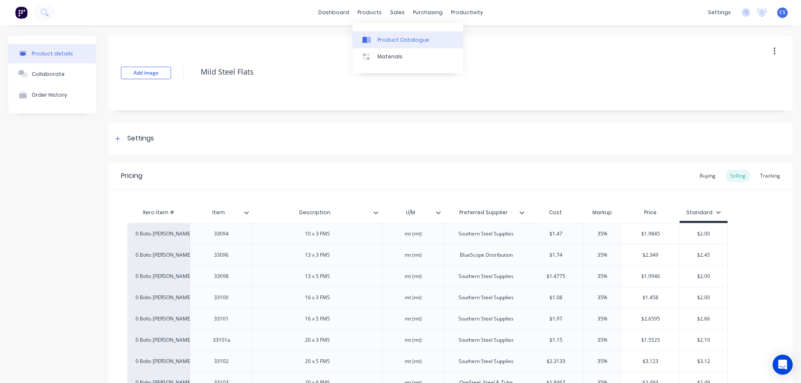
click at [377, 35] on link "Product Catalogue" at bounding box center [407, 39] width 111 height 17
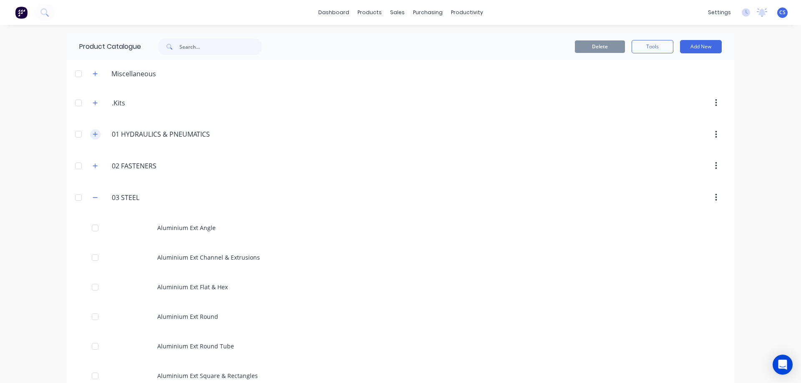
click at [96, 137] on button "button" at bounding box center [95, 134] width 10 height 10
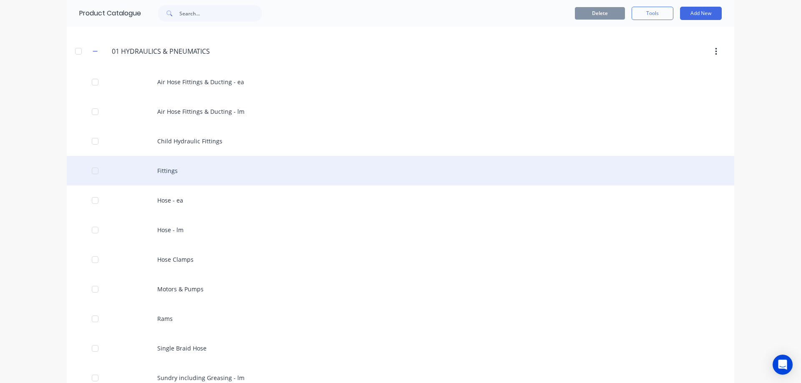
scroll to position [83, 0]
click at [197, 177] on div "Fittings" at bounding box center [400, 171] width 667 height 30
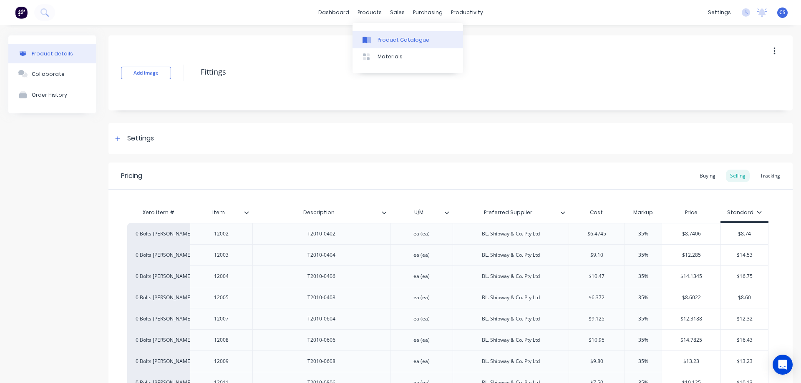
click at [374, 34] on link "Product Catalogue" at bounding box center [407, 39] width 111 height 17
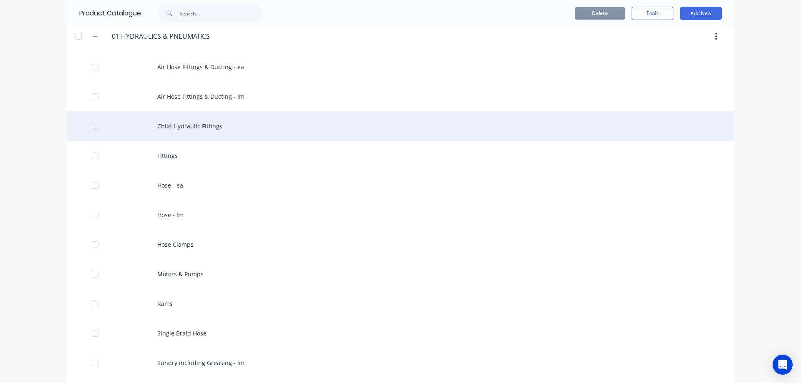
scroll to position [83, 0]
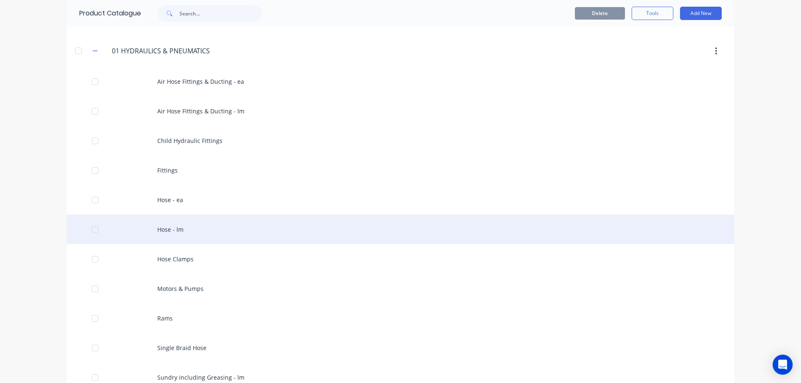
click at [256, 219] on div "Hose - lm" at bounding box center [400, 230] width 667 height 30
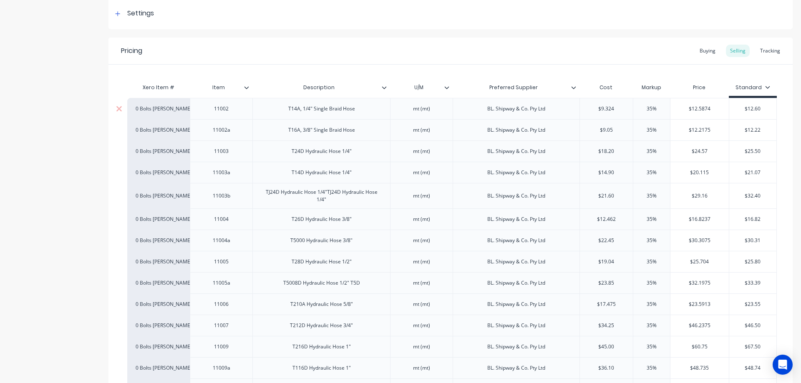
scroll to position [167, 0]
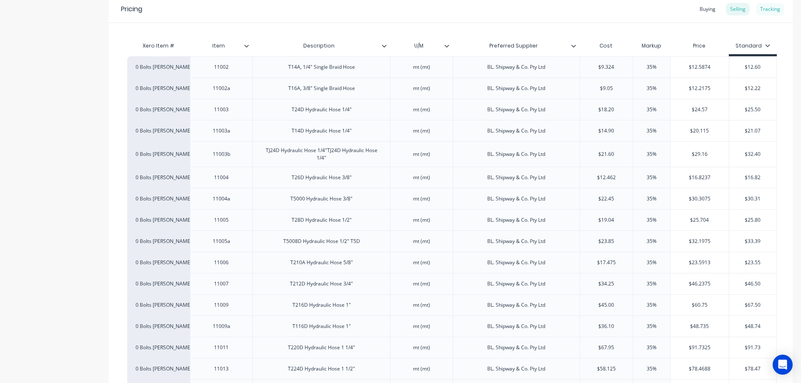
click at [765, 10] on div "Tracking" at bounding box center [770, 9] width 28 height 13
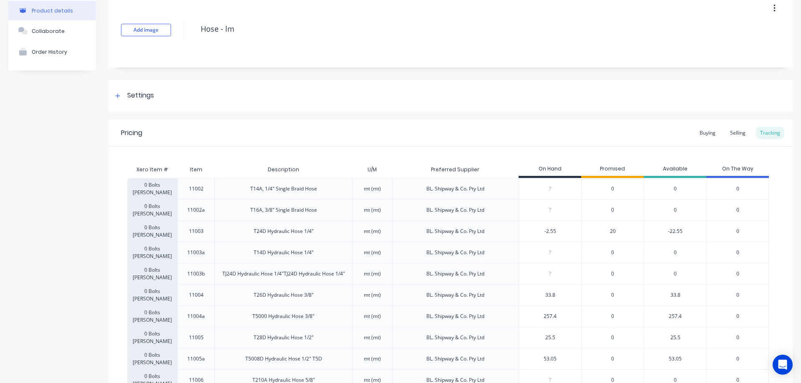
scroll to position [83, 0]
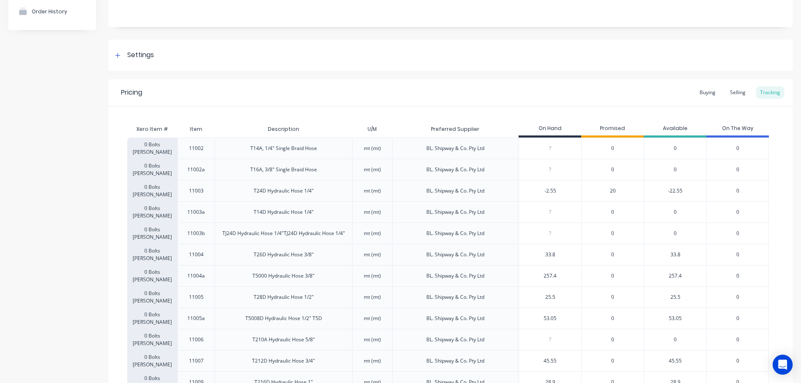
click at [608, 192] on div "20" at bounding box center [612, 190] width 63 height 21
click at [614, 191] on span "20" at bounding box center [613, 191] width 6 height 8
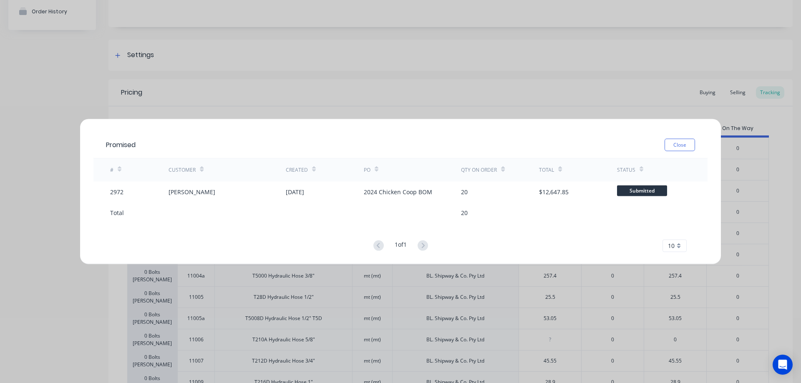
click at [425, 75] on div "Promised Close # Customer Created PO Qty on order Total Status 2972 Mckay, Lach…" at bounding box center [400, 191] width 801 height 383
click at [673, 145] on button "Close" at bounding box center [679, 144] width 30 height 13
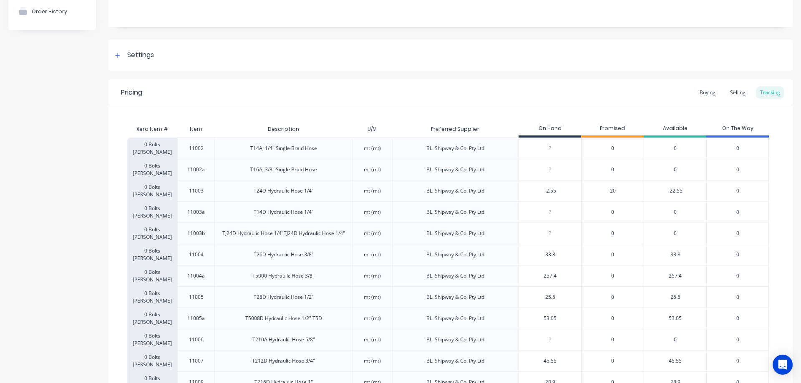
click at [678, 192] on div "-22.55" at bounding box center [675, 190] width 63 height 21
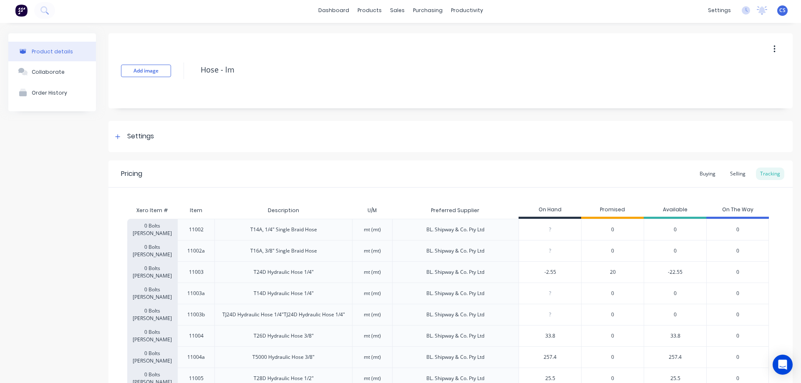
scroll to position [0, 0]
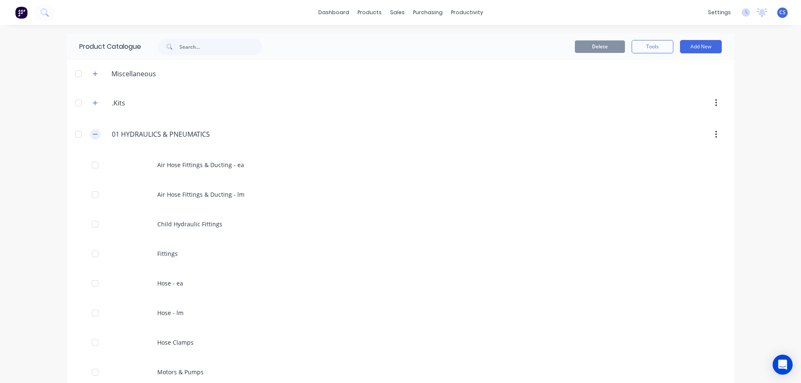
click at [96, 133] on button "button" at bounding box center [95, 134] width 10 height 10
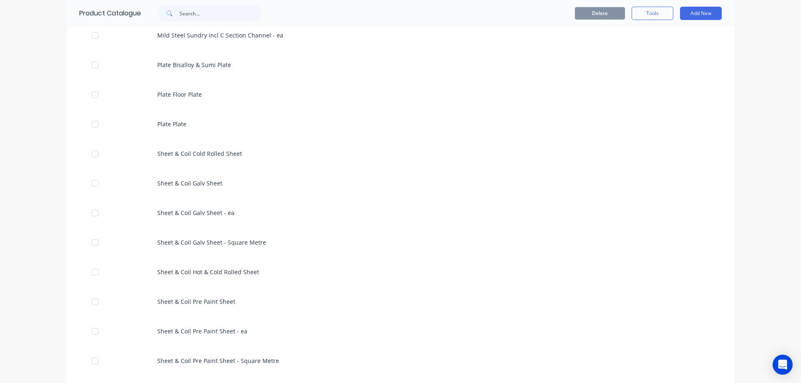
scroll to position [1210, 0]
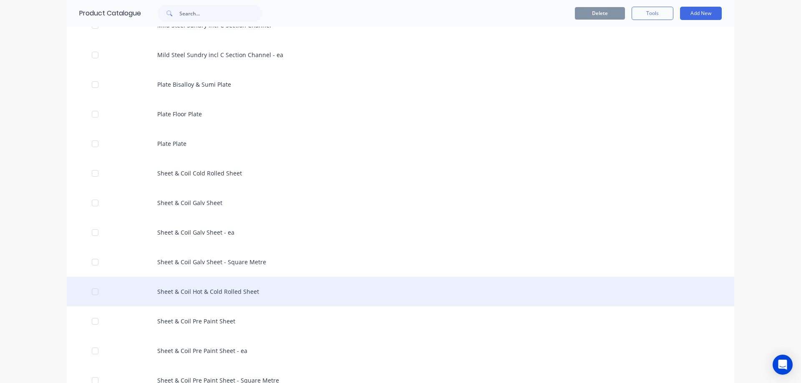
click at [277, 289] on div "Sheet & Coil Hot & Cold Rolled Sheet" at bounding box center [400, 292] width 667 height 30
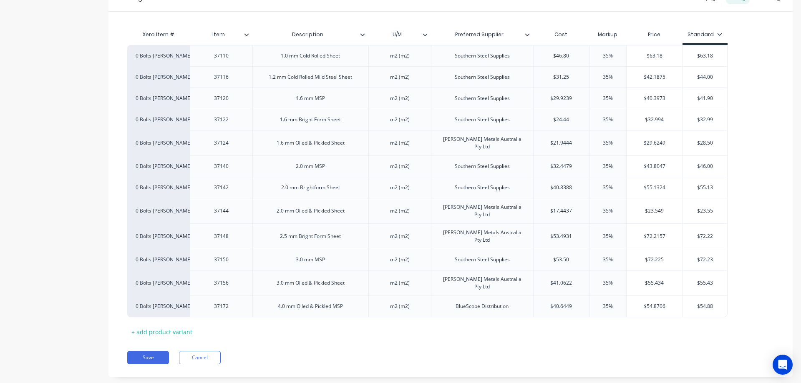
scroll to position [136, 0]
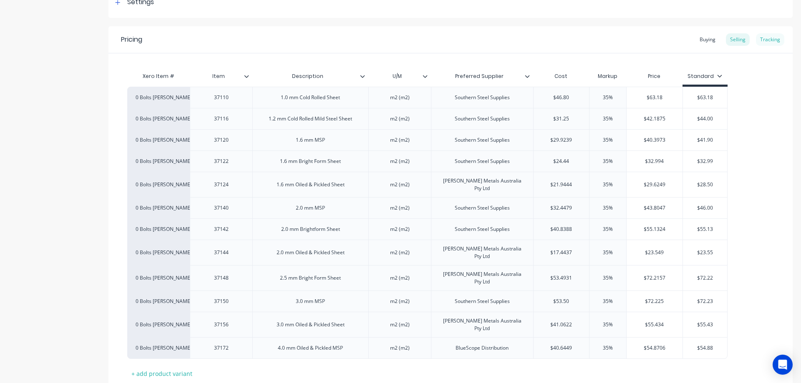
click at [757, 43] on div "Tracking" at bounding box center [770, 39] width 28 height 13
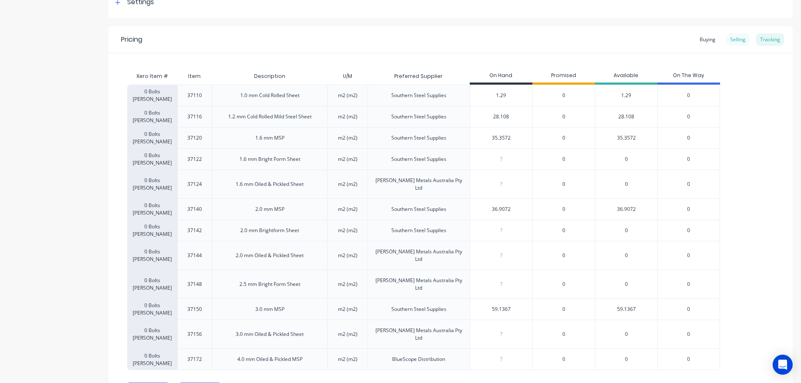
click at [727, 39] on div "Selling" at bounding box center [738, 39] width 24 height 13
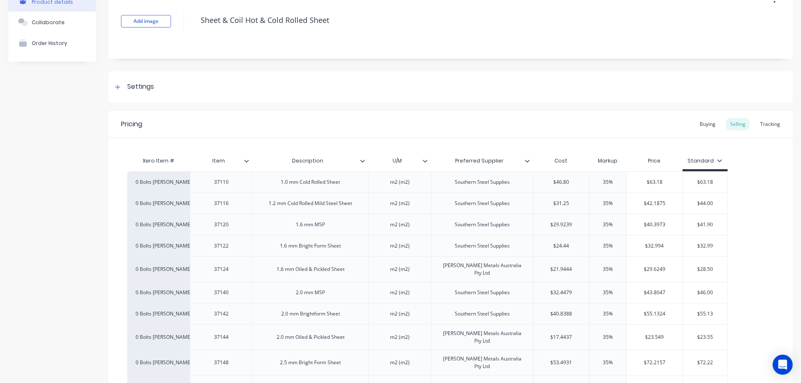
scroll to position [0, 0]
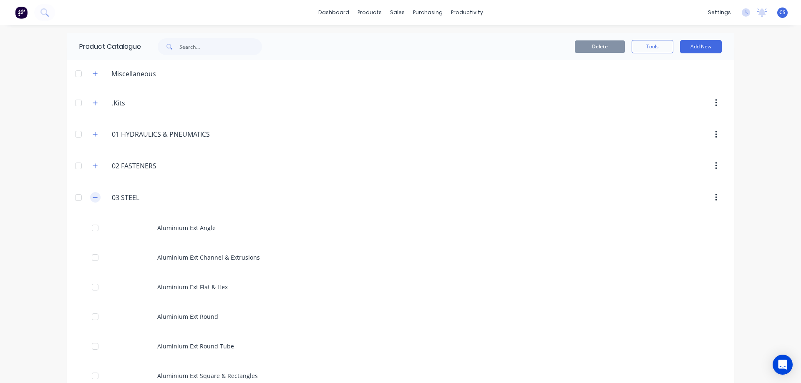
click at [91, 194] on button "button" at bounding box center [95, 197] width 10 height 10
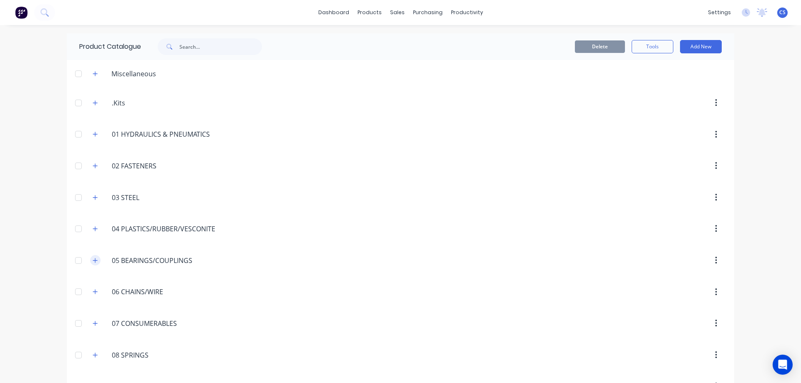
click at [95, 259] on icon "button" at bounding box center [95, 261] width 5 height 6
click at [45, 8] on button at bounding box center [44, 12] width 21 height 17
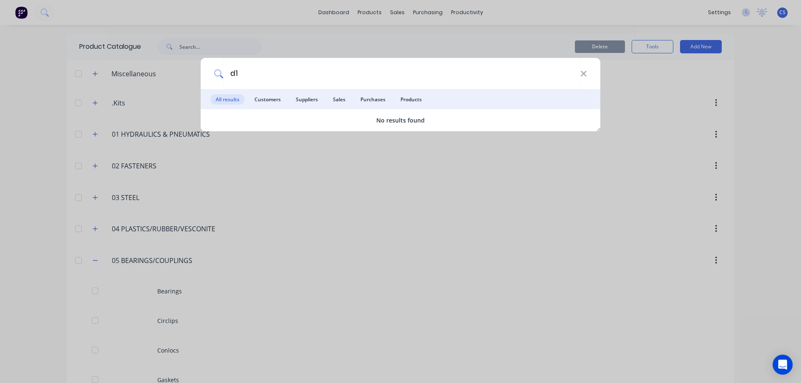
type input "d"
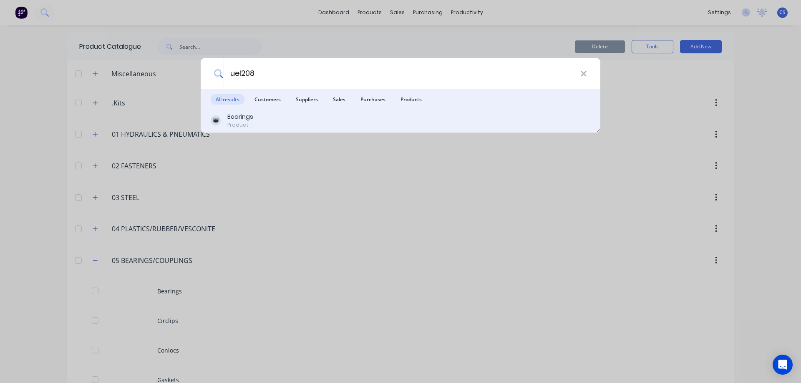
type input "uel208"
click at [246, 114] on div "Bearings" at bounding box center [240, 117] width 26 height 9
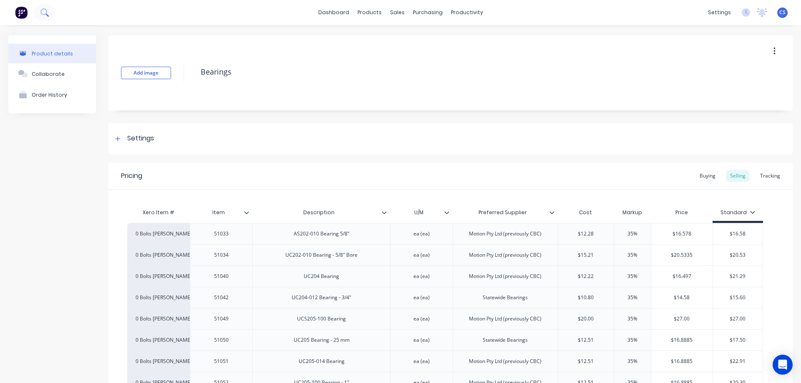
click at [44, 15] on icon at bounding box center [44, 12] width 8 height 8
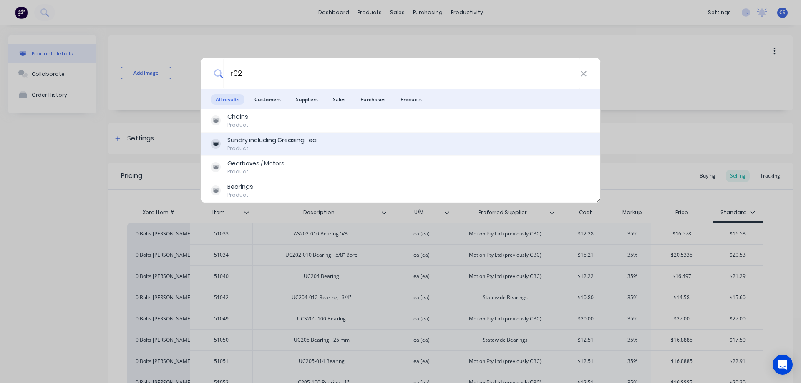
type input "r62"
click at [367, 145] on div "Sundry including Greasing -ea Product" at bounding box center [401, 144] width 380 height 16
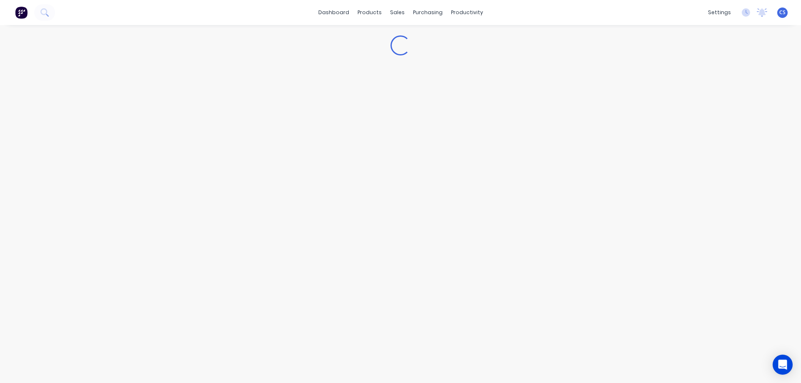
click at [23, 15] on img at bounding box center [21, 12] width 13 height 13
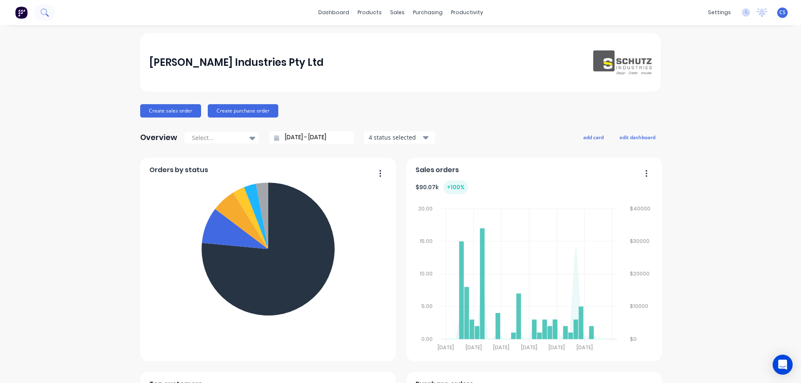
click at [46, 14] on icon at bounding box center [43, 11] width 7 height 7
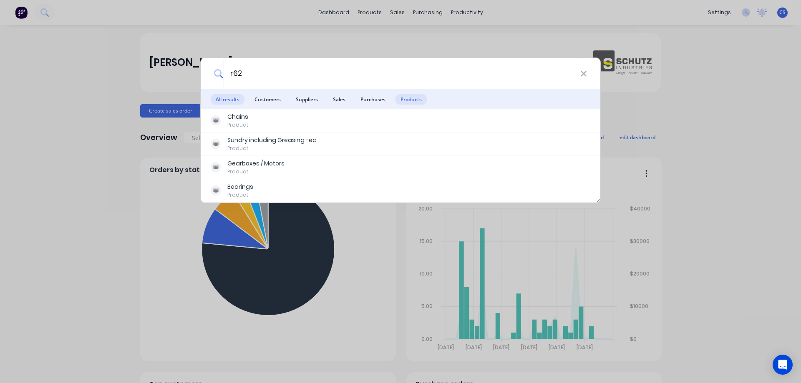
type input "r62"
click at [405, 101] on span "Products" at bounding box center [410, 99] width 31 height 10
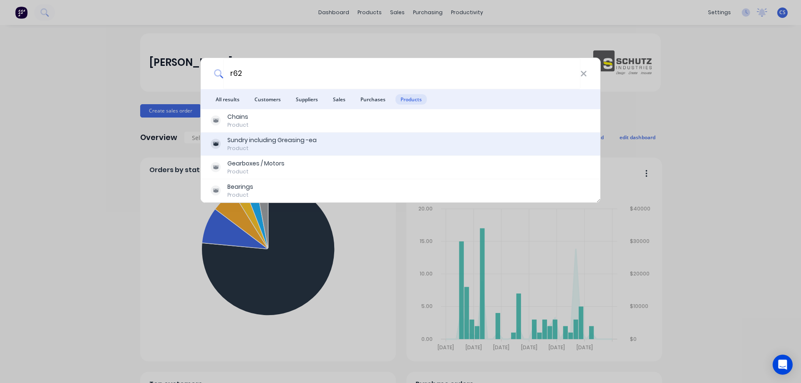
click at [346, 150] on div "Sundry including Greasing -ea Product" at bounding box center [401, 144] width 380 height 16
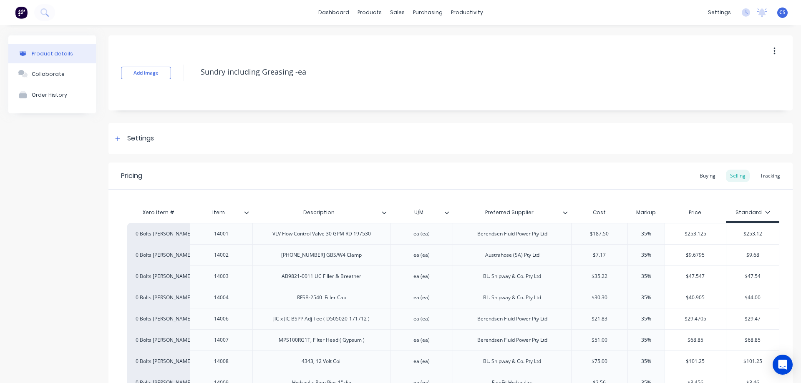
click at [21, 13] on img at bounding box center [21, 12] width 13 height 13
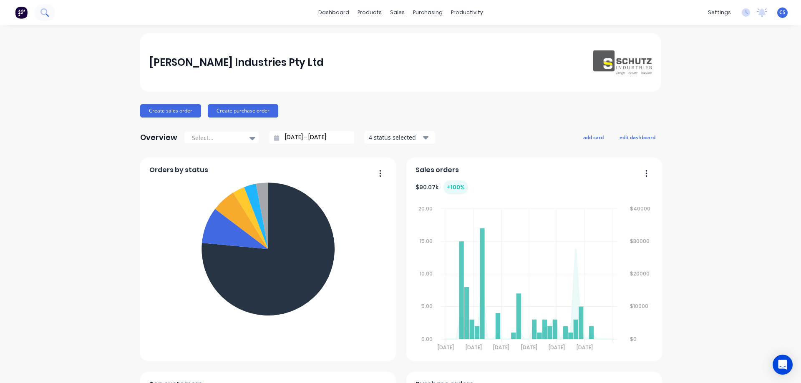
click at [40, 13] on button at bounding box center [44, 12] width 21 height 17
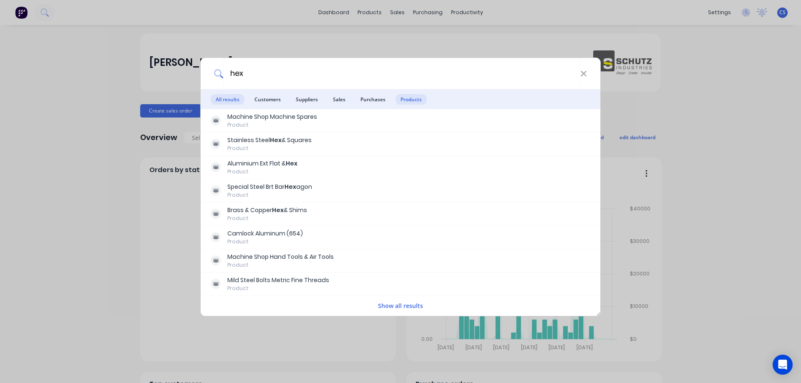
type input "hex"
click at [411, 98] on span "Products" at bounding box center [410, 99] width 31 height 10
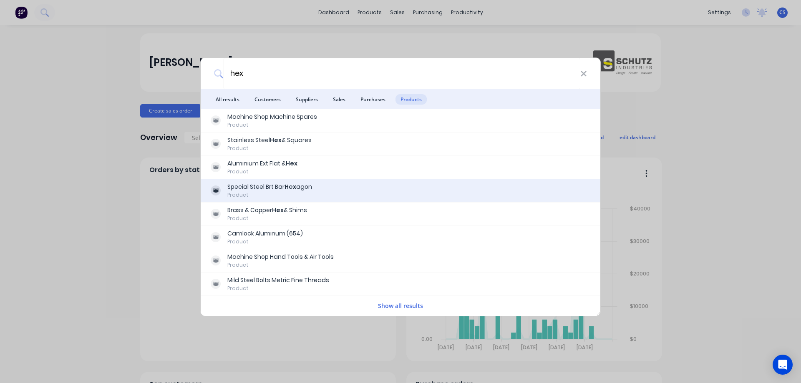
click at [366, 190] on div "Special Steel Brt Bar Hex agon Product" at bounding box center [401, 191] width 380 height 16
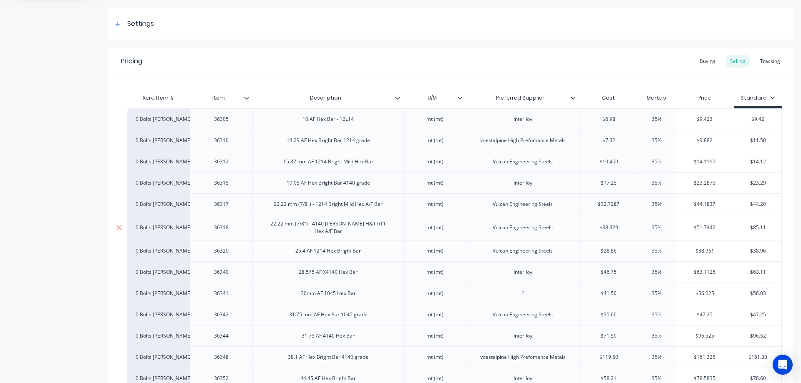
scroll to position [167, 0]
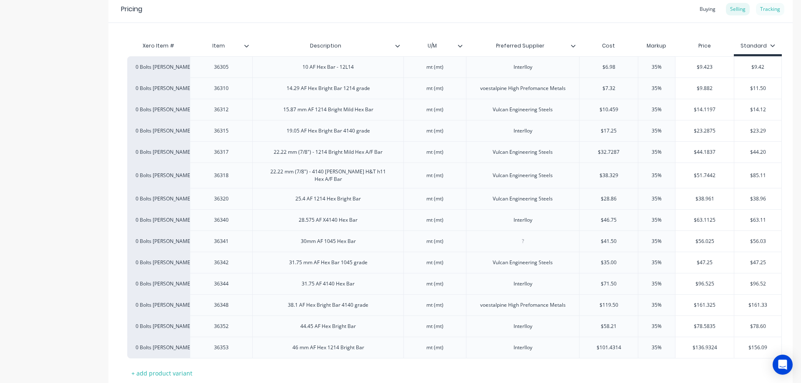
click at [771, 13] on div "Tracking" at bounding box center [770, 9] width 28 height 13
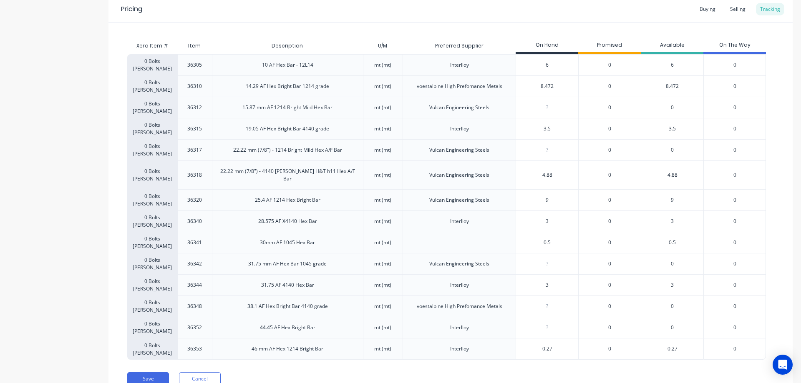
scroll to position [0, 0]
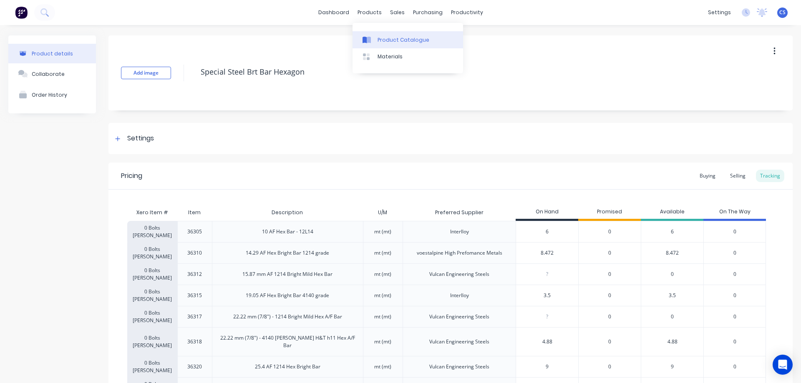
click at [372, 33] on link "Product Catalogue" at bounding box center [407, 39] width 111 height 17
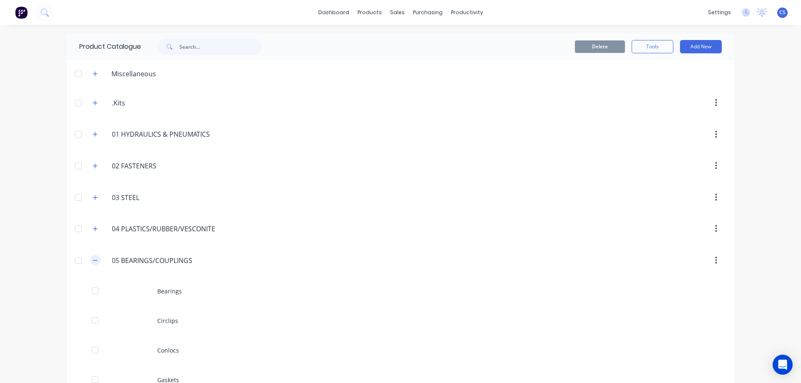
click at [93, 261] on icon "button" at bounding box center [95, 261] width 5 height 6
click at [93, 197] on icon "button" at bounding box center [95, 197] width 5 height 5
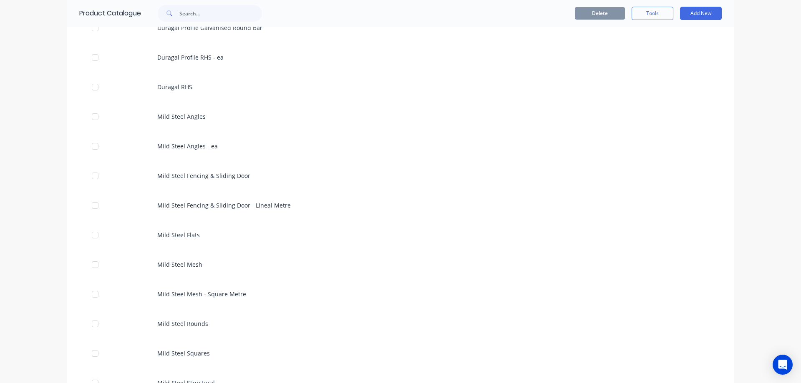
scroll to position [1084, 0]
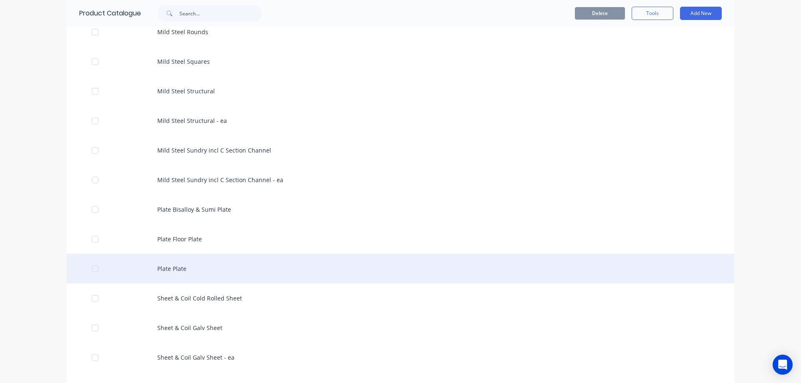
click at [286, 262] on div "Plate Plate" at bounding box center [400, 269] width 667 height 30
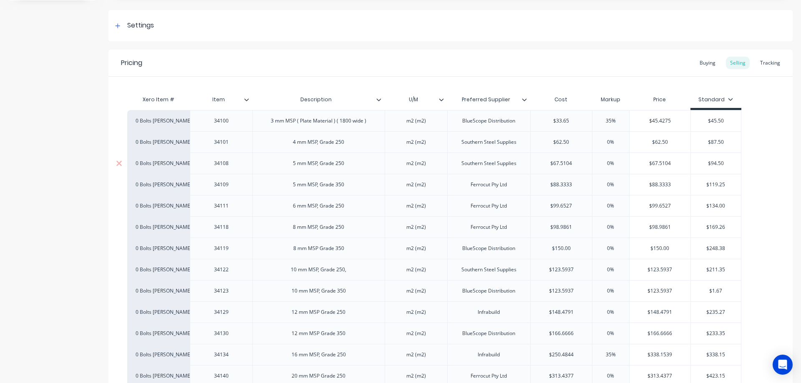
scroll to position [125, 0]
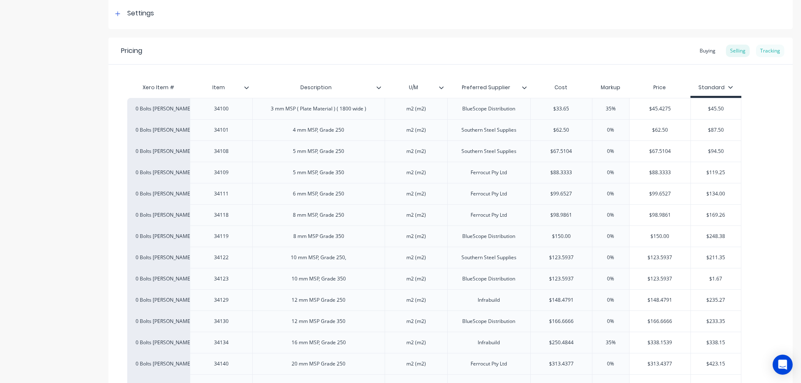
click at [762, 50] on div "Tracking" at bounding box center [770, 51] width 28 height 13
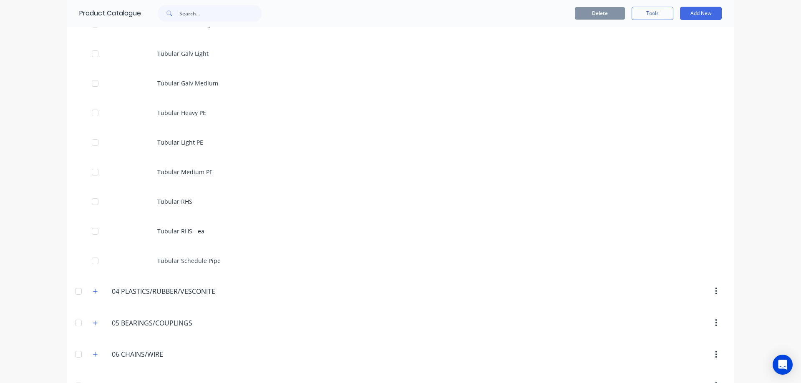
scroll to position [2794, 0]
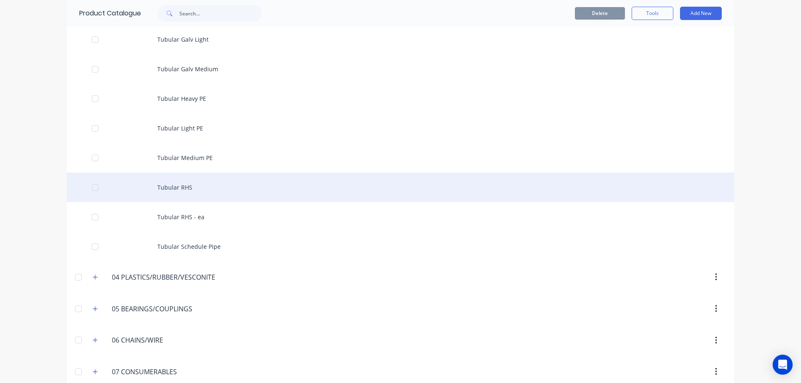
click at [239, 193] on div "Tubular RHS" at bounding box center [400, 188] width 667 height 30
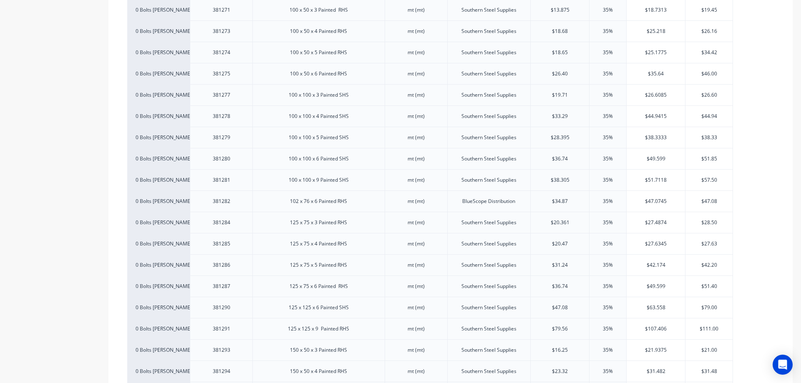
scroll to position [1585, 0]
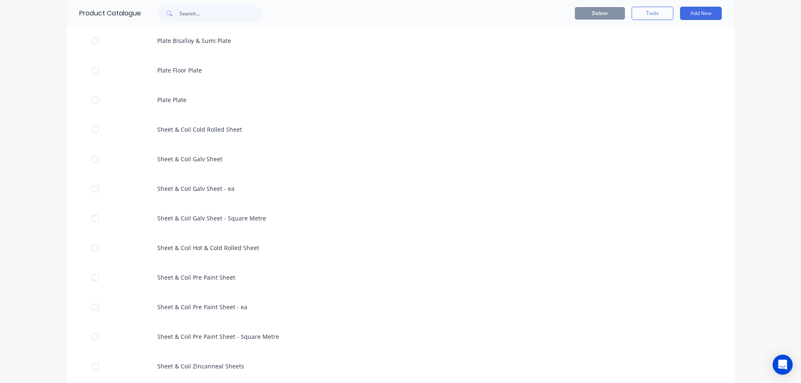
scroll to position [1251, 0]
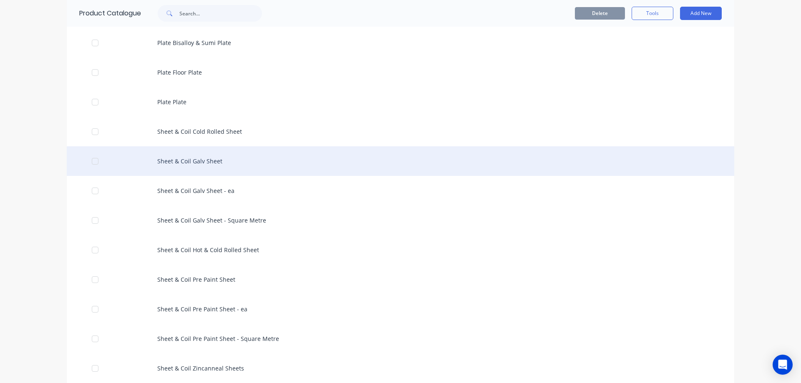
click at [234, 164] on div "Sheet & Coil Galv Sheet" at bounding box center [400, 161] width 667 height 30
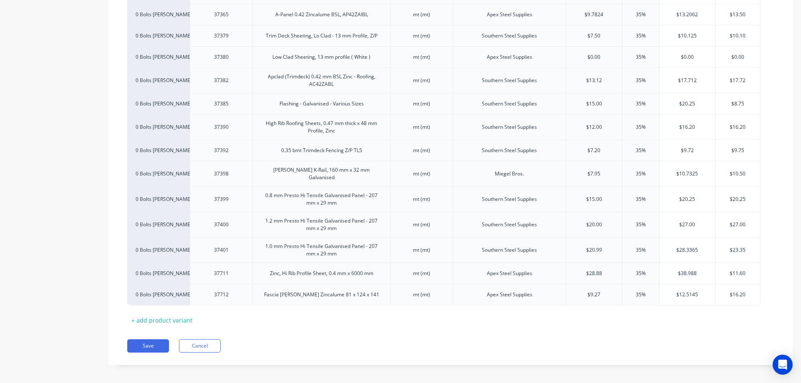
scroll to position [551, 0]
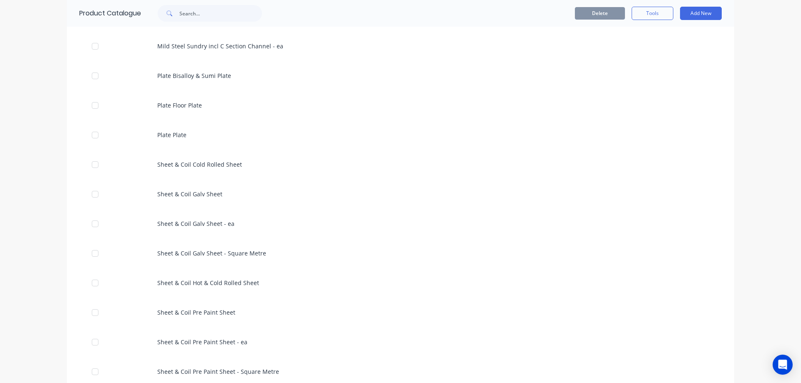
scroll to position [1210, 0]
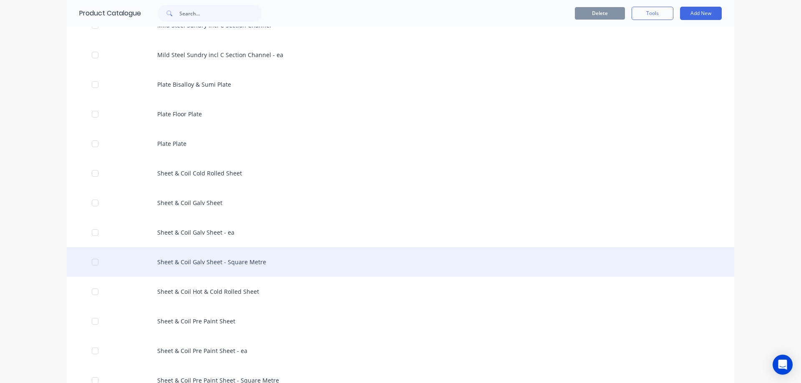
click at [356, 266] on div "Sheet & Coil Galv Sheet - Square Metre" at bounding box center [400, 262] width 667 height 30
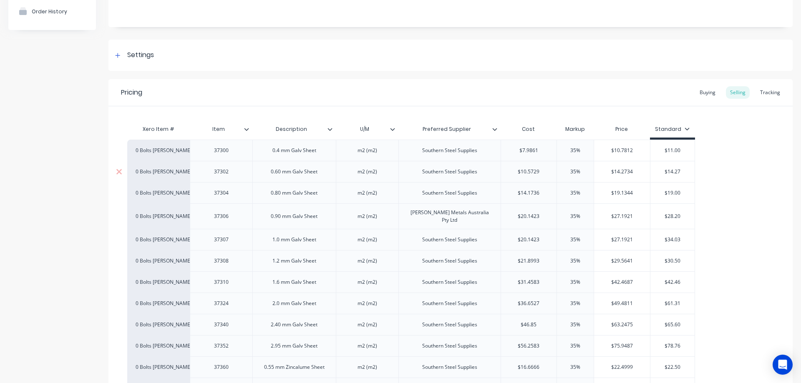
scroll to position [167, 0]
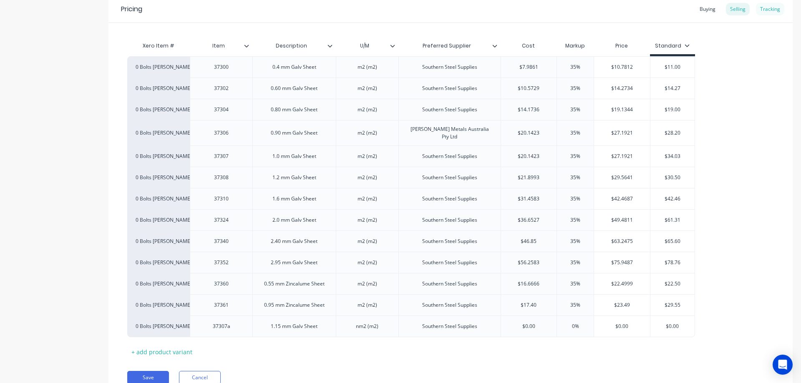
click at [763, 7] on div "Tracking" at bounding box center [770, 9] width 28 height 13
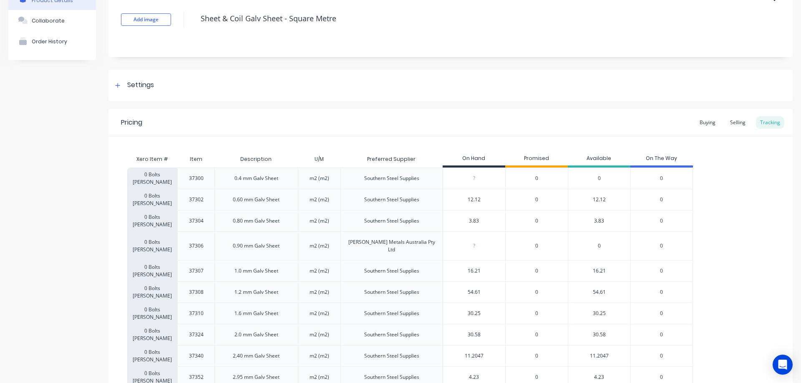
scroll to position [0, 0]
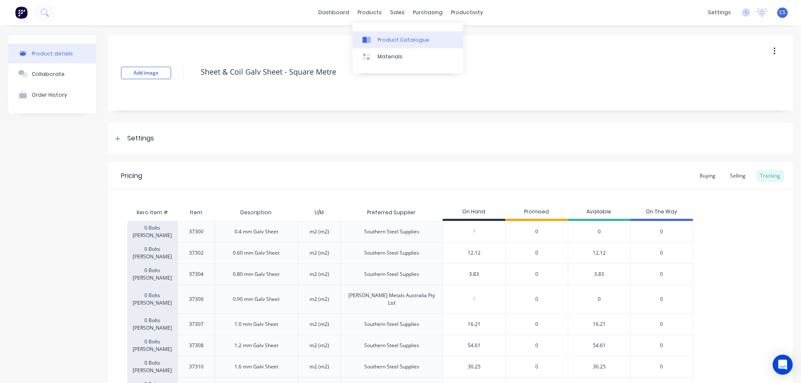
click at [375, 33] on link "Product Catalogue" at bounding box center [407, 39] width 111 height 17
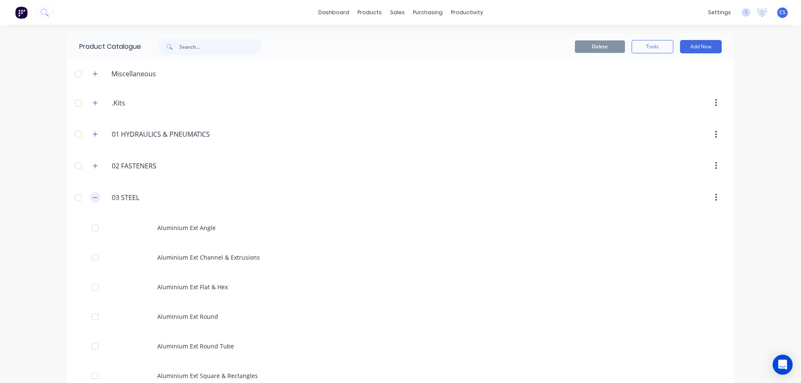
click at [93, 196] on icon "button" at bounding box center [95, 198] width 5 height 6
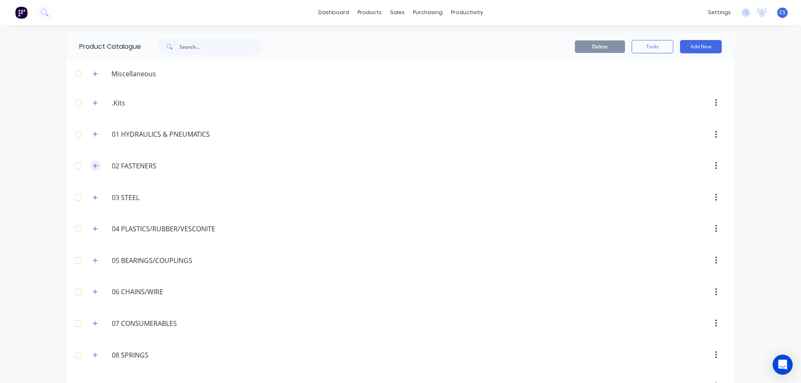
click at [96, 166] on button "button" at bounding box center [95, 166] width 10 height 10
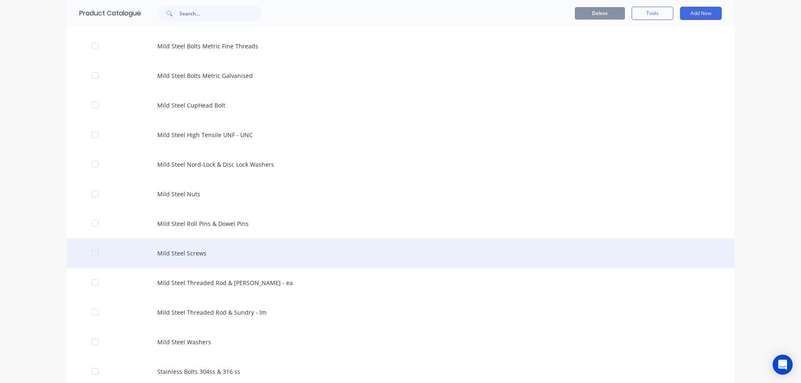
scroll to position [375, 0]
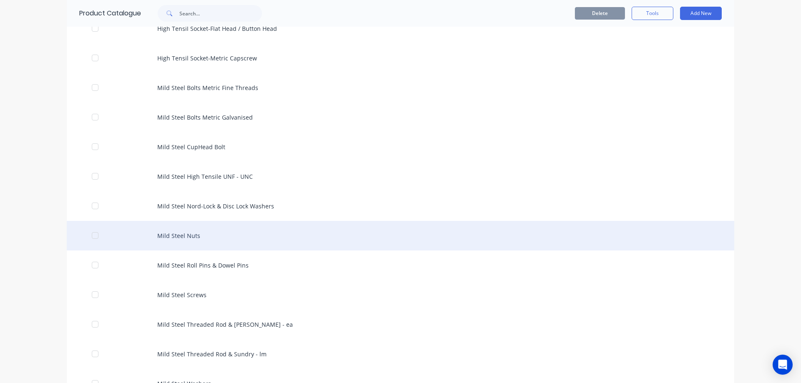
click at [220, 231] on div "Mild Steel Nuts" at bounding box center [400, 236] width 667 height 30
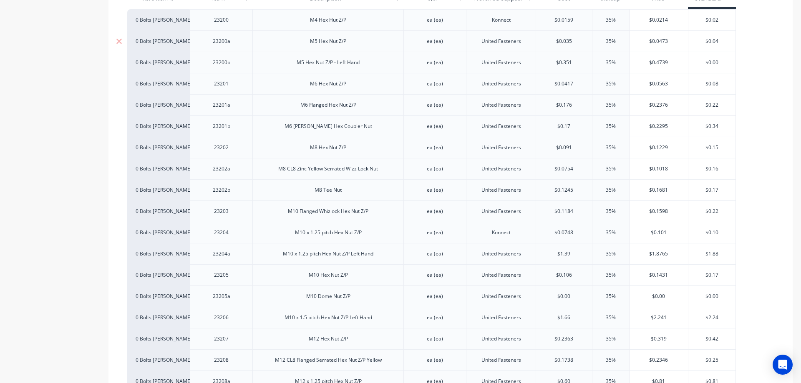
scroll to position [292, 0]
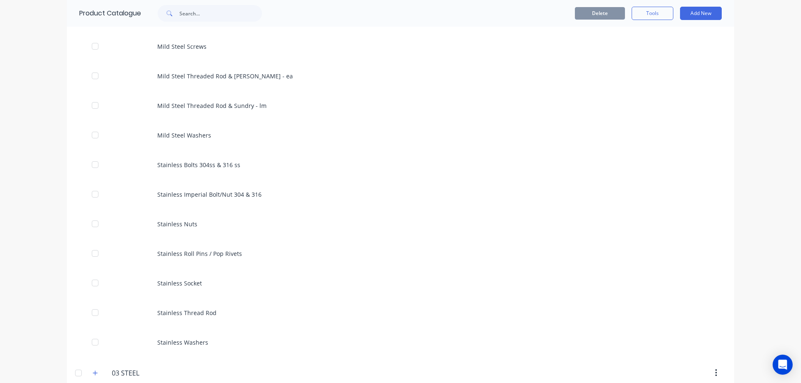
scroll to position [626, 0]
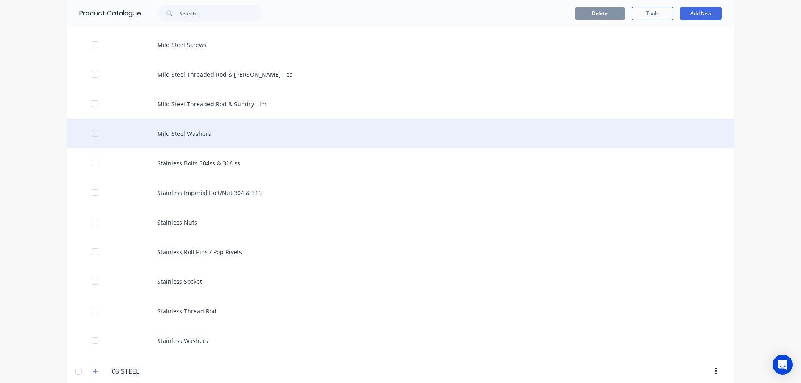
click at [207, 132] on div "Mild Steel Washers" at bounding box center [400, 134] width 667 height 30
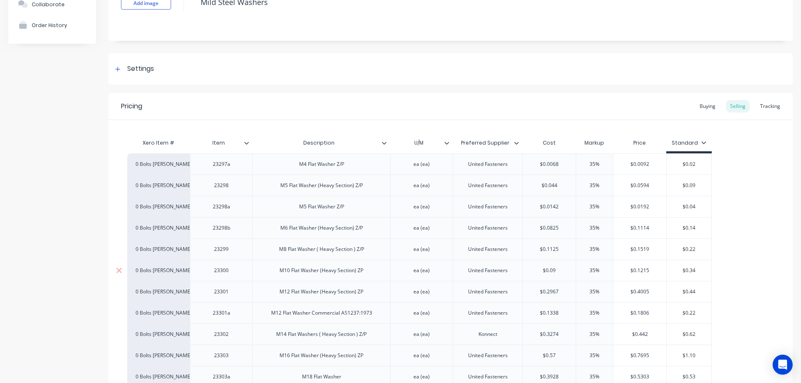
scroll to position [83, 0]
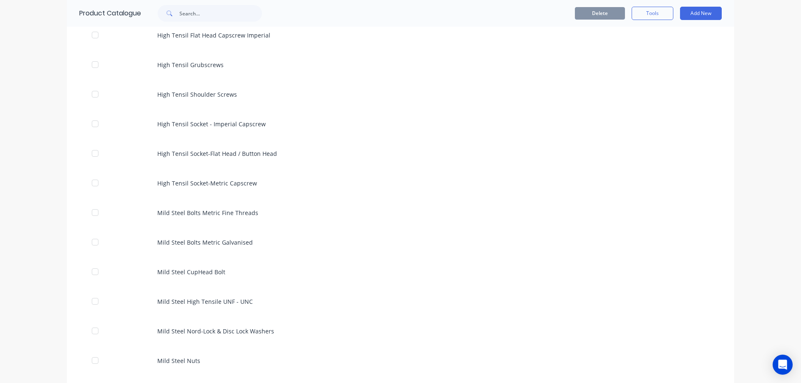
scroll to position [292, 0]
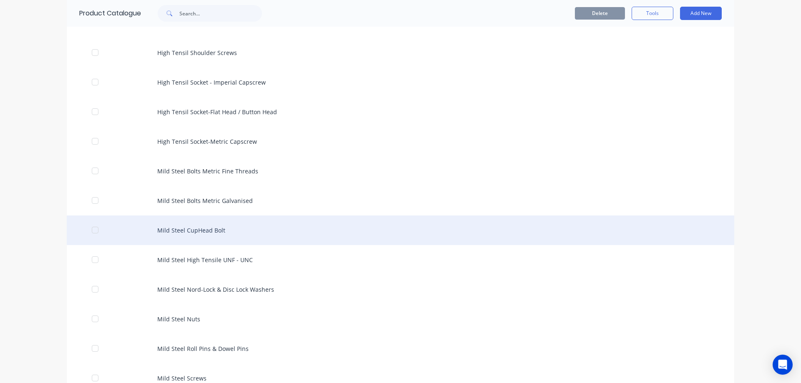
click at [239, 221] on div "Mild Steel CupHead Bolt" at bounding box center [400, 231] width 667 height 30
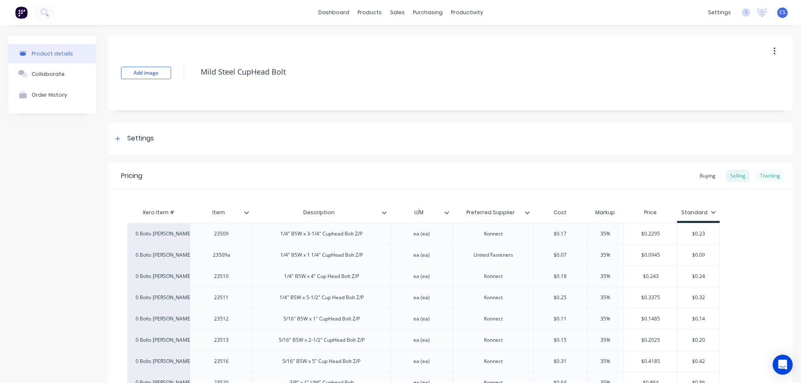
click at [766, 179] on div "Tracking" at bounding box center [770, 176] width 28 height 13
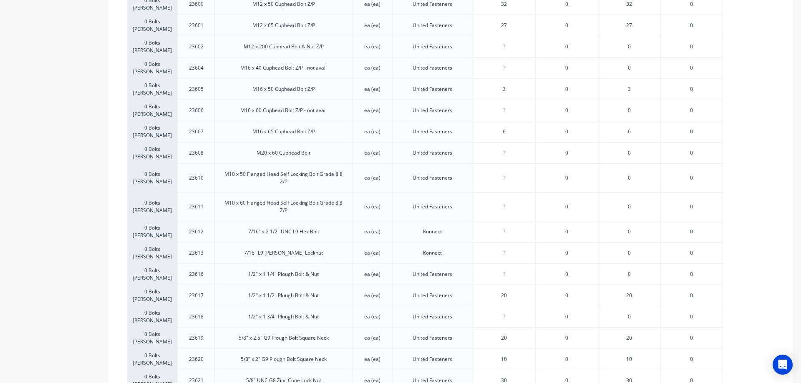
scroll to position [1032, 0]
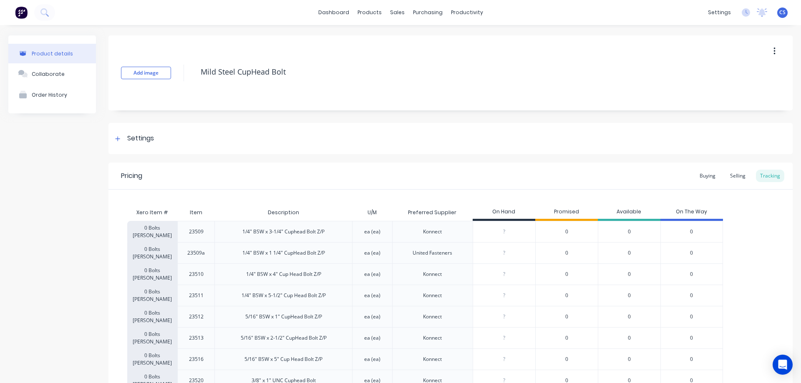
click at [18, 8] on img at bounding box center [21, 12] width 13 height 13
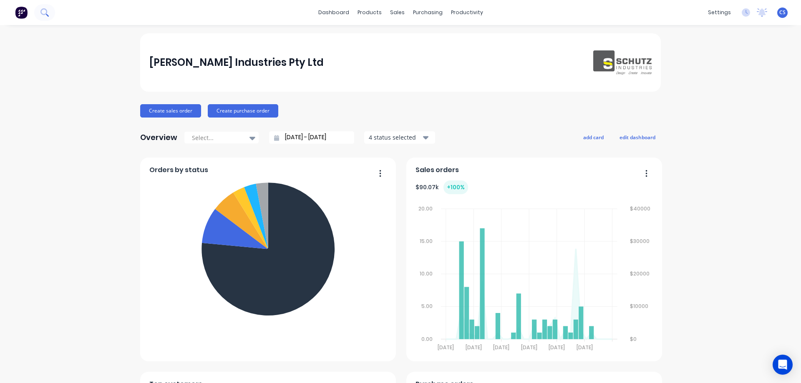
click at [42, 14] on icon at bounding box center [43, 11] width 7 height 7
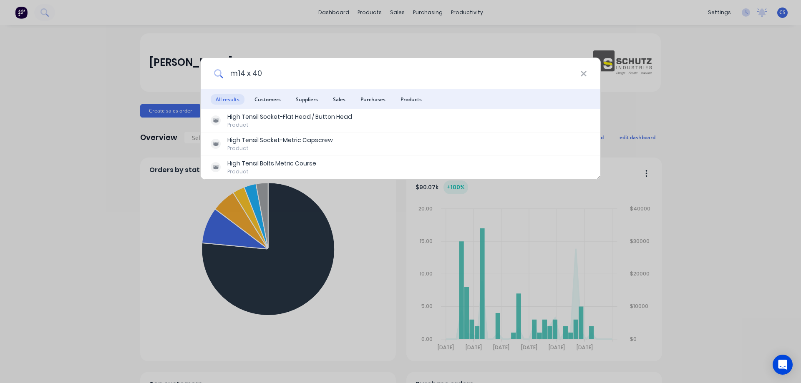
drag, startPoint x: 264, startPoint y: 73, endPoint x: 227, endPoint y: 74, distance: 37.1
click at [227, 74] on input "m14 x 40" at bounding box center [401, 73] width 357 height 31
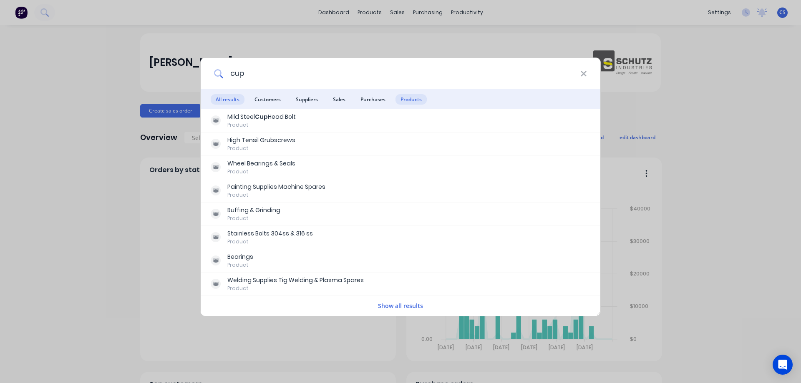
type input "cup"
click at [407, 102] on span "Products" at bounding box center [410, 99] width 31 height 10
click at [387, 309] on button "Show all results" at bounding box center [400, 306] width 50 height 10
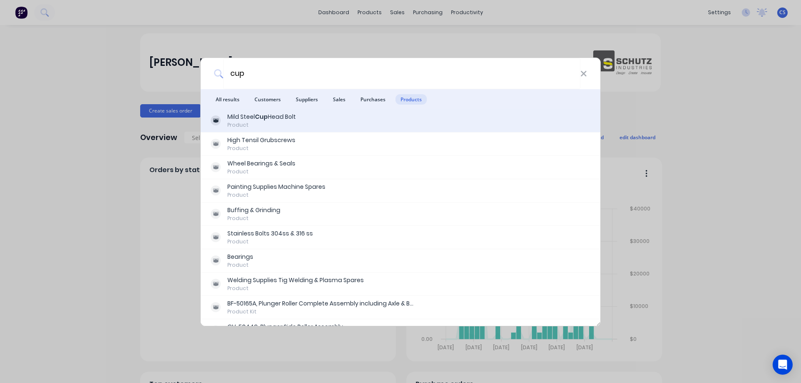
click at [302, 118] on div "Mild Steel Cup Head Bolt Product" at bounding box center [401, 121] width 380 height 16
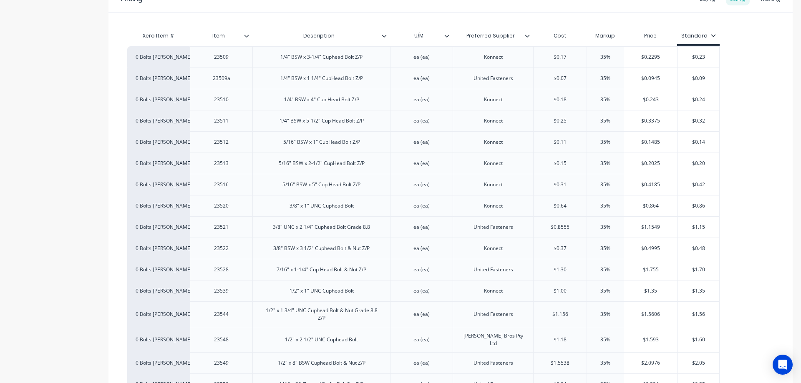
scroll to position [125, 0]
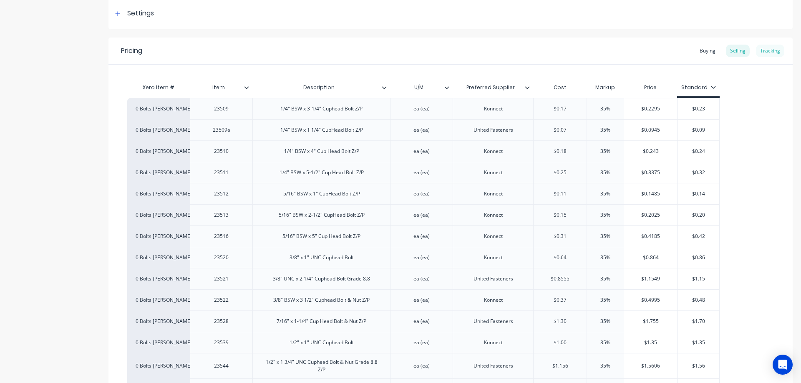
click at [770, 49] on div "Tracking" at bounding box center [770, 51] width 28 height 13
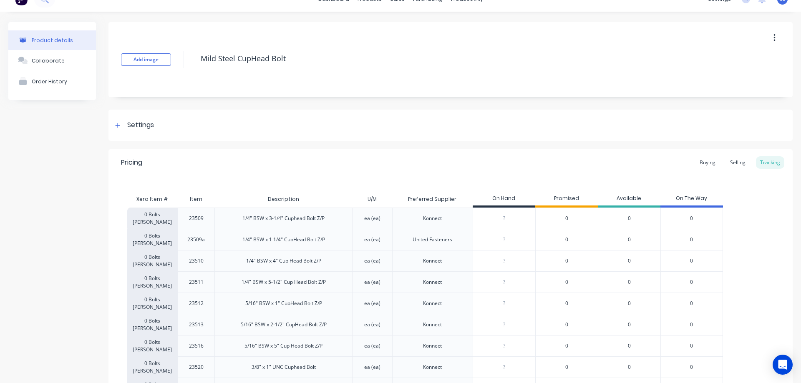
scroll to position [0, 0]
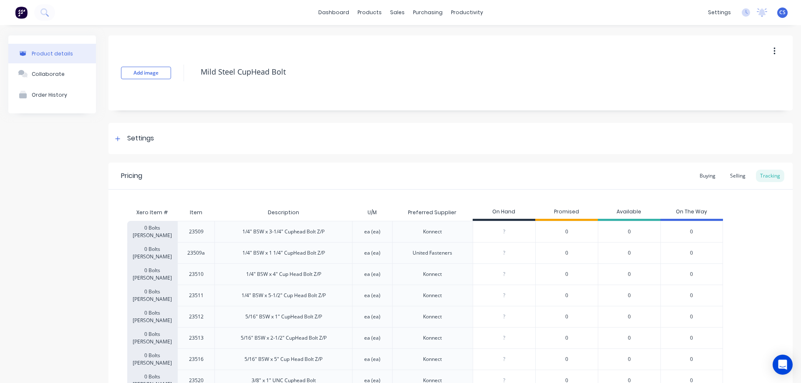
click at [20, 12] on img at bounding box center [21, 12] width 13 height 13
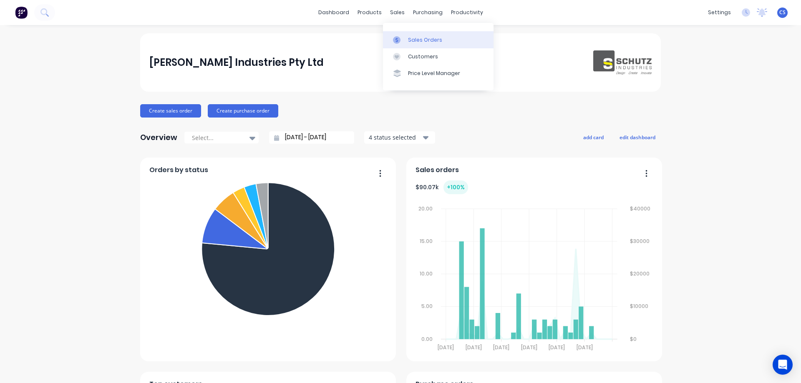
click at [402, 33] on link "Sales Orders" at bounding box center [438, 39] width 111 height 17
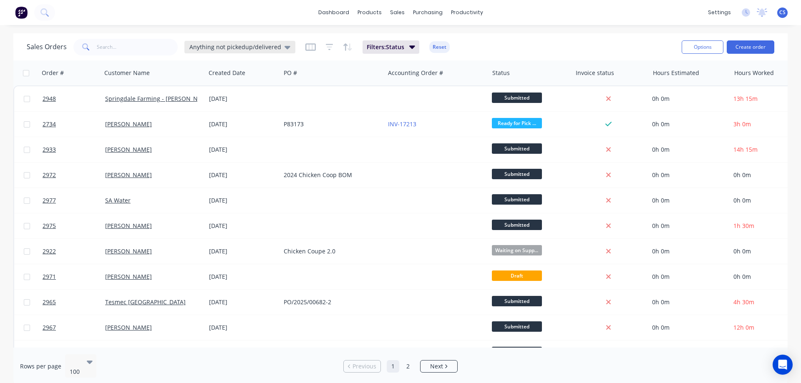
click at [288, 46] on div "Anything not pickedup/delivered" at bounding box center [239, 47] width 111 height 13
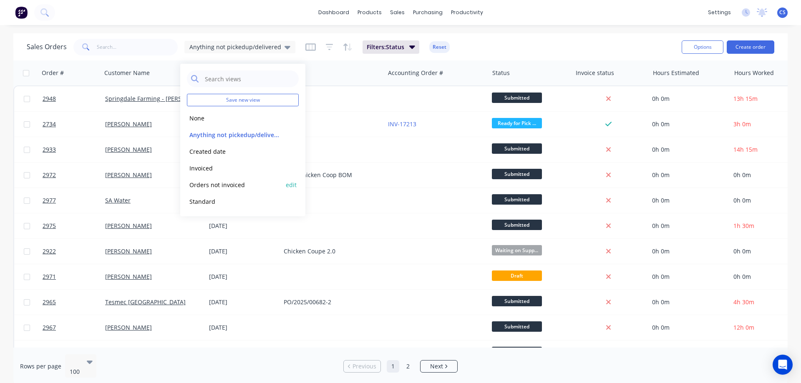
click at [235, 185] on button "Orders not invoiced" at bounding box center [234, 185] width 95 height 10
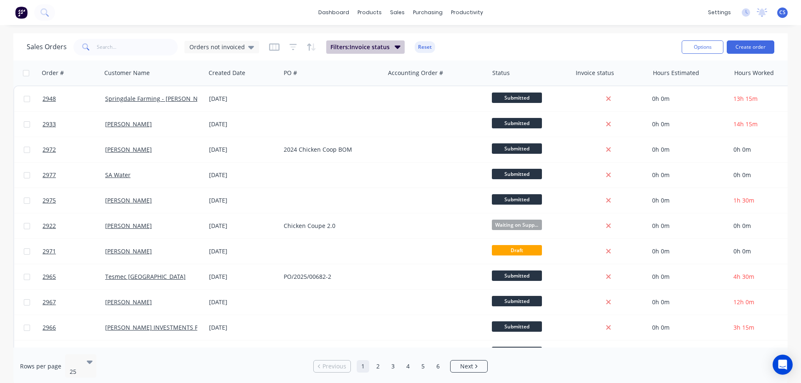
click at [361, 48] on span "Filters: Invoice status" at bounding box center [359, 47] width 59 height 8
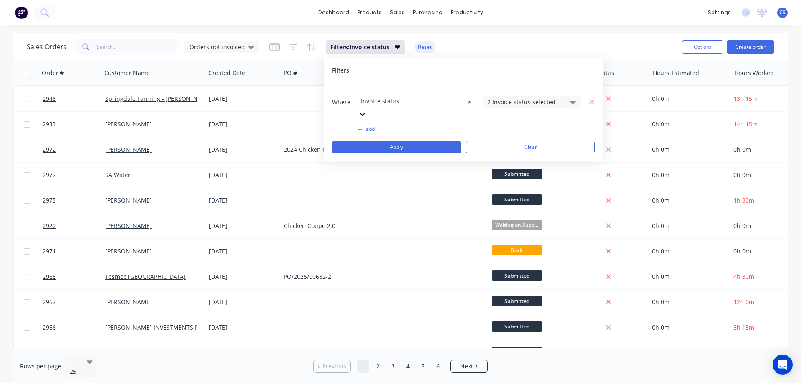
click at [551, 98] on div "2 Invoice status selected" at bounding box center [524, 102] width 75 height 9
click at [540, 30] on div "dashboard products sales purchasing productivity dashboard products Product Cat…" at bounding box center [400, 191] width 801 height 383
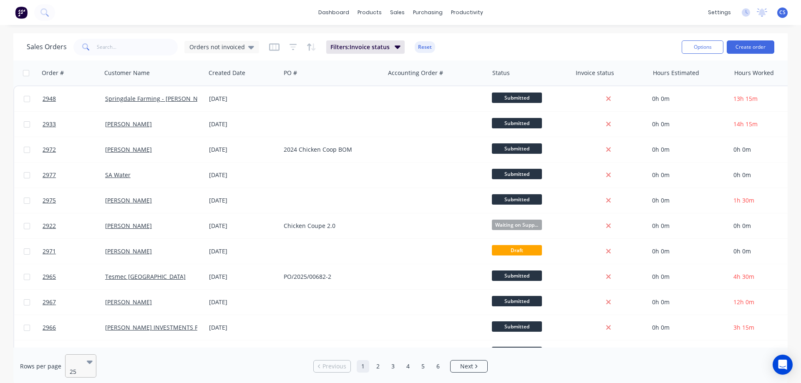
click at [87, 357] on icon at bounding box center [90, 361] width 6 height 9
click at [239, 50] on span "Orders not invoiced" at bounding box center [216, 47] width 55 height 9
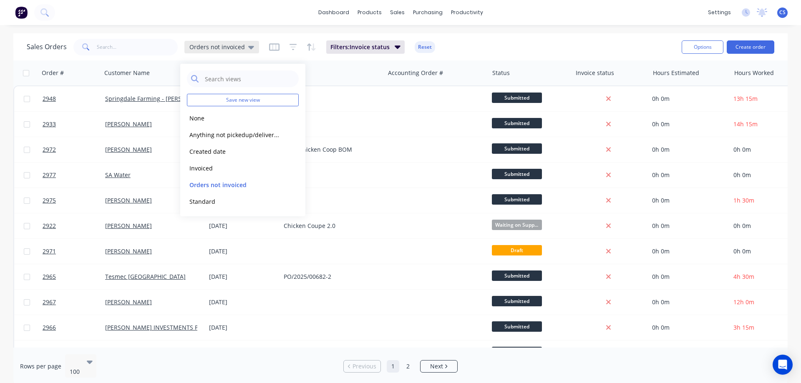
click at [248, 50] on icon at bounding box center [251, 47] width 6 height 9
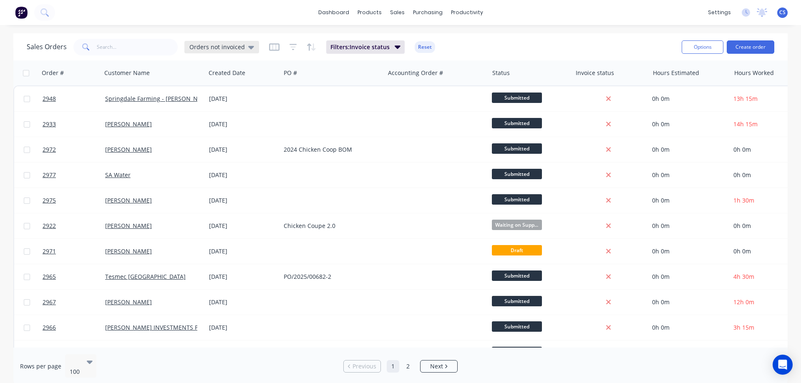
click at [248, 50] on icon at bounding box center [251, 47] width 6 height 9
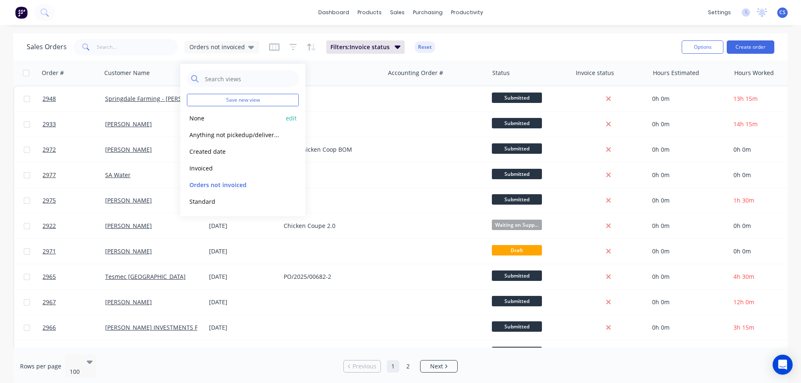
click at [240, 118] on button "None" at bounding box center [234, 118] width 95 height 10
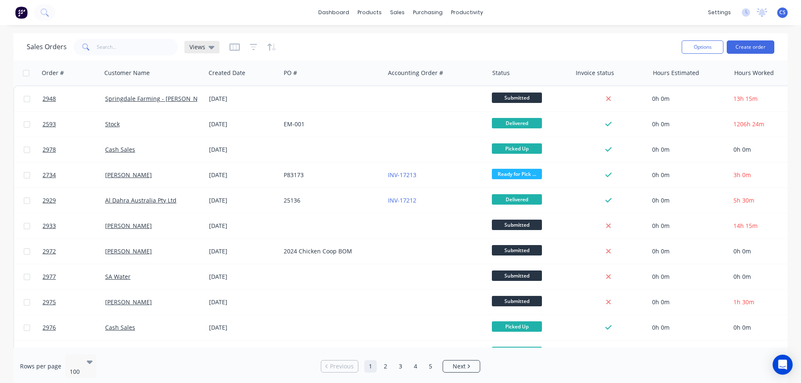
click at [212, 51] on div "Views" at bounding box center [201, 47] width 35 height 13
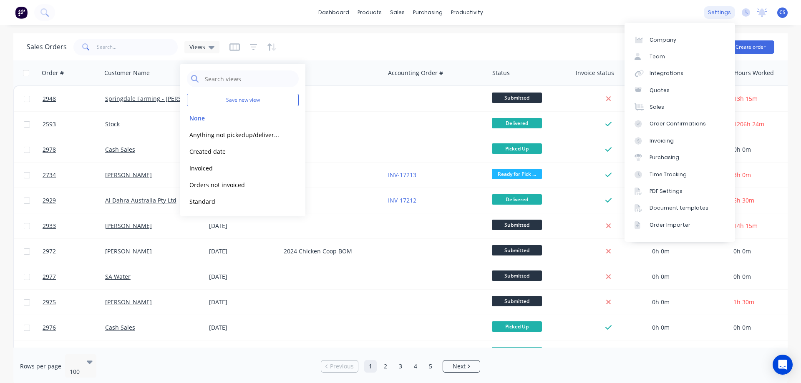
click at [729, 17] on div "settings" at bounding box center [719, 12] width 31 height 13
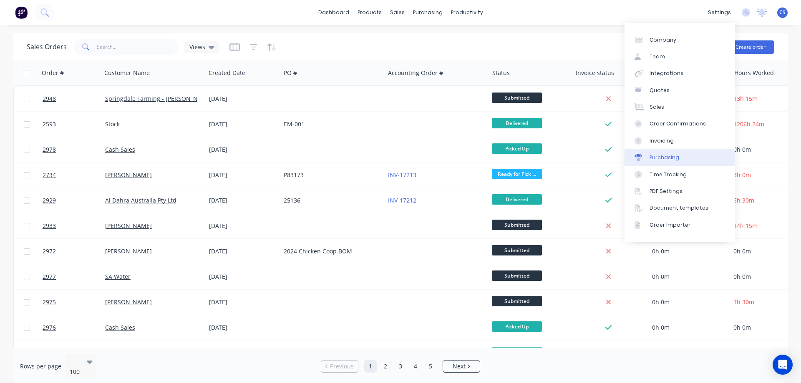
click at [666, 162] on link "Purchasing" at bounding box center [679, 157] width 111 height 17
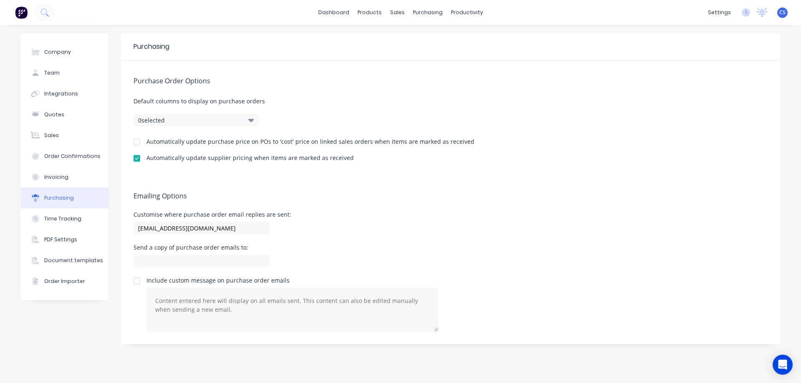
click at [137, 141] on div at bounding box center [136, 142] width 17 height 17
click at [775, 358] on div "Open Intercom Messenger" at bounding box center [783, 365] width 22 height 22
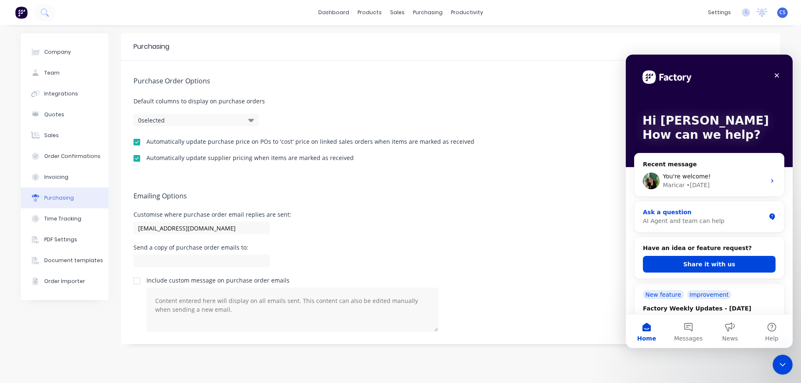
click at [707, 225] on div "AI Agent and team can help" at bounding box center [704, 221] width 123 height 9
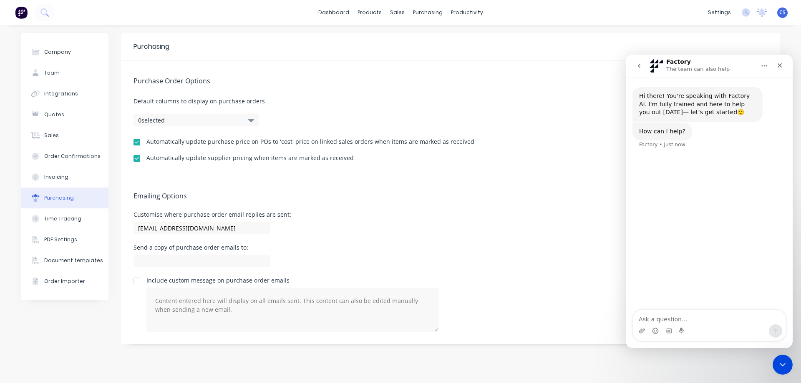
click at [638, 66] on icon "go back" at bounding box center [639, 66] width 7 height 7
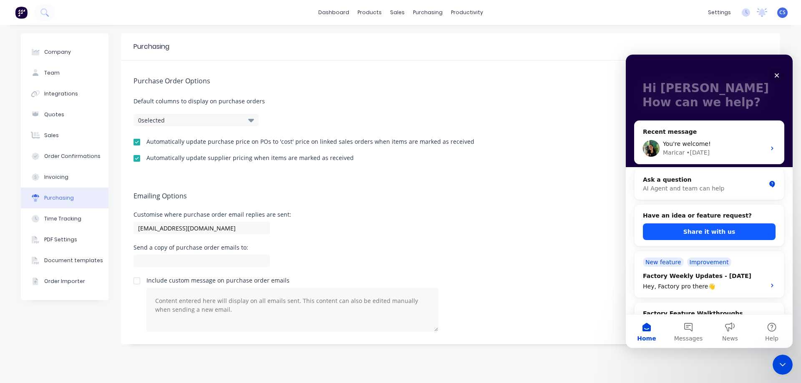
scroll to position [42, 0]
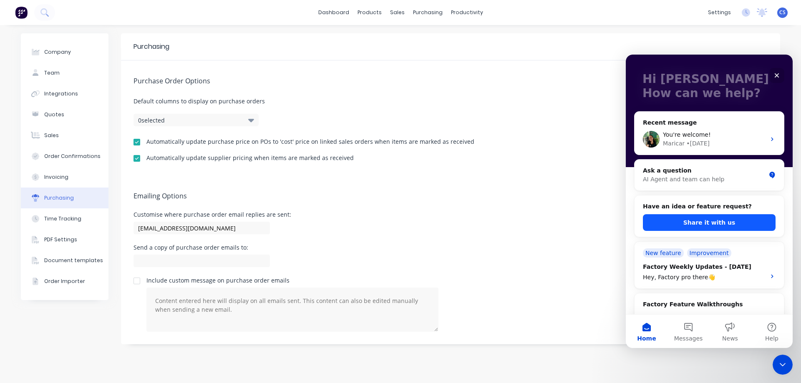
click at [706, 221] on button "Share it with us" at bounding box center [709, 222] width 133 height 17
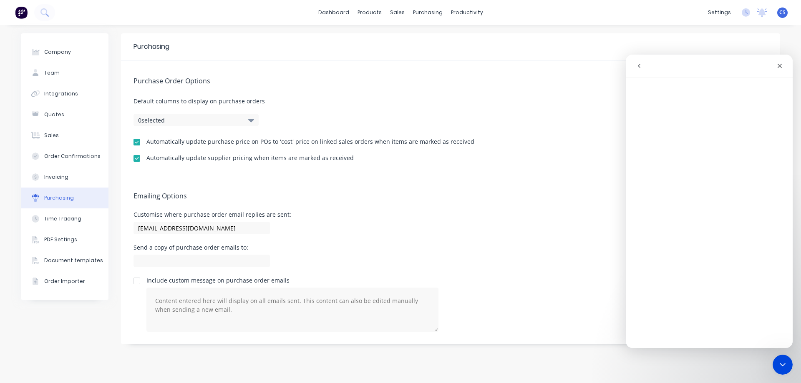
click at [640, 70] on button "go back" at bounding box center [639, 66] width 16 height 16
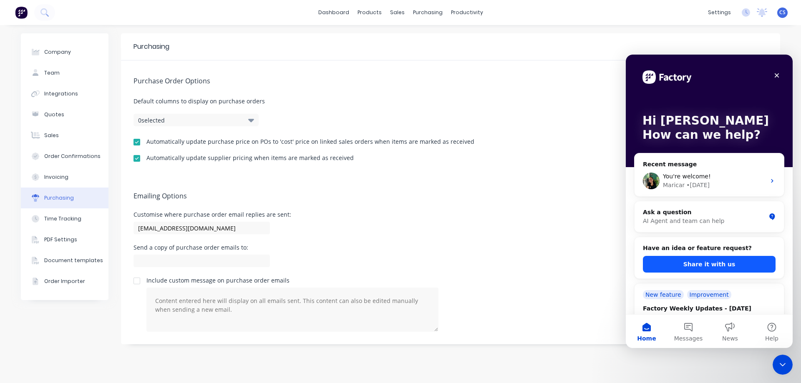
click at [698, 260] on button "Share it with us" at bounding box center [709, 264] width 133 height 17
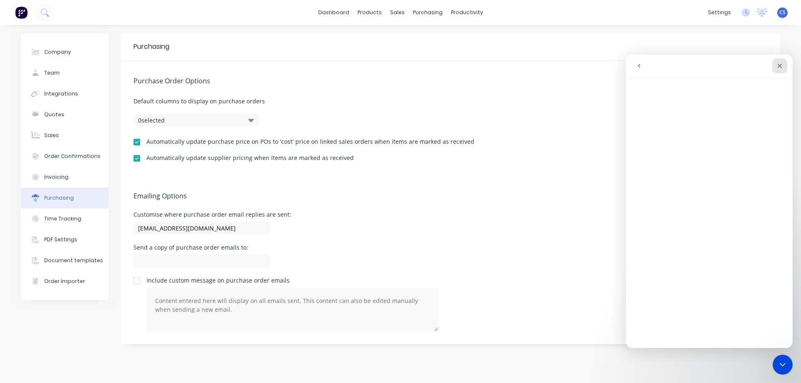
click at [780, 70] on div "Close" at bounding box center [779, 65] width 15 height 15
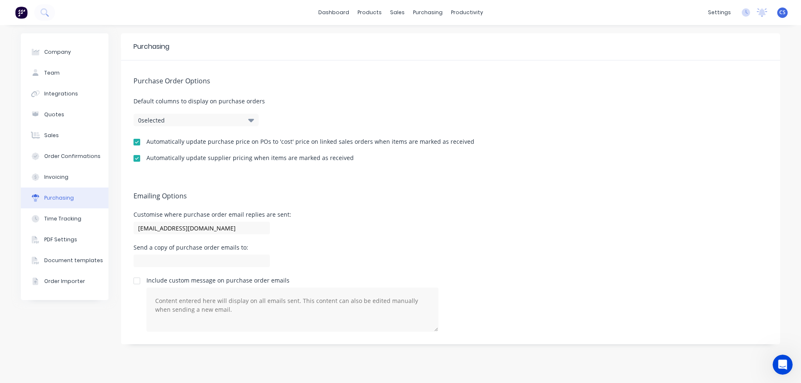
scroll to position [0, 0]
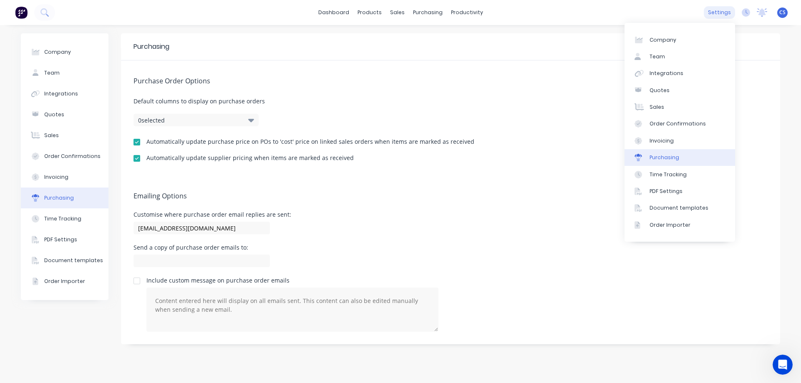
click at [727, 13] on div "settings" at bounding box center [719, 12] width 31 height 13
click at [688, 91] on link "Quotes" at bounding box center [679, 90] width 111 height 17
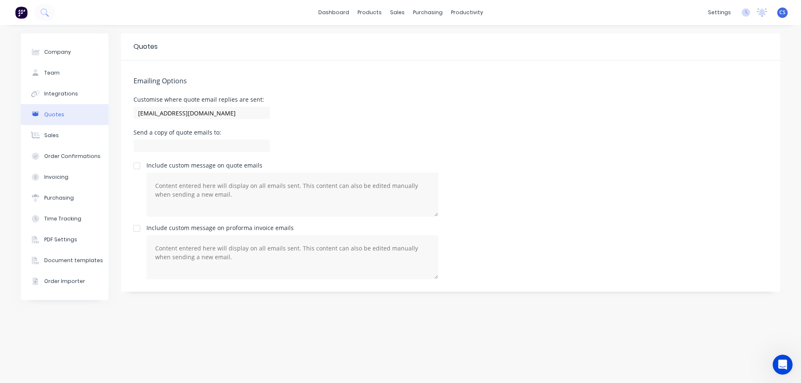
click at [476, 252] on div "Include custom message on proforma invoice emails" at bounding box center [450, 252] width 634 height 54
click at [369, 13] on div "products" at bounding box center [369, 12] width 33 height 13
click at [381, 38] on div "Product Catalogue" at bounding box center [406, 40] width 52 height 8
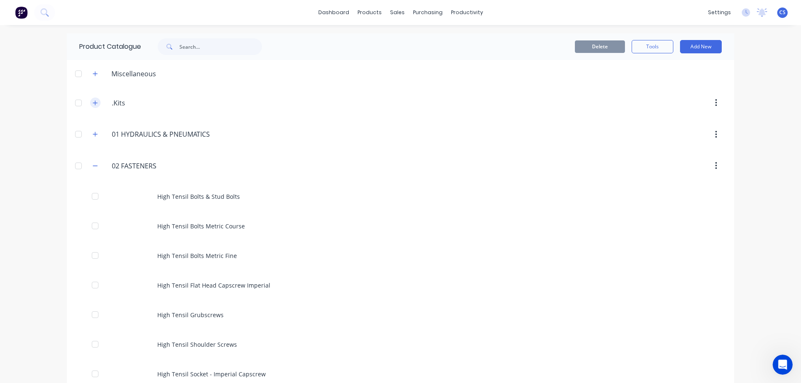
click at [96, 103] on button "button" at bounding box center [95, 103] width 10 height 10
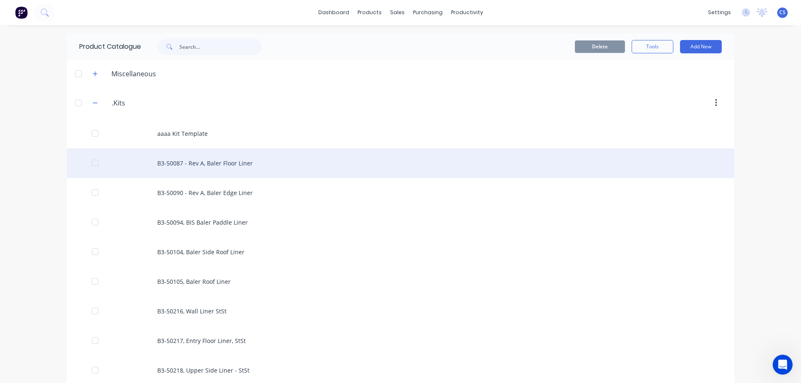
click at [193, 157] on div "B3-50087 - Rev A, Baler Floor Liner" at bounding box center [400, 163] width 667 height 30
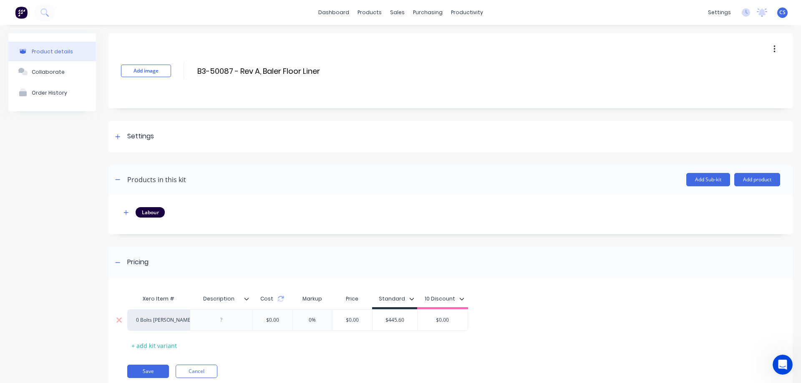
click at [152, 318] on div "0 Bolts [PERSON_NAME]" at bounding box center [159, 321] width 46 height 8
click at [209, 241] on div "Add image B3-50087 - Rev A, Baler Floor Liner B3-50087 - Rev A, Baler Floor Lin…" at bounding box center [450, 218] width 684 height 370
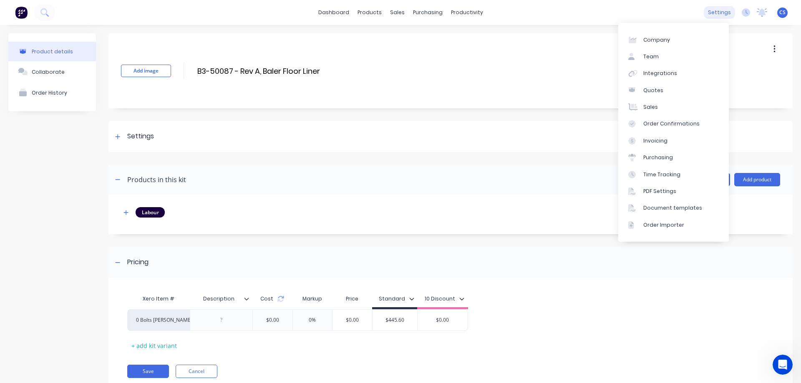
click at [719, 10] on div "settings" at bounding box center [719, 12] width 31 height 13
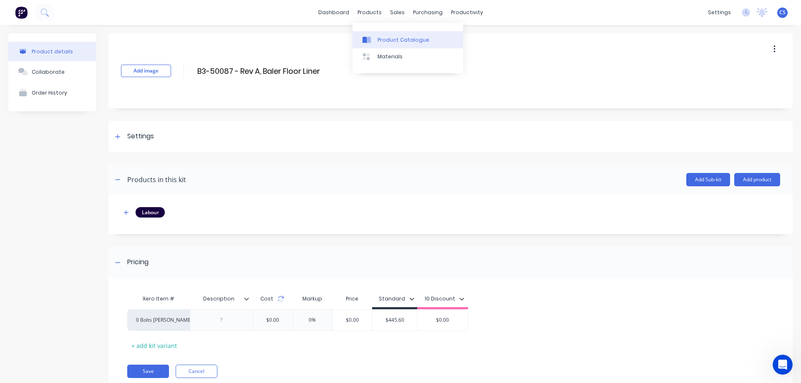
click at [377, 36] on div "Product Catalogue" at bounding box center [403, 40] width 52 height 8
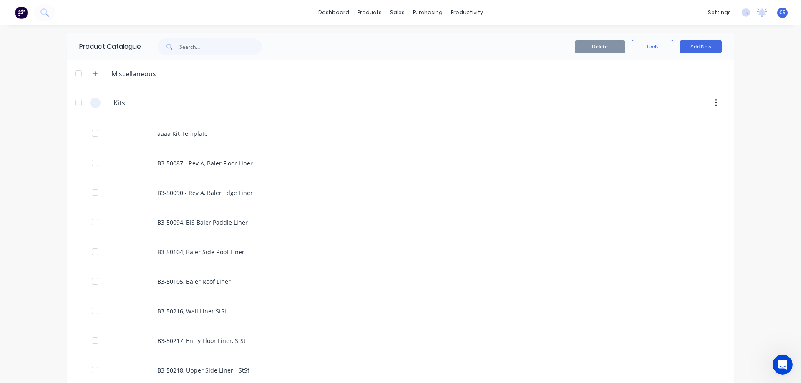
click at [93, 105] on icon "button" at bounding box center [95, 103] width 5 height 6
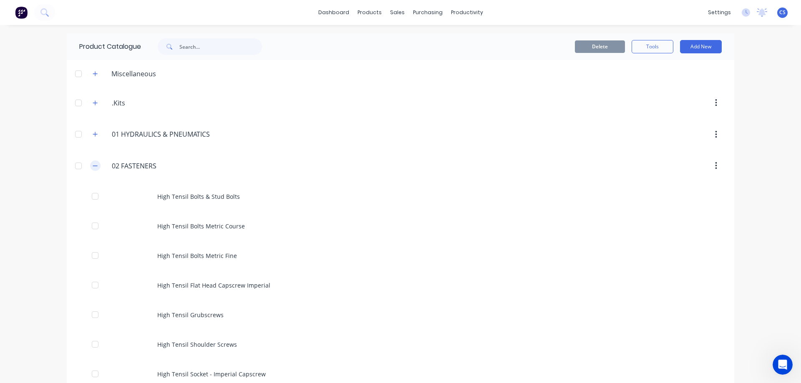
click at [94, 164] on icon "button" at bounding box center [95, 166] width 5 height 6
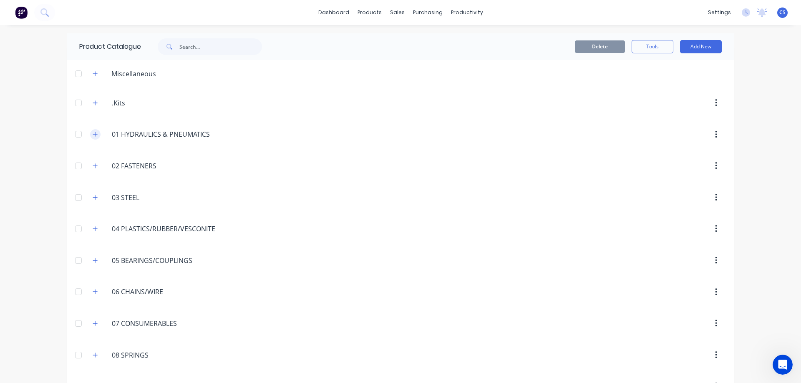
click at [93, 135] on icon "button" at bounding box center [95, 134] width 5 height 6
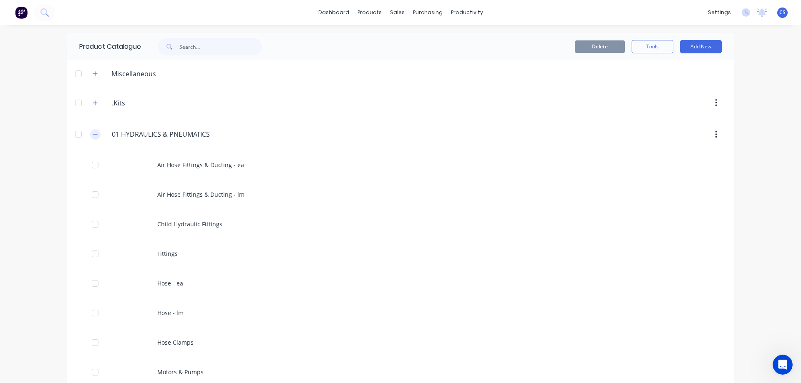
click at [93, 135] on icon "button" at bounding box center [95, 134] width 5 height 6
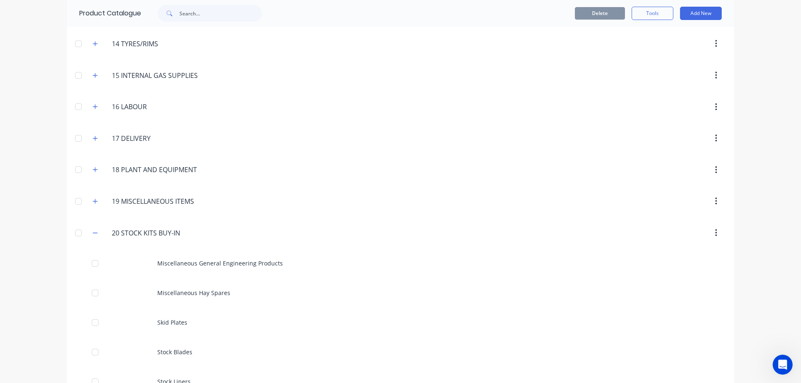
scroll to position [554, 0]
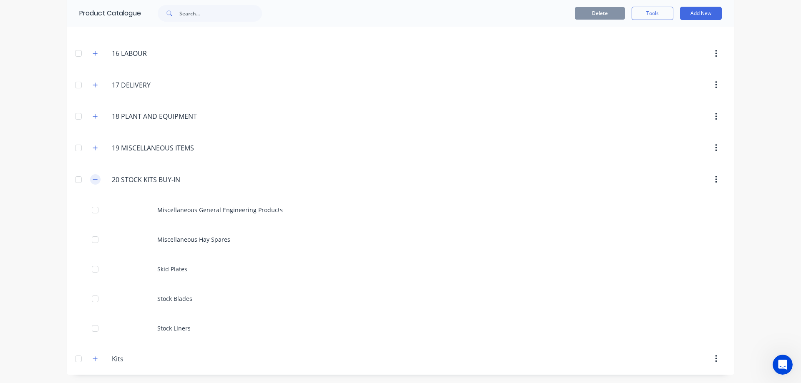
click at [90, 181] on button "button" at bounding box center [95, 179] width 10 height 10
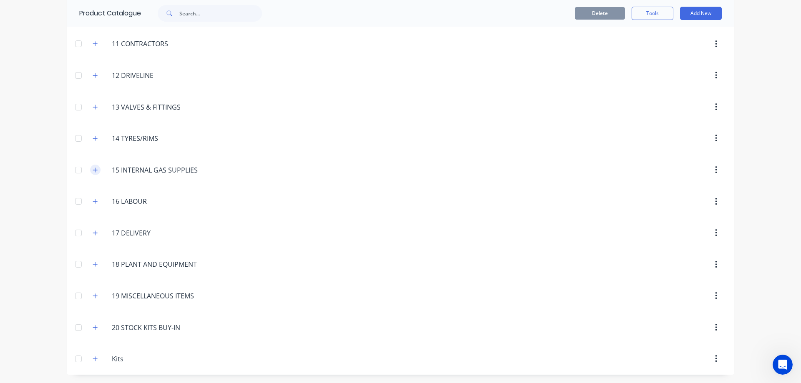
click at [97, 167] on button "button" at bounding box center [95, 170] width 10 height 10
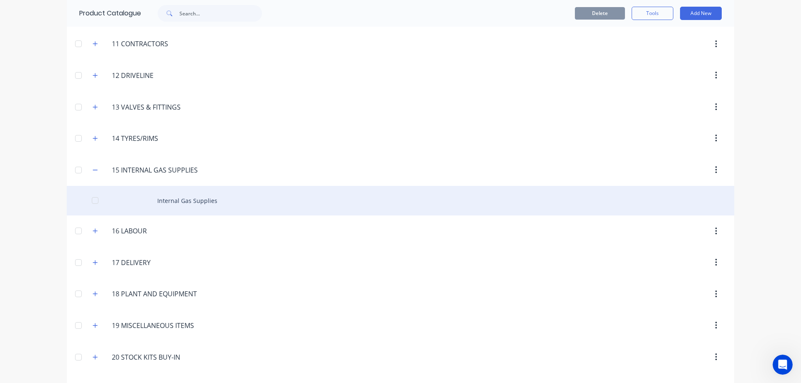
click at [166, 205] on div "Internal Gas Supplies" at bounding box center [400, 201] width 667 height 30
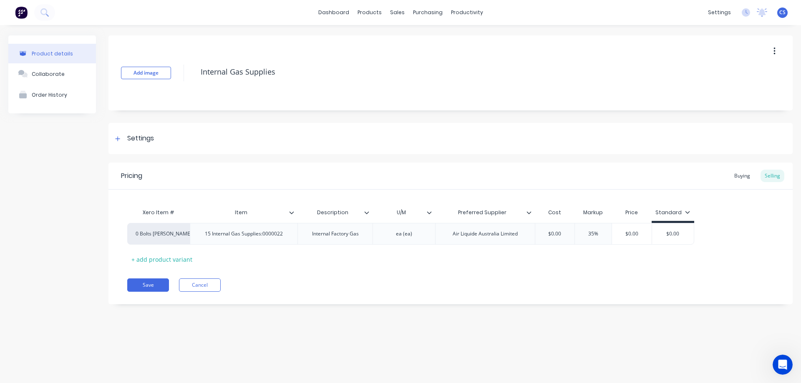
type textarea "x"
click at [152, 236] on div "0 Bolts [PERSON_NAME]" at bounding box center [159, 234] width 46 height 8
click at [176, 257] on button "See more..." at bounding box center [179, 254] width 86 height 13
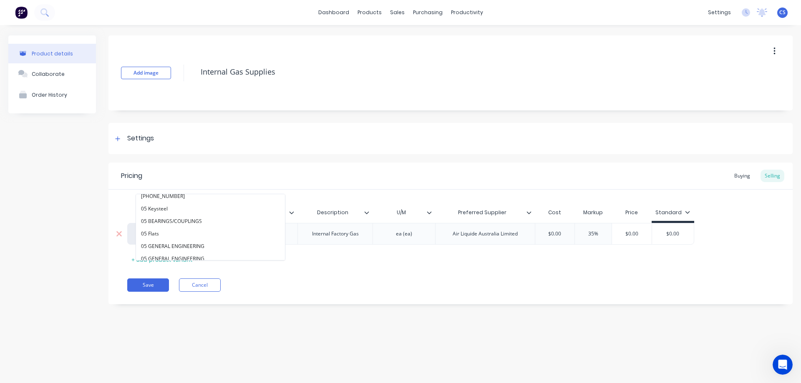
scroll to position [614, 0]
click at [75, 189] on div "Product details Collaborate Order History" at bounding box center [52, 176] width 88 height 282
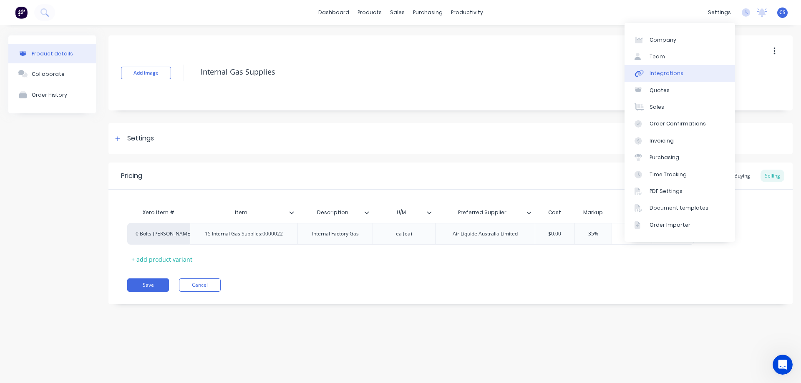
click at [697, 74] on link "Integrations" at bounding box center [679, 73] width 111 height 17
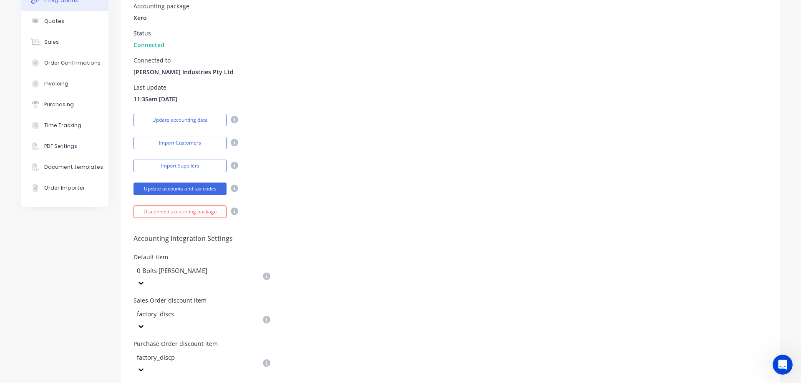
scroll to position [167, 0]
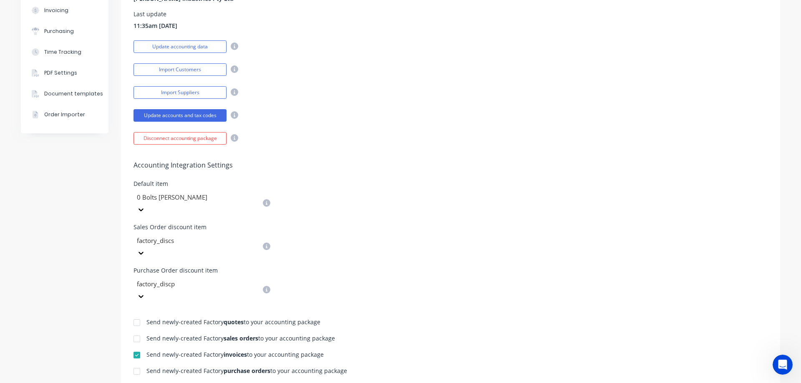
click at [225, 199] on div at bounding box center [196, 197] width 120 height 10
click at [145, 206] on icon at bounding box center [141, 210] width 8 height 8
click at [142, 206] on icon at bounding box center [137, 210] width 8 height 8
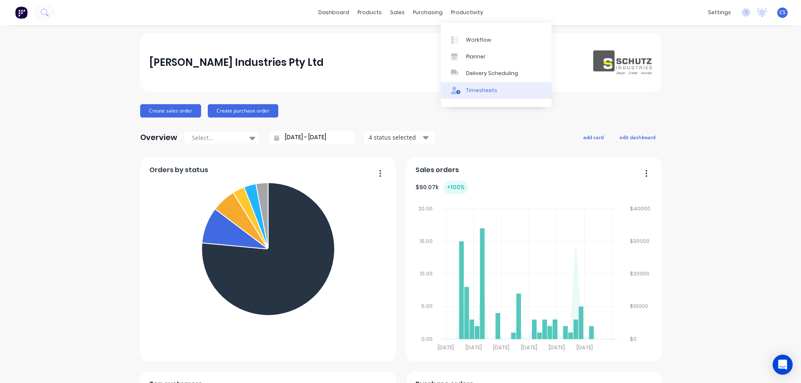
click at [491, 91] on div "Timesheets" at bounding box center [481, 91] width 31 height 8
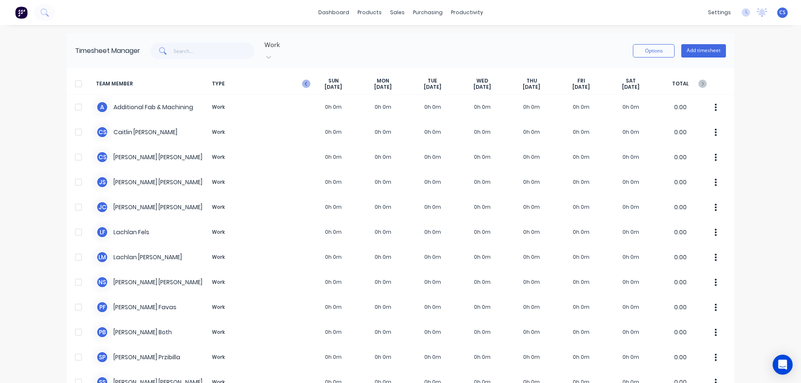
click at [303, 80] on icon "button" at bounding box center [306, 84] width 8 height 8
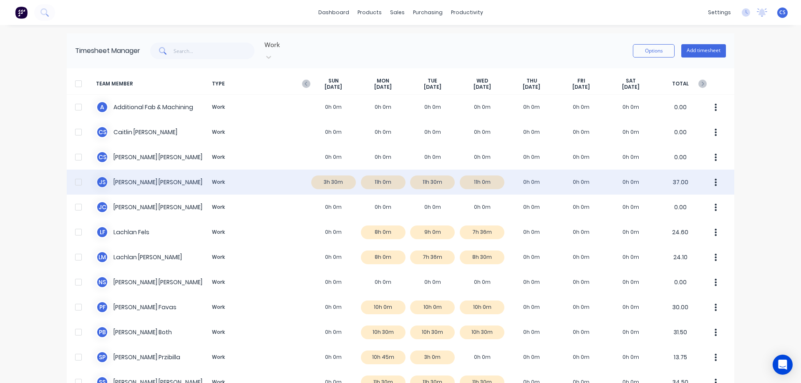
click at [383, 178] on div "J S Joel Schutz Work 3h 30m 11h 0m 11h 30m 11h 0m 0h 0m 0h 0m 0h 0m 37.00" at bounding box center [400, 182] width 667 height 25
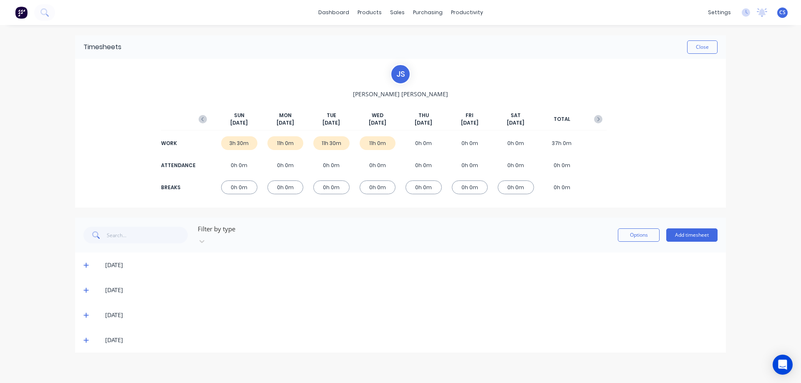
click at [83, 257] on div "21/09/25" at bounding box center [400, 265] width 651 height 25
click at [85, 263] on icon at bounding box center [85, 265] width 5 height 5
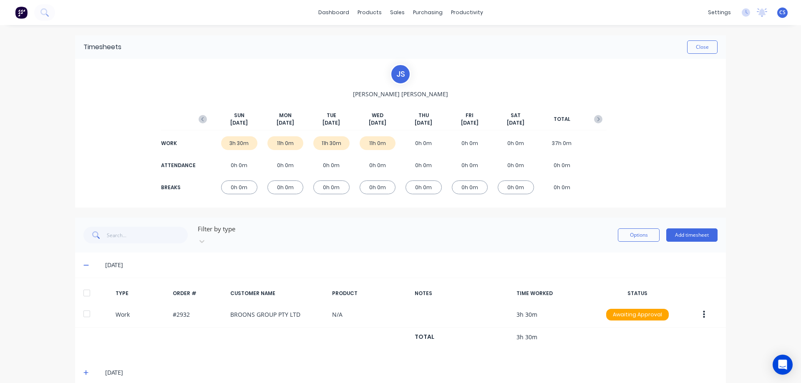
click at [20, 8] on img at bounding box center [21, 12] width 13 height 13
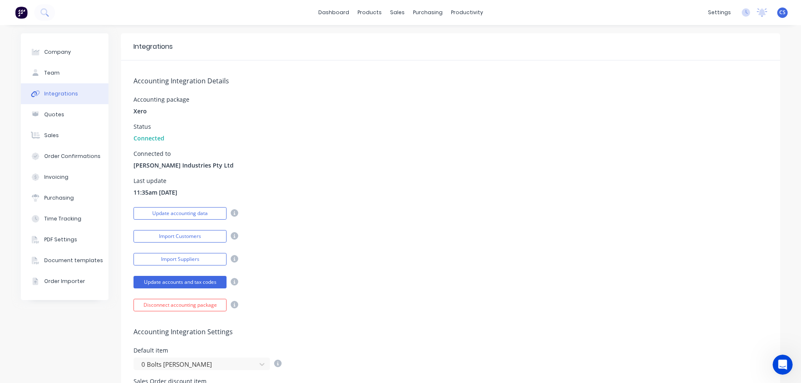
scroll to position [167, 0]
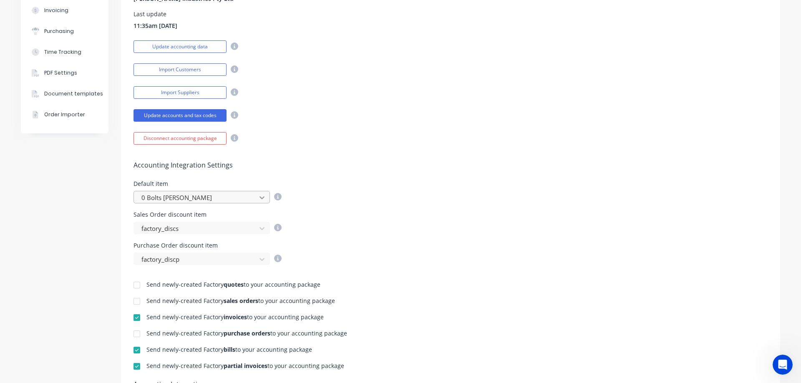
click at [261, 194] on icon at bounding box center [262, 198] width 8 height 8
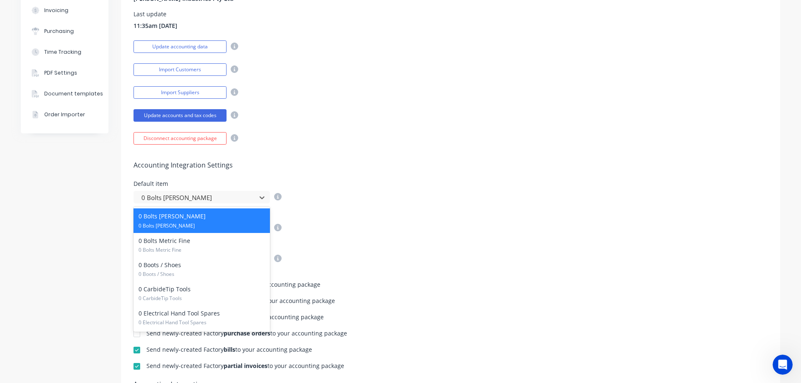
scroll to position [0, 0]
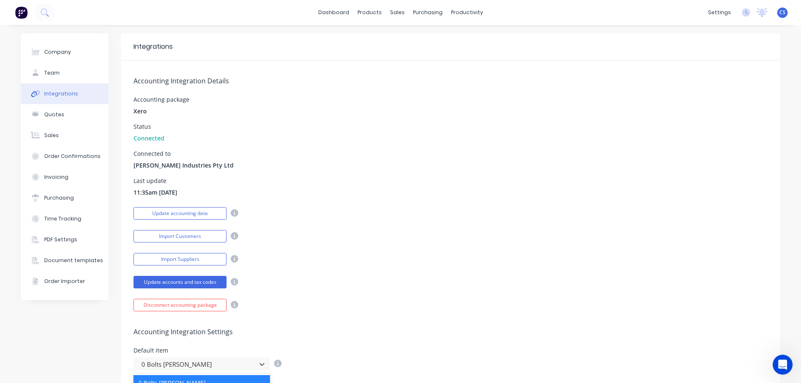
click at [327, 194] on div "Last update 11:35am 29/08/25" at bounding box center [450, 187] width 634 height 19
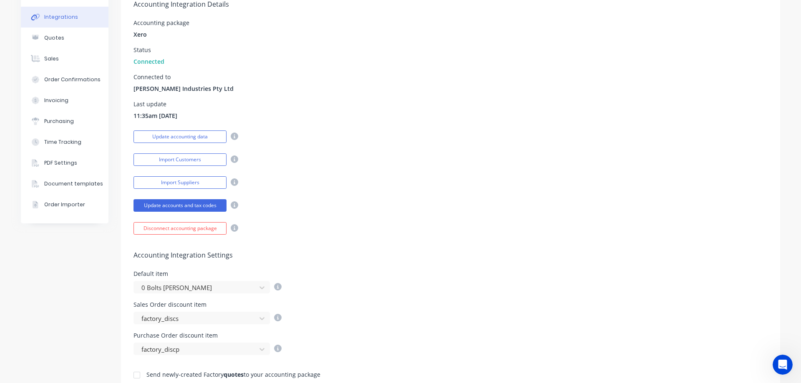
scroll to position [83, 0]
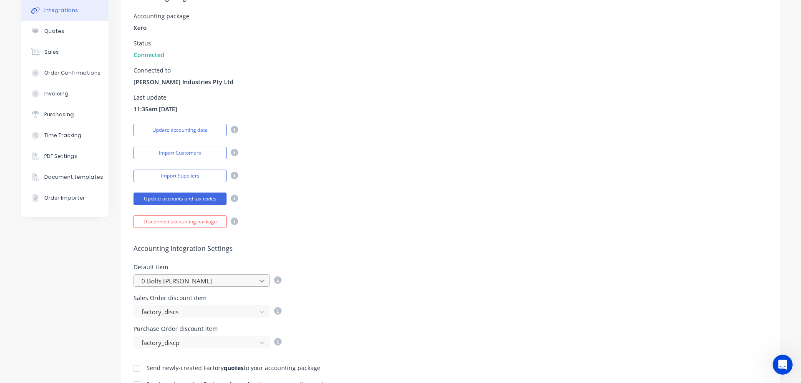
click at [258, 282] on icon at bounding box center [262, 281] width 8 height 8
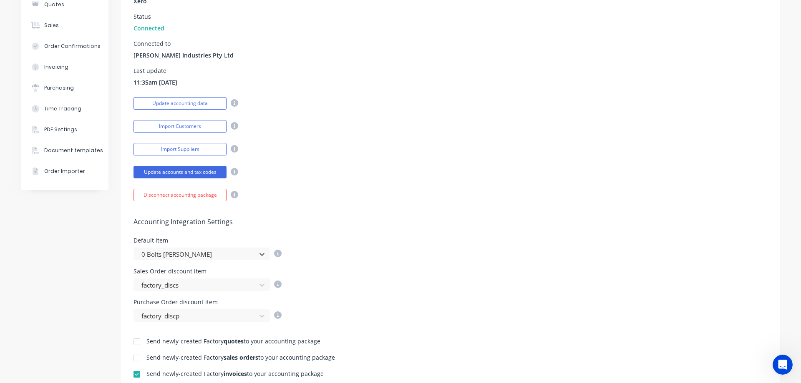
scroll to position [125, 0]
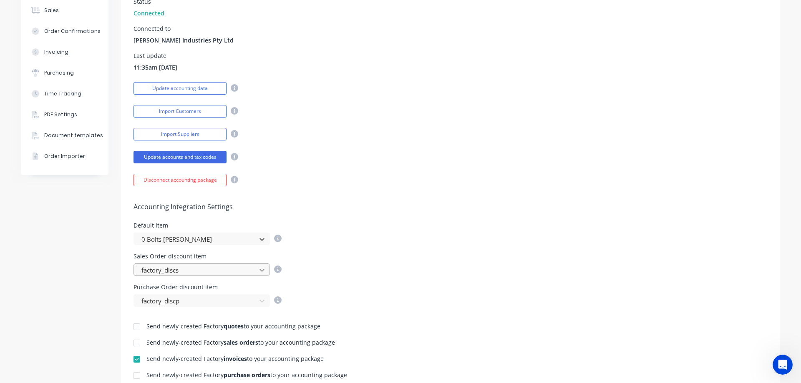
click at [262, 271] on icon at bounding box center [262, 270] width 8 height 8
click at [274, 269] on icon at bounding box center [278, 270] width 8 height 8
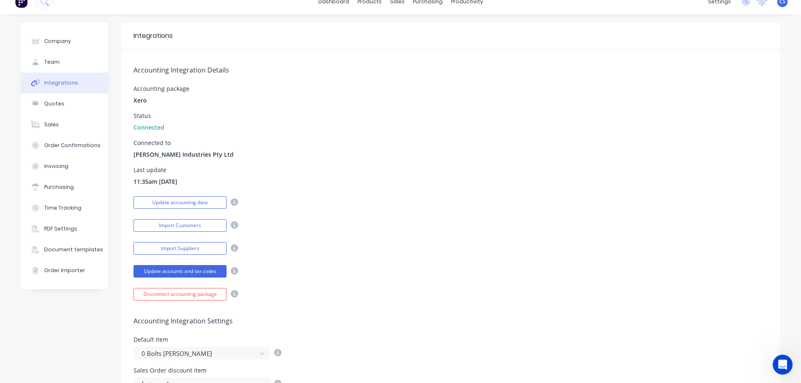
scroll to position [0, 0]
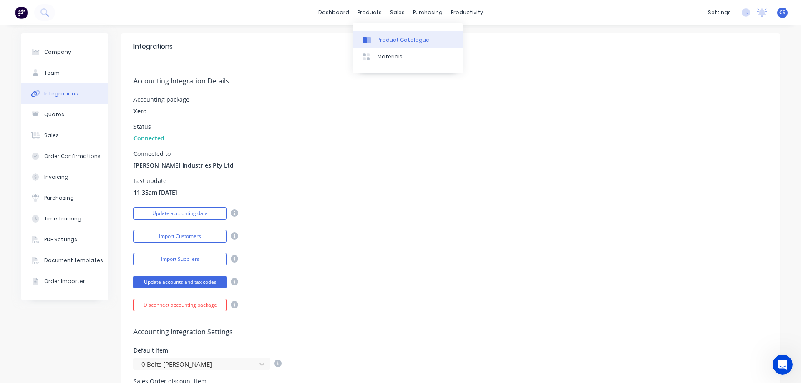
click at [383, 37] on div "Product Catalogue" at bounding box center [403, 40] width 52 height 8
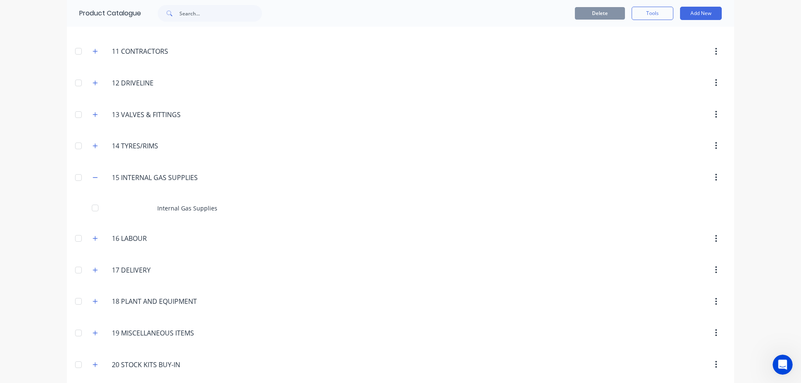
scroll to position [435, 0]
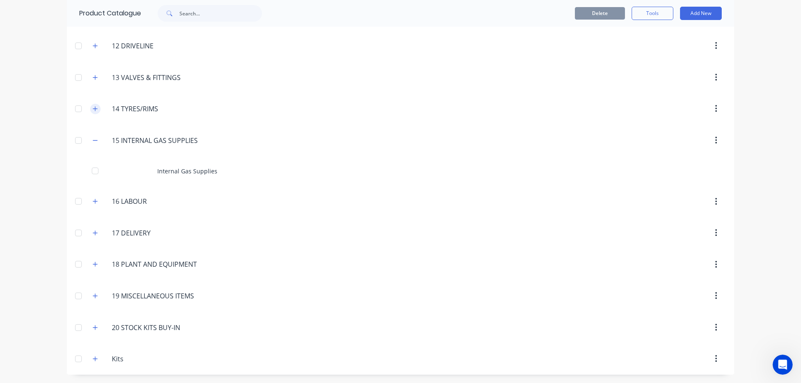
click at [93, 140] on icon "button" at bounding box center [95, 141] width 5 height 6
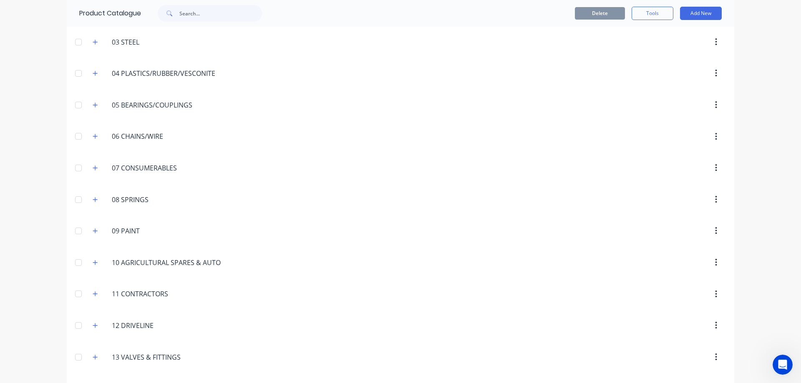
scroll to position [0, 0]
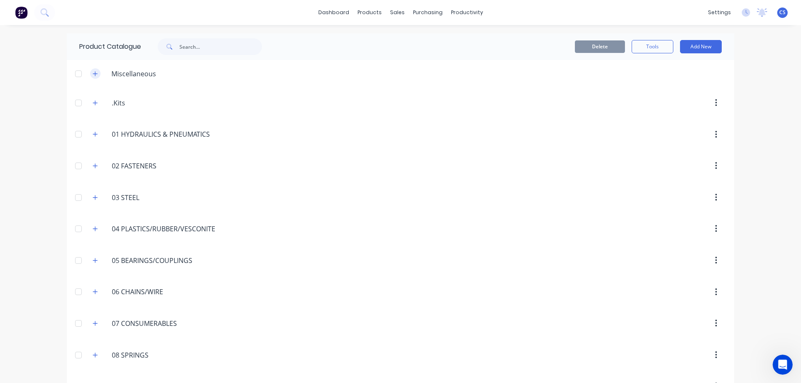
click at [90, 74] on button "button" at bounding box center [95, 73] width 10 height 10
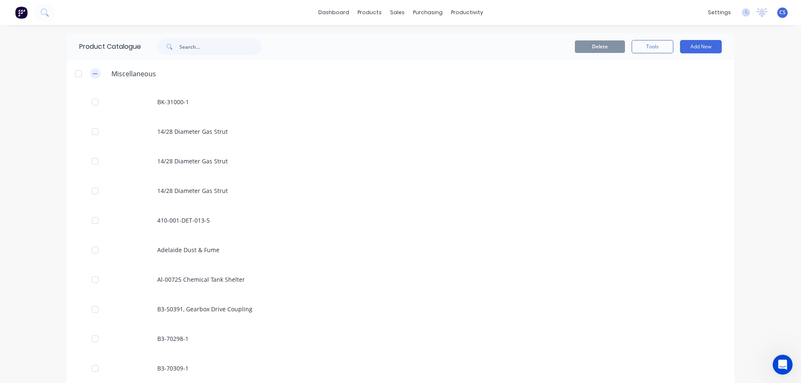
click at [90, 74] on button "button" at bounding box center [95, 73] width 10 height 10
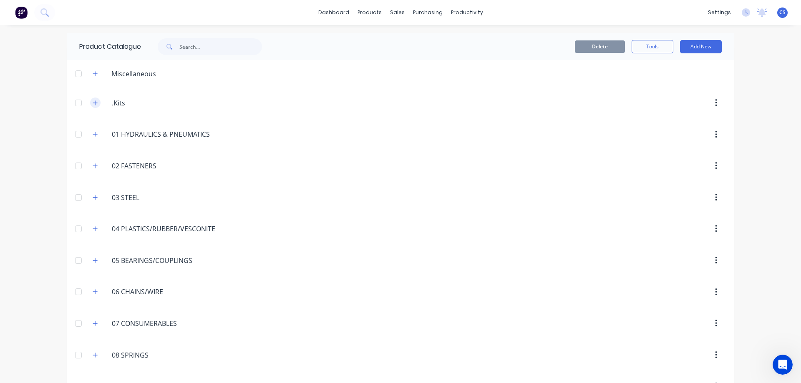
click at [93, 101] on icon "button" at bounding box center [95, 103] width 5 height 6
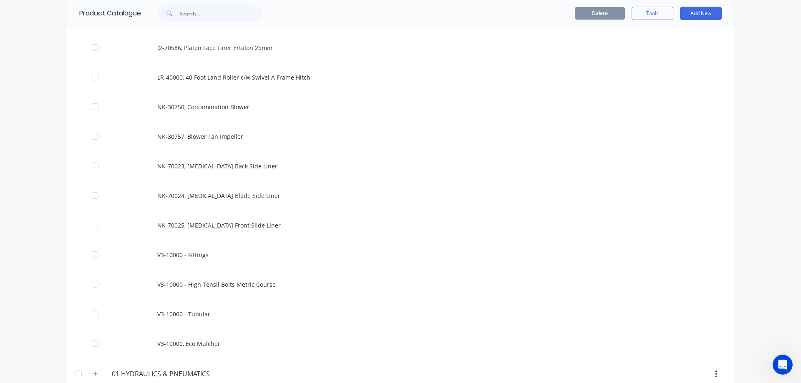
scroll to position [1627, 0]
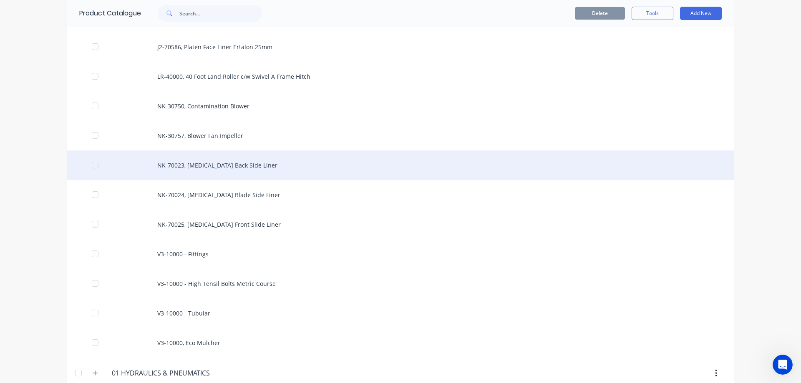
click at [279, 168] on div "NK-70023, Guillotine Back Side Liner" at bounding box center [400, 166] width 667 height 30
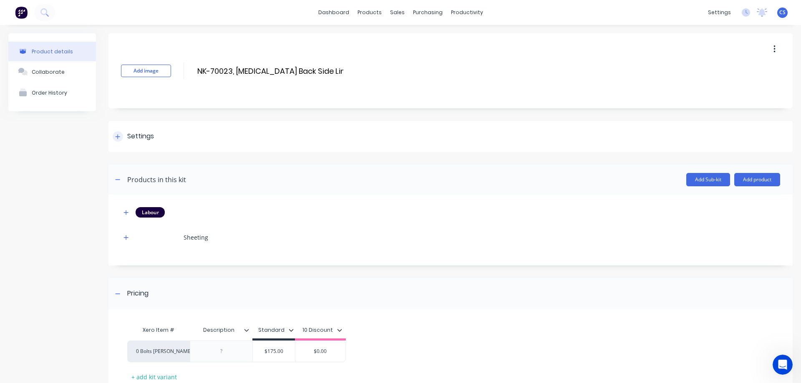
click at [117, 141] on div at bounding box center [118, 136] width 10 height 10
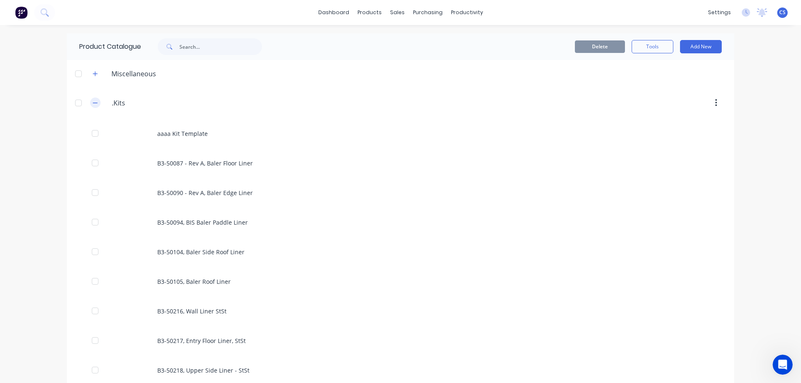
click at [93, 106] on icon "button" at bounding box center [95, 103] width 5 height 6
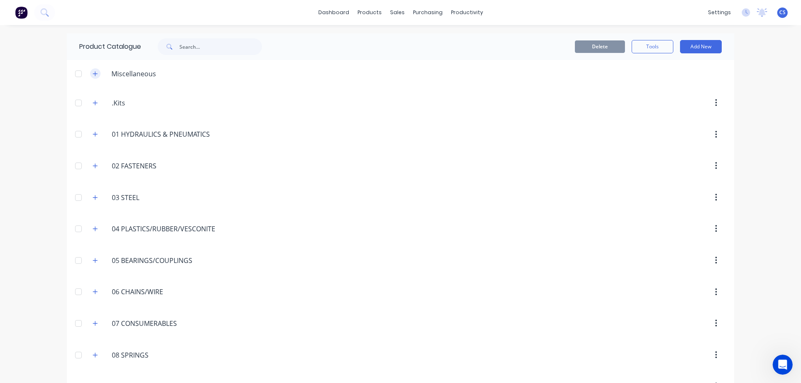
click at [93, 74] on icon "button" at bounding box center [95, 74] width 5 height 6
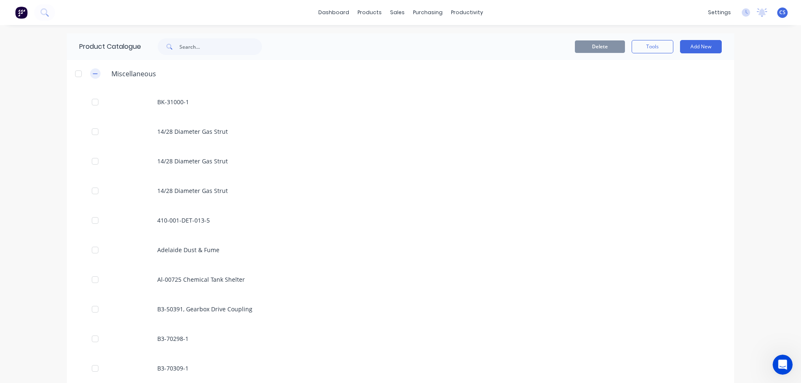
click at [93, 74] on icon "button" at bounding box center [95, 73] width 5 height 0
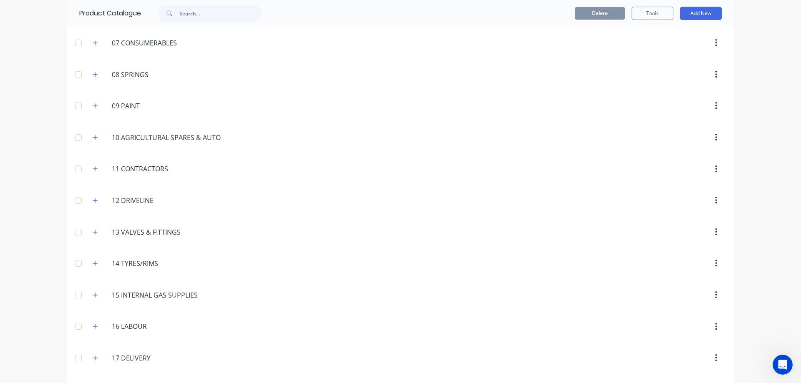
scroll to position [239, 0]
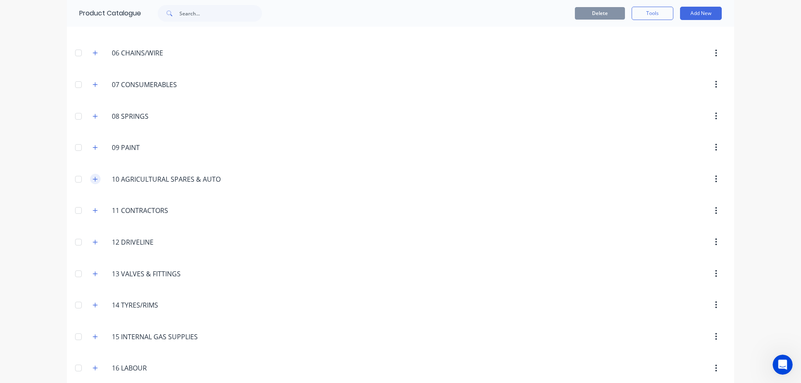
click at [95, 180] on icon "button" at bounding box center [95, 179] width 5 height 6
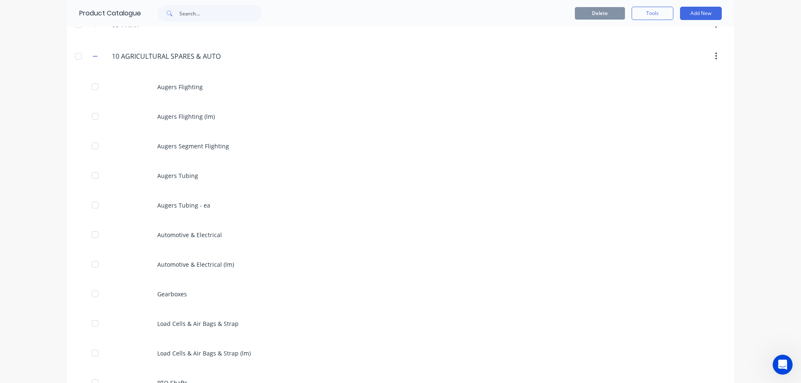
scroll to position [364, 0]
click at [93, 55] on icon "button" at bounding box center [95, 54] width 5 height 6
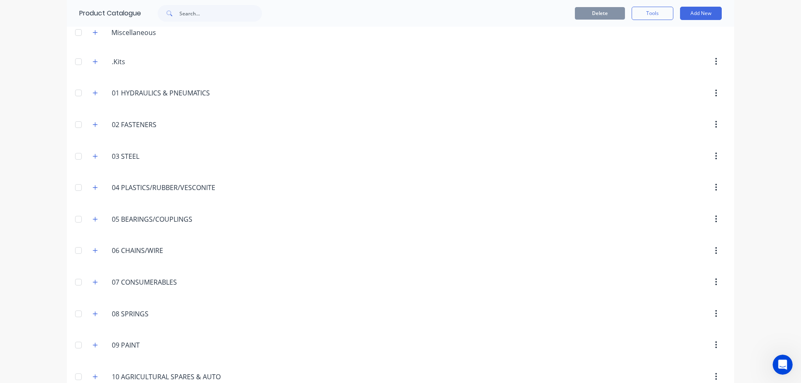
scroll to position [0, 0]
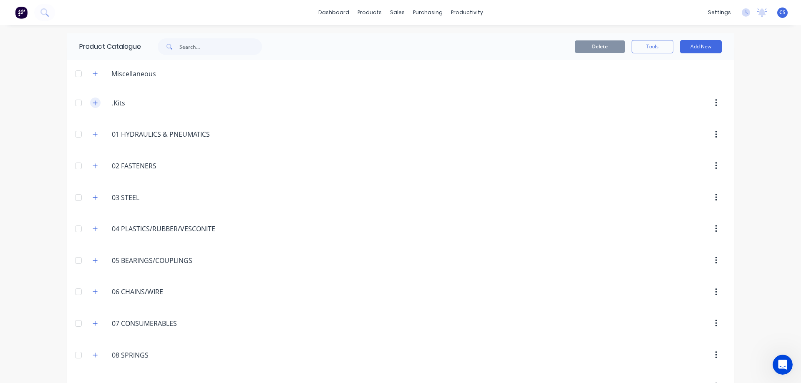
click at [93, 101] on icon "button" at bounding box center [95, 103] width 5 height 6
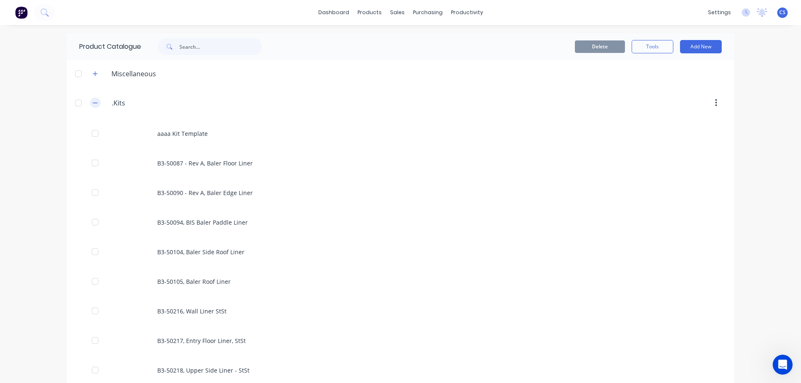
click at [93, 101] on icon "button" at bounding box center [95, 103] width 5 height 6
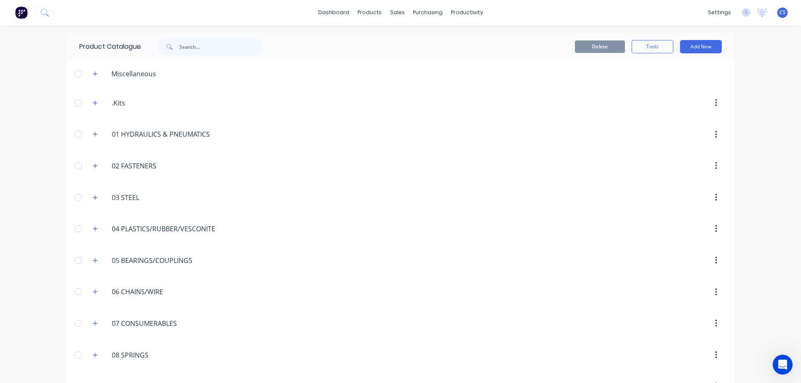
click at [16, 15] on img at bounding box center [21, 12] width 13 height 13
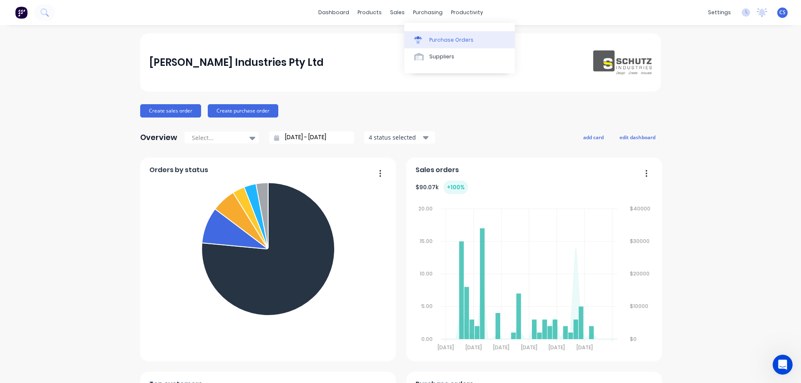
click at [433, 41] on div "Purchase Orders" at bounding box center [451, 40] width 44 height 8
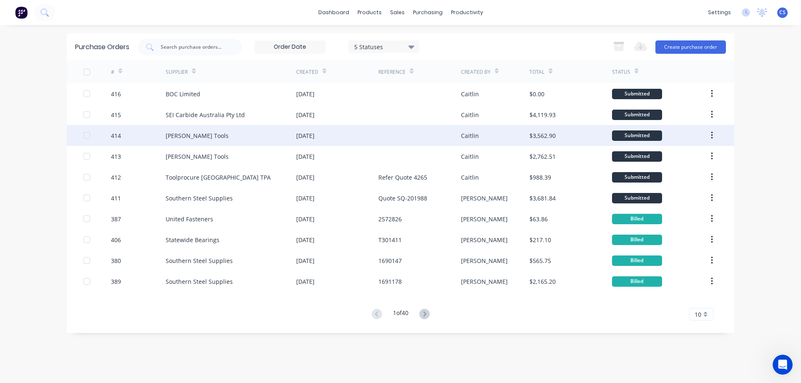
click at [188, 137] on div "Sutton Tools" at bounding box center [197, 135] width 63 height 9
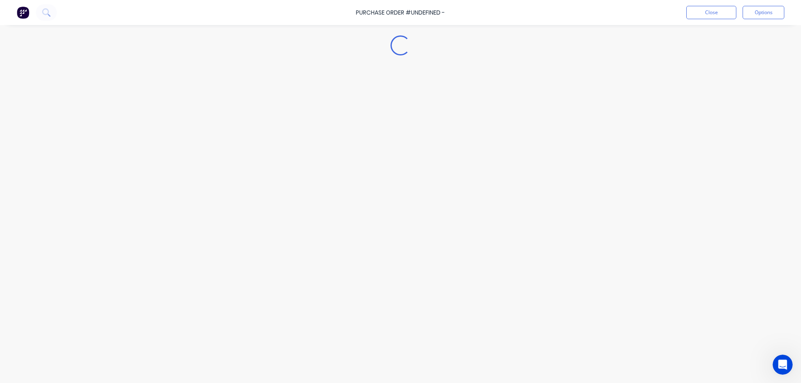
type textarea "x"
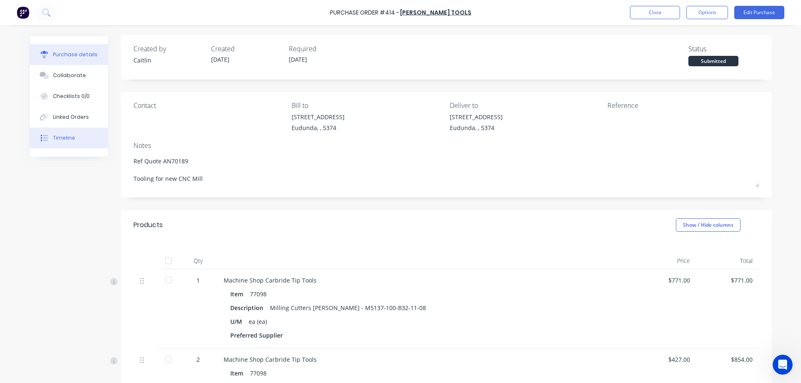
click at [69, 143] on button "Timeline" at bounding box center [69, 138] width 78 height 21
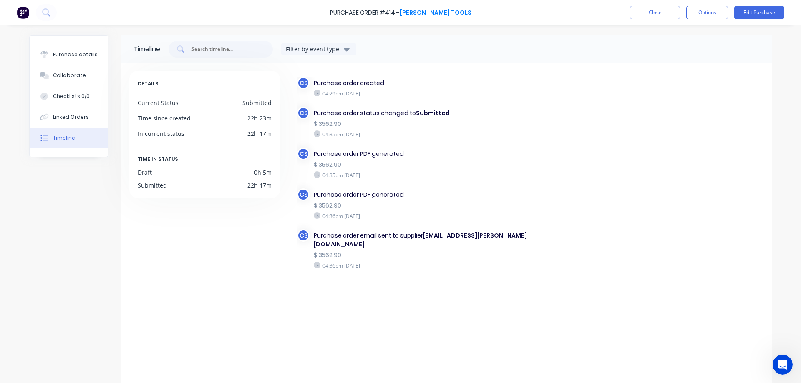
click at [422, 12] on link "Sutton Tools" at bounding box center [435, 12] width 71 height 8
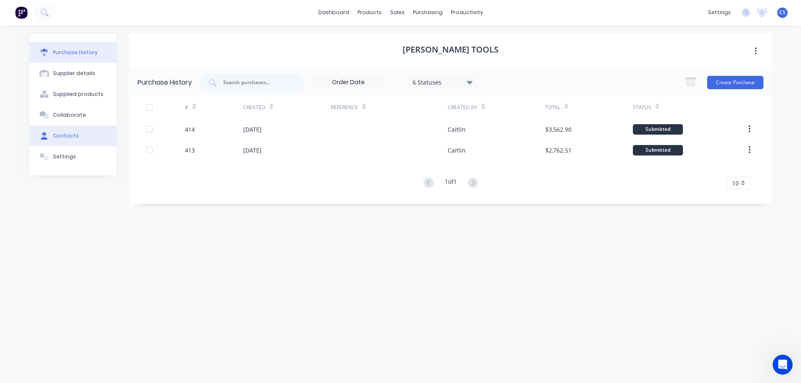
click at [87, 137] on button "Contacts" at bounding box center [73, 136] width 87 height 21
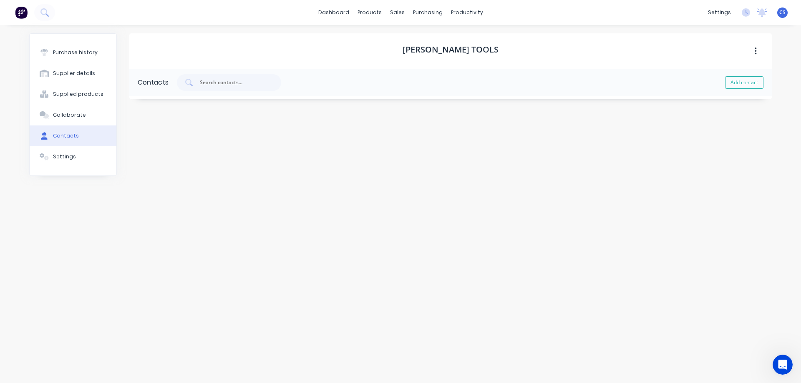
select select "AU"
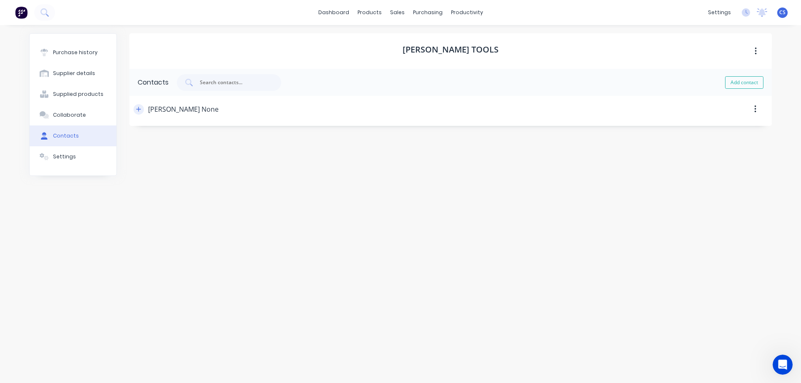
click at [137, 108] on icon "button" at bounding box center [138, 109] width 5 height 6
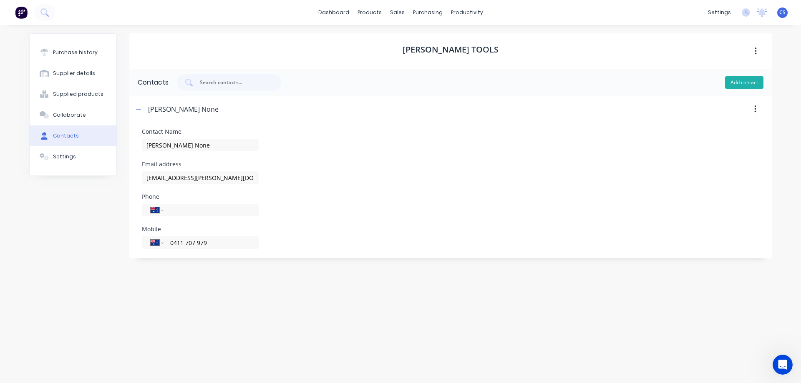
click at [732, 79] on button "Add contact" at bounding box center [744, 82] width 38 height 13
select select "AU"
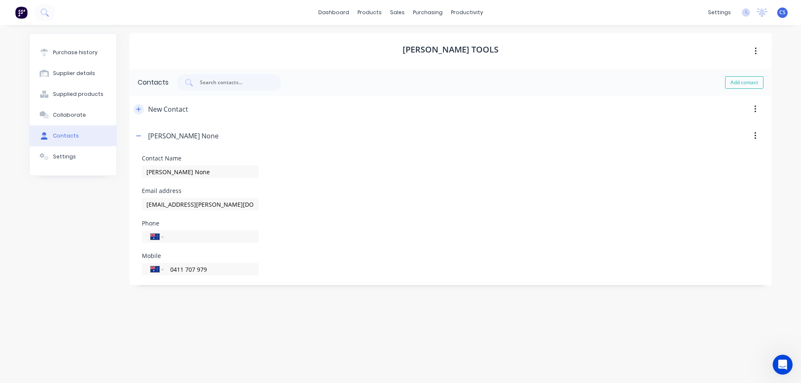
click at [140, 109] on icon "button" at bounding box center [138, 109] width 5 height 5
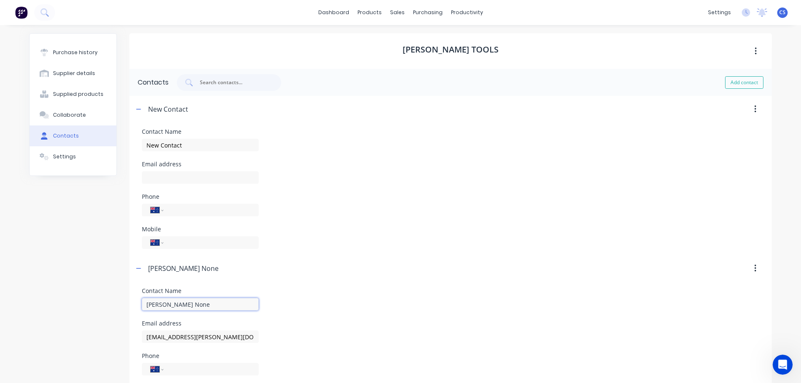
drag, startPoint x: 230, startPoint y: 306, endPoint x: 136, endPoint y: 302, distance: 94.4
click at [136, 302] on form "Contact Name Andrew Nieuwenhoven None Email address accounts@sutton.com.au Phon…" at bounding box center [450, 348] width 642 height 133
type input "accounts"
drag, startPoint x: 186, startPoint y: 143, endPoint x: 140, endPoint y: 144, distance: 45.5
click at [142, 144] on input "New Contact" at bounding box center [200, 145] width 117 height 13
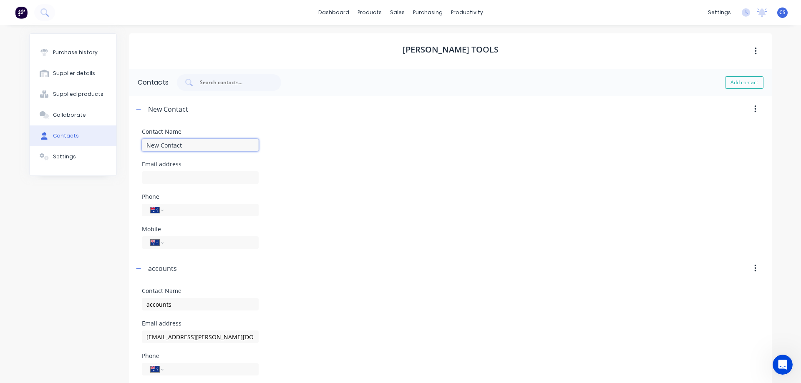
paste input "Andrew Nieuwenhoven None"
type input "Andrew Nieuwenhoven None"
click at [184, 176] on input at bounding box center [200, 177] width 117 height 13
type input "andrewn@sutton.com.au"
click at [51, 225] on div "Purchase history Supplier details Supplied products Collaborate Contacts Settin…" at bounding box center [73, 225] width 88 height 385
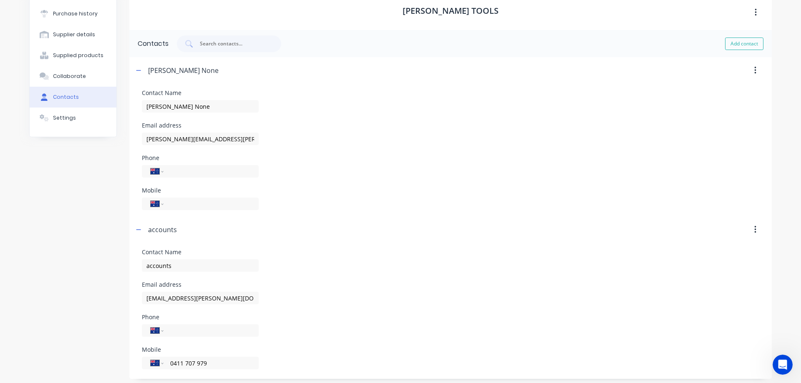
scroll to position [43, 0]
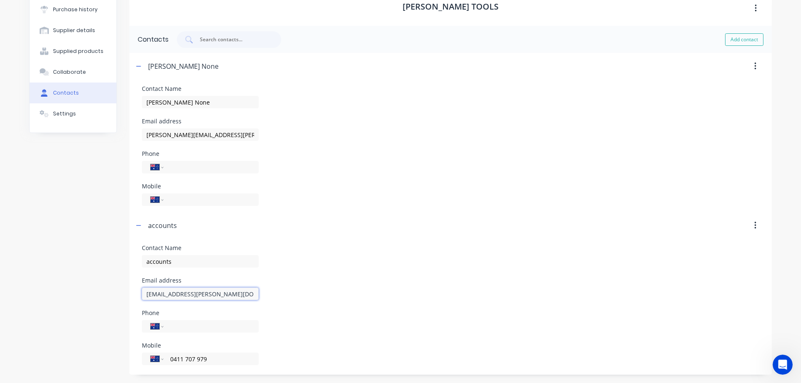
drag, startPoint x: 215, startPoint y: 296, endPoint x: 140, endPoint y: 288, distance: 75.0
click at [142, 288] on input "accounts@sutton.com.au" at bounding box center [200, 294] width 117 height 13
drag, startPoint x: 213, startPoint y: 356, endPoint x: 168, endPoint y: 356, distance: 44.6
click at [169, 356] on input "0411 707 979" at bounding box center [209, 360] width 80 height 10
click at [180, 167] on input "tel" at bounding box center [209, 168] width 80 height 10
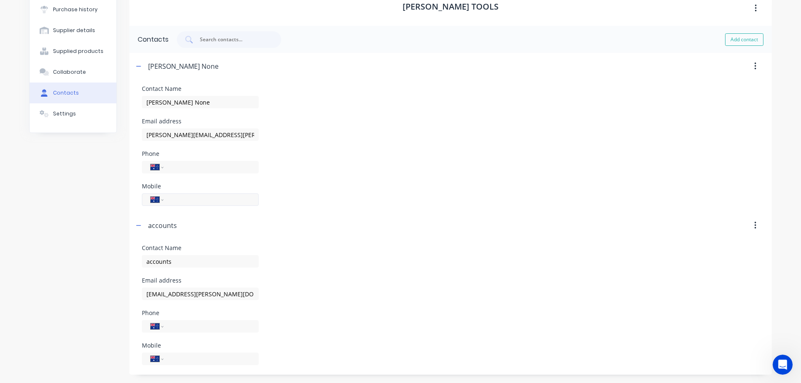
click at [174, 200] on input "tel" at bounding box center [209, 200] width 80 height 10
paste input "0411 707 979"
type input "0411 707 979"
click at [98, 214] on div "Purchase history Supplier details Supplied products Collaborate Contacts Settin…" at bounding box center [73, 182] width 88 height 385
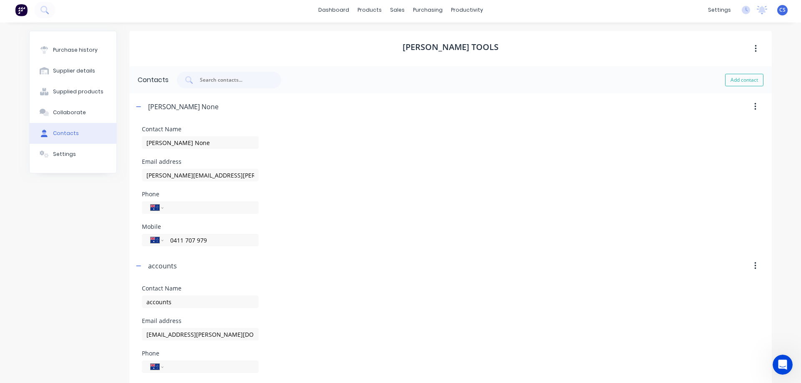
scroll to position [0, 0]
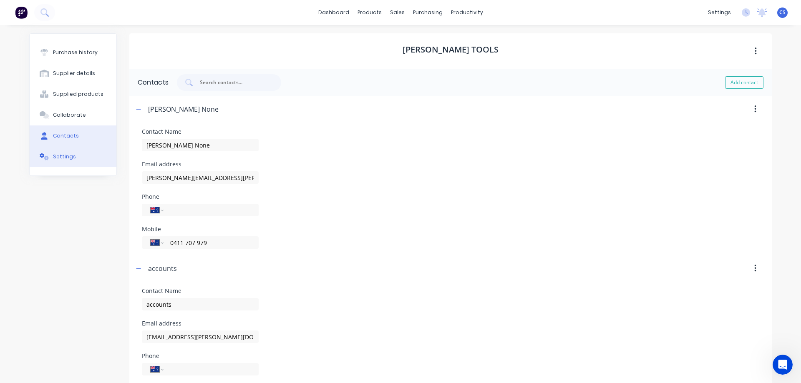
click at [79, 161] on button "Settings" at bounding box center [73, 156] width 87 height 21
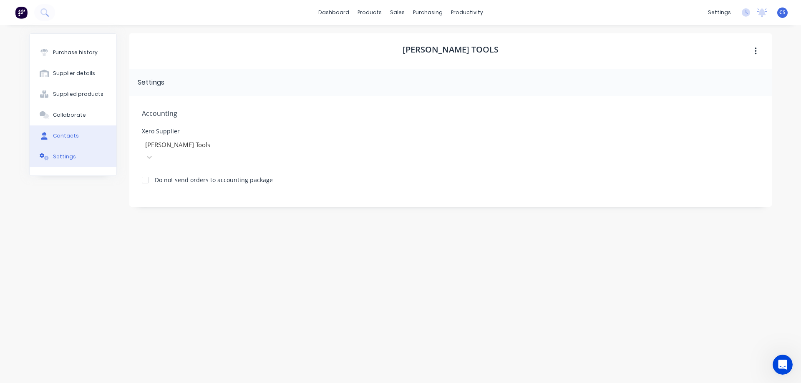
click at [88, 138] on button "Contacts" at bounding box center [73, 136] width 87 height 21
select select "AU"
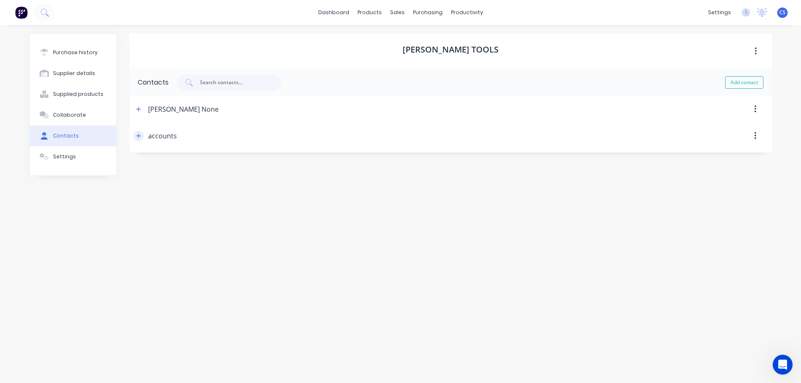
click at [139, 136] on icon "button" at bounding box center [138, 135] width 5 height 5
click at [140, 106] on button "button" at bounding box center [138, 109] width 10 height 10
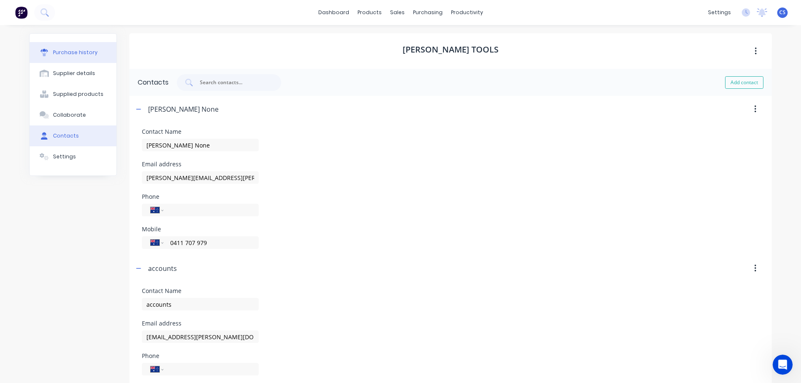
click at [56, 49] on div "Purchase history" at bounding box center [75, 53] width 45 height 8
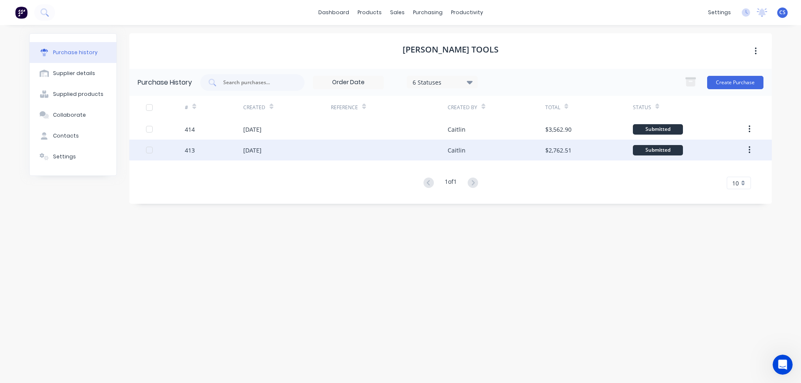
click at [749, 151] on icon "button" at bounding box center [749, 150] width 2 height 8
click at [401, 153] on div at bounding box center [389, 150] width 117 height 21
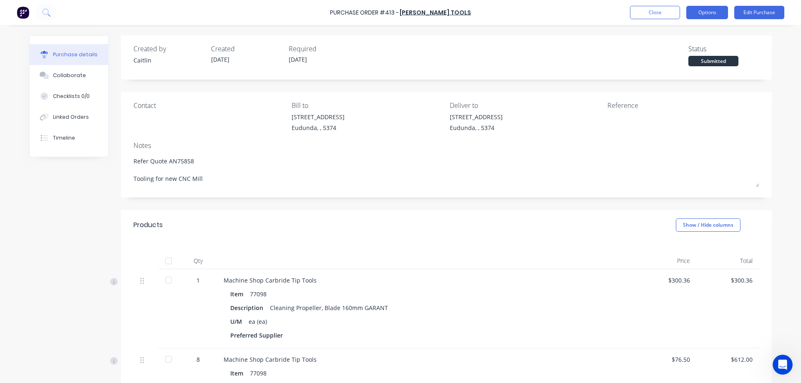
click at [699, 6] on button "Options" at bounding box center [707, 12] width 42 height 13
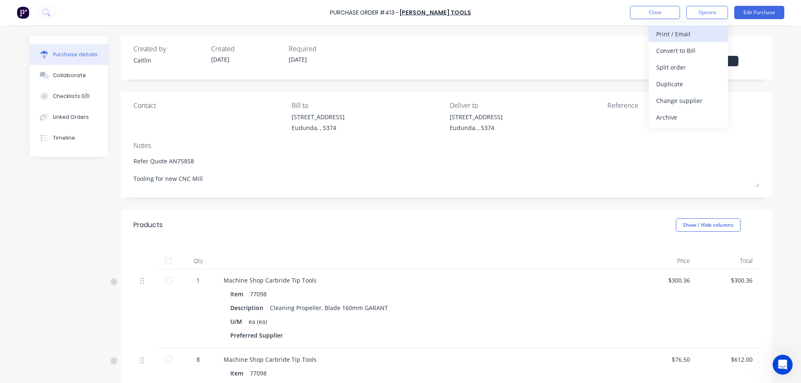
click at [679, 33] on div "Print / Email" at bounding box center [688, 34] width 64 height 12
click at [681, 53] on div "With pricing" at bounding box center [688, 51] width 64 height 12
type textarea "x"
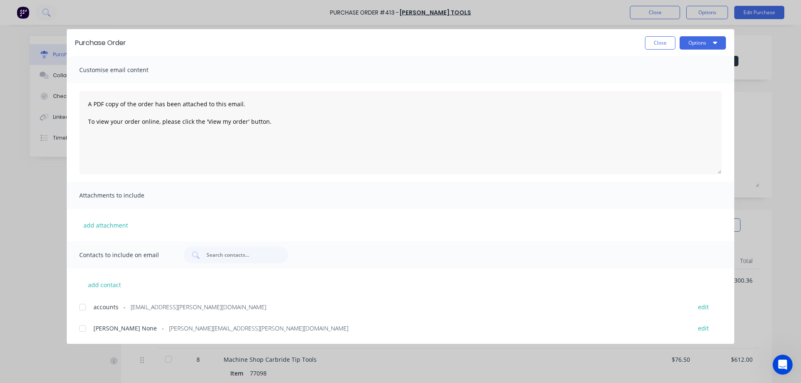
click at [689, 35] on div "Purchase Order Close Options" at bounding box center [400, 42] width 667 height 27
click at [688, 37] on button "Options" at bounding box center [702, 42] width 46 height 13
click at [81, 329] on div at bounding box center [82, 328] width 17 height 17
click at [85, 106] on textarea "A PDF copy of the order has been attached to this email. To view your order onl…" at bounding box center [400, 132] width 642 height 83
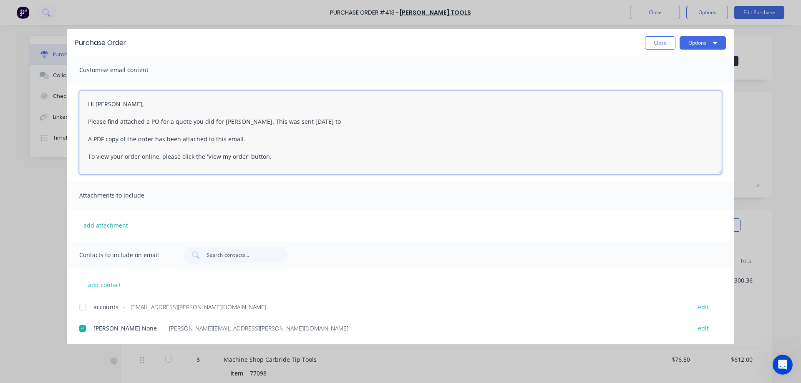
paste textarea "0411 707 979"
drag, startPoint x: 376, startPoint y: 122, endPoint x: 89, endPoint y: 100, distance: 287.8
click at [89, 100] on textarea "Hi Andrew, Please find attached a PO for a quote you did for Shane. This was se…" at bounding box center [400, 132] width 642 height 83
click at [690, 41] on button "Options" at bounding box center [702, 42] width 46 height 13
click at [381, 123] on textarea "Hi Andrew, Please find attached a PO for a quote you did for Shane. This was se…" at bounding box center [400, 132] width 642 height 83
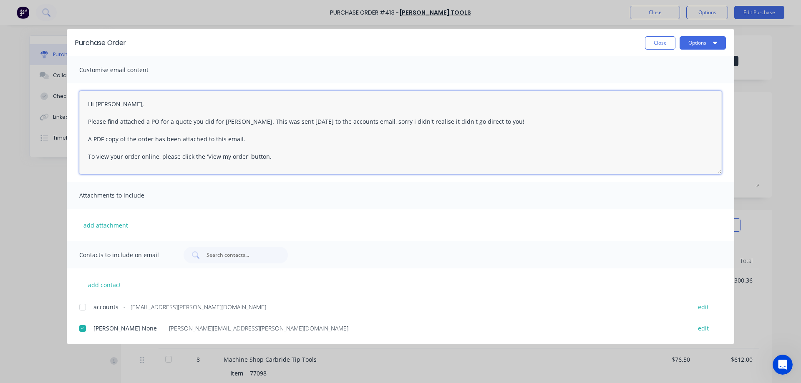
click at [416, 121] on textarea "Hi Andrew, Please find attached a PO for a quote you did for Shane. This was se…" at bounding box center [400, 132] width 642 height 83
drag, startPoint x: 504, startPoint y: 121, endPoint x: 83, endPoint y: 84, distance: 422.0
click at [83, 84] on div "Hi Andrew, Please find attached a PO for a quote you did for Shane. This was se…" at bounding box center [400, 132] width 667 height 98
type textarea "Hi Andrew, Please find attached a PO for a quote you did for Shane. This was se…"
click at [714, 44] on icon "button" at bounding box center [715, 42] width 4 height 7
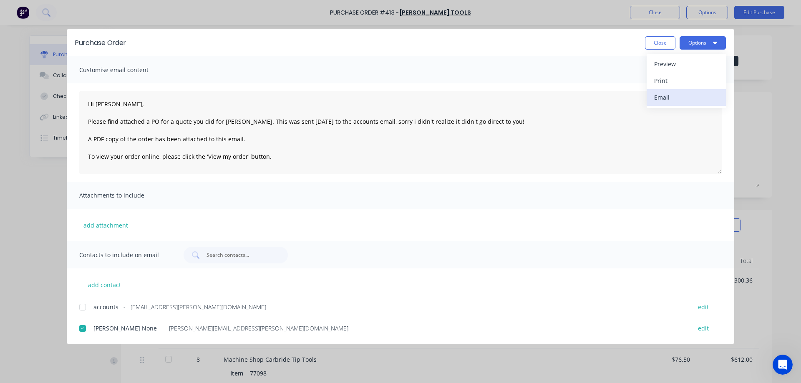
click at [692, 98] on div "Email" at bounding box center [686, 97] width 64 height 12
click at [655, 46] on button "Close" at bounding box center [660, 42] width 30 height 13
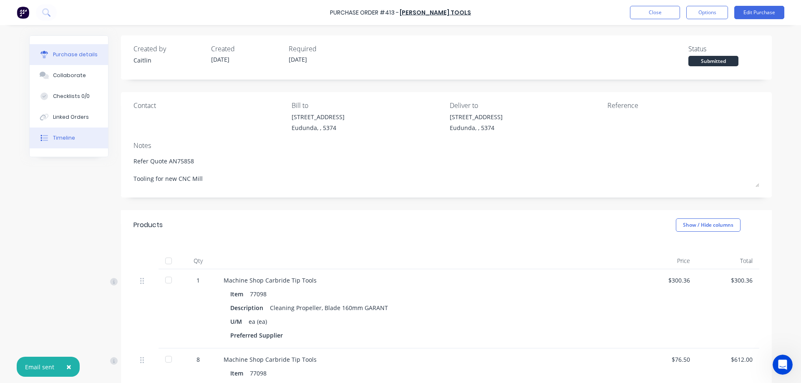
click at [69, 132] on button "Timeline" at bounding box center [69, 138] width 78 height 21
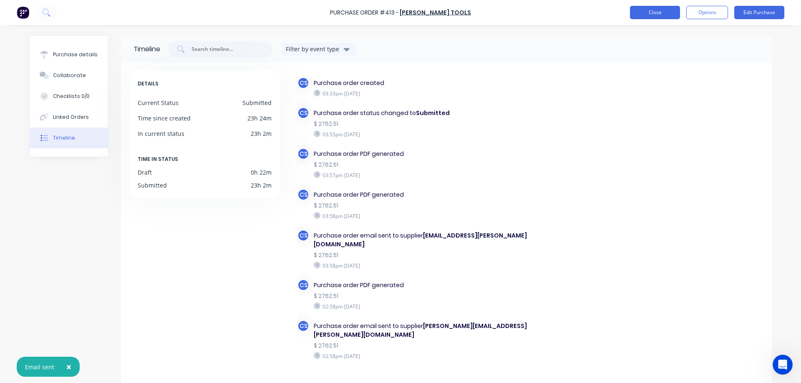
click at [654, 15] on button "Close" at bounding box center [655, 12] width 50 height 13
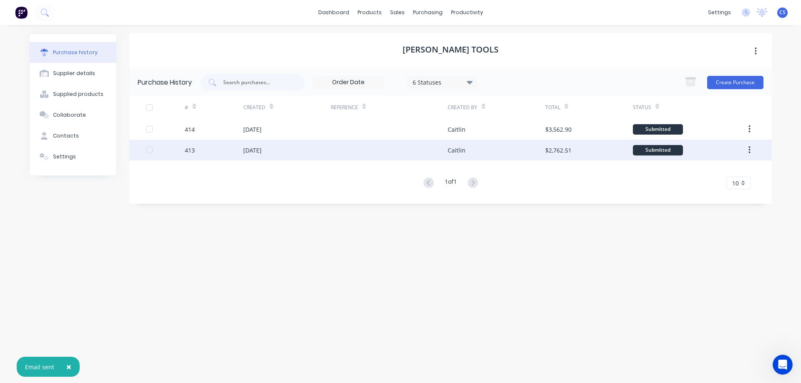
click at [390, 146] on div at bounding box center [389, 150] width 117 height 21
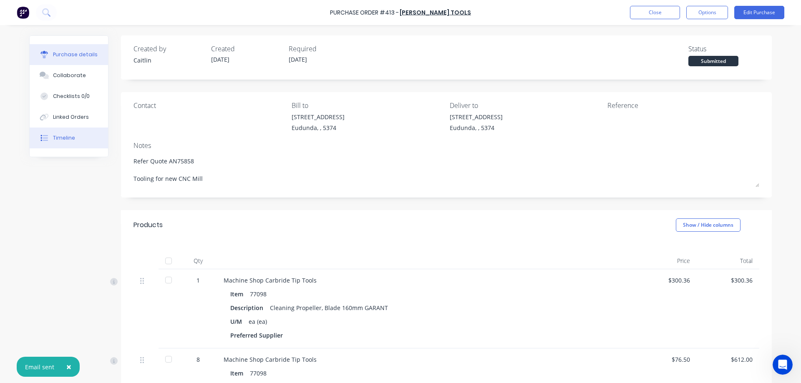
click at [73, 133] on button "Timeline" at bounding box center [69, 138] width 78 height 21
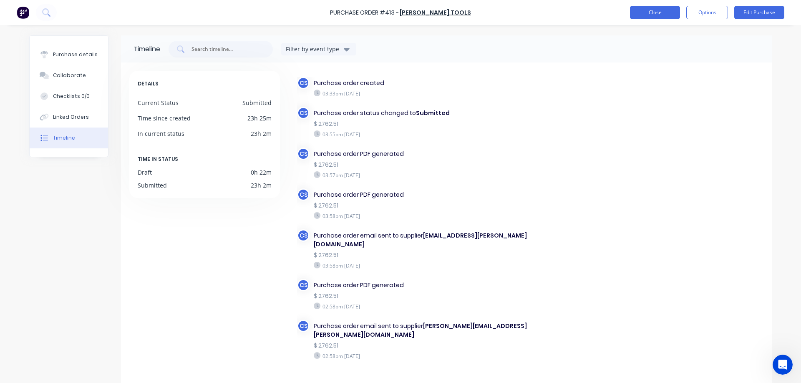
click at [649, 13] on button "Close" at bounding box center [655, 12] width 50 height 13
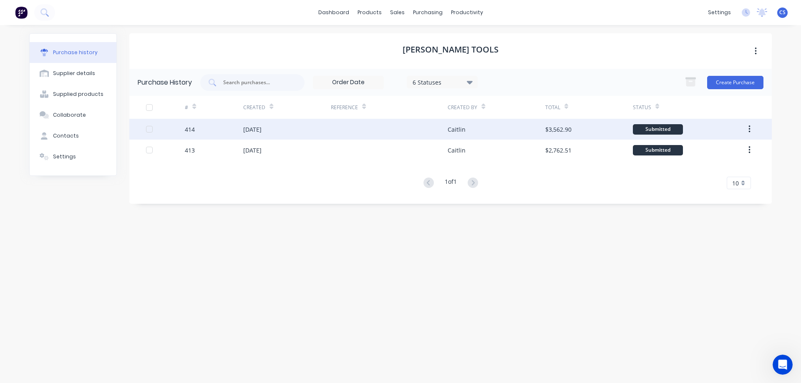
click at [305, 128] on div "29 Sep 2025" at bounding box center [287, 129] width 88 height 21
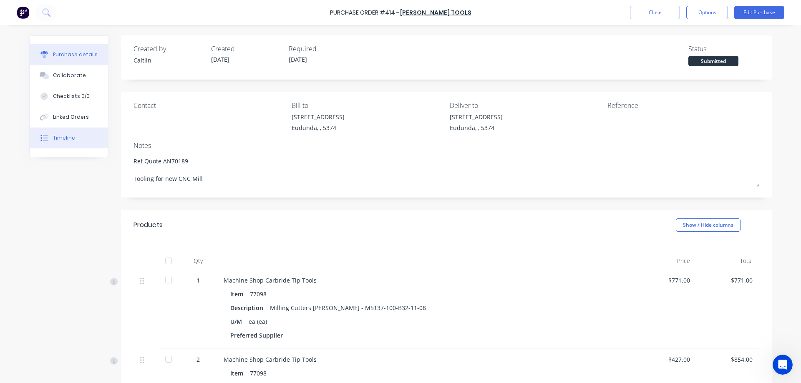
click at [76, 141] on button "Timeline" at bounding box center [69, 138] width 78 height 21
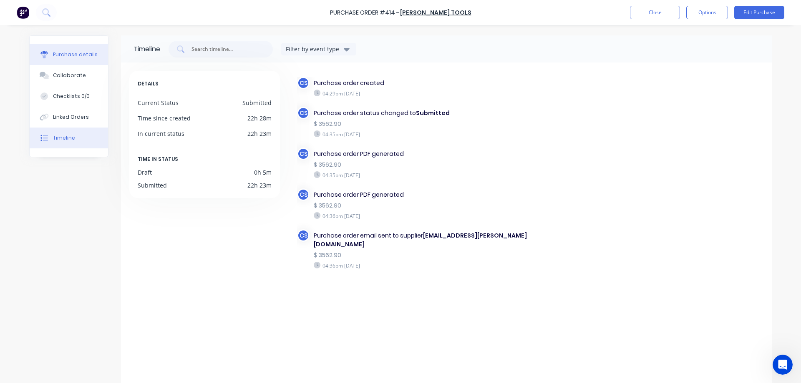
click at [89, 50] on button "Purchase details" at bounding box center [69, 54] width 78 height 21
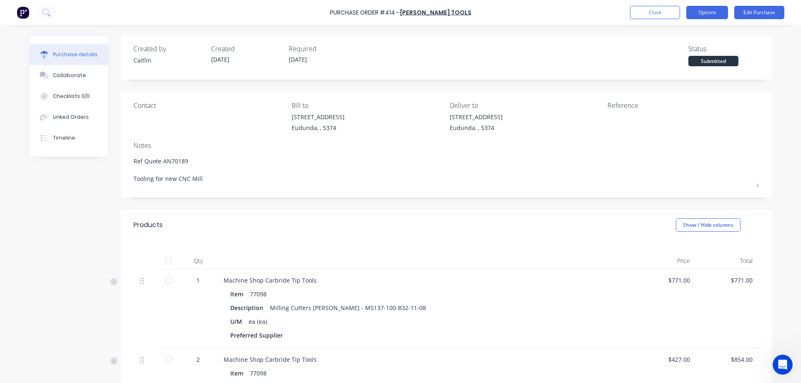
click at [712, 11] on button "Options" at bounding box center [707, 12] width 42 height 13
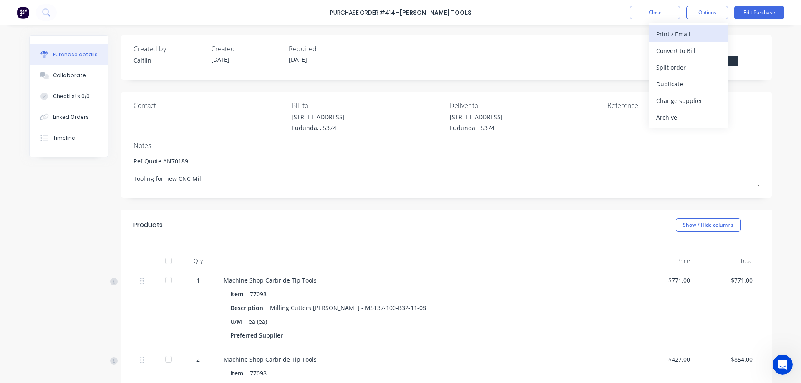
click at [686, 37] on div "Print / Email" at bounding box center [688, 34] width 64 height 12
click at [680, 57] on button "With pricing" at bounding box center [688, 50] width 79 height 17
type textarea "x"
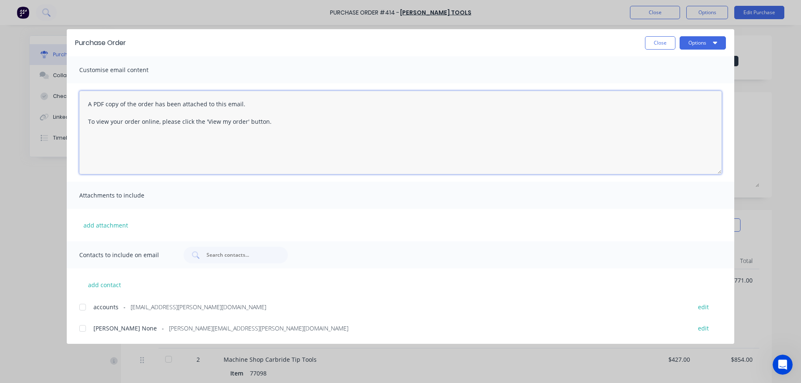
click at [88, 102] on textarea "A PDF copy of the order has been attached to this email. To view your order onl…" at bounding box center [400, 132] width 642 height 83
paste textarea "Hi Andrew, Please find attached a PO for a quote you did for Shane. This was se…"
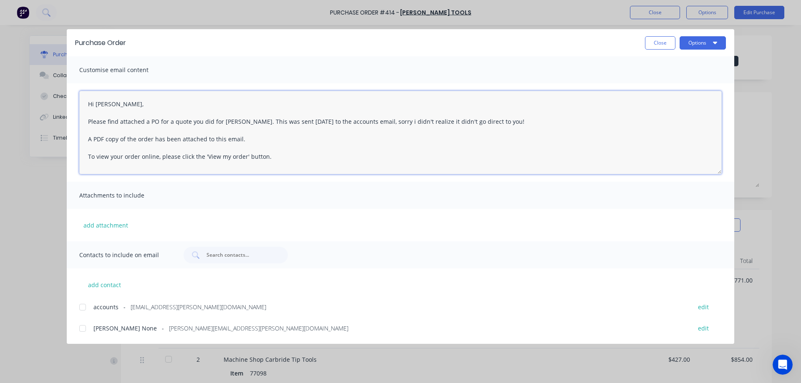
click at [82, 331] on div at bounding box center [82, 328] width 17 height 17
type textarea "Hi Andrew, Please find attached a PO for a quote you did for Shane. This was se…"
click at [709, 40] on button "Options" at bounding box center [702, 42] width 46 height 13
click at [680, 96] on div "Email" at bounding box center [686, 97] width 64 height 12
click at [648, 44] on button "Close" at bounding box center [660, 42] width 30 height 13
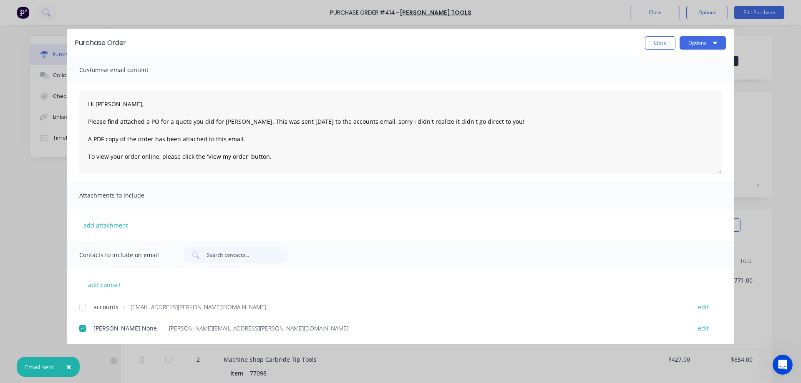
type textarea "x"
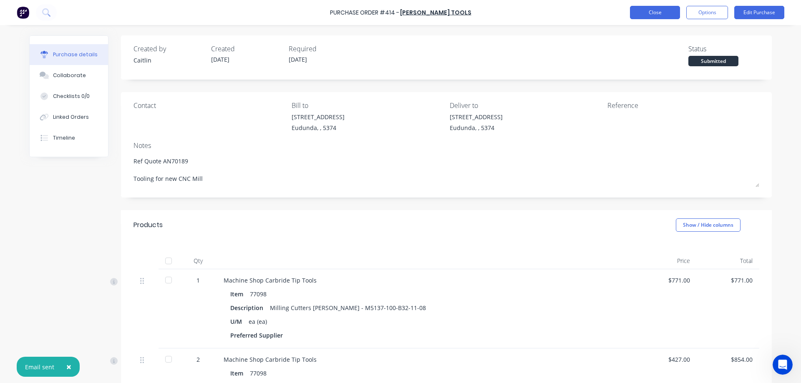
click at [654, 13] on button "Close" at bounding box center [655, 12] width 50 height 13
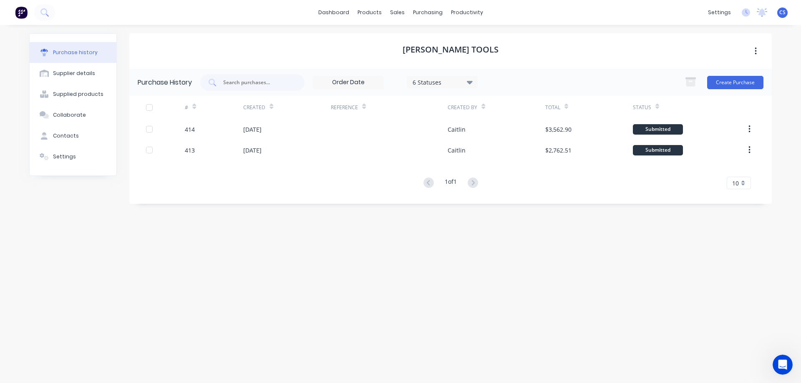
click at [20, 15] on img at bounding box center [21, 12] width 13 height 13
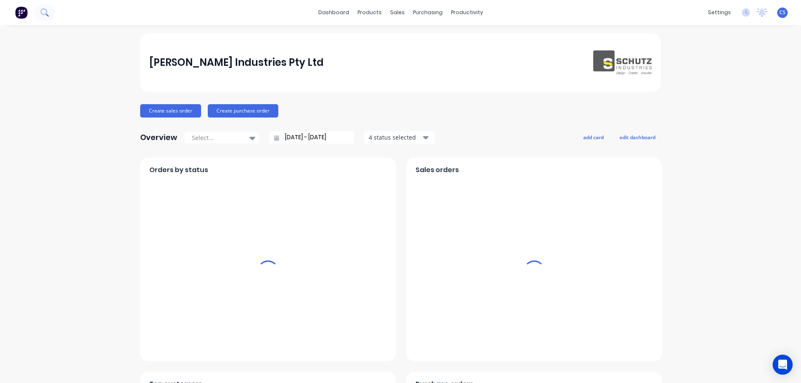
click at [49, 16] on button at bounding box center [44, 12] width 21 height 17
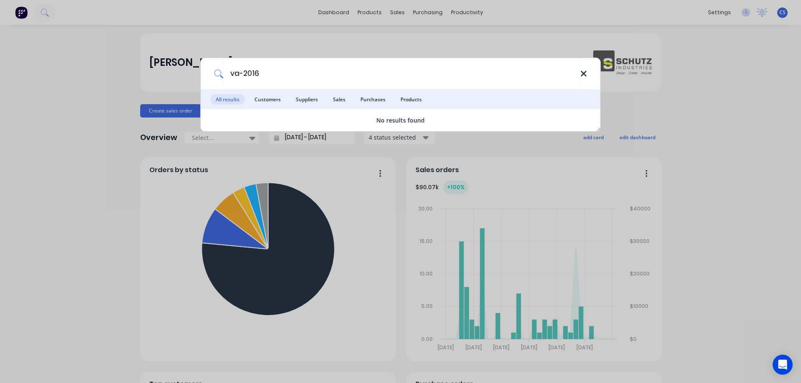
type input "va-2016"
click at [583, 74] on icon at bounding box center [583, 73] width 5 height 5
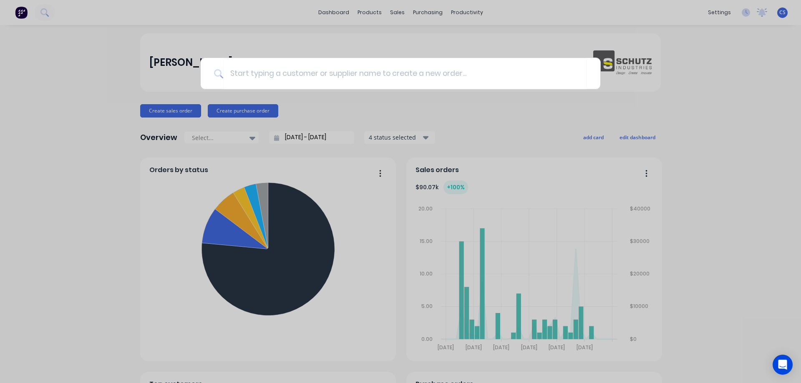
click at [367, 13] on div at bounding box center [400, 191] width 801 height 383
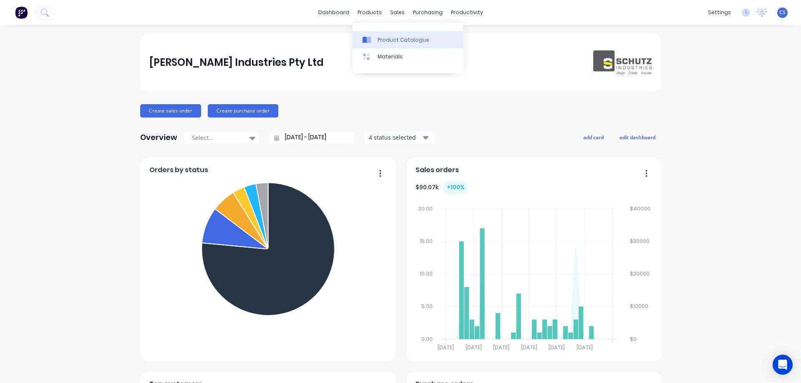
click at [381, 33] on link "Product Catalogue" at bounding box center [407, 39] width 111 height 17
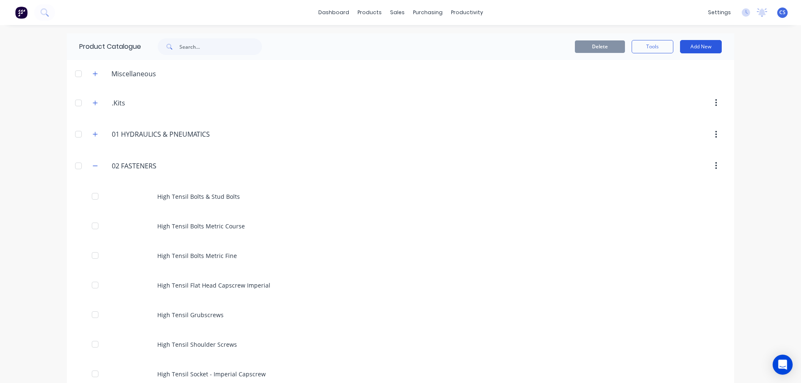
click at [694, 50] on button "Add New" at bounding box center [701, 46] width 42 height 13
click at [685, 101] on div "Product Kit" at bounding box center [682, 102] width 64 height 12
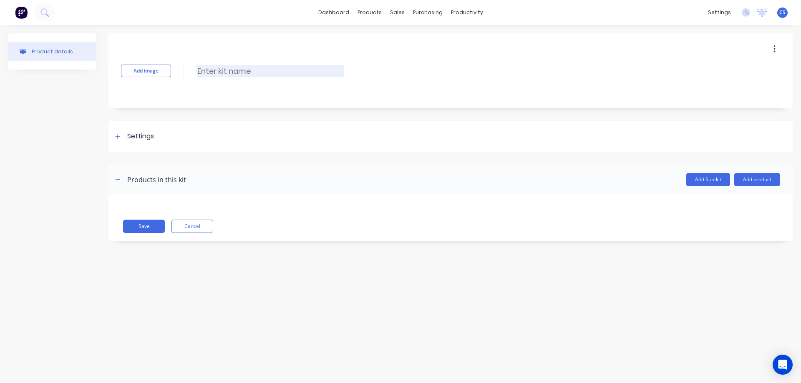
click at [253, 74] on input at bounding box center [270, 71] width 148 height 12
type input "VA-2016 Rev A"
click at [139, 138] on div "Settings" at bounding box center [140, 136] width 27 height 10
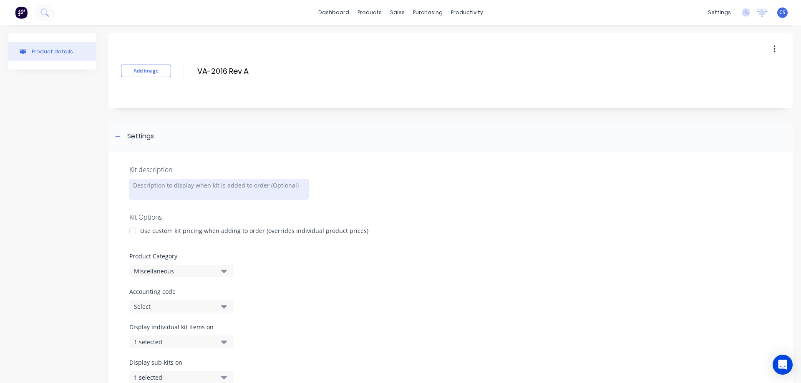
click at [181, 184] on div at bounding box center [218, 189] width 179 height 21
paste div
click at [239, 234] on div "Use custom kit pricing when adding to order (overrides individual product price…" at bounding box center [254, 231] width 228 height 9
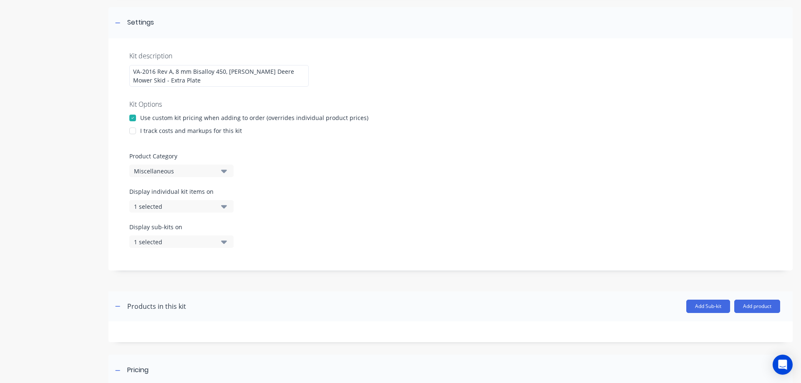
scroll to position [125, 0]
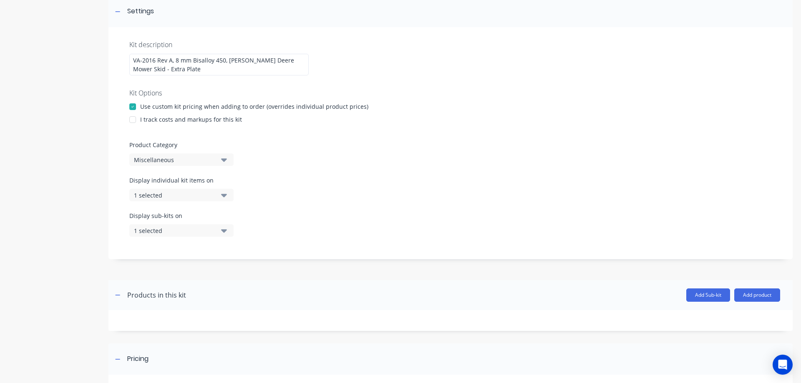
click at [226, 122] on div "I track costs and markups for this kit" at bounding box center [191, 119] width 102 height 9
click at [135, 120] on div at bounding box center [132, 119] width 17 height 17
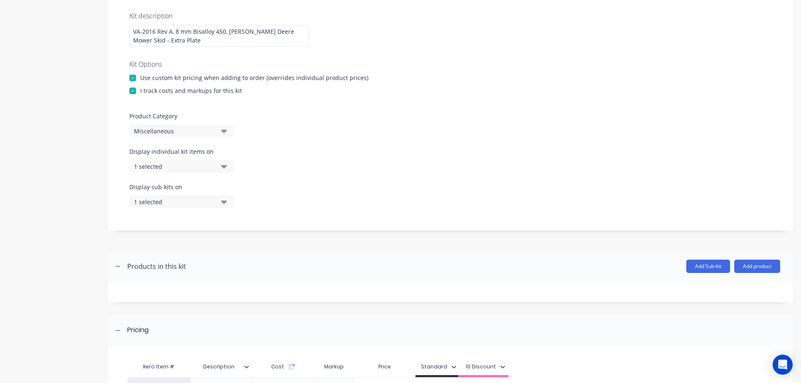
scroll to position [167, 0]
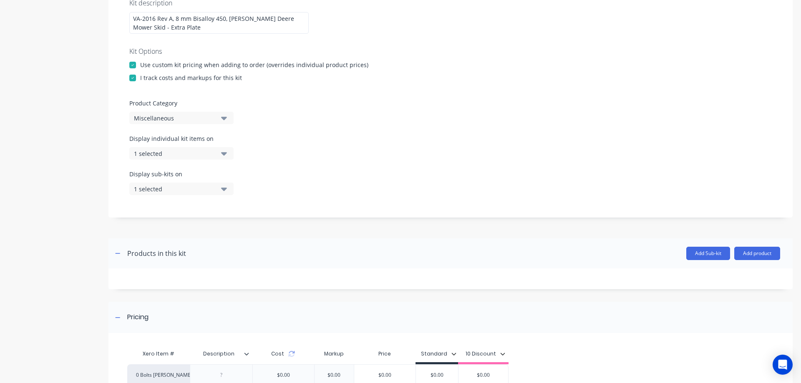
click at [223, 118] on icon "button" at bounding box center [224, 118] width 6 height 3
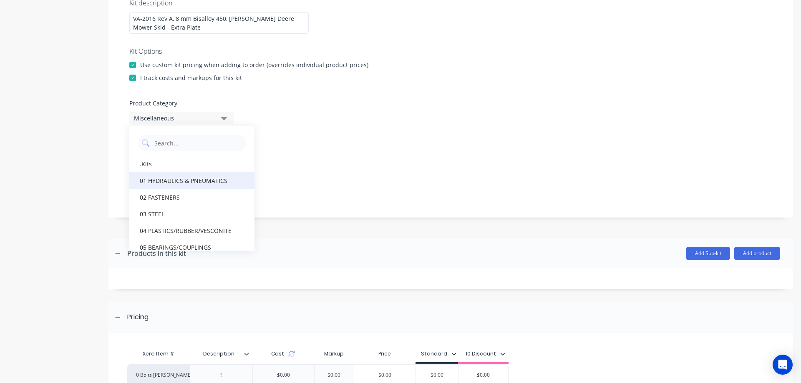
scroll to position [292, 0]
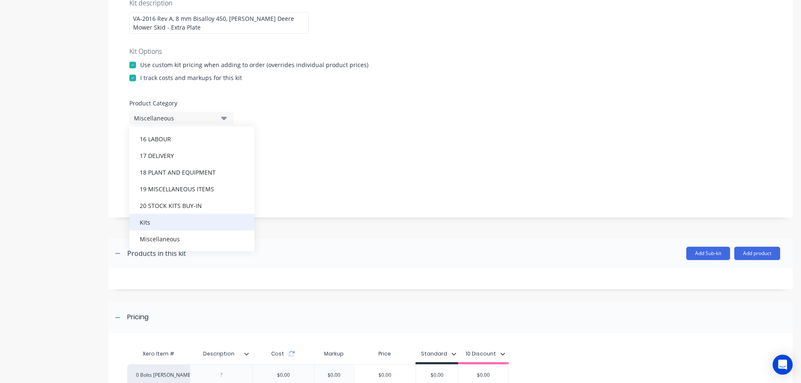
click at [193, 224] on div "Kits" at bounding box center [191, 222] width 125 height 17
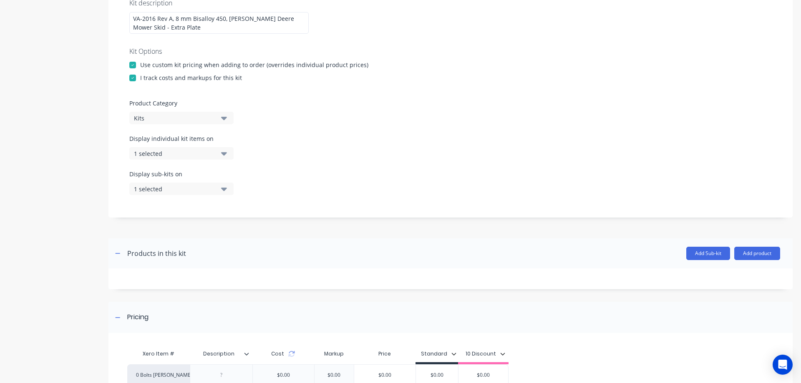
click at [224, 153] on icon "button" at bounding box center [224, 153] width 6 height 3
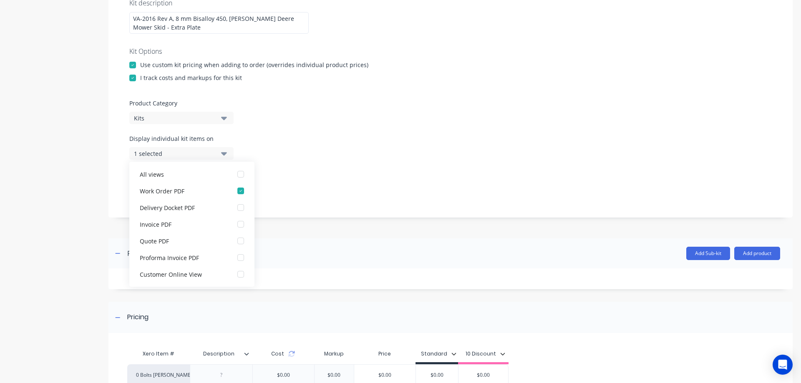
click at [224, 153] on icon "button" at bounding box center [224, 153] width 6 height 3
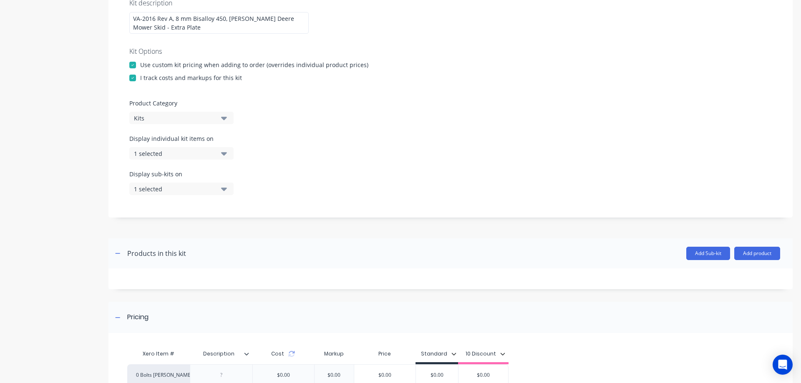
click at [224, 187] on icon "button" at bounding box center [224, 188] width 6 height 9
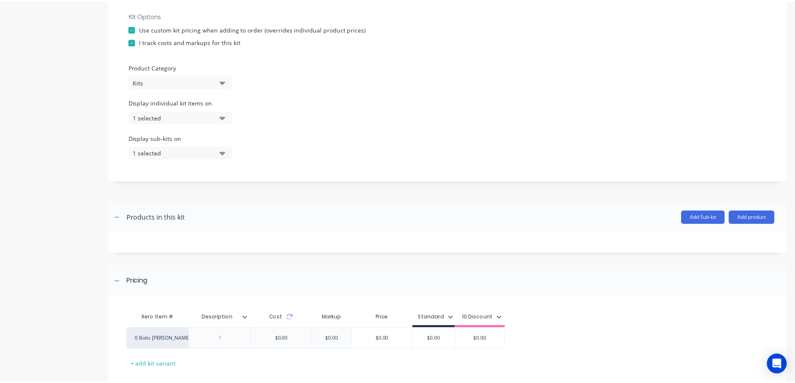
scroll to position [250, 0]
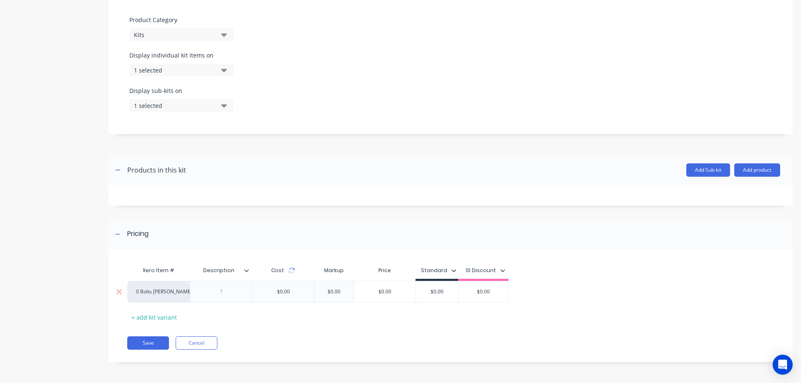
click at [167, 292] on div "0 Bolts Metric Galvanised" at bounding box center [159, 292] width 46 height 8
click at [94, 277] on div "Product details" at bounding box center [52, 79] width 88 height 592
click at [742, 169] on button "Add product" at bounding box center [757, 169] width 46 height 13
click at [737, 186] on div "Product catalogue" at bounding box center [740, 192] width 64 height 12
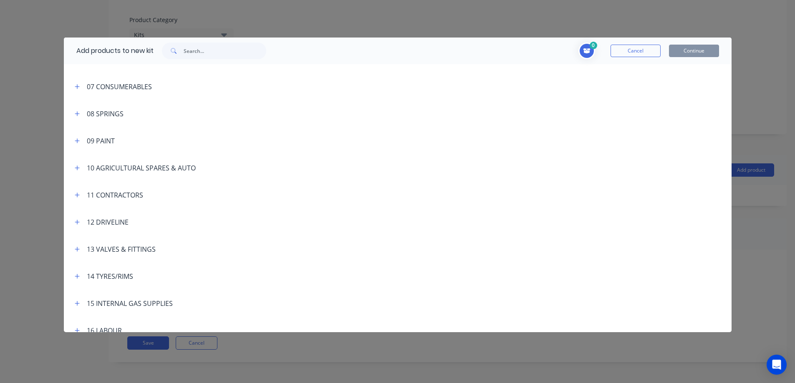
scroll to position [209, 0]
click at [80, 193] on icon "button" at bounding box center [77, 195] width 5 height 6
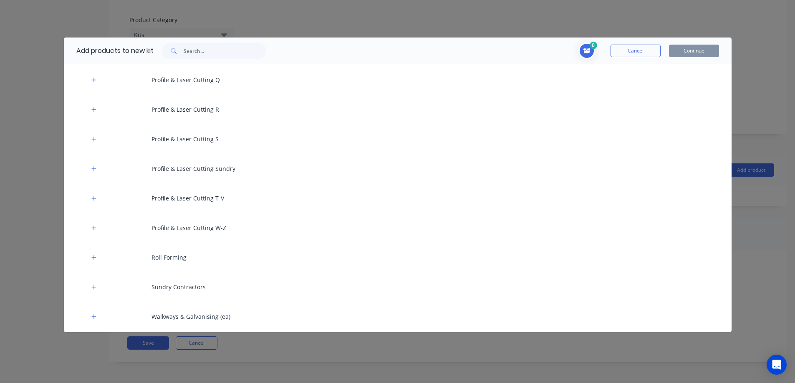
scroll to position [918, 0]
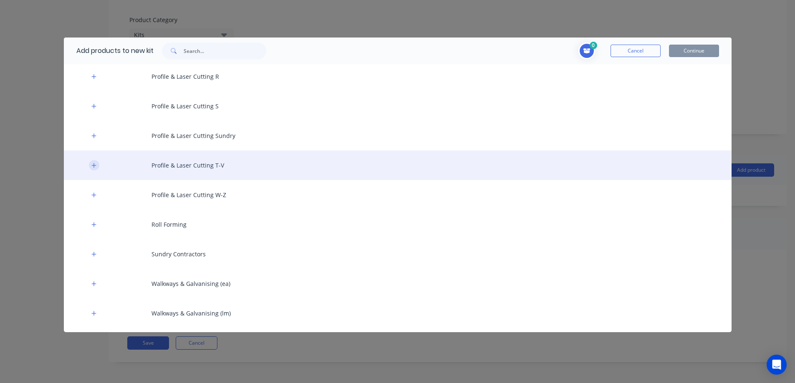
click at [91, 165] on icon "button" at bounding box center [93, 166] width 5 height 6
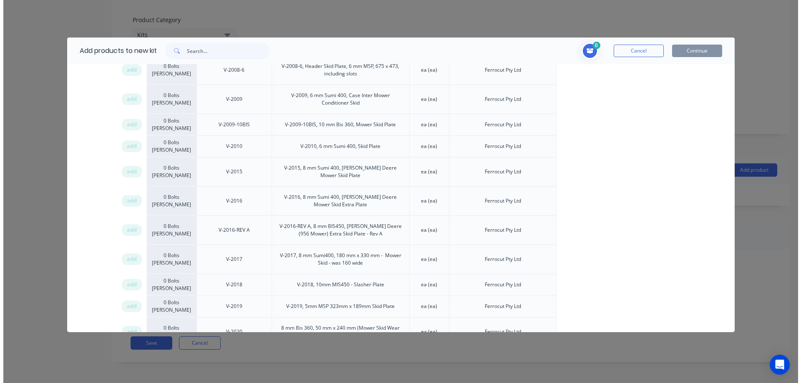
scroll to position [5172, 0]
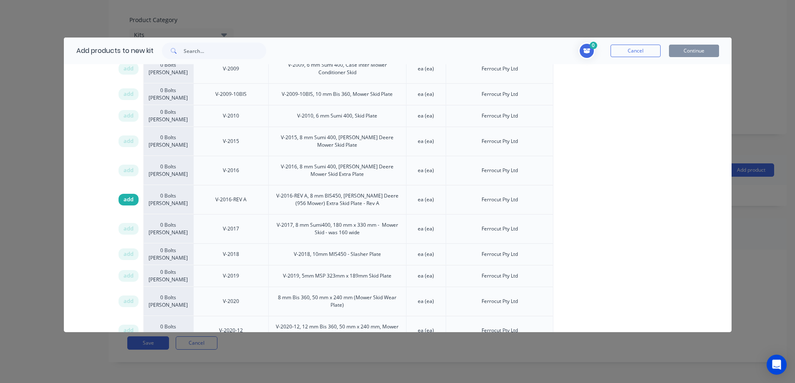
click at [131, 196] on span "add" at bounding box center [128, 200] width 10 height 8
click at [693, 52] on button "Continue" at bounding box center [694, 51] width 50 height 13
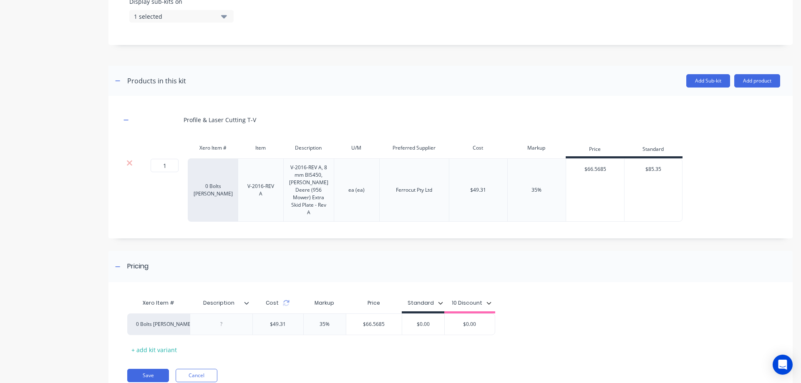
scroll to position [372, 0]
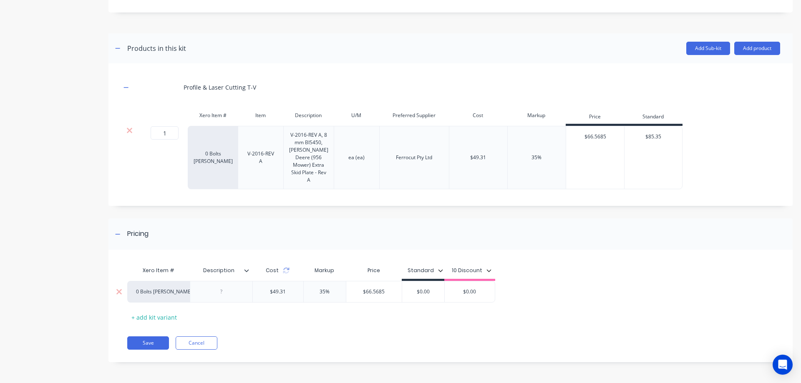
drag, startPoint x: 438, startPoint y: 291, endPoint x: 414, endPoint y: 291, distance: 23.4
click at [414, 291] on input "$0.00" at bounding box center [423, 292] width 42 height 8
type input "98.28"
click at [422, 317] on div "Xero Item # Description Cost Markup Price Standard 10 Discount 0 Bolts Metric G…" at bounding box center [447, 293] width 640 height 62
drag, startPoint x: 391, startPoint y: 293, endPoint x: 357, endPoint y: 294, distance: 34.2
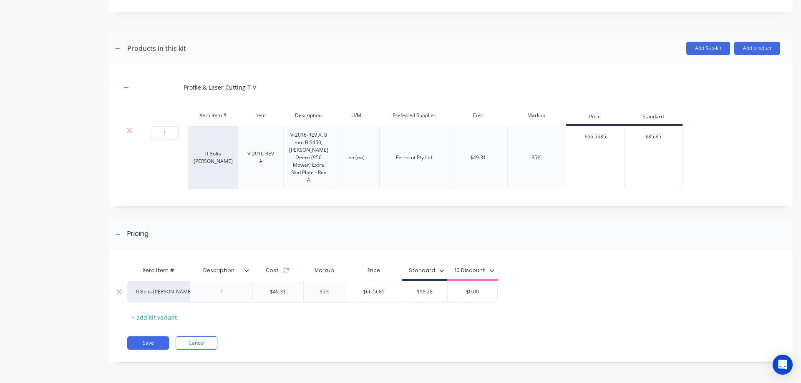
click at [357, 294] on input "$66.5685" at bounding box center [374, 292] width 56 height 8
type input "98.28"
click at [394, 334] on div "Xero Item # Description Cost Markup Price Standard 10 Discount 0 Bolts Metric G…" at bounding box center [450, 310] width 684 height 104
click at [156, 338] on button "Save" at bounding box center [148, 343] width 42 height 13
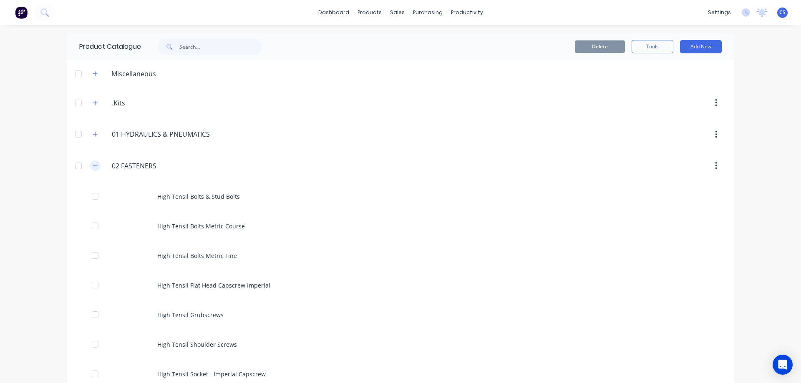
click at [92, 161] on div "02.FASTENERS 02 FASTENERS" at bounding box center [151, 165] width 131 height 15
click at [92, 161] on button "button" at bounding box center [95, 166] width 10 height 10
drag, startPoint x: 99, startPoint y: 201, endPoint x: 72, endPoint y: 201, distance: 27.1
click at [98, 201] on div "03.STEEL 03 STEEL" at bounding box center [151, 197] width 131 height 15
click at [96, 194] on button "button" at bounding box center [95, 197] width 10 height 10
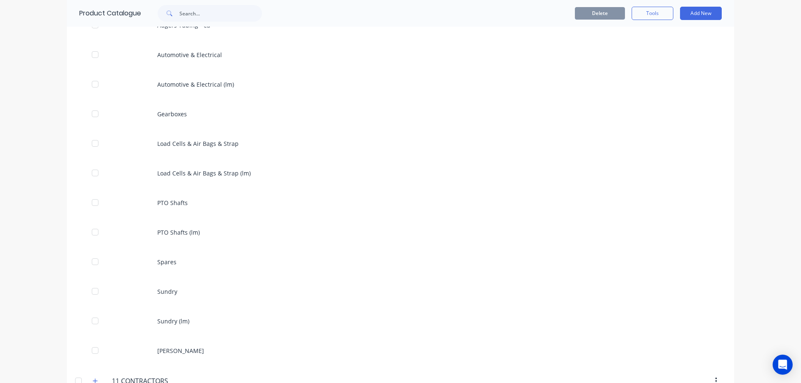
scroll to position [334, 0]
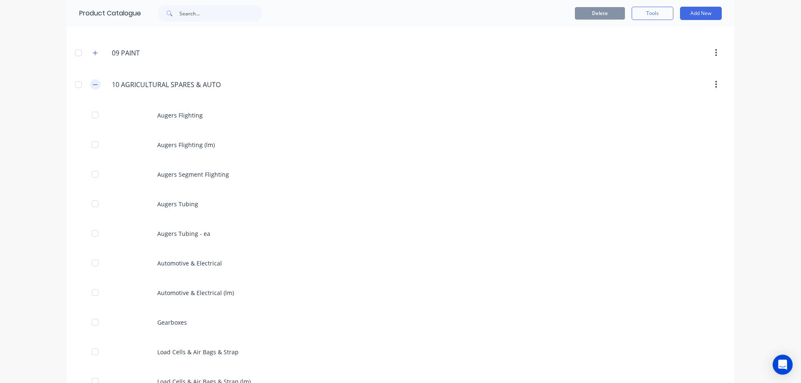
click at [90, 80] on button "button" at bounding box center [95, 84] width 10 height 10
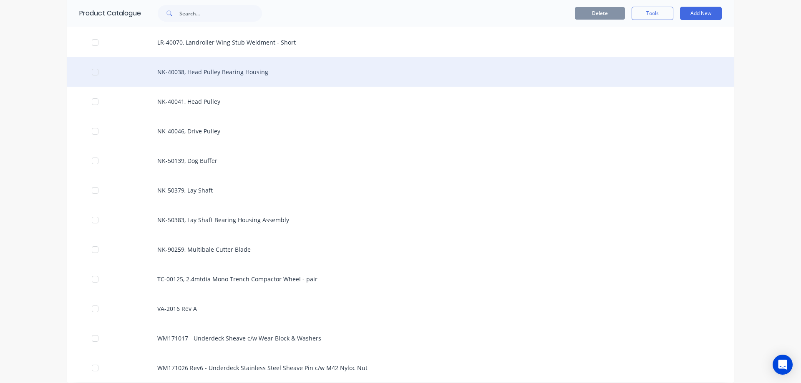
scroll to position [1650, 0]
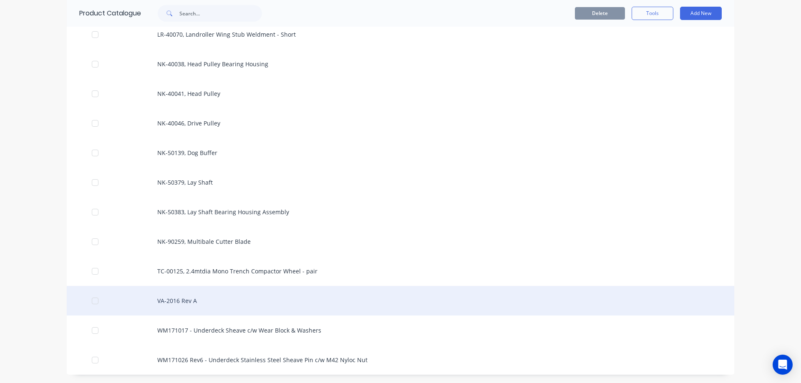
click at [207, 294] on div "VA-2016 Rev A" at bounding box center [400, 301] width 667 height 30
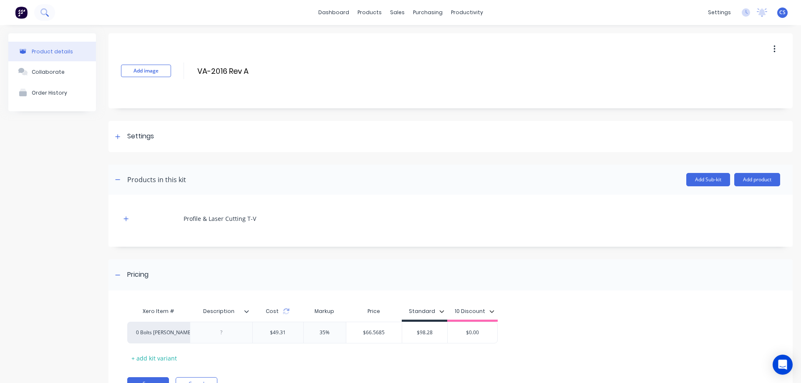
click at [48, 14] on icon at bounding box center [44, 12] width 8 height 8
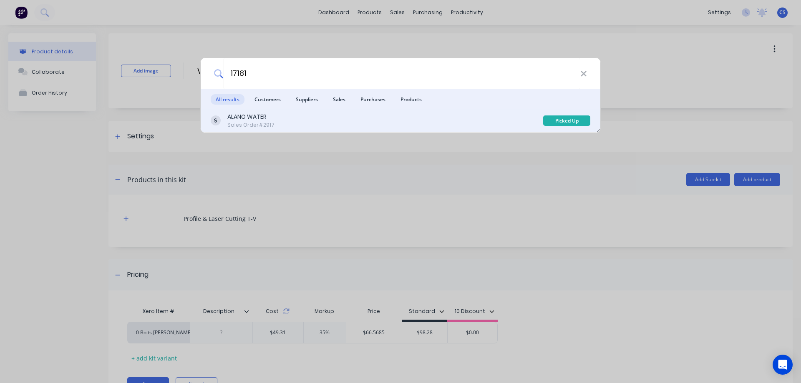
type input "17181"
click at [307, 126] on div "ALANO WATER Sales Order #2917" at bounding box center [377, 121] width 332 height 16
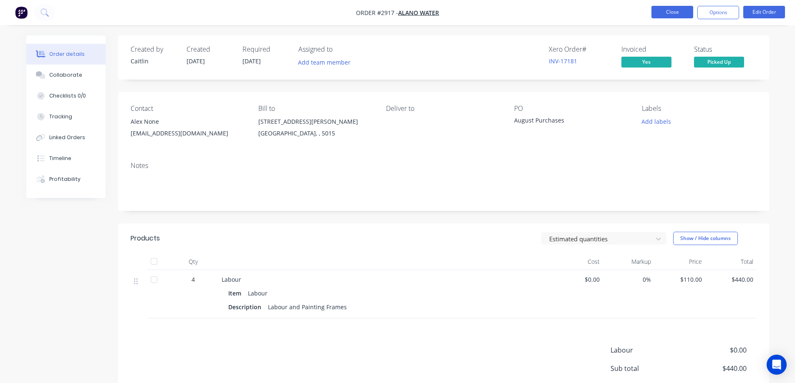
click at [681, 12] on button "Close" at bounding box center [672, 12] width 42 height 13
click at [49, 9] on button at bounding box center [44, 12] width 21 height 17
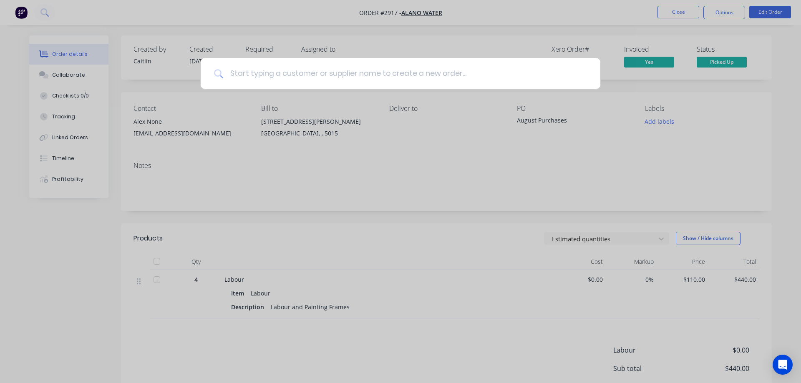
click at [280, 74] on input at bounding box center [405, 73] width 364 height 31
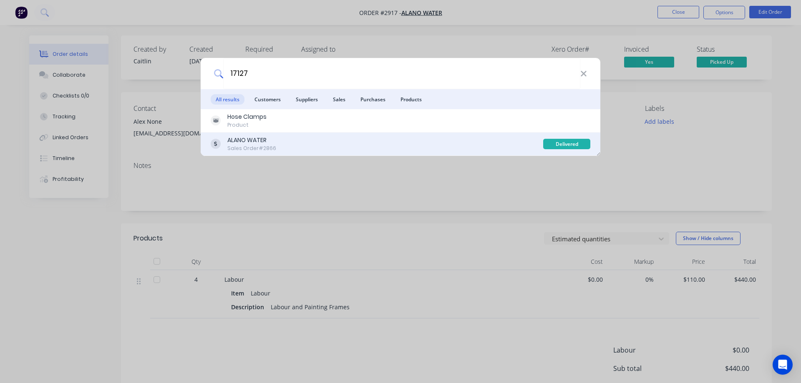
type input "17127"
click at [303, 142] on div "ALANO WATER Sales Order #2866" at bounding box center [377, 144] width 332 height 16
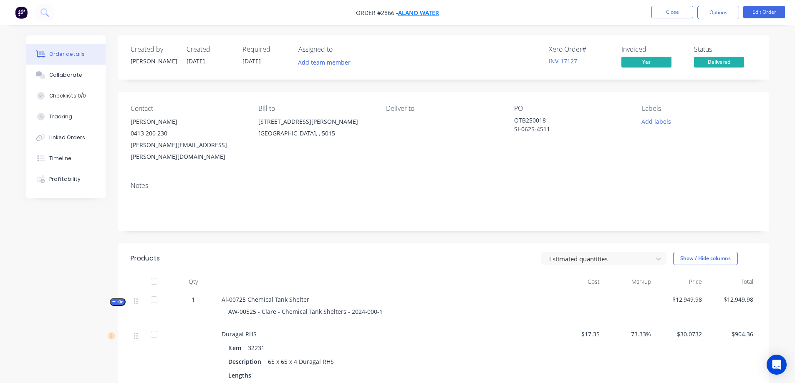
click at [415, 15] on span "ALANO WATER" at bounding box center [418, 13] width 41 height 8
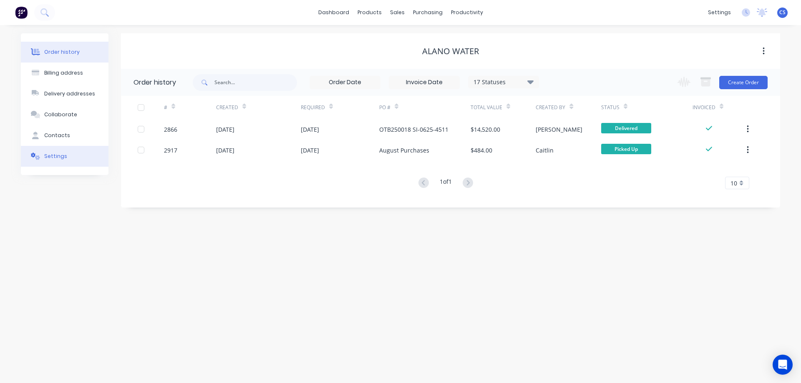
click at [82, 152] on button "Settings" at bounding box center [65, 156] width 88 height 21
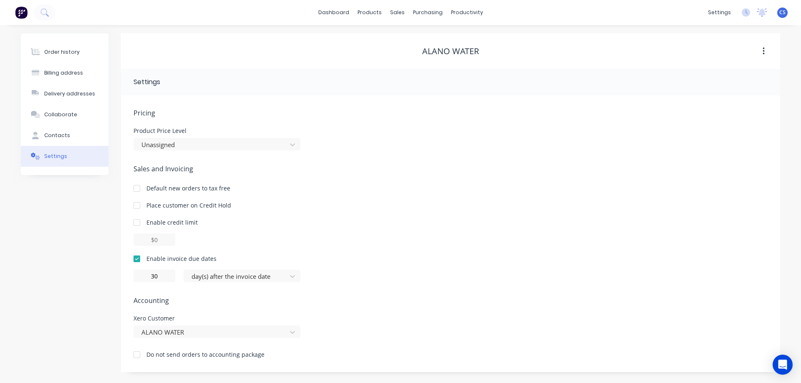
click at [114, 146] on div "Order history Billing address Delivery addresses Collaborate Contacts Settings …" at bounding box center [400, 202] width 759 height 339
click at [75, 71] on div "Billing address" at bounding box center [63, 73] width 39 height 8
select select "AU"
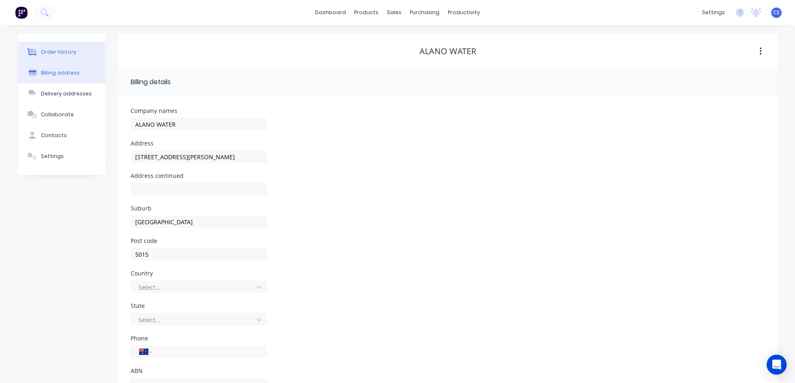
click at [76, 54] on button "Order history" at bounding box center [62, 52] width 88 height 21
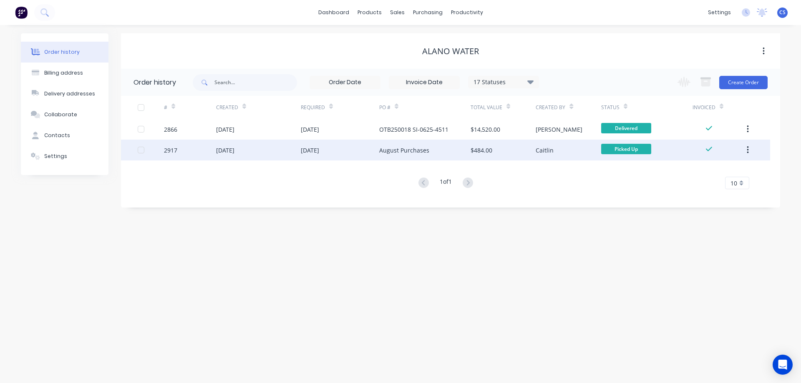
click at [463, 148] on div "August Purchases" at bounding box center [424, 150] width 91 height 21
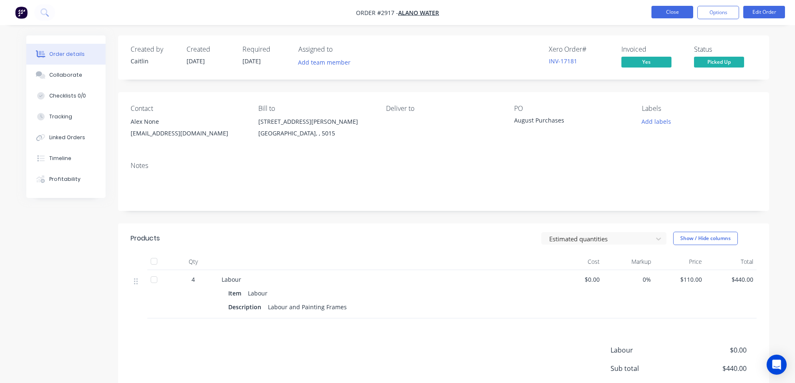
click at [663, 13] on button "Close" at bounding box center [672, 12] width 42 height 13
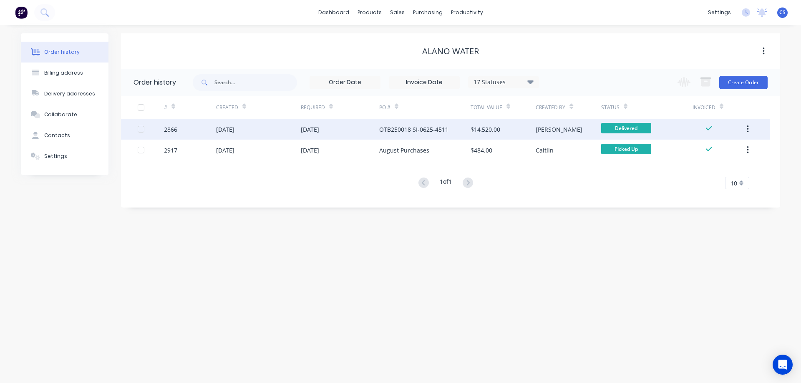
click at [514, 131] on div "$14,520.00" at bounding box center [502, 129] width 65 height 21
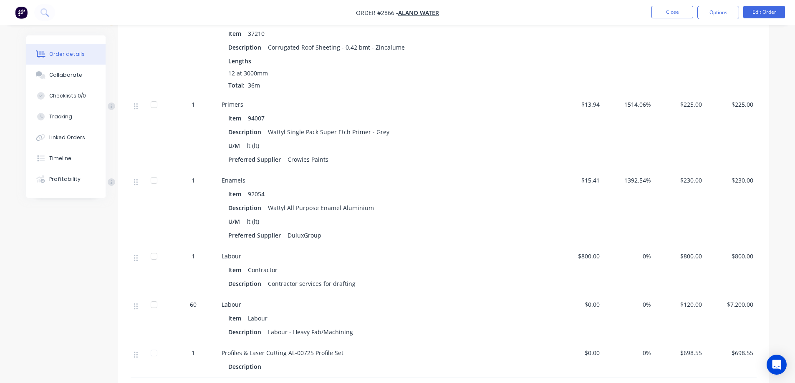
scroll to position [1126, 0]
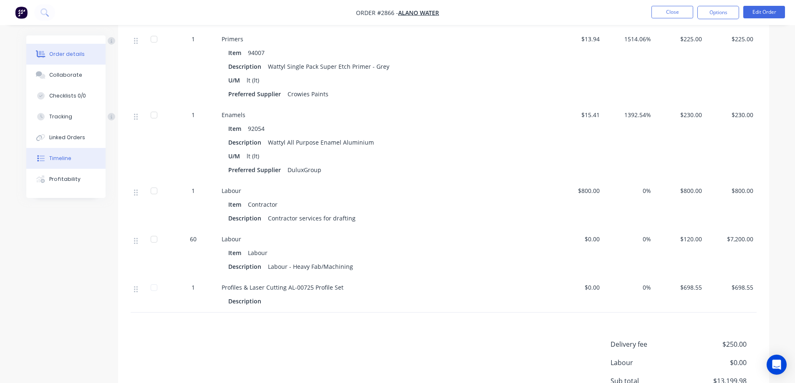
click at [64, 154] on button "Timeline" at bounding box center [65, 158] width 79 height 21
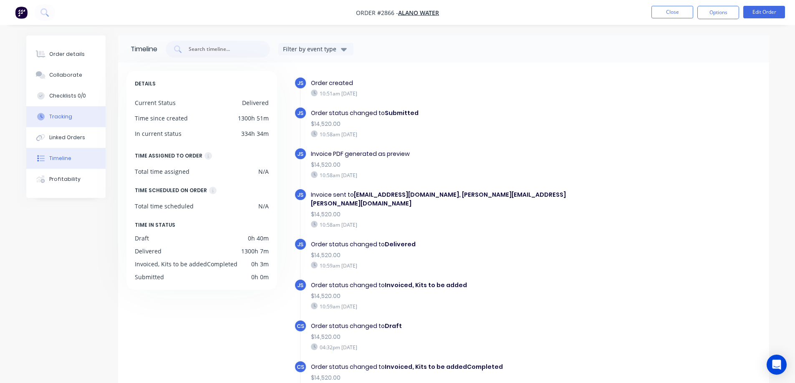
click at [53, 116] on div "Tracking" at bounding box center [60, 117] width 23 height 8
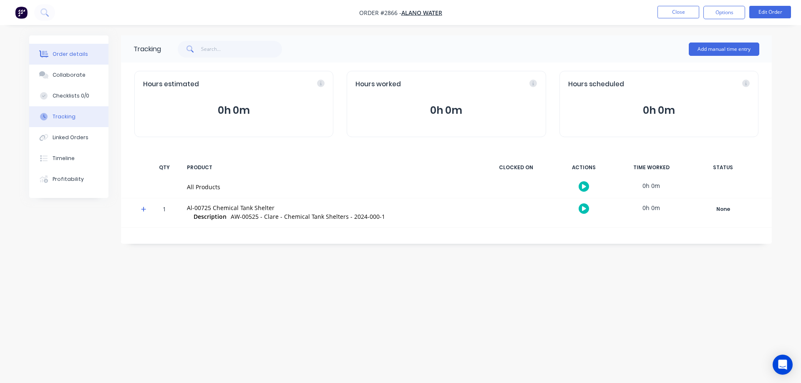
click at [68, 57] on div "Order details" at bounding box center [70, 54] width 35 height 8
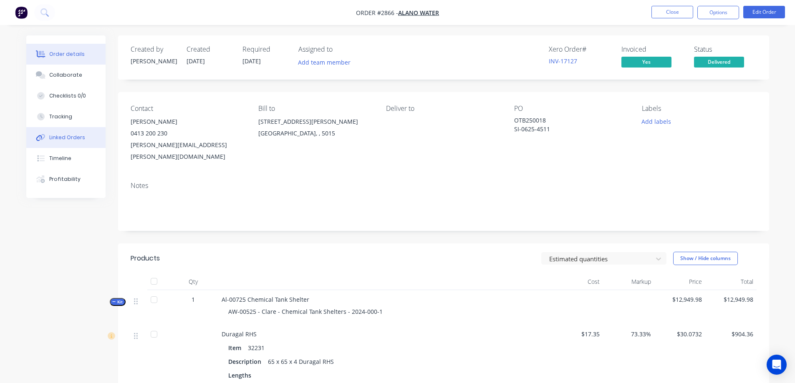
drag, startPoint x: 64, startPoint y: 176, endPoint x: 63, endPoint y: 148, distance: 28.4
click at [64, 176] on div "Profitability" at bounding box center [64, 180] width 31 height 8
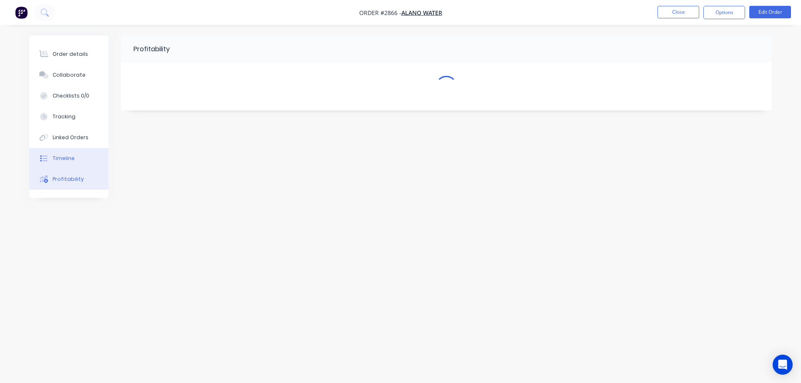
click at [62, 162] on button "Timeline" at bounding box center [68, 158] width 79 height 21
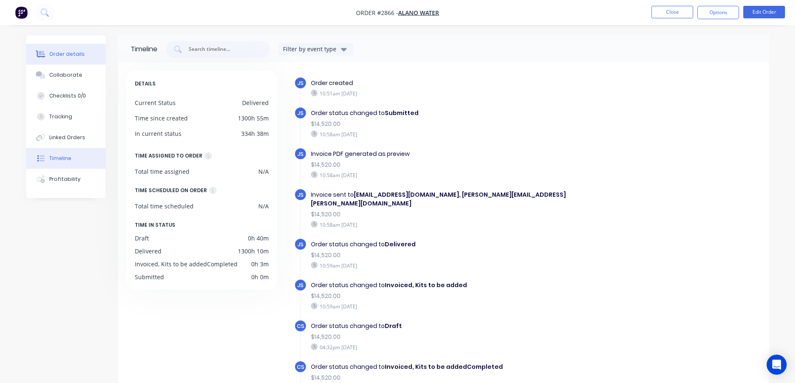
click at [66, 55] on div "Order details" at bounding box center [66, 54] width 35 height 8
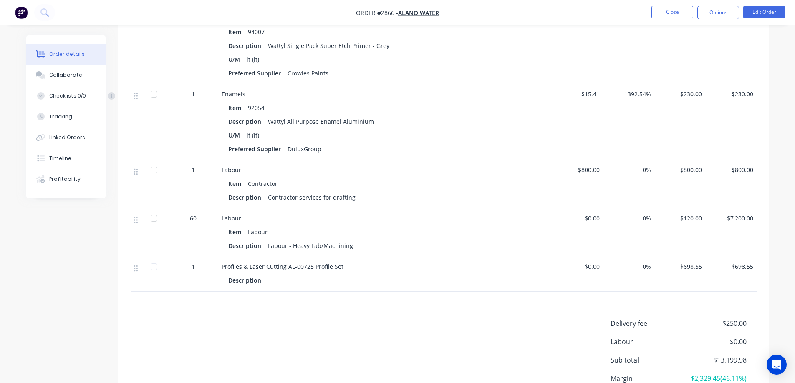
scroll to position [1211, 0]
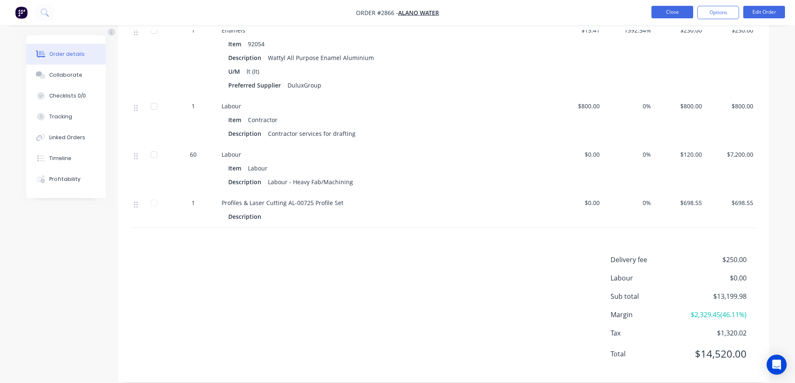
click at [684, 14] on button "Close" at bounding box center [672, 12] width 42 height 13
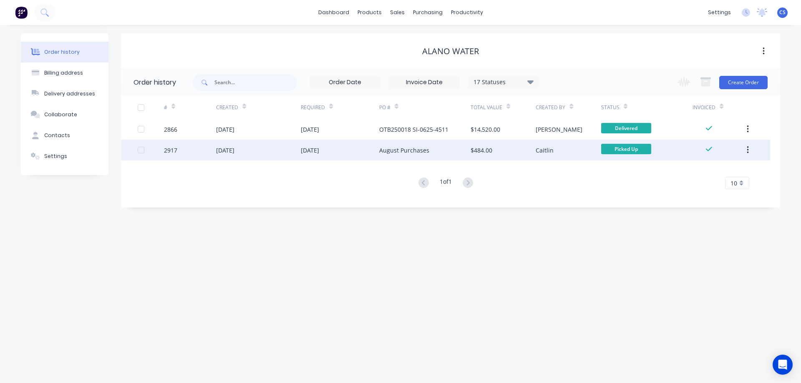
click at [445, 147] on div "August Purchases" at bounding box center [424, 150] width 91 height 21
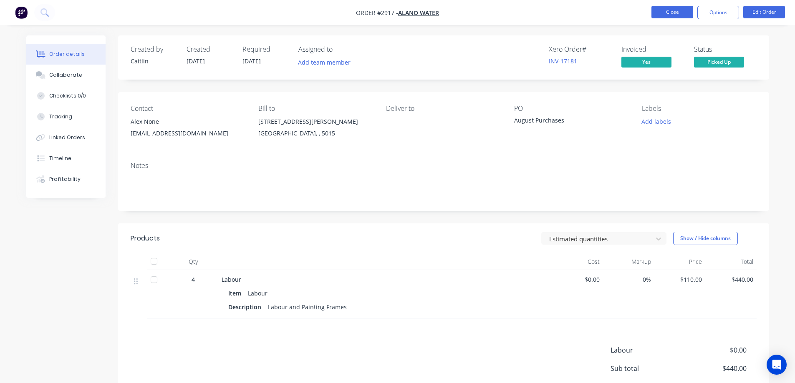
click at [671, 10] on button "Close" at bounding box center [672, 12] width 42 height 13
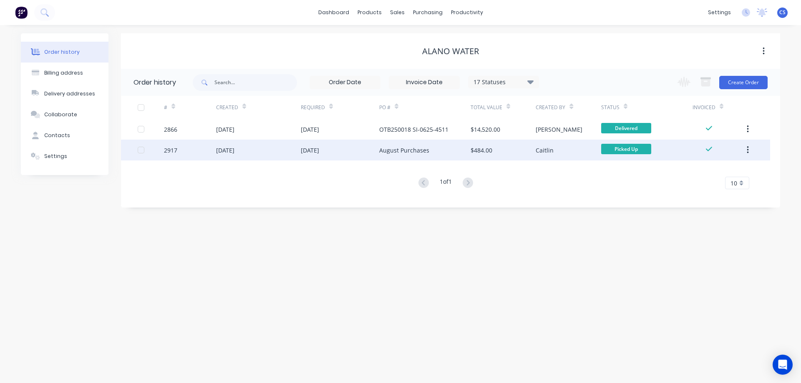
click at [748, 148] on icon "button" at bounding box center [748, 150] width 2 height 9
click at [581, 148] on div "Caitlin" at bounding box center [568, 150] width 65 height 21
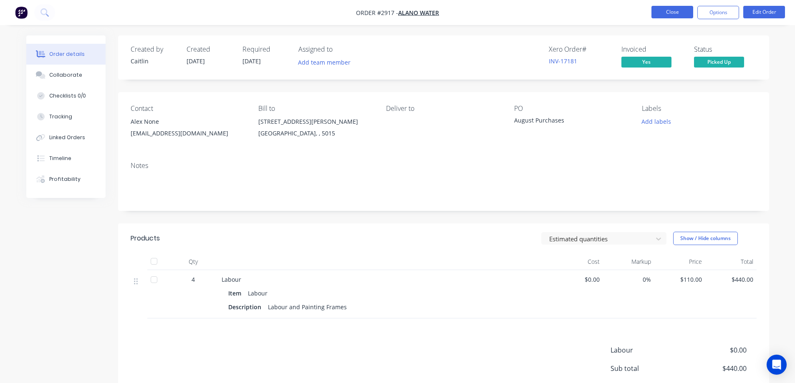
click at [675, 13] on button "Close" at bounding box center [672, 12] width 42 height 13
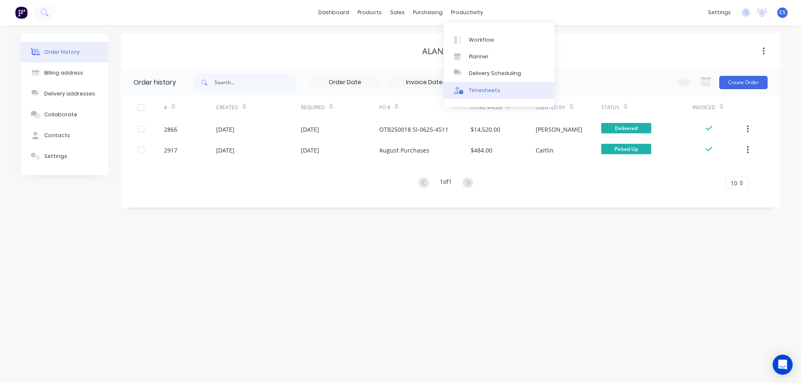
click at [502, 86] on link "Timesheets" at bounding box center [499, 90] width 111 height 17
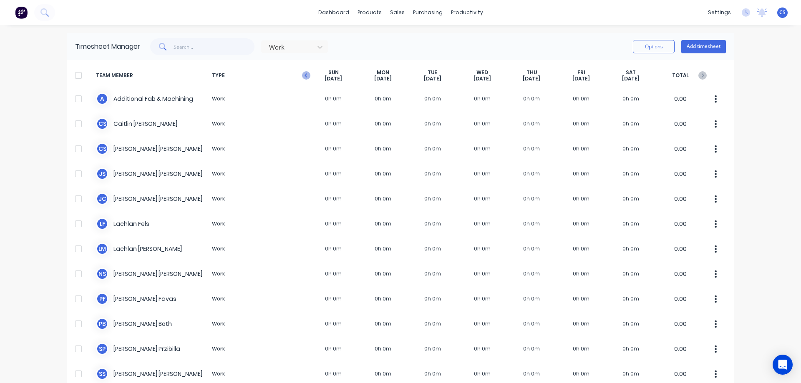
click at [302, 76] on icon "button" at bounding box center [306, 75] width 8 height 8
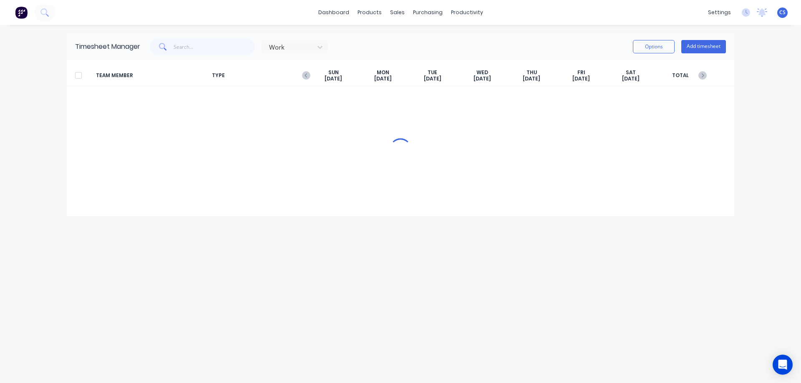
click at [301, 76] on span "TYPE" at bounding box center [259, 75] width 100 height 13
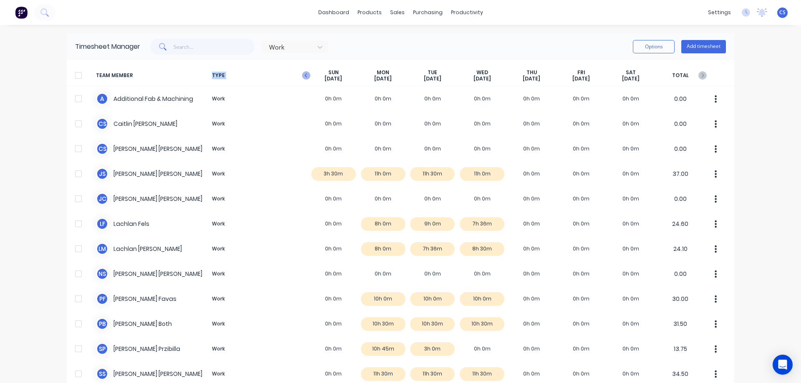
click at [305, 76] on icon "button" at bounding box center [306, 75] width 8 height 8
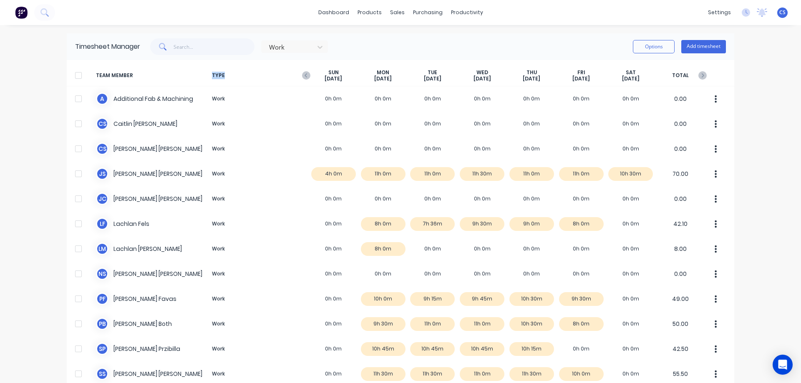
click at [305, 76] on icon "button" at bounding box center [306, 75] width 8 height 8
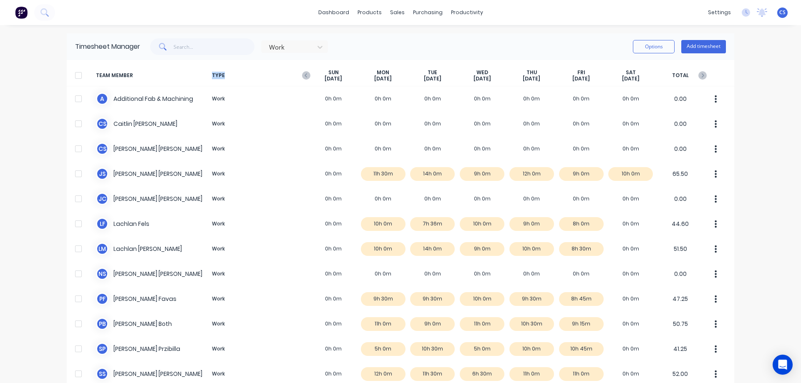
click at [305, 76] on icon "button" at bounding box center [306, 75] width 8 height 8
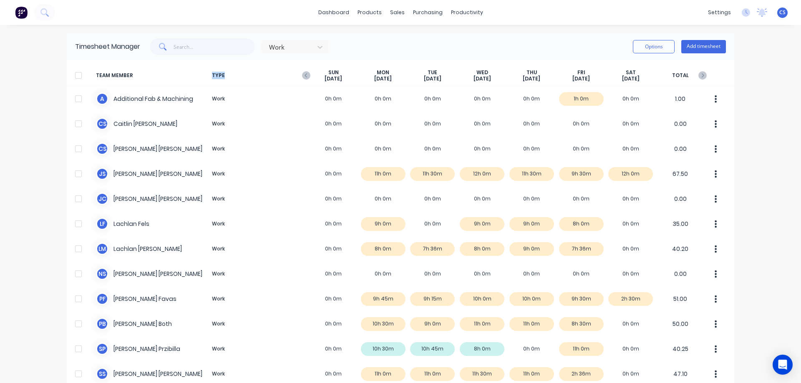
click at [305, 76] on icon "button" at bounding box center [306, 75] width 8 height 8
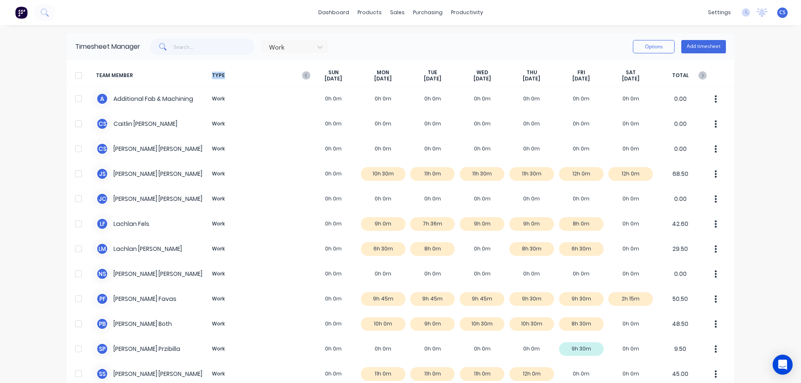
click at [305, 76] on icon "button" at bounding box center [306, 75] width 8 height 8
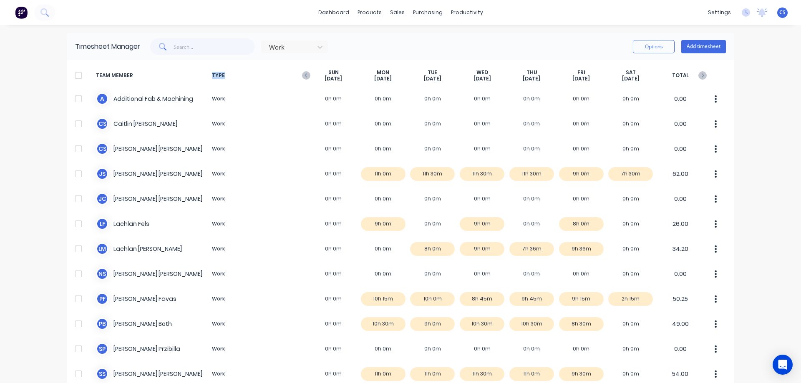
click at [305, 76] on icon "button" at bounding box center [306, 75] width 8 height 8
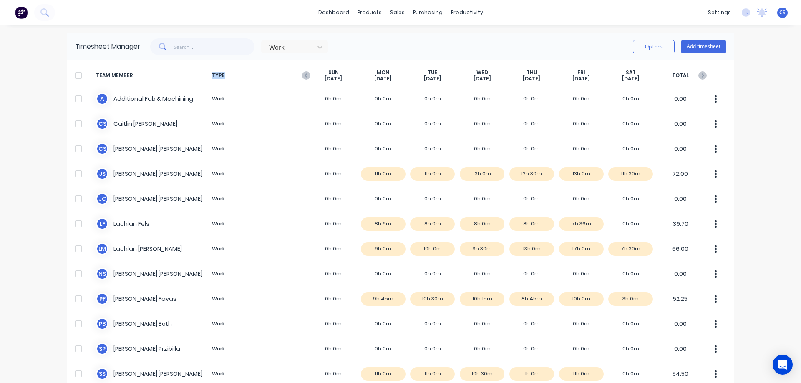
click at [305, 76] on icon "button" at bounding box center [306, 75] width 8 height 8
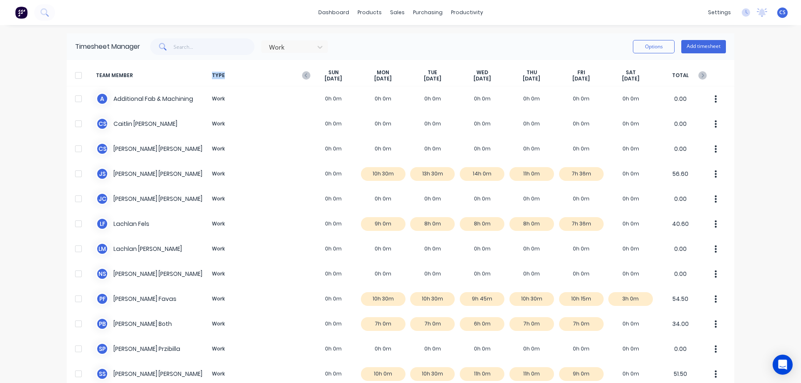
click at [305, 76] on icon "button" at bounding box center [306, 75] width 8 height 8
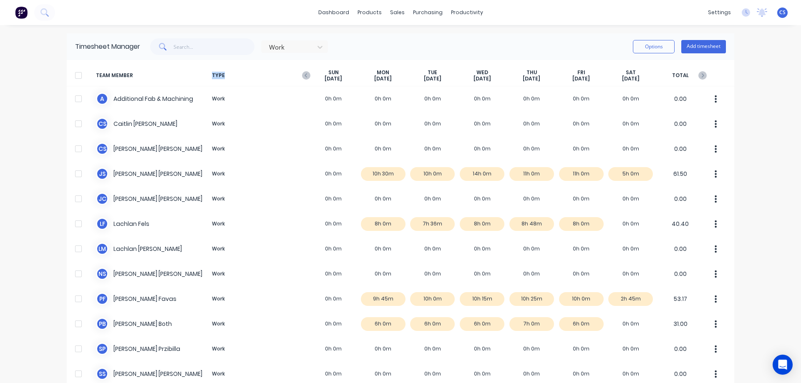
click at [305, 76] on icon "button" at bounding box center [306, 75] width 8 height 8
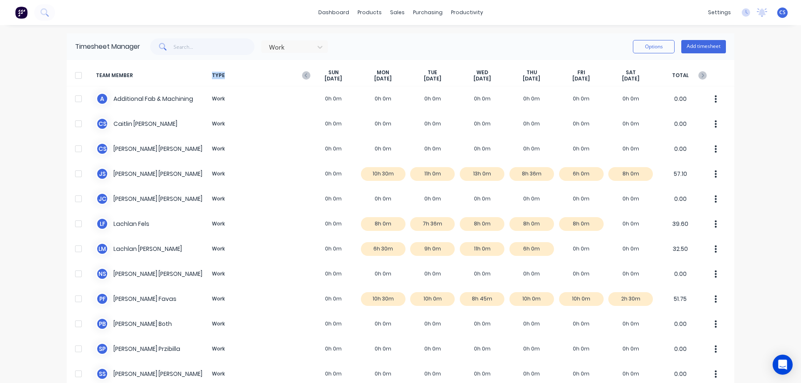
click at [305, 76] on icon "button" at bounding box center [306, 75] width 8 height 8
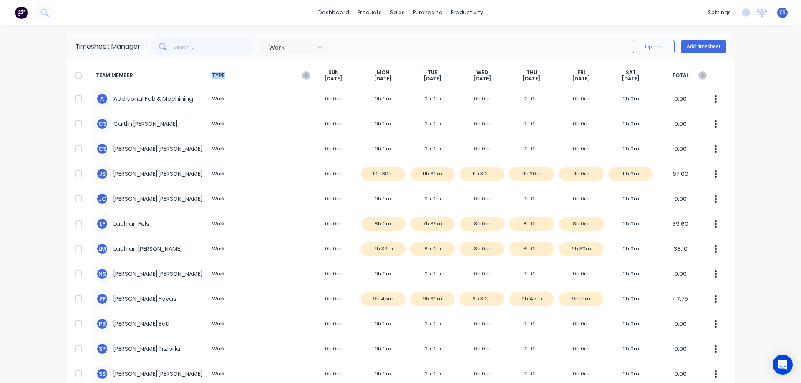
click at [305, 76] on icon "button" at bounding box center [306, 75] width 8 height 8
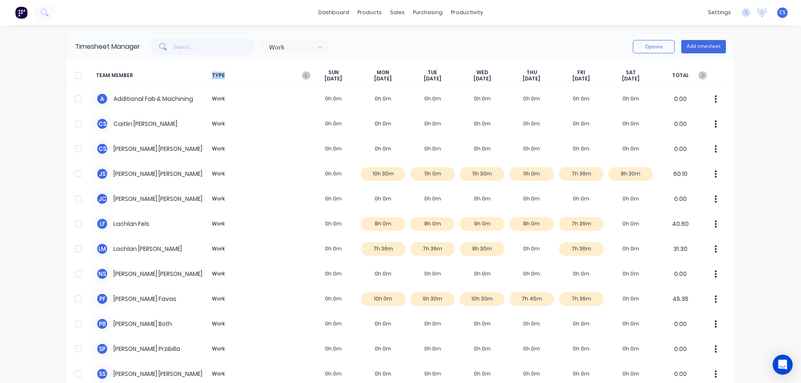
click at [305, 76] on icon "button" at bounding box center [306, 75] width 8 height 8
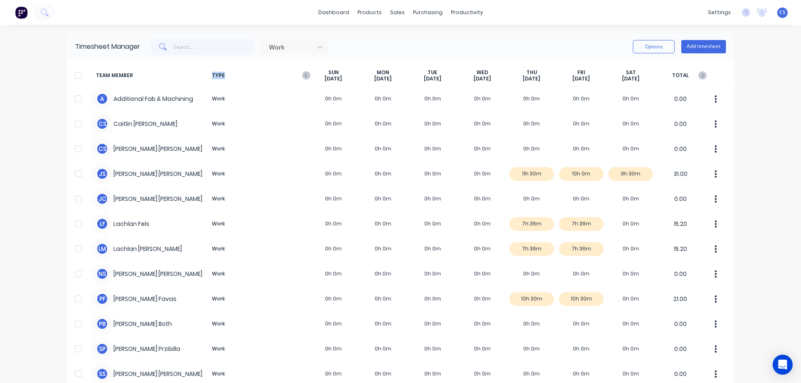
click at [305, 76] on icon "button" at bounding box center [306, 75] width 8 height 8
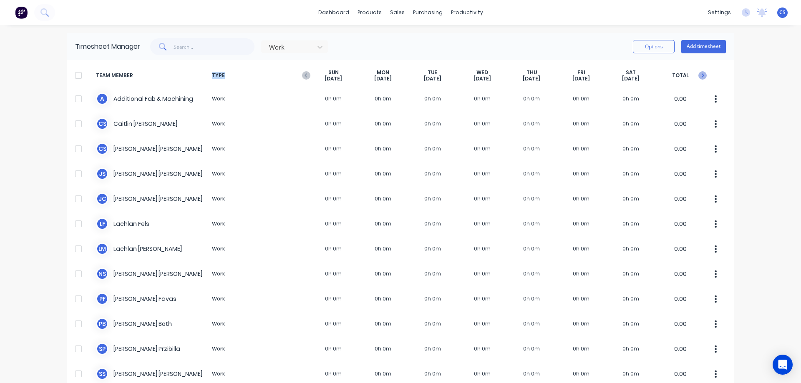
click at [702, 76] on icon "button" at bounding box center [702, 75] width 8 height 8
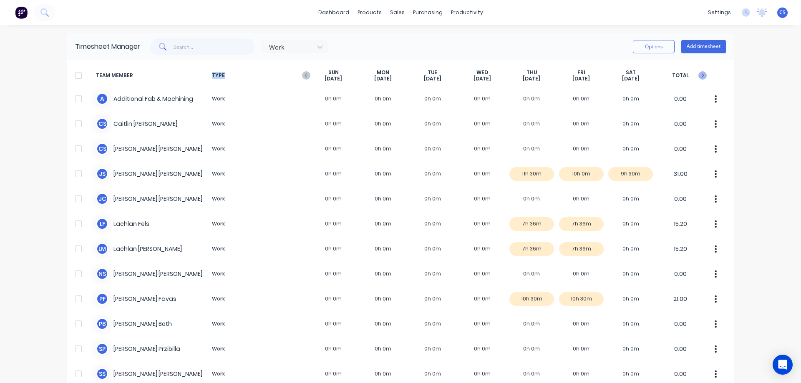
click at [698, 76] on icon "button" at bounding box center [702, 75] width 8 height 8
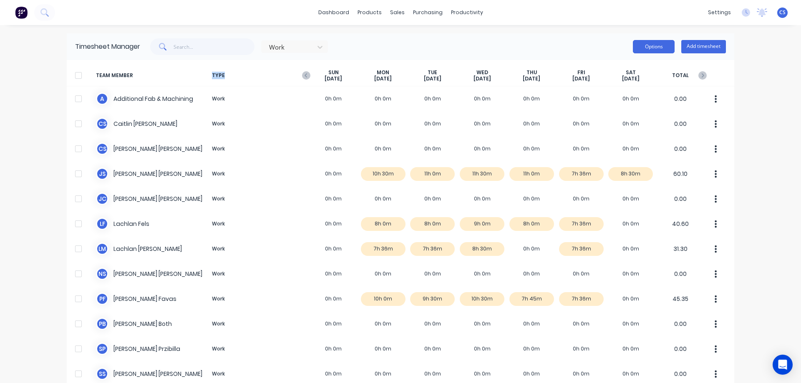
click at [662, 49] on button "Options" at bounding box center [654, 46] width 42 height 13
click at [744, 80] on div "dashboard products sales purchasing productivity dashboard products Product Cat…" at bounding box center [400, 191] width 801 height 383
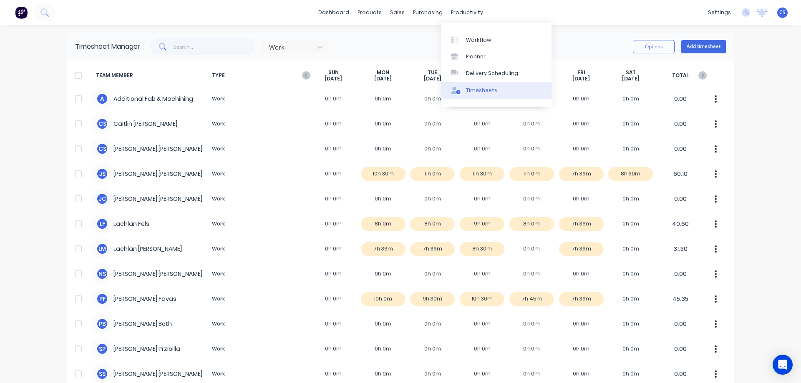
click at [486, 90] on div "Timesheets" at bounding box center [481, 91] width 31 height 8
click at [751, 78] on div "dashboard products sales purchasing productivity dashboard products Product Cat…" at bounding box center [400, 191] width 801 height 383
click at [73, 77] on div at bounding box center [78, 75] width 17 height 17
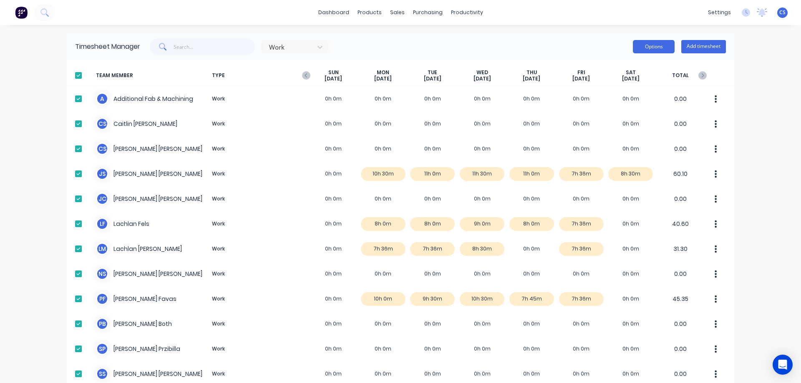
click at [641, 43] on button "Options" at bounding box center [654, 46] width 42 height 13
click at [635, 103] on div "Download" at bounding box center [635, 102] width 64 height 12
click at [317, 48] on icon at bounding box center [319, 47] width 5 height 3
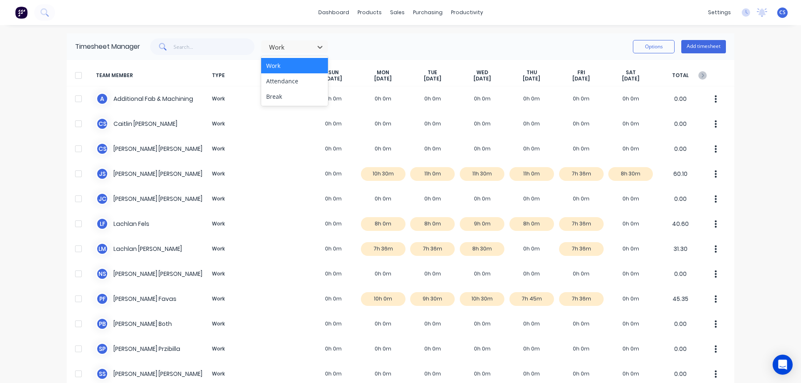
click at [372, 47] on div "3 results available. Use Up and Down to choose options, press Enter to select t…" at bounding box center [433, 46] width 586 height 17
click at [647, 50] on button "Options" at bounding box center [654, 46] width 42 height 13
click at [771, 69] on div "dashboard products sales purchasing productivity dashboard products Product Cat…" at bounding box center [400, 191] width 801 height 383
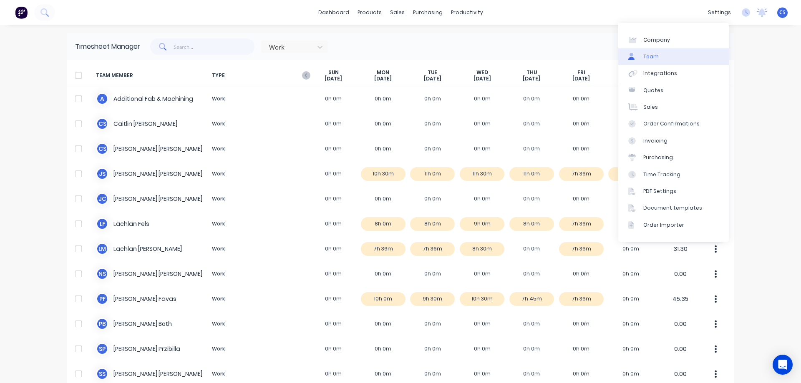
click at [689, 53] on link "Team" at bounding box center [673, 56] width 111 height 17
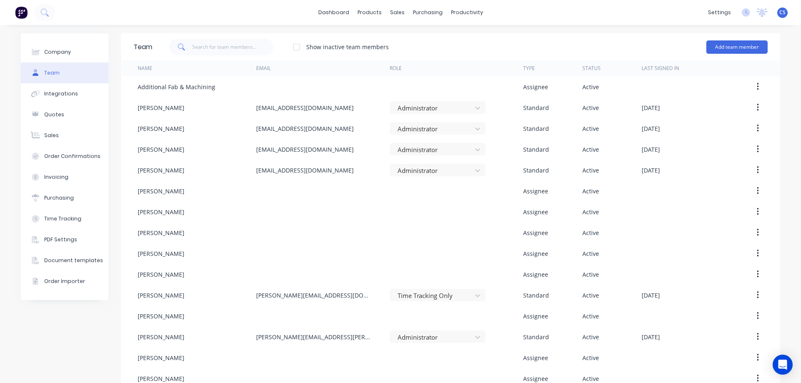
click at [343, 48] on div "Show inactive team members" at bounding box center [347, 47] width 83 height 9
click at [295, 48] on div at bounding box center [296, 47] width 17 height 17
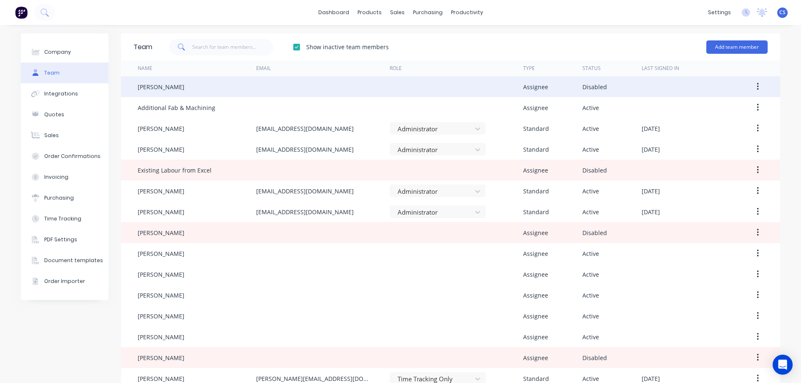
click at [757, 86] on icon "button" at bounding box center [758, 86] width 2 height 9
click at [743, 109] on div "Reenable" at bounding box center [728, 109] width 64 height 12
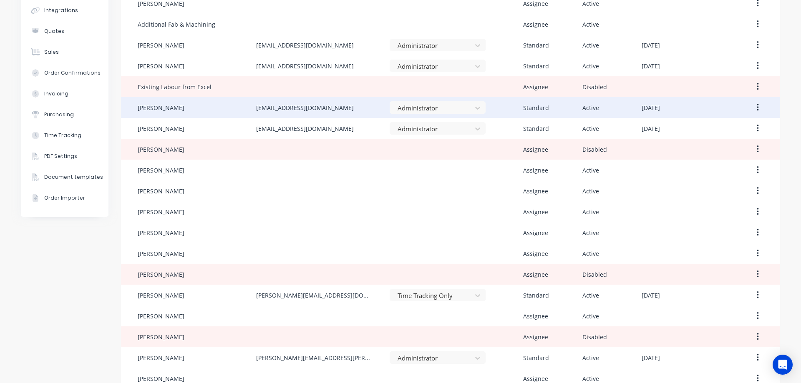
scroll to position [118, 0]
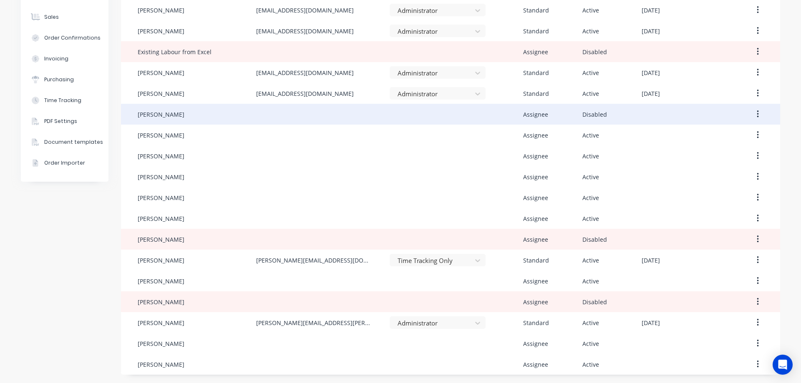
click at [757, 111] on icon "button" at bounding box center [758, 115] width 2 height 8
click at [737, 137] on div "Reenable" at bounding box center [728, 136] width 64 height 12
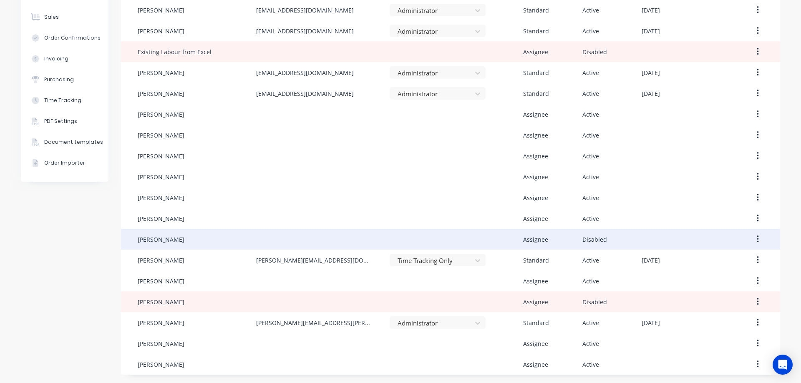
click at [752, 239] on button "button" at bounding box center [758, 239] width 20 height 15
click at [726, 262] on div "Reenable" at bounding box center [728, 261] width 64 height 12
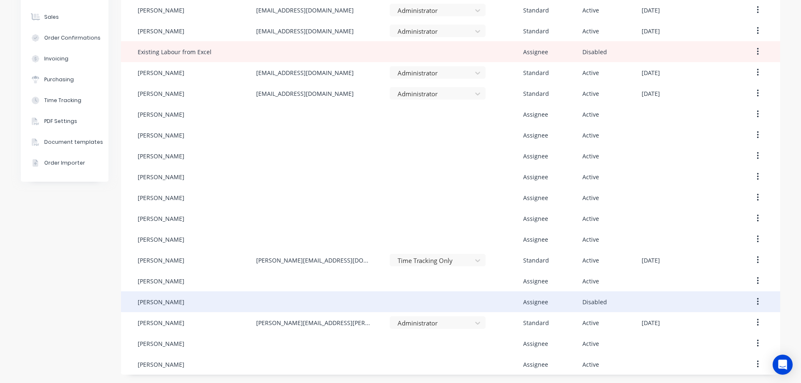
click at [756, 300] on button "button" at bounding box center [758, 301] width 20 height 15
click at [726, 321] on div "Reenable" at bounding box center [728, 324] width 64 height 12
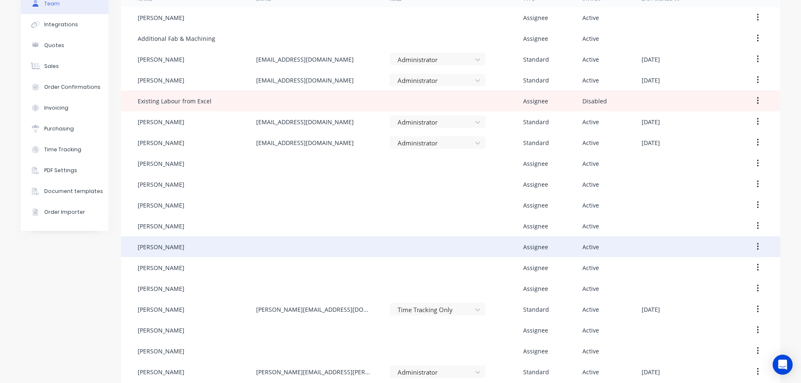
scroll to position [0, 0]
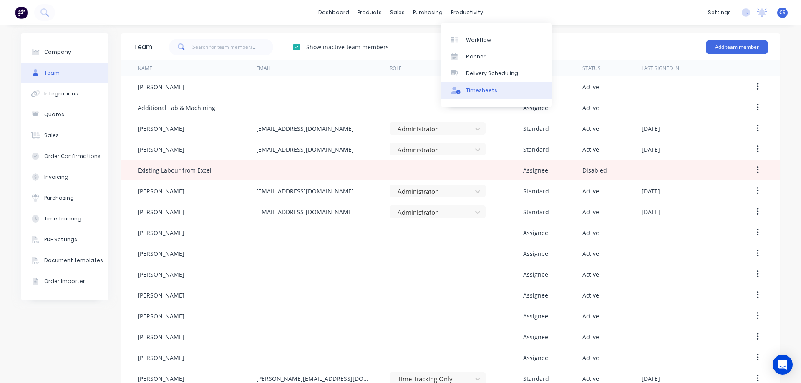
click at [494, 88] on div "Timesheets" at bounding box center [481, 91] width 31 height 8
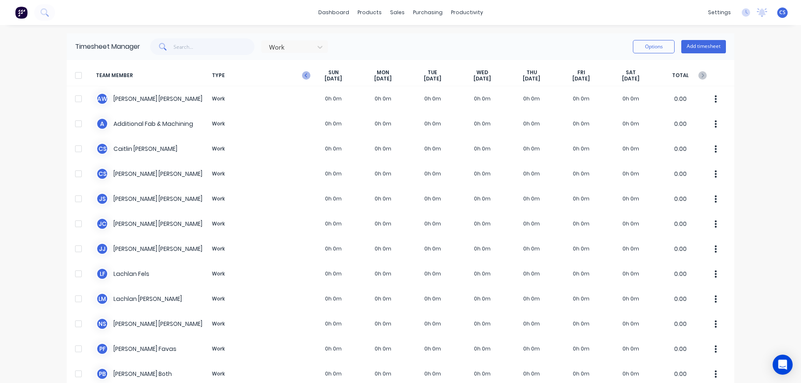
click at [302, 72] on icon "button" at bounding box center [306, 75] width 8 height 8
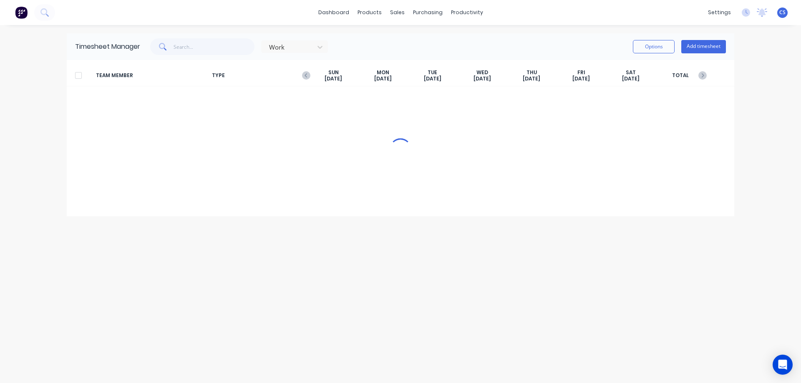
click at [302, 72] on span "TYPE" at bounding box center [259, 75] width 100 height 13
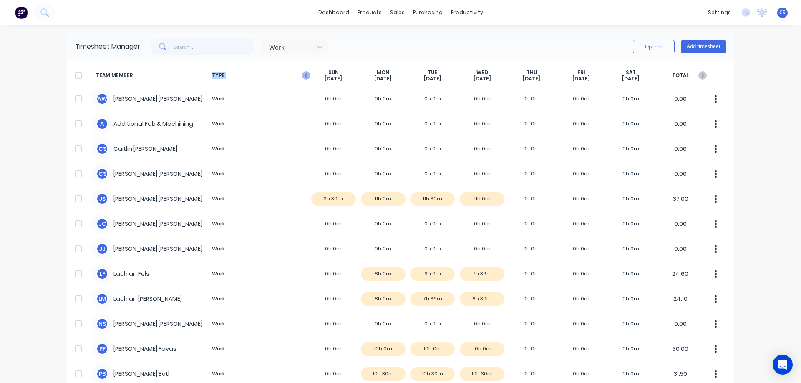
click at [304, 77] on icon "button" at bounding box center [306, 75] width 8 height 8
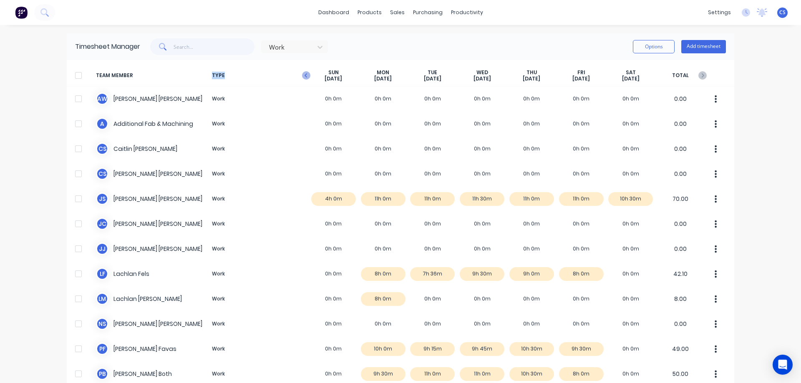
click at [304, 76] on icon "button" at bounding box center [306, 75] width 8 height 8
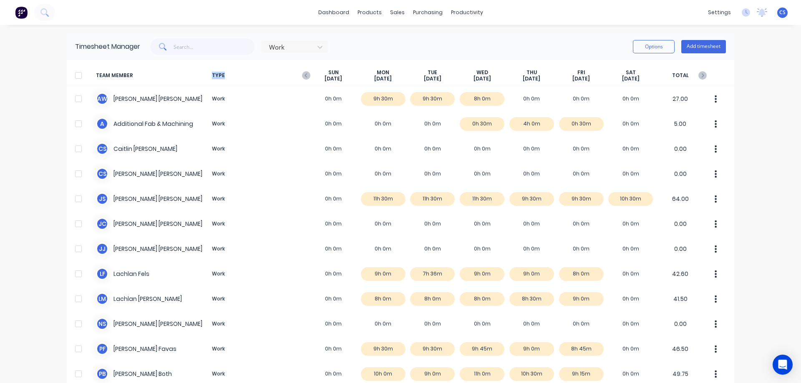
click at [304, 76] on icon "button" at bounding box center [306, 75] width 8 height 8
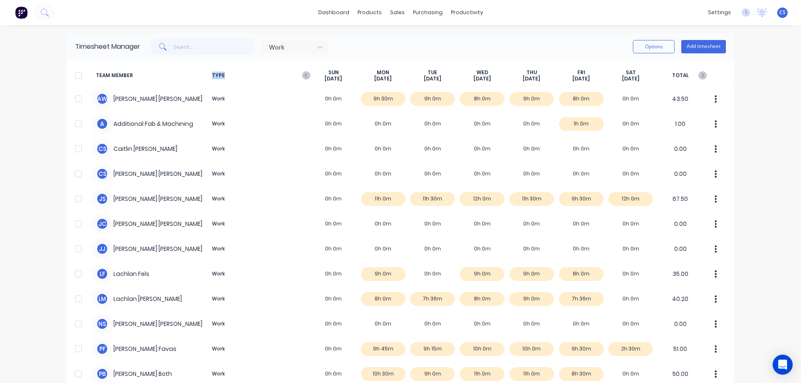
click at [304, 76] on icon "button" at bounding box center [306, 75] width 8 height 8
click at [305, 78] on icon "button" at bounding box center [306, 75] width 8 height 8
click at [77, 72] on div at bounding box center [78, 75] width 17 height 17
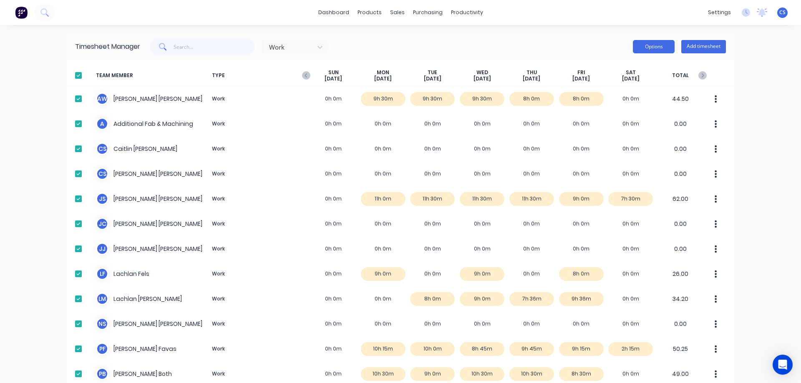
click at [644, 41] on button "Options" at bounding box center [654, 46] width 42 height 13
click at [637, 99] on div "Download" at bounding box center [635, 102] width 64 height 12
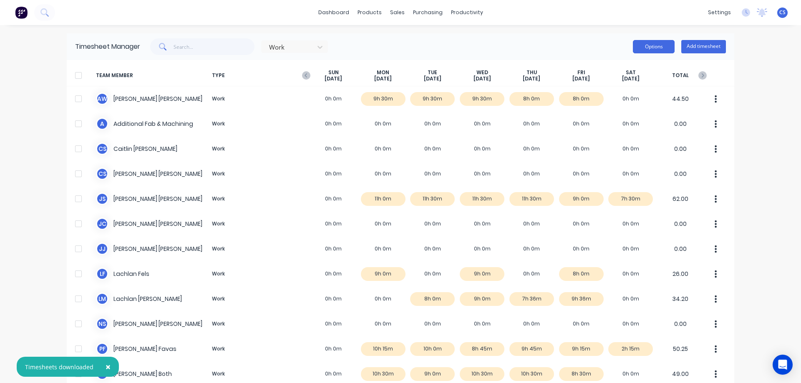
click at [641, 50] on button "Options" at bounding box center [654, 46] width 42 height 13
click at [740, 107] on div "× Timesheets downloaded dashboard products sales purchasing productivity dashbo…" at bounding box center [400, 191] width 801 height 383
drag, startPoint x: 74, startPoint y: 75, endPoint x: 79, endPoint y: 74, distance: 5.1
click at [74, 75] on div at bounding box center [78, 75] width 17 height 17
click at [641, 46] on button "Options" at bounding box center [654, 46] width 42 height 13
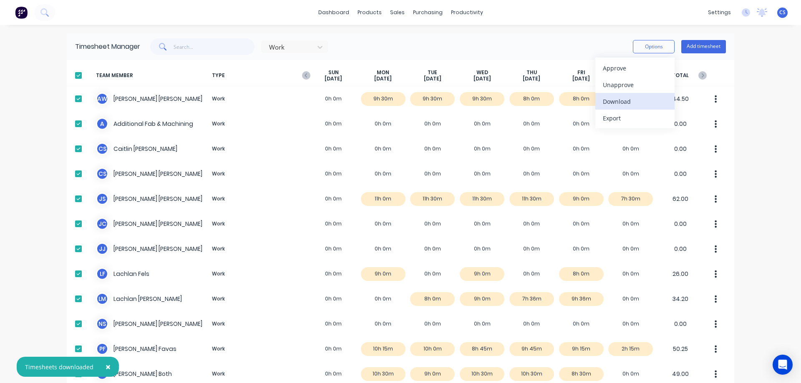
click at [625, 101] on div "Download" at bounding box center [635, 102] width 64 height 12
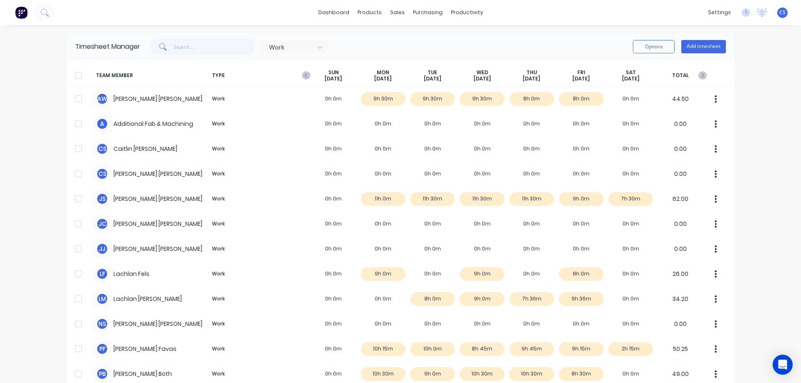
click at [309, 80] on div "[DATE]" at bounding box center [334, 75] width 50 height 13
click at [304, 78] on icon "button" at bounding box center [306, 75] width 8 height 8
click at [304, 76] on icon "button" at bounding box center [306, 75] width 8 height 8
click at [304, 77] on icon "button" at bounding box center [305, 75] width 3 height 4
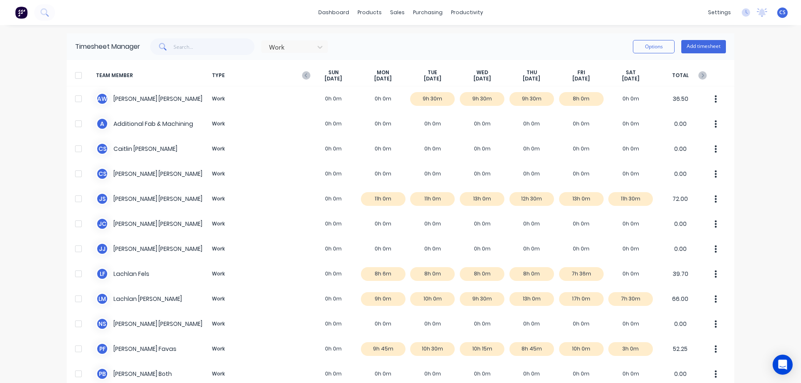
click at [304, 77] on icon "button" at bounding box center [305, 75] width 3 height 4
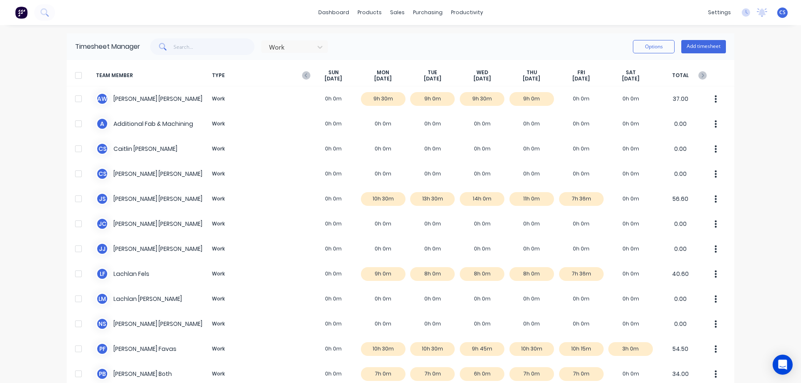
click at [304, 77] on icon "button" at bounding box center [305, 75] width 3 height 4
click at [304, 75] on icon "button" at bounding box center [305, 75] width 3 height 4
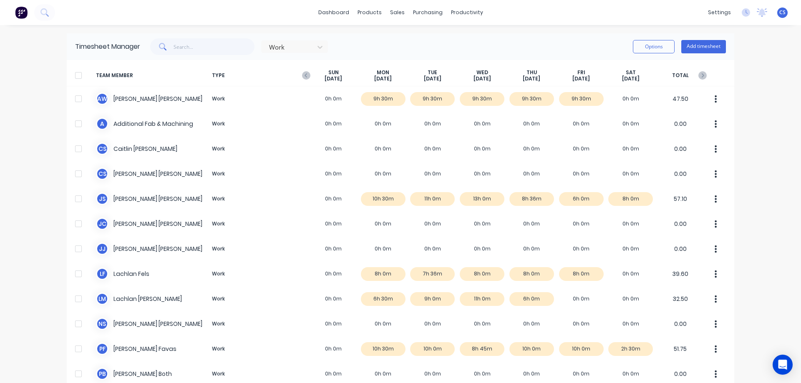
click at [304, 75] on icon "button" at bounding box center [305, 75] width 3 height 4
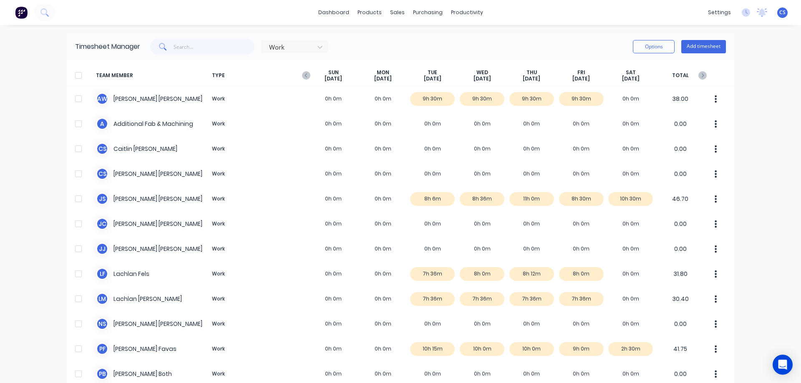
click at [304, 75] on icon "button" at bounding box center [305, 75] width 3 height 4
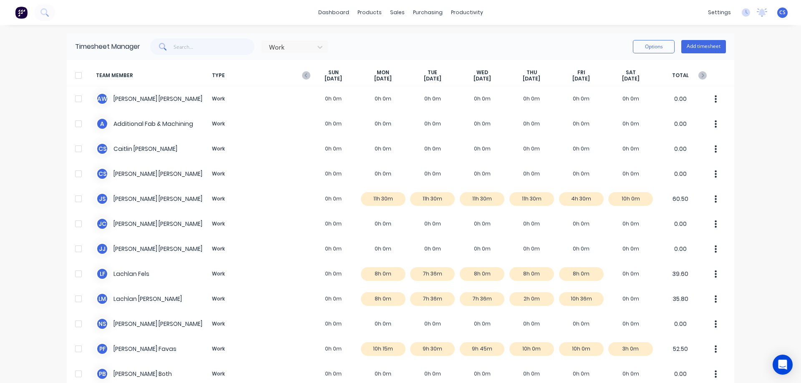
click at [304, 75] on icon "button" at bounding box center [305, 75] width 3 height 4
click at [304, 75] on icon "button" at bounding box center [306, 75] width 8 height 8
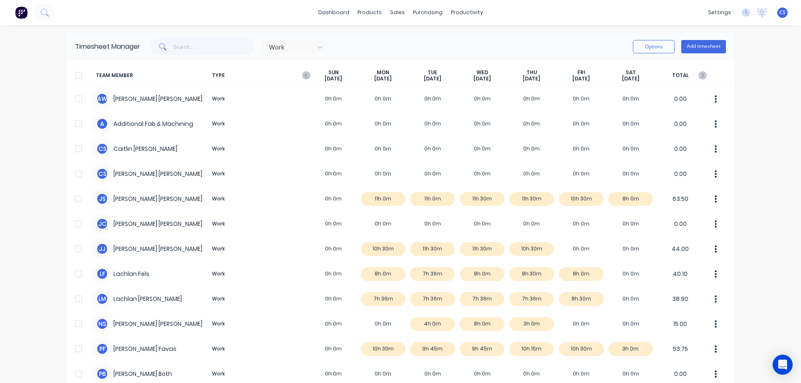
click at [304, 75] on icon "button" at bounding box center [306, 75] width 8 height 8
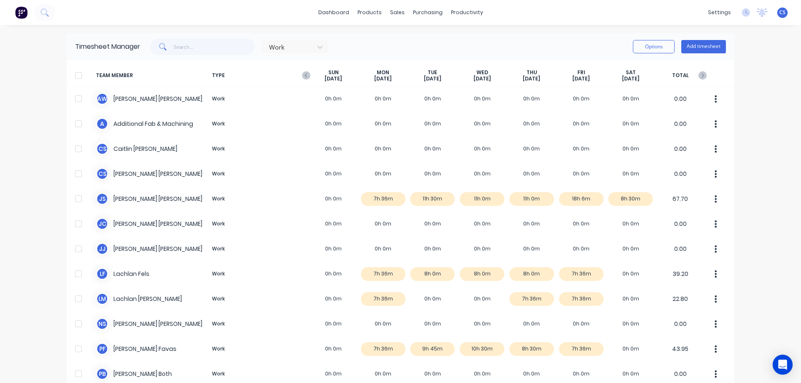
click at [304, 75] on icon "button" at bounding box center [306, 75] width 8 height 8
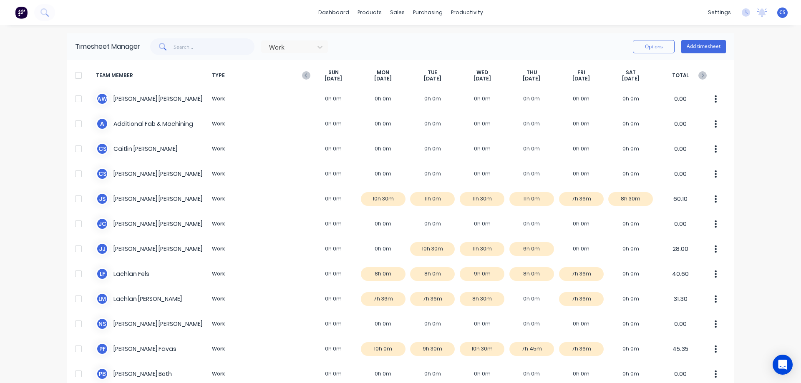
click at [304, 75] on icon "button" at bounding box center [306, 75] width 8 height 8
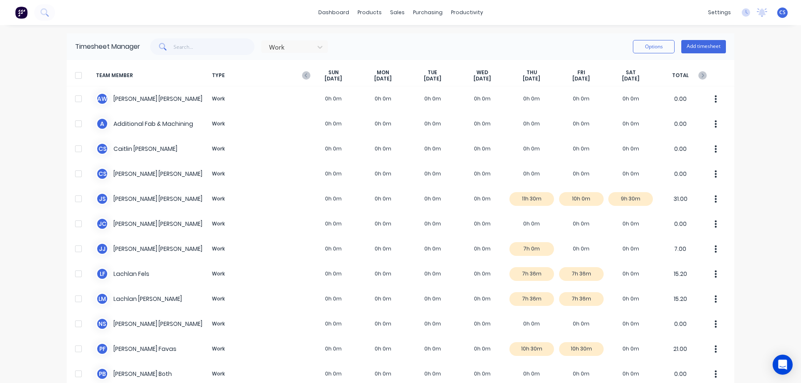
click at [73, 79] on div at bounding box center [78, 75] width 17 height 17
click at [650, 45] on button "Options" at bounding box center [654, 46] width 42 height 13
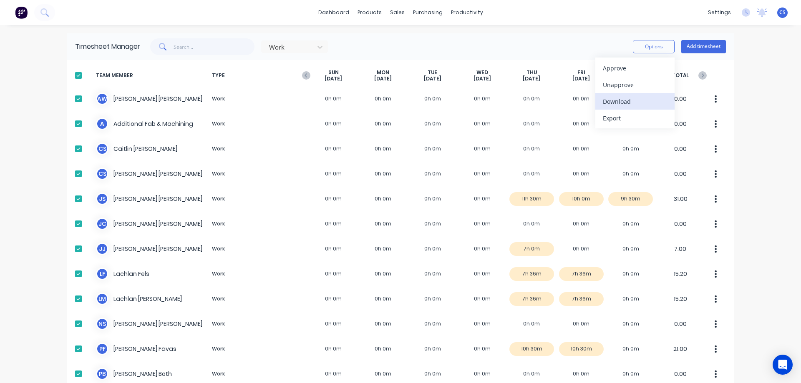
click at [643, 97] on div "Download" at bounding box center [635, 102] width 64 height 12
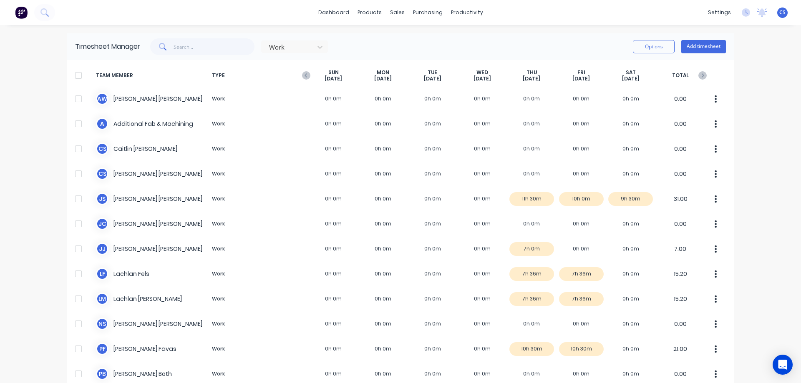
click at [762, 33] on div "dashboard products sales purchasing productivity dashboard products Product Cat…" at bounding box center [400, 191] width 801 height 383
